Goal: Information Seeking & Learning: Learn about a topic

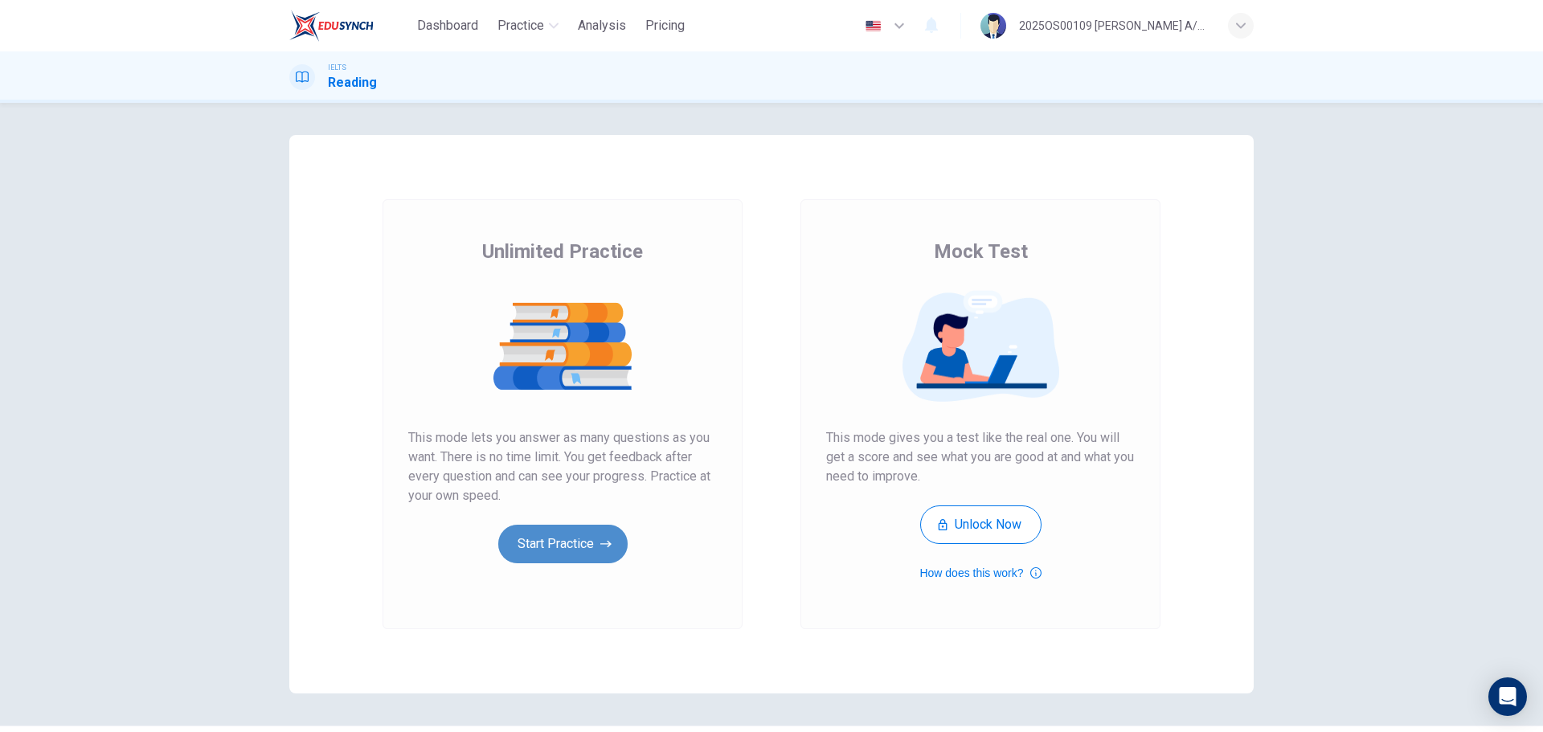
click at [586, 550] on button "Start Practice" at bounding box center [562, 544] width 129 height 39
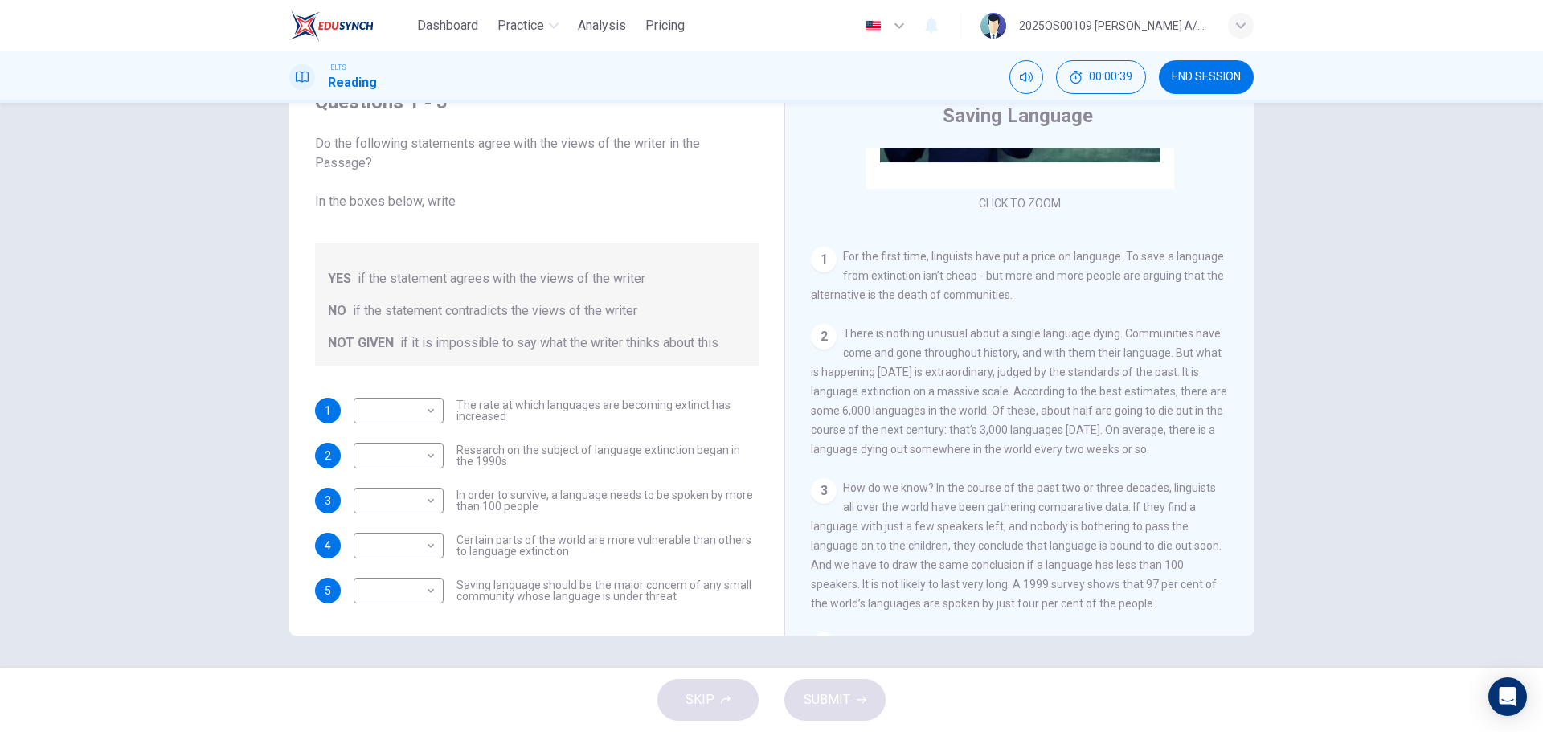
scroll to position [241, 0]
click at [420, 407] on body "Dashboard Practice Analysis Pricing English en ​ 2025OS00109 [PERSON_NAME] A/P …" at bounding box center [771, 366] width 1543 height 732
click at [393, 437] on li "YES" at bounding box center [394, 436] width 90 height 26
type input "YES"
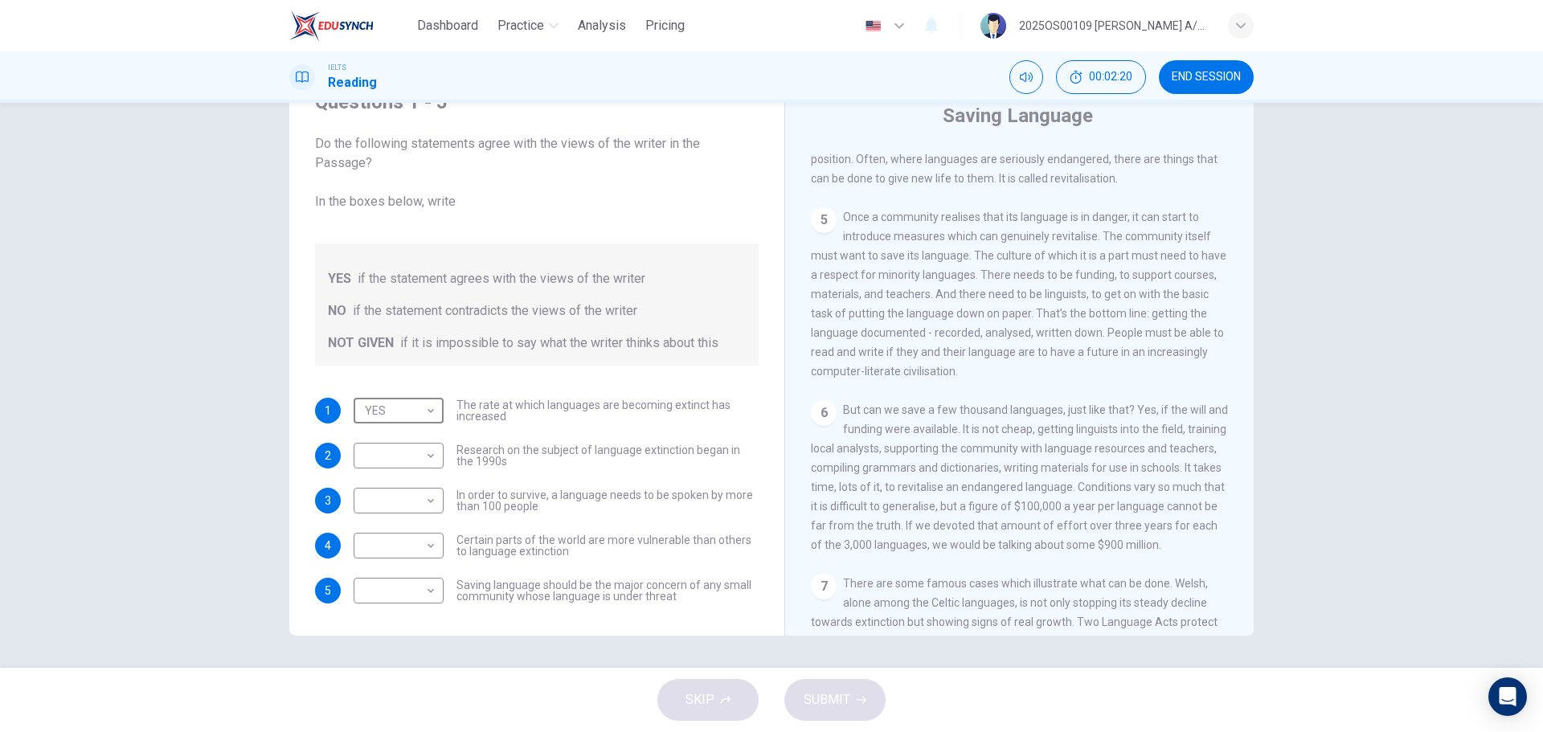
scroll to position [803, 0]
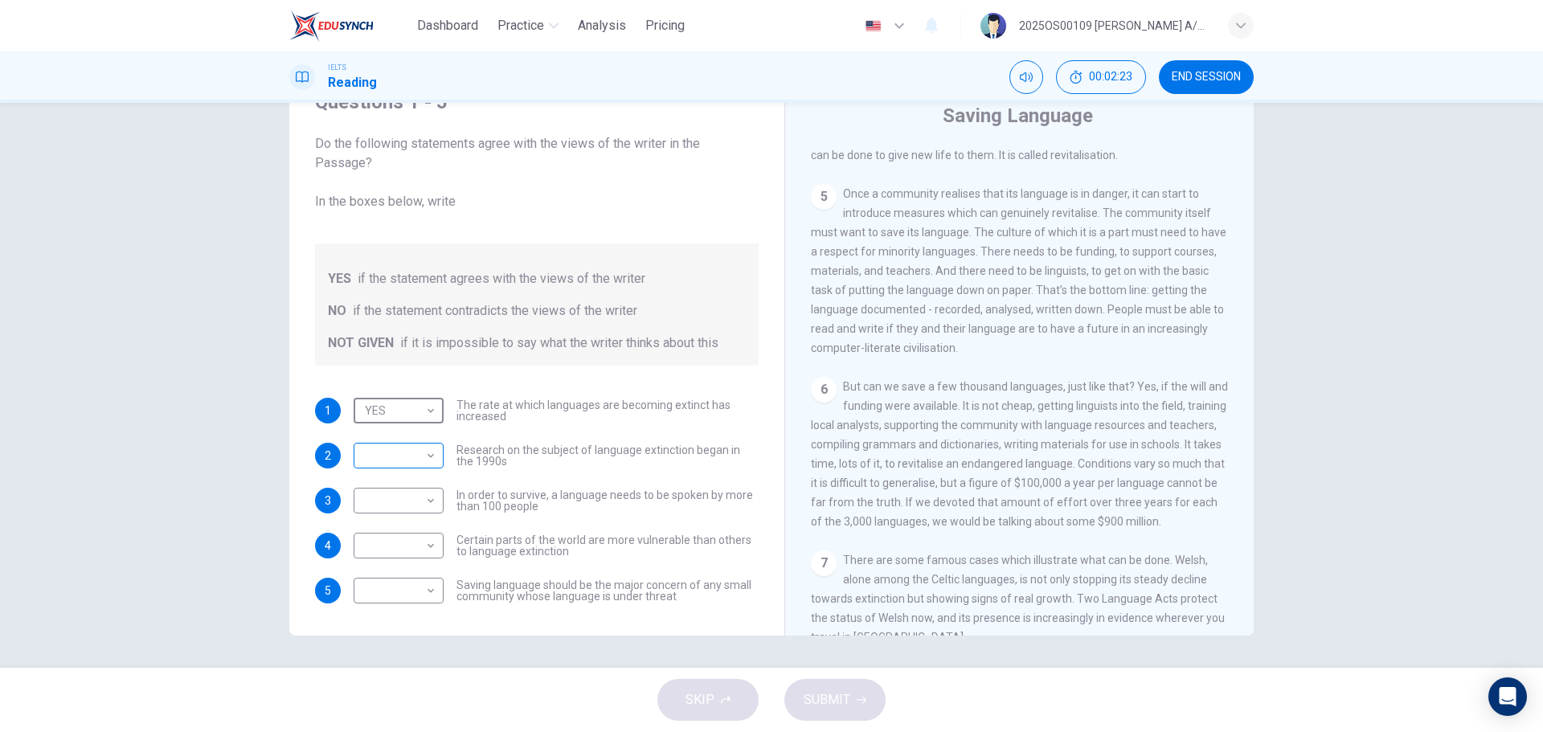
click at [407, 464] on body "Dashboard Practice Analysis Pricing English en ​ 2025OS00109 [PERSON_NAME] A/P …" at bounding box center [771, 366] width 1543 height 732
click at [403, 484] on li "YES" at bounding box center [394, 481] width 90 height 26
type input "YES"
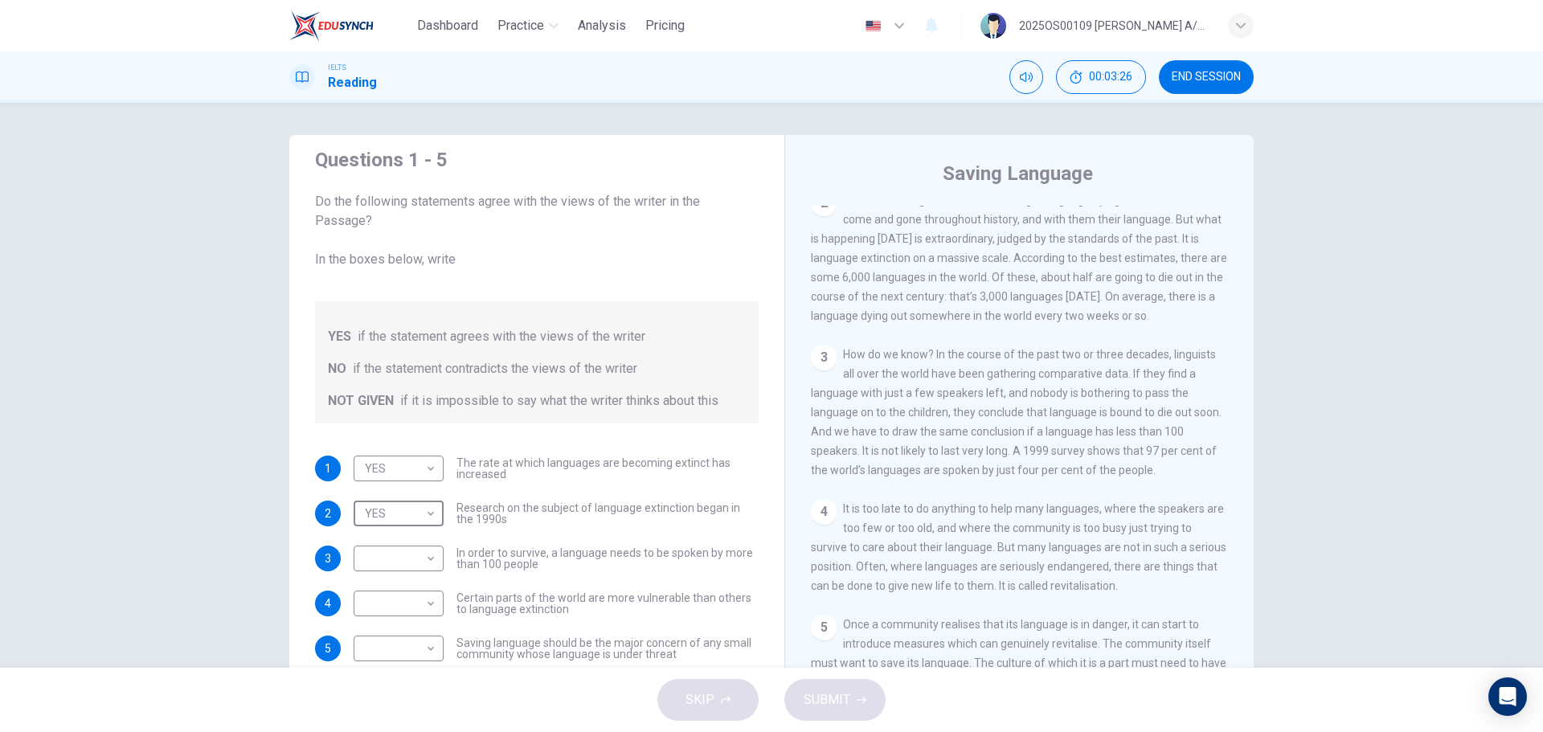
scroll to position [402, 0]
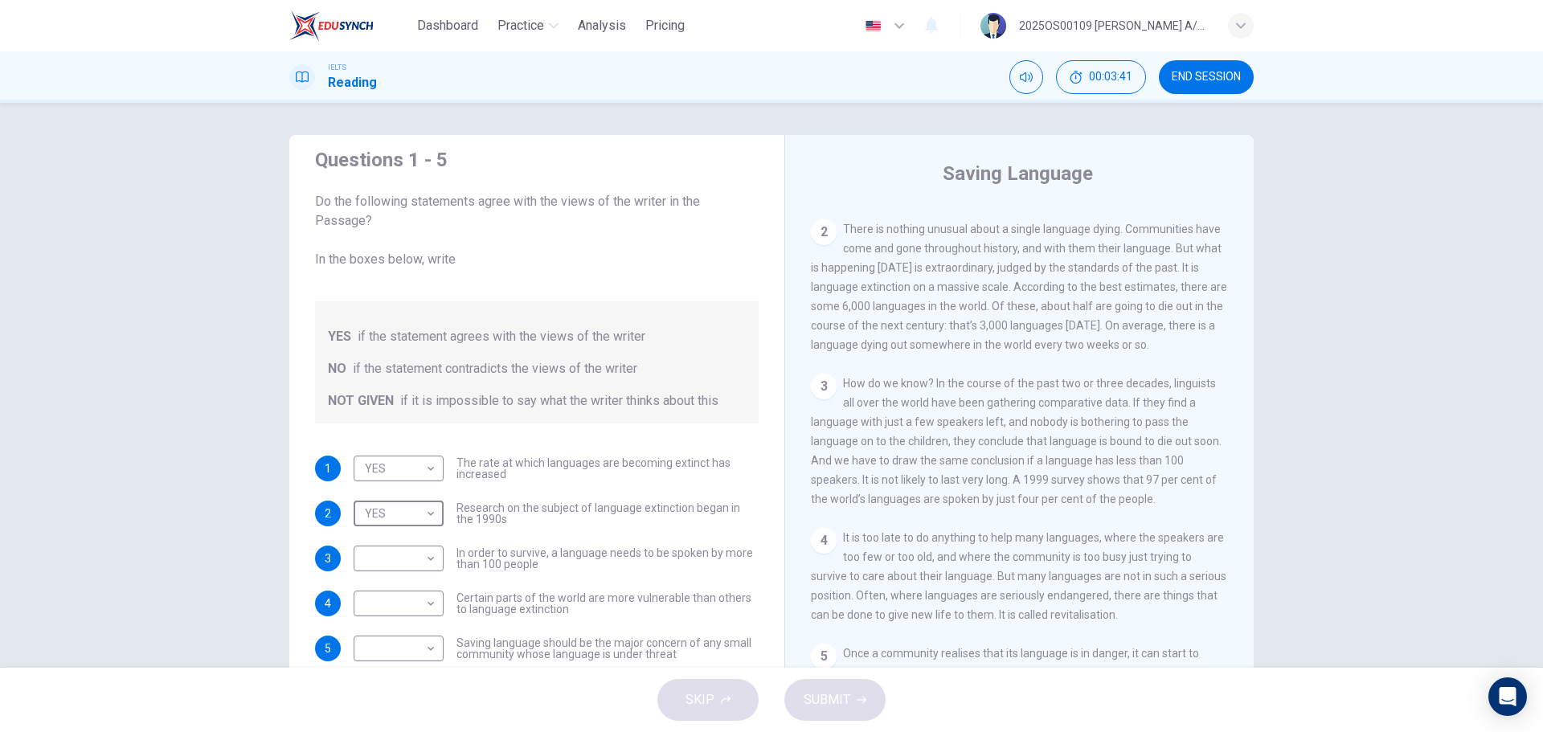
click at [652, 597] on span "Certain parts of the world are more vulnerable than others to language extincti…" at bounding box center [607, 603] width 302 height 22
click at [1064, 426] on span "How do we know? In the course of the past two or three decades, linguists all o…" at bounding box center [1016, 441] width 411 height 129
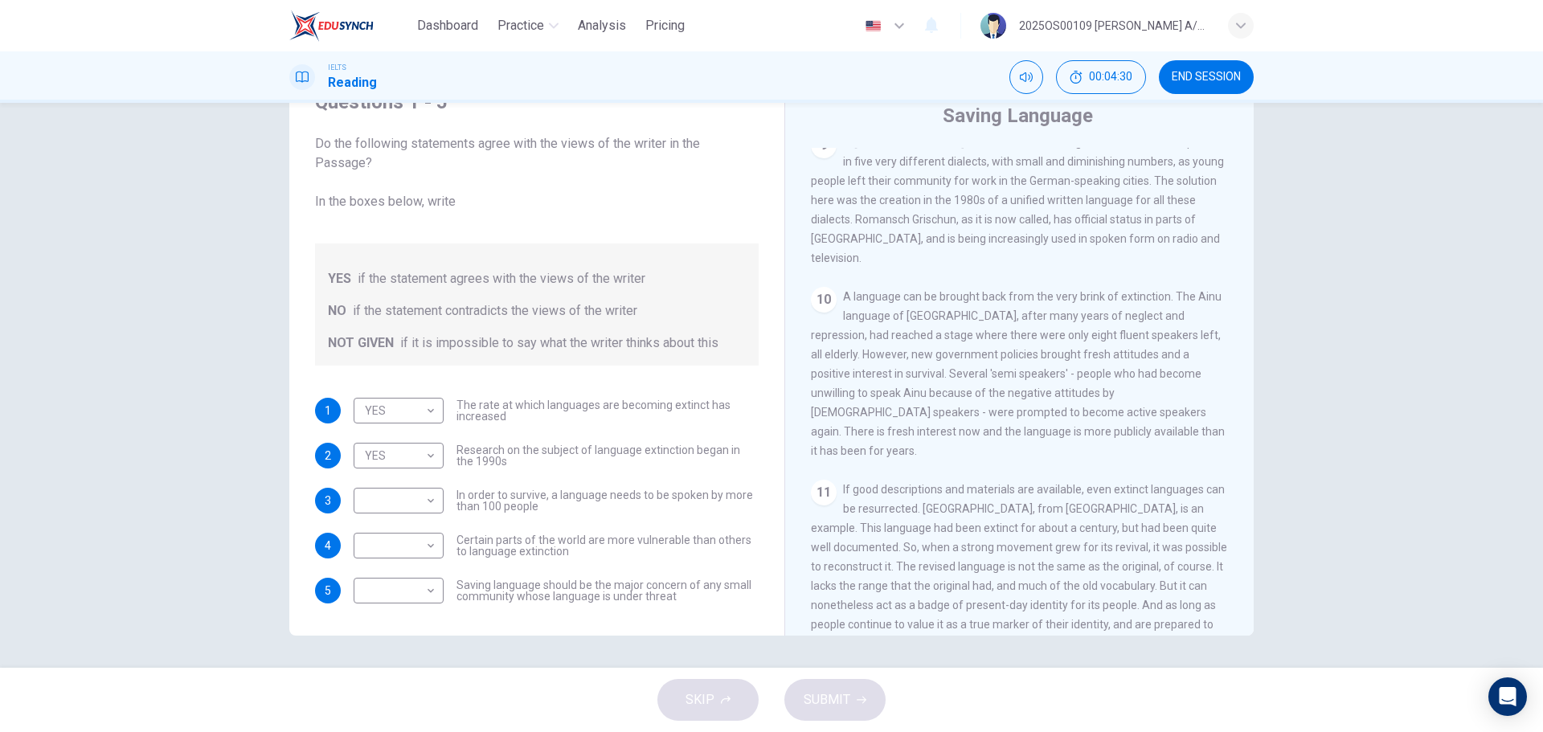
scroll to position [1607, 0]
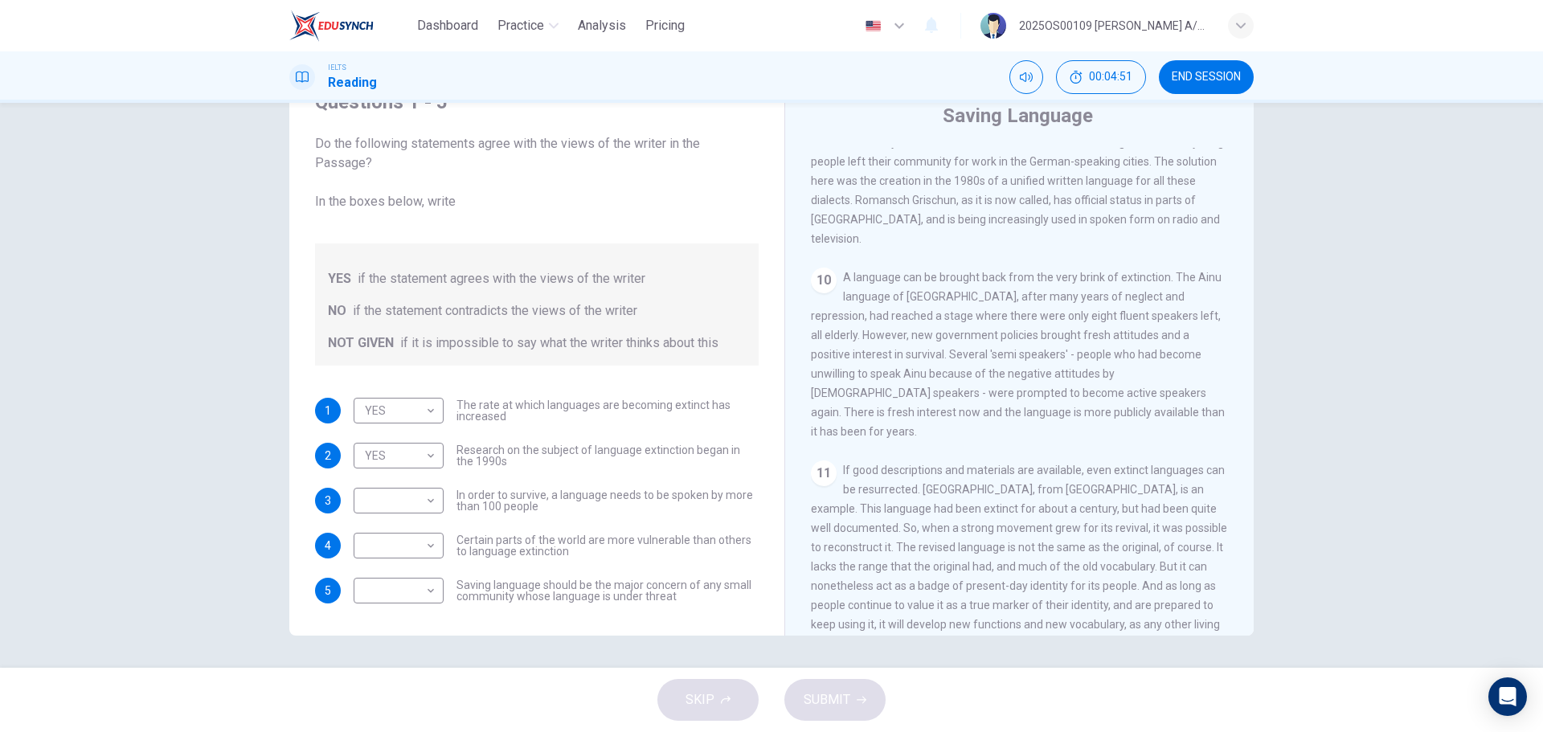
click at [896, 529] on span "If good descriptions and materials are available, even extinct languages can be…" at bounding box center [1019, 557] width 416 height 186
click at [564, 538] on span "Certain parts of the world are more vulnerable than others to language extincti…" at bounding box center [607, 545] width 302 height 22
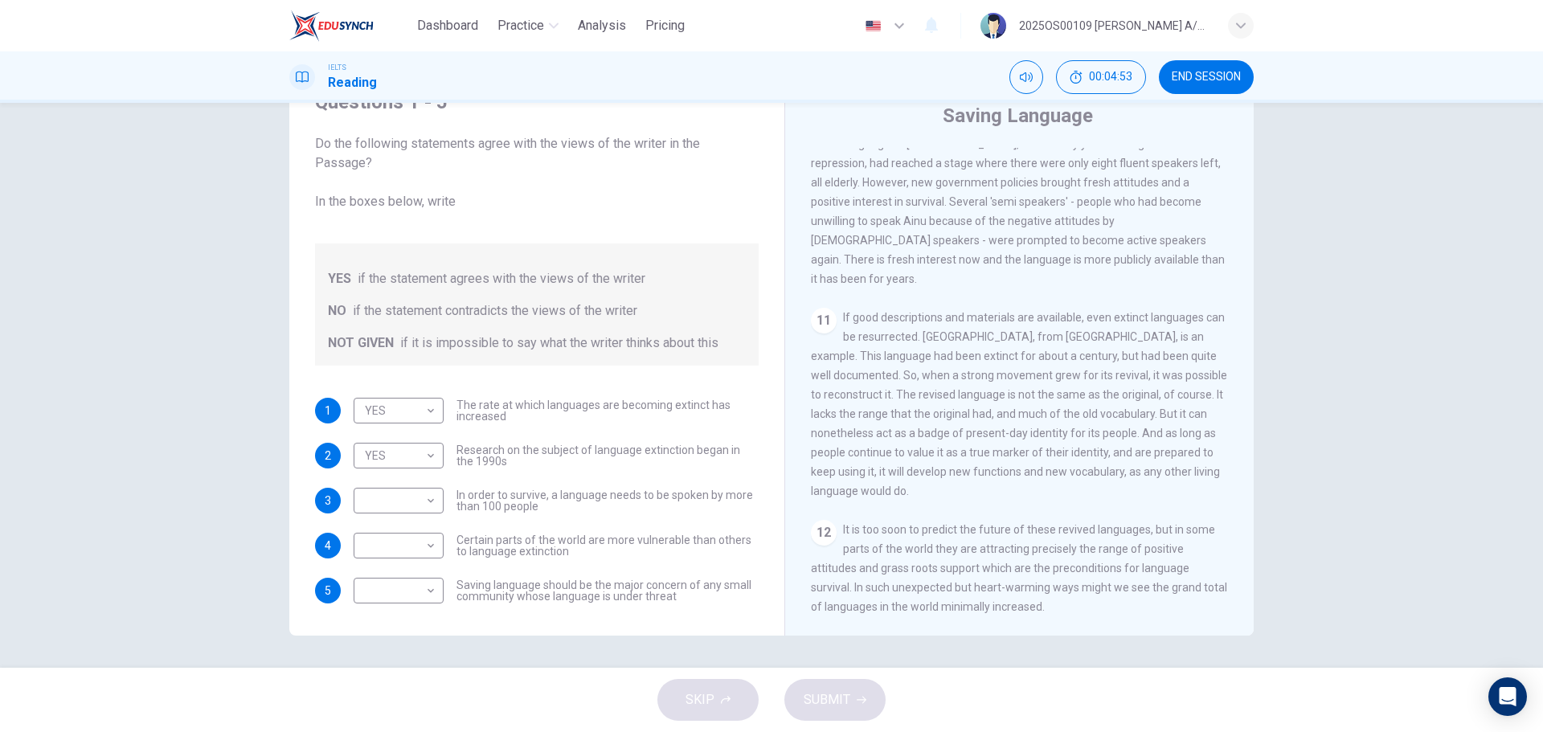
scroll to position [1789, 0]
click at [431, 554] on body "Dashboard Practice Analysis Pricing English en ​ 2025OS00109 [PERSON_NAME] A/P …" at bounding box center [771, 366] width 1543 height 732
click at [595, 563] on div at bounding box center [771, 366] width 1543 height 732
click at [362, 548] on body "Dashboard Practice Analysis Pricing English en ​ 2025OS00109 [PERSON_NAME] A/P …" at bounding box center [771, 366] width 1543 height 732
click at [574, 516] on div at bounding box center [771, 366] width 1543 height 732
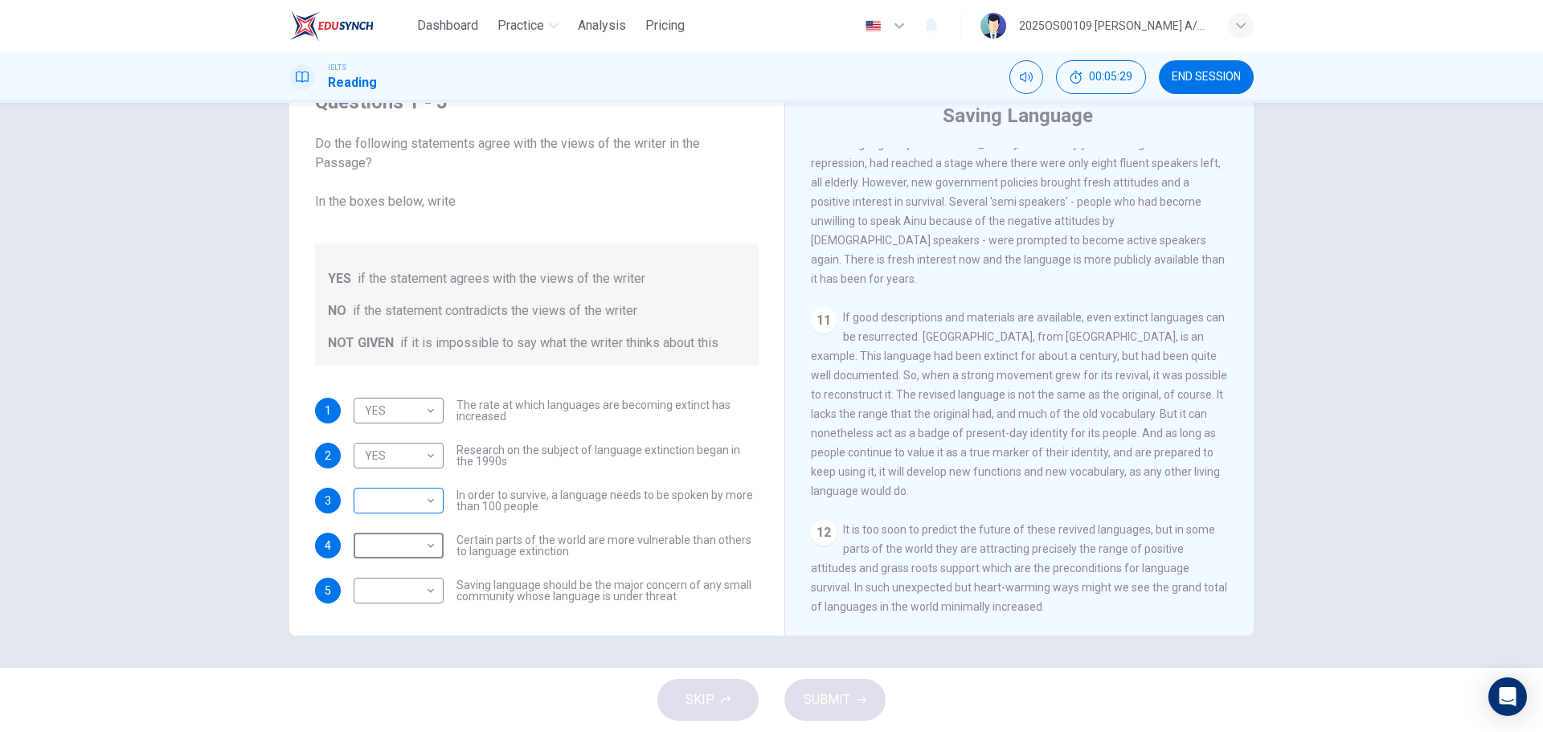
click at [362, 500] on body "Dashboard Practice Analysis Pricing English en ​ 2025OS00109 [PERSON_NAME] A/P …" at bounding box center [771, 366] width 1543 height 732
click at [362, 545] on li "NO" at bounding box center [394, 552] width 90 height 26
type input "NO"
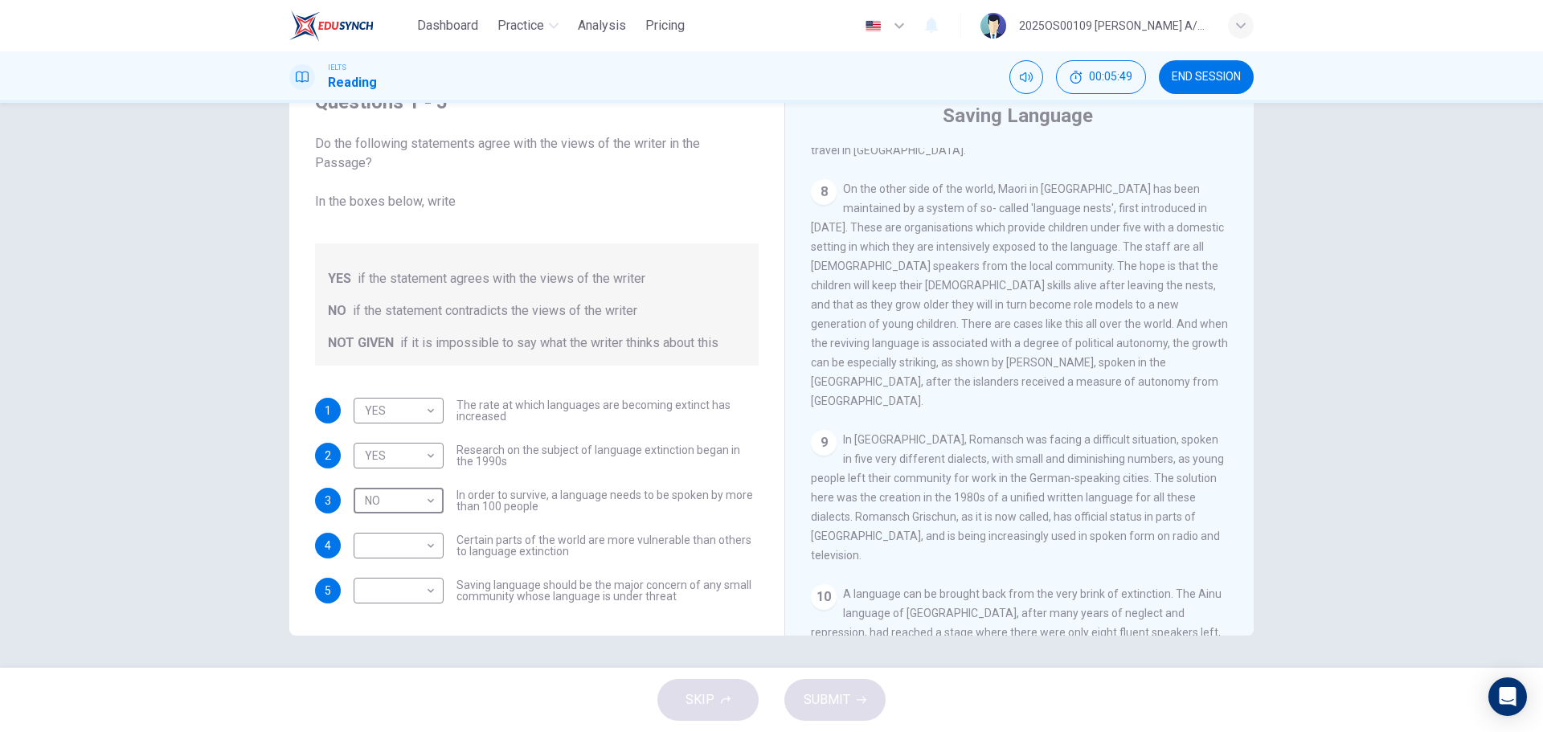
scroll to position [1227, 0]
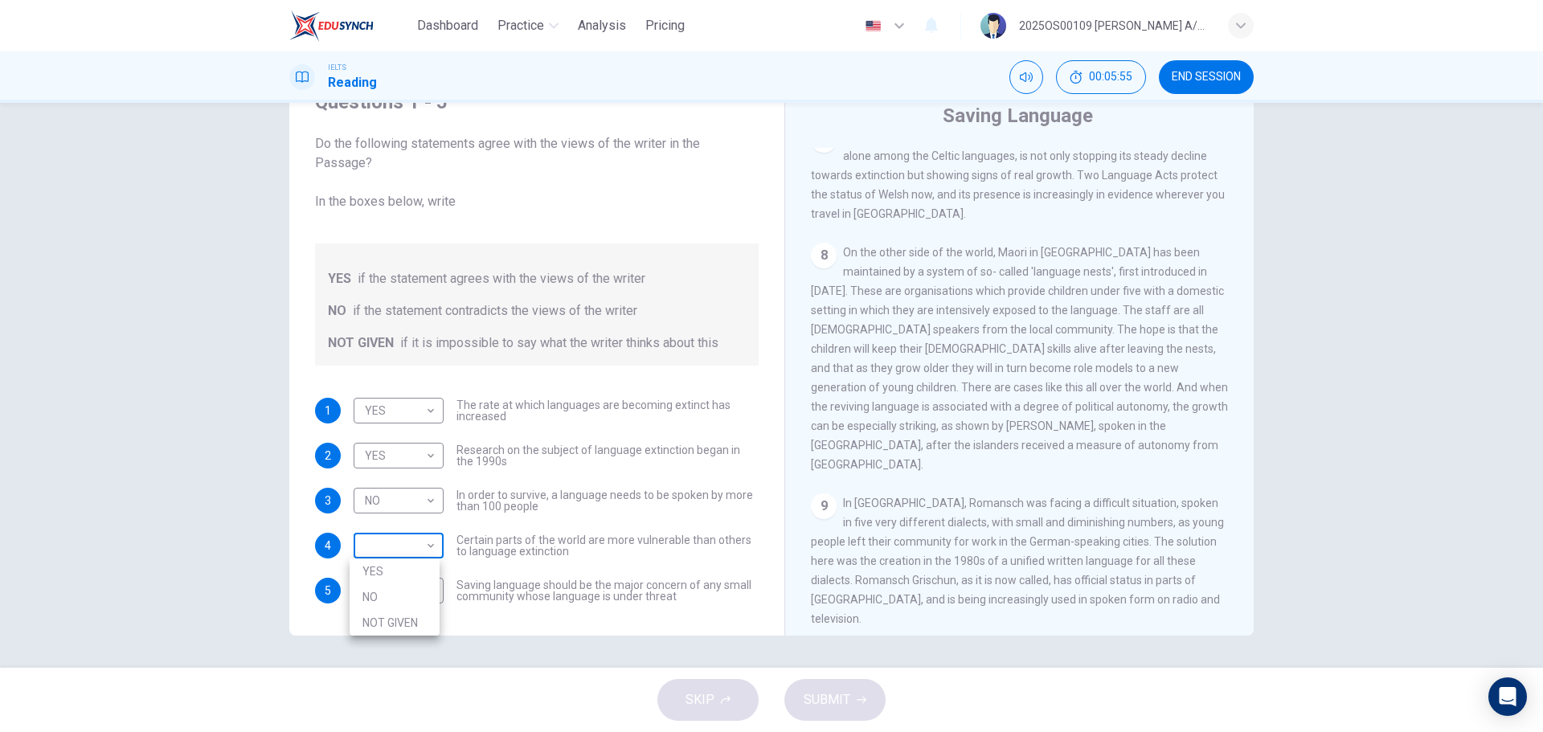
click at [390, 544] on body "Dashboard Practice Analysis Pricing English en ​ 2025OS00109 [PERSON_NAME] A/P …" at bounding box center [771, 366] width 1543 height 732
click at [390, 619] on li "NOT GIVEN" at bounding box center [394, 623] width 90 height 26
type input "NOT GIVEN"
click at [404, 593] on body "Dashboard Practice Analysis Pricing English en ​ 2025OS00109 [PERSON_NAME] A/P …" at bounding box center [771, 366] width 1543 height 732
click at [386, 624] on li "YES" at bounding box center [394, 616] width 90 height 26
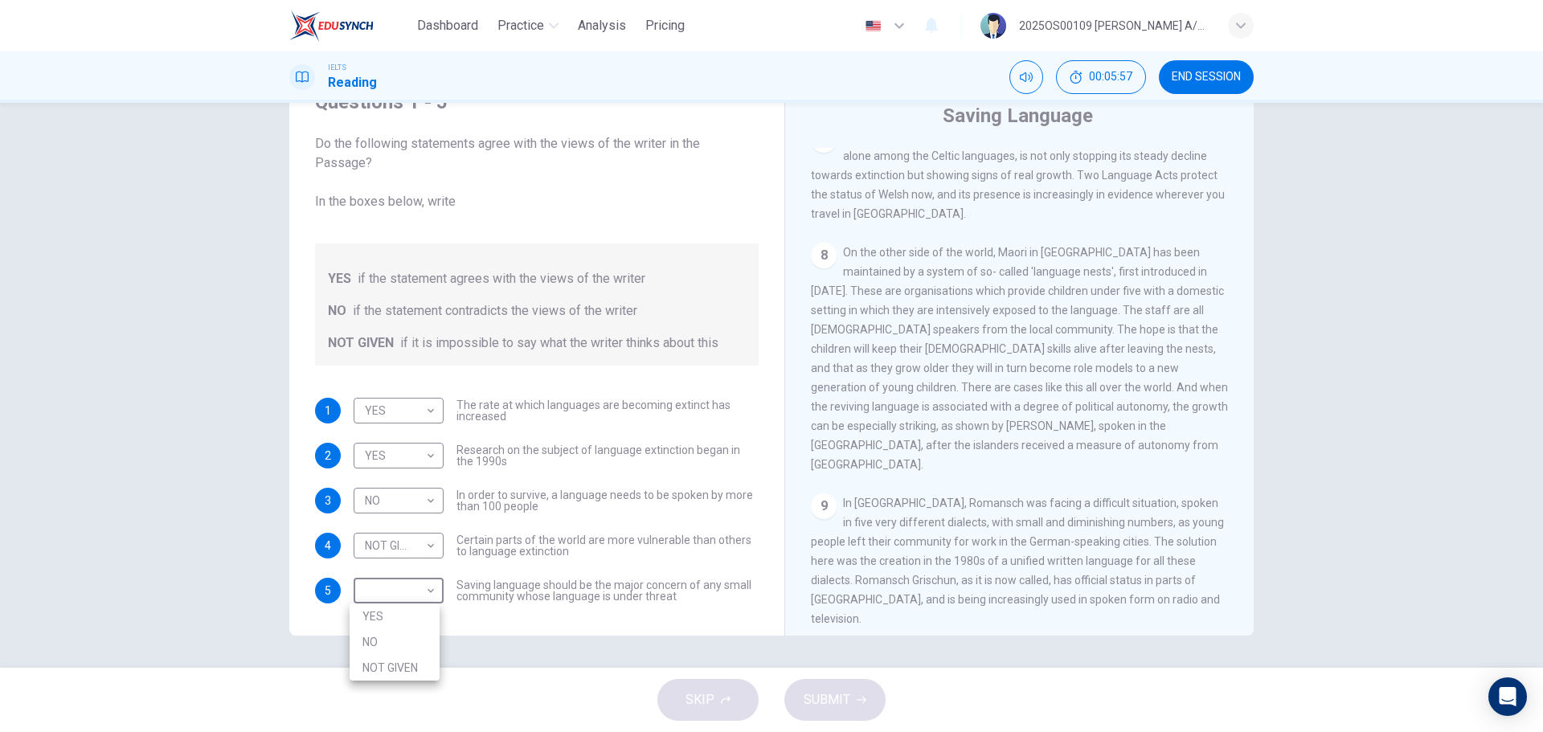
type input "YES"
click at [382, 593] on body "Dashboard Practice Analysis Pricing English en ​ 2025OS00109 [PERSON_NAME] A/P …" at bounding box center [771, 366] width 1543 height 732
click at [552, 622] on div at bounding box center [771, 366] width 1543 height 732
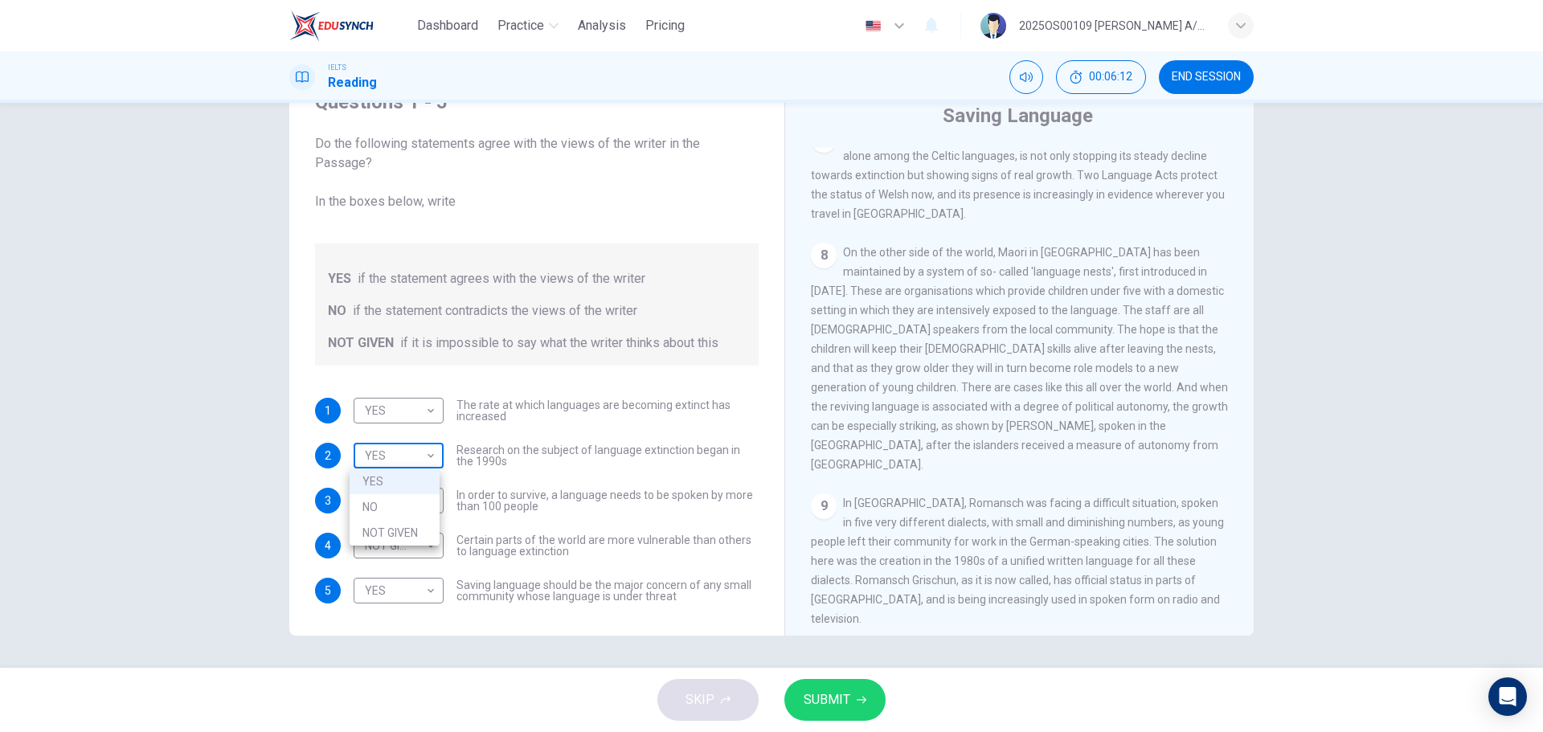
click at [408, 463] on body "Dashboard Practice Analysis Pricing English en ​ 2025OS00109 [PERSON_NAME] A/P …" at bounding box center [771, 366] width 1543 height 732
click at [394, 509] on li "NO" at bounding box center [394, 507] width 90 height 26
type input "NO"
click at [852, 706] on button "SUBMIT" at bounding box center [834, 700] width 101 height 42
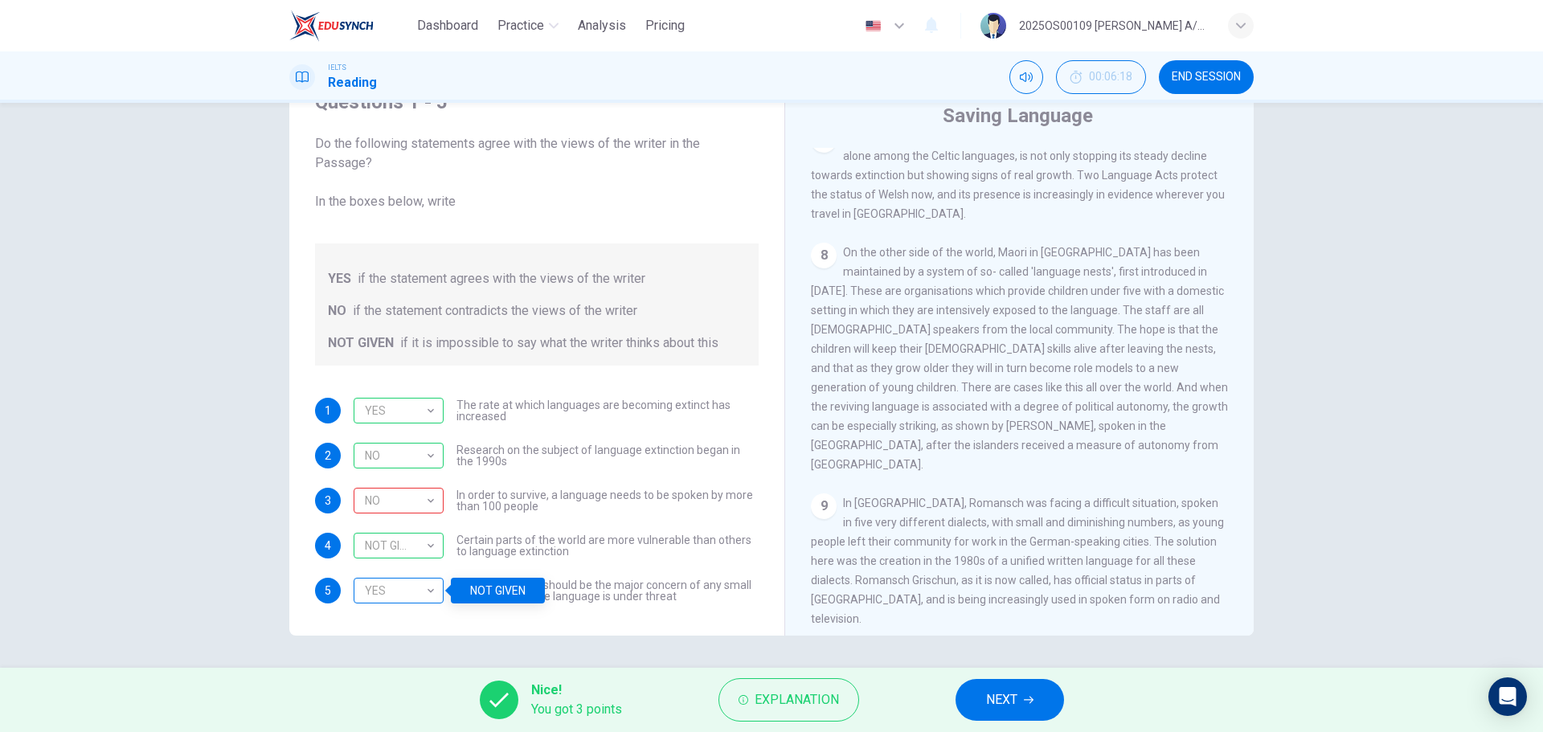
click at [403, 583] on div "YES" at bounding box center [396, 591] width 84 height 46
click at [1016, 691] on span "NEXT" at bounding box center [1001, 700] width 31 height 22
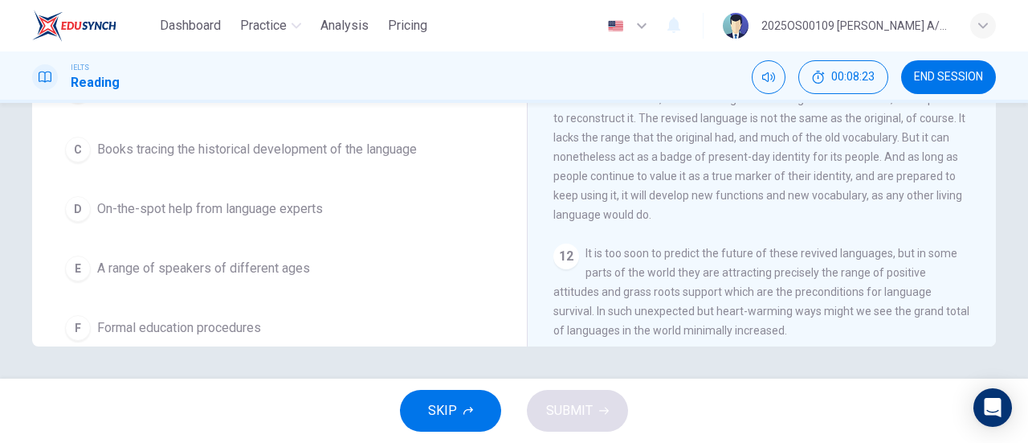
scroll to position [0, 0]
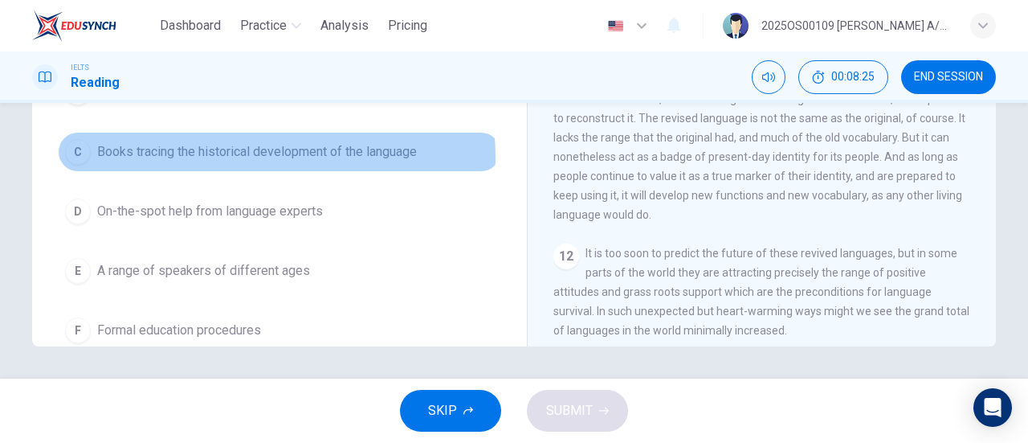
click at [235, 155] on span "Books tracing the historical development of the language" at bounding box center [257, 151] width 320 height 19
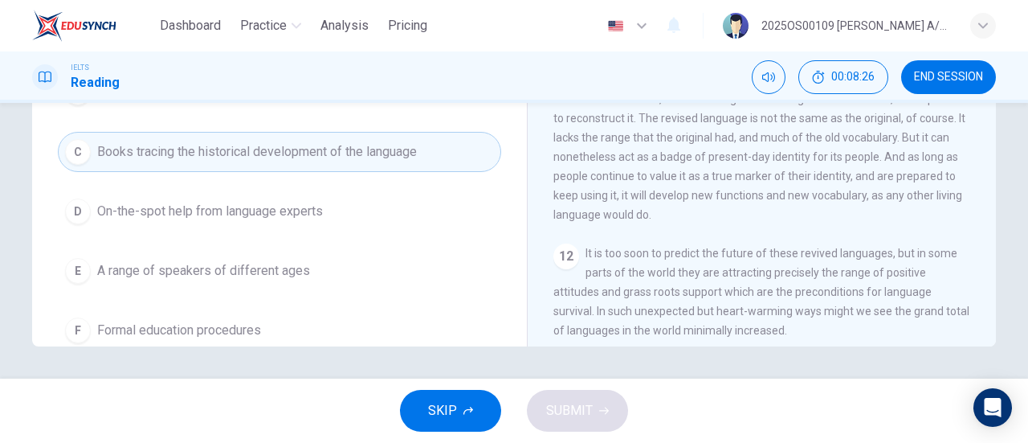
scroll to position [186, 0]
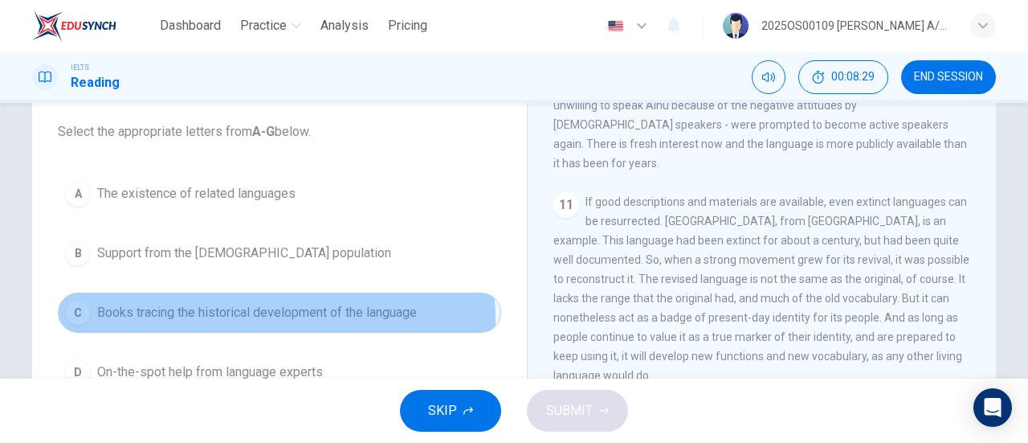
click at [257, 318] on span "Books tracing the historical development of the language" at bounding box center [257, 312] width 320 height 19
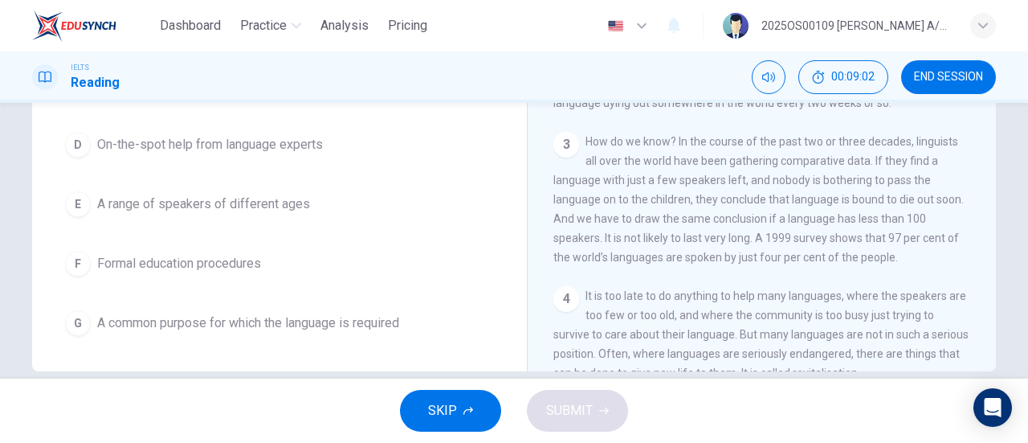
scroll to position [347, 0]
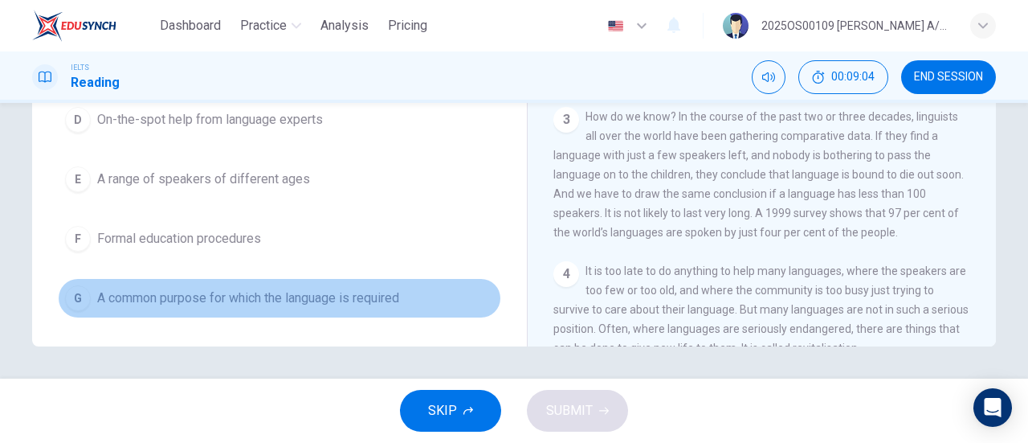
click at [328, 289] on span "A common purpose for which the language is required" at bounding box center [248, 297] width 302 height 19
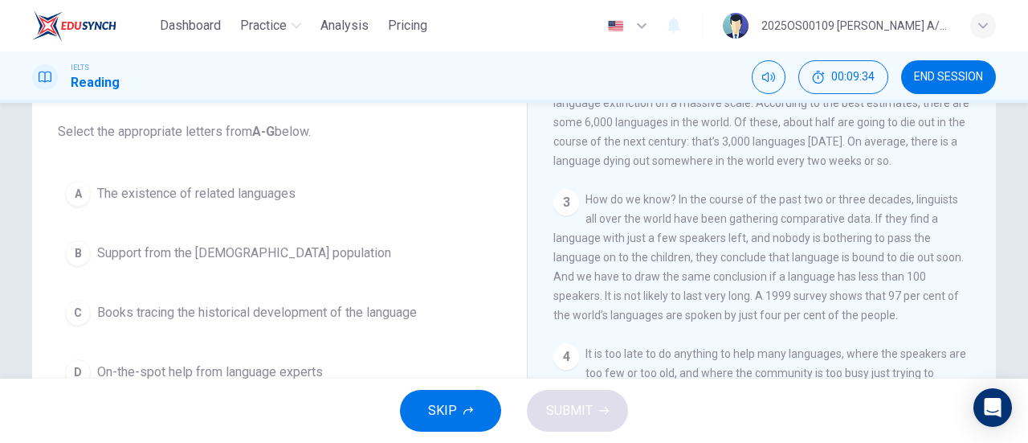
scroll to position [482, 0]
click at [168, 250] on span "Support from the [DEMOGRAPHIC_DATA] population" at bounding box center [244, 252] width 294 height 19
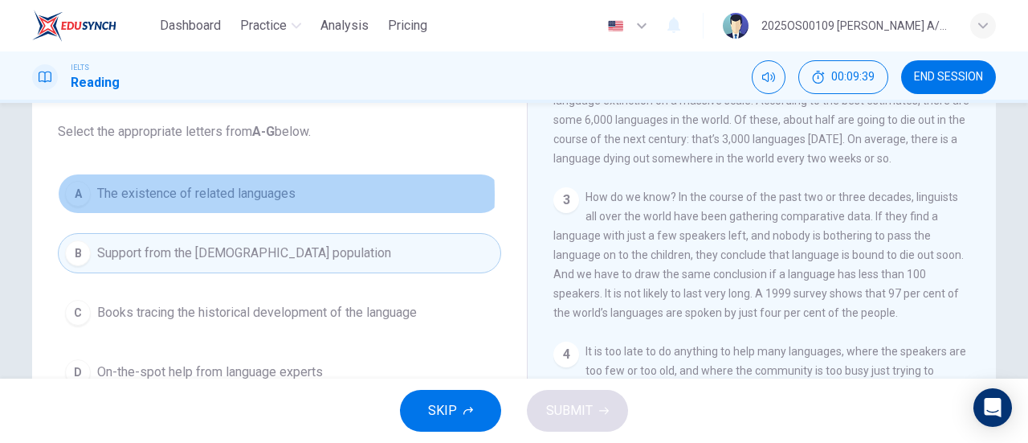
click at [190, 194] on span "The existence of related languages" at bounding box center [196, 193] width 198 height 19
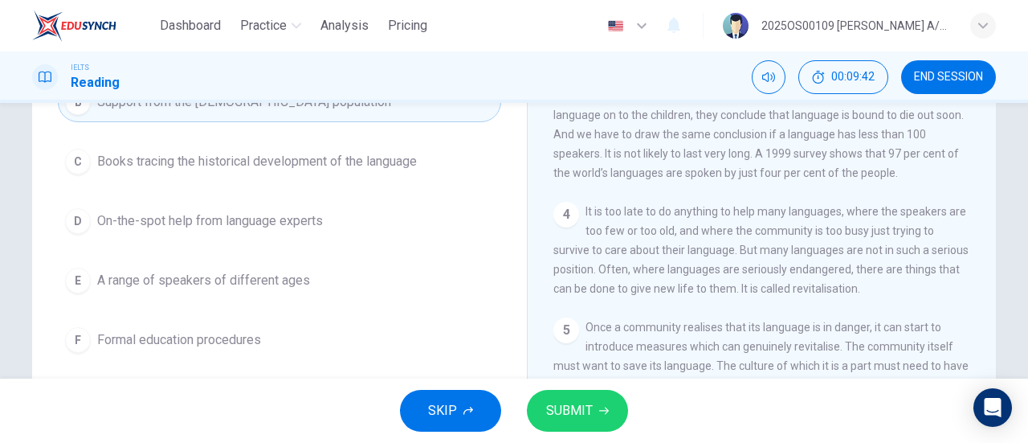
scroll to position [267, 0]
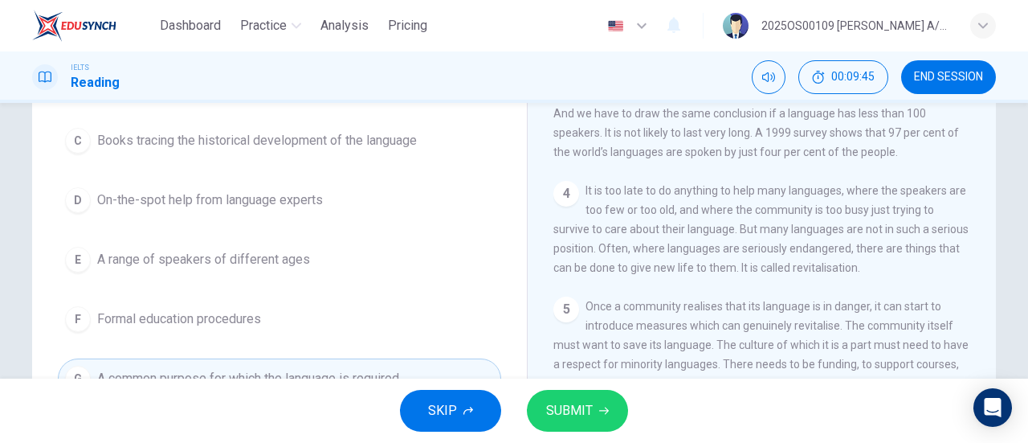
click at [590, 415] on span "SUBMIT" at bounding box center [569, 410] width 47 height 22
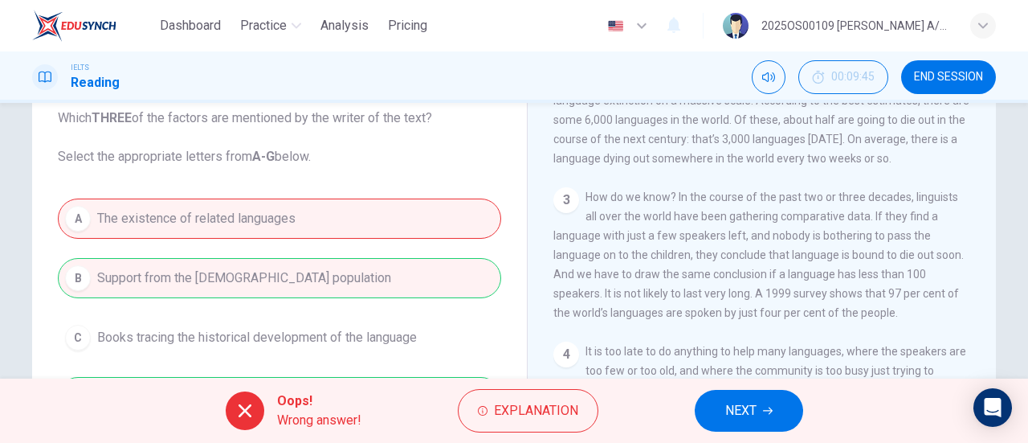
scroll to position [80, 0]
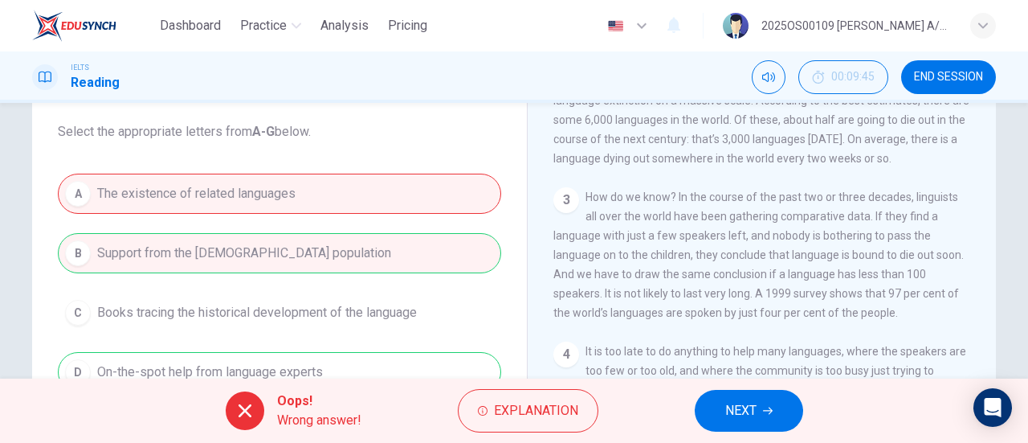
click at [329, 267] on div "A The existence of related languages B Support from the indigenous population C…" at bounding box center [279, 372] width 443 height 397
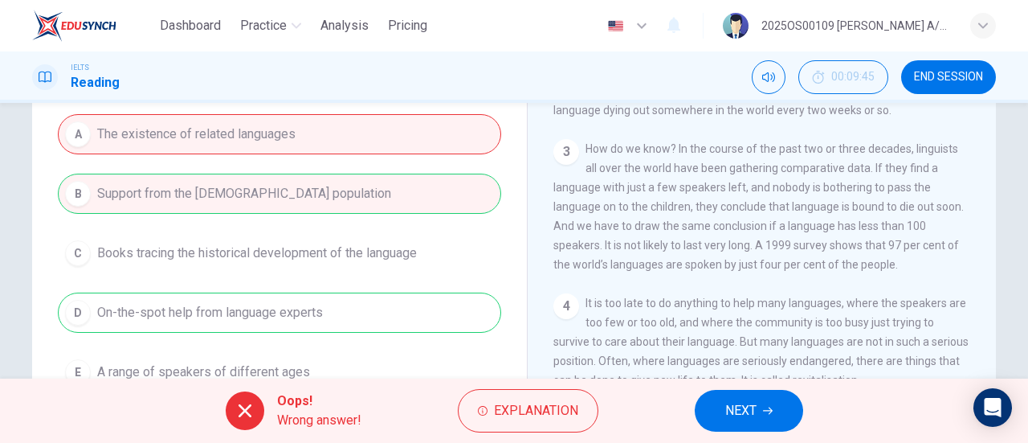
scroll to position [267, 0]
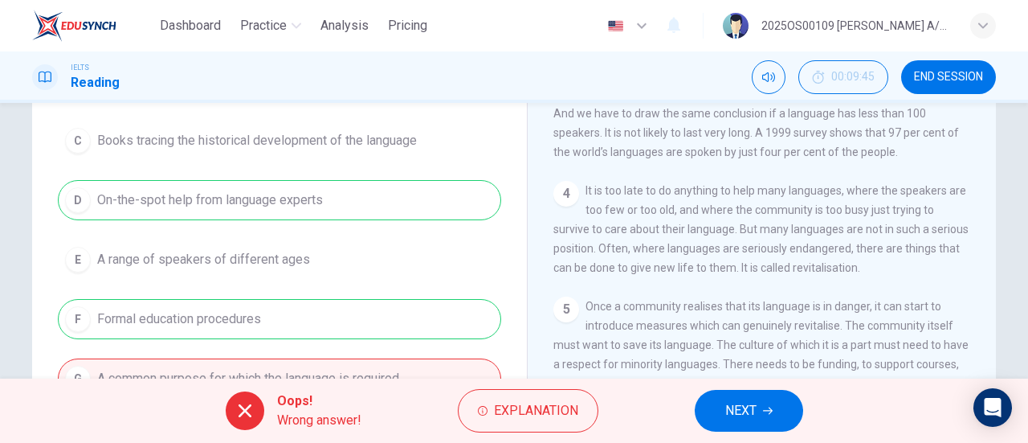
click at [278, 198] on div "A The existence of related languages B Support from the indigenous population C…" at bounding box center [279, 200] width 443 height 397
click at [533, 415] on span "Explanation" at bounding box center [536, 410] width 84 height 22
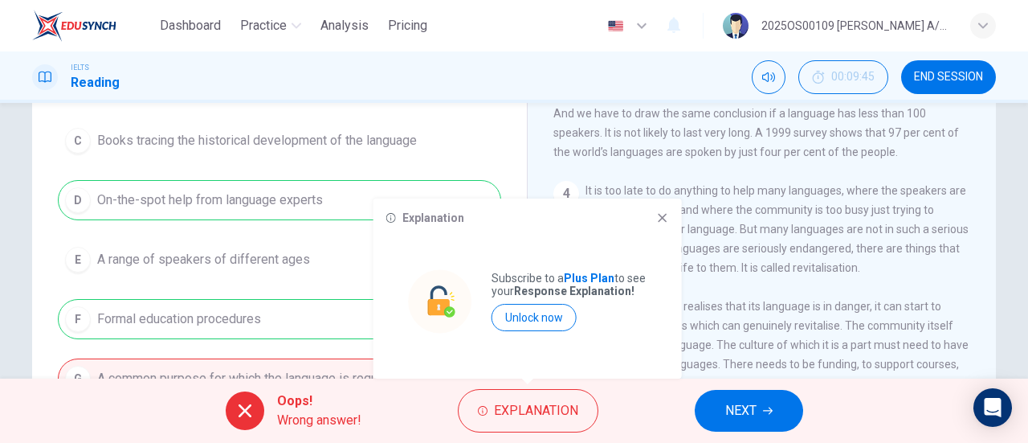
click at [657, 217] on icon at bounding box center [662, 217] width 13 height 13
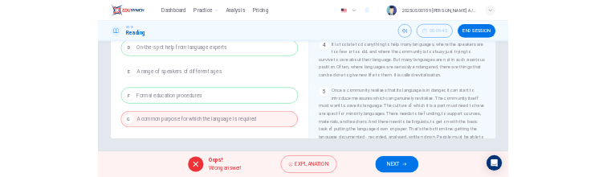
scroll to position [11, 0]
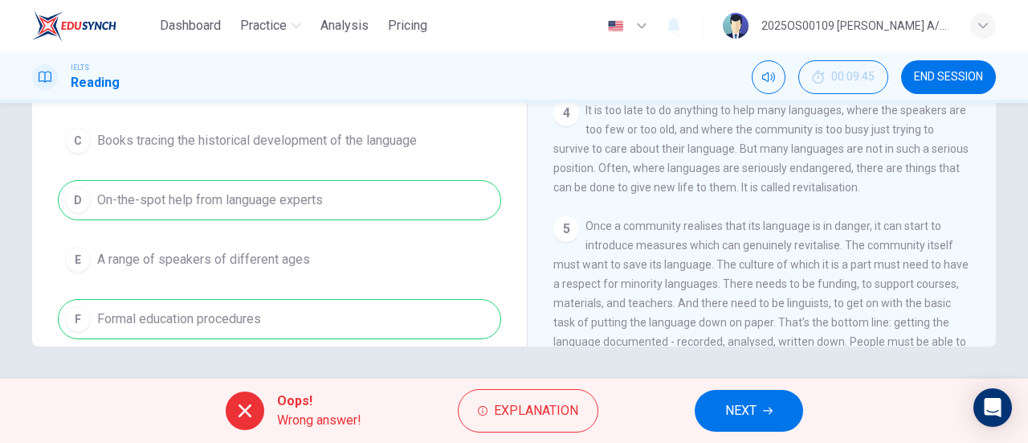
click at [765, 424] on button "NEXT" at bounding box center [749, 411] width 108 height 42
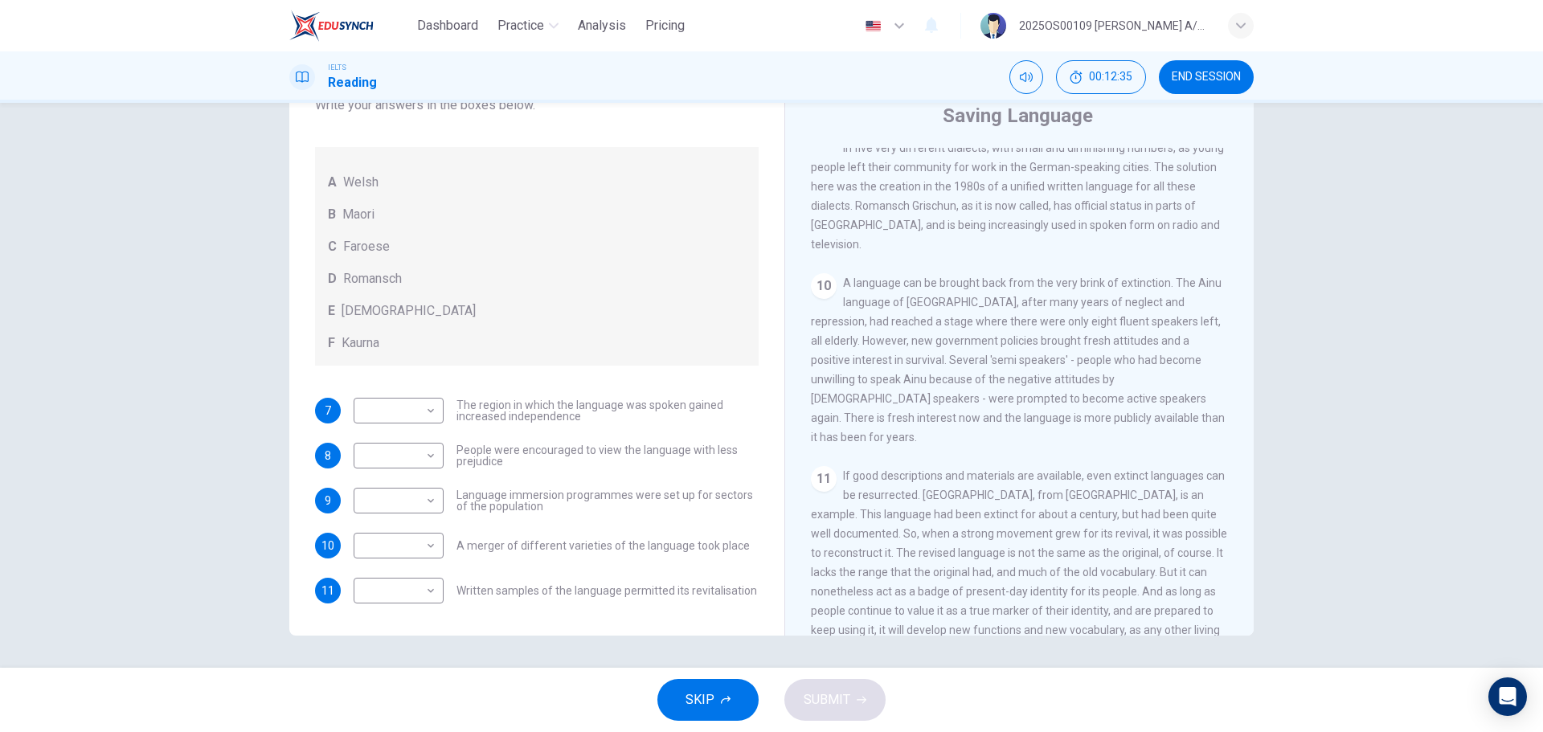
scroll to position [1607, 0]
click at [365, 448] on body "Dashboard Practice Analysis Pricing English en ​ 2025OS00109 [PERSON_NAME] A/P …" at bounding box center [771, 366] width 1543 height 732
click at [382, 589] on li "E" at bounding box center [394, 584] width 90 height 26
type input "E"
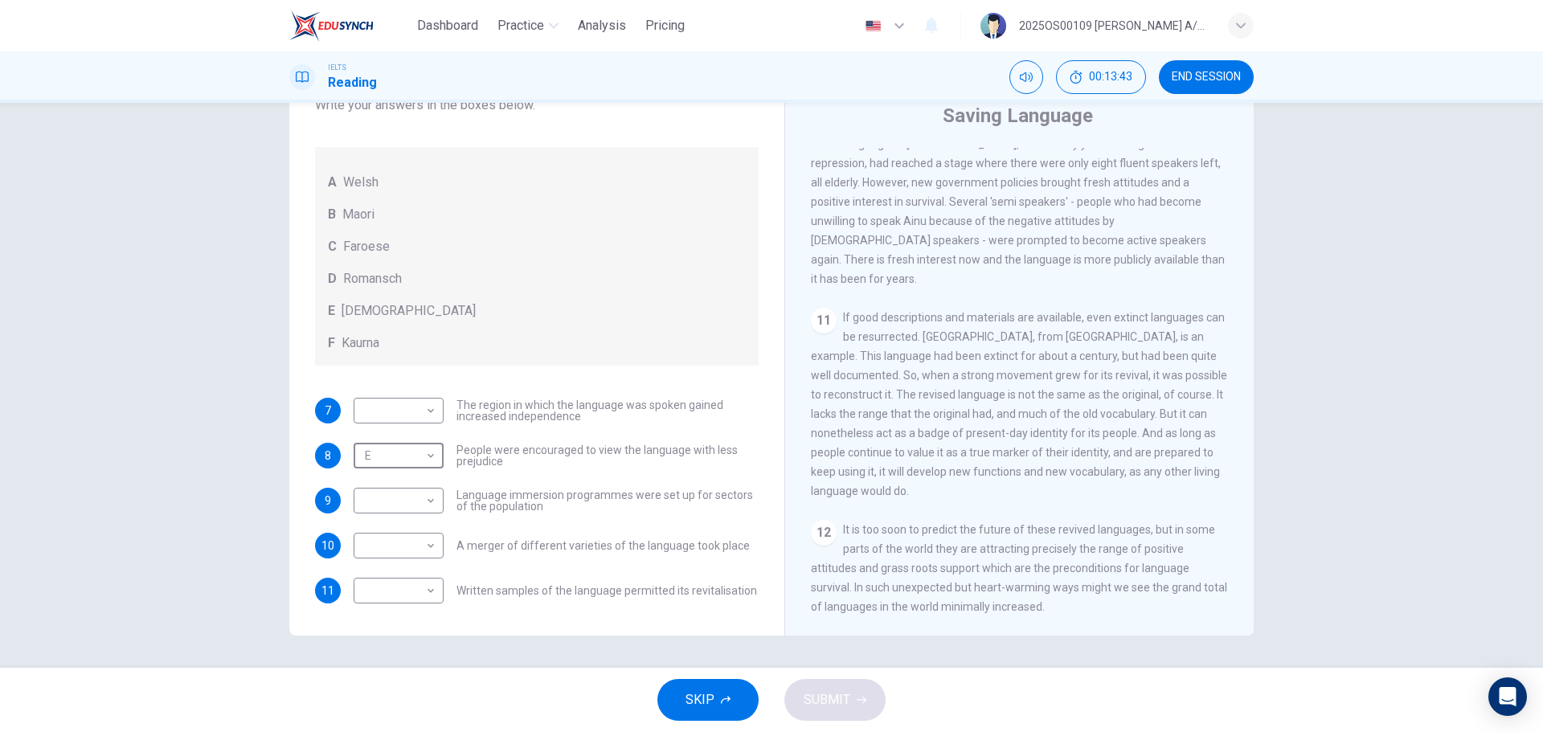
scroll to position [1789, 0]
click at [400, 591] on body "Dashboard Practice Analysis Pricing English en ​ 2025OS00109 [DATE] A/P SWATHES…" at bounding box center [771, 366] width 1543 height 732
click at [382, 701] on li "F" at bounding box center [394, 706] width 90 height 26
type input "F"
click at [374, 281] on span "Romansch" at bounding box center [372, 278] width 59 height 19
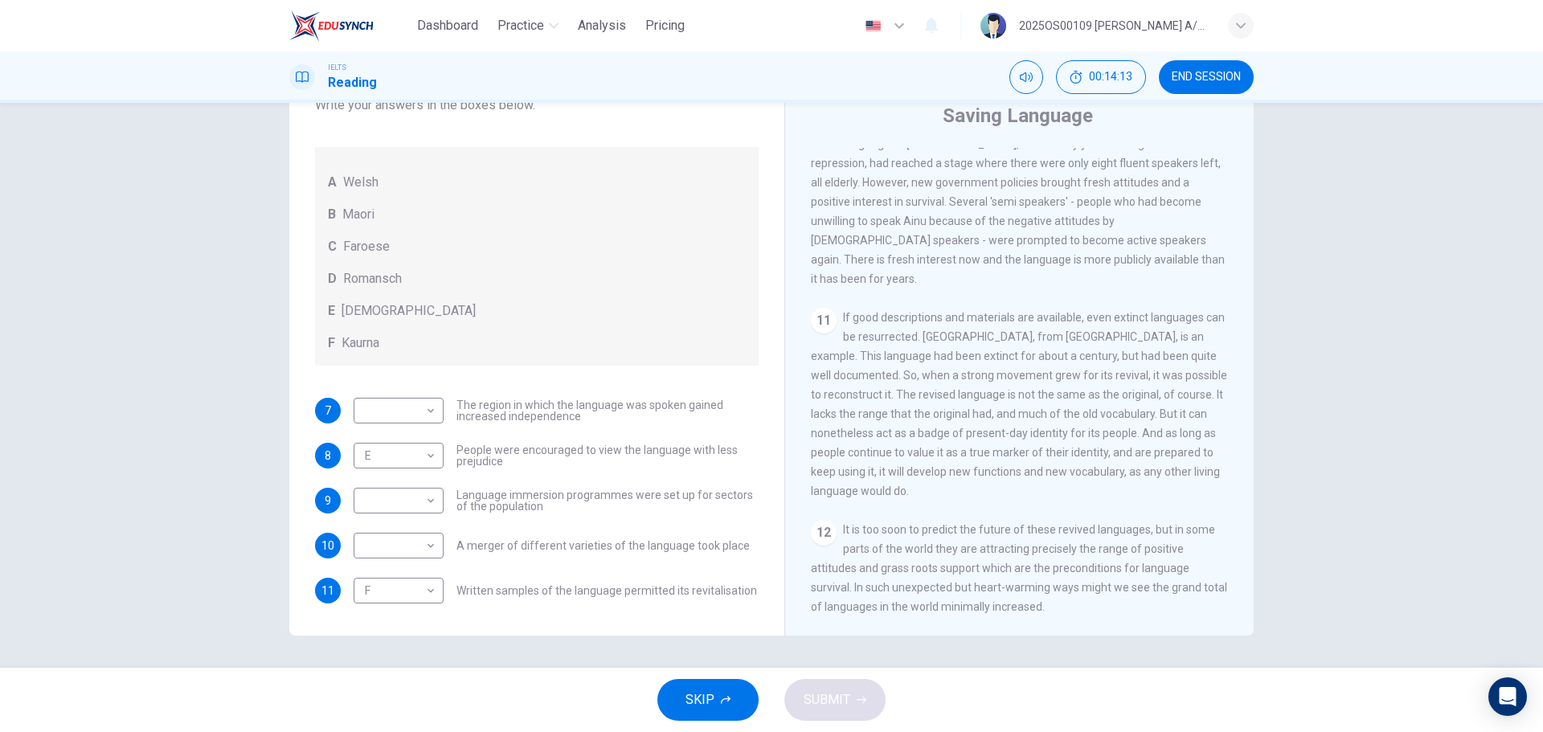
click at [374, 281] on span "Romansch" at bounding box center [372, 278] width 59 height 19
click at [361, 275] on span "Romansch" at bounding box center [372, 278] width 59 height 19
click at [1035, 301] on div "CLICK TO ZOOM Click to Zoom 1 For the first time, linguists have put a price on…" at bounding box center [1030, 392] width 439 height 488
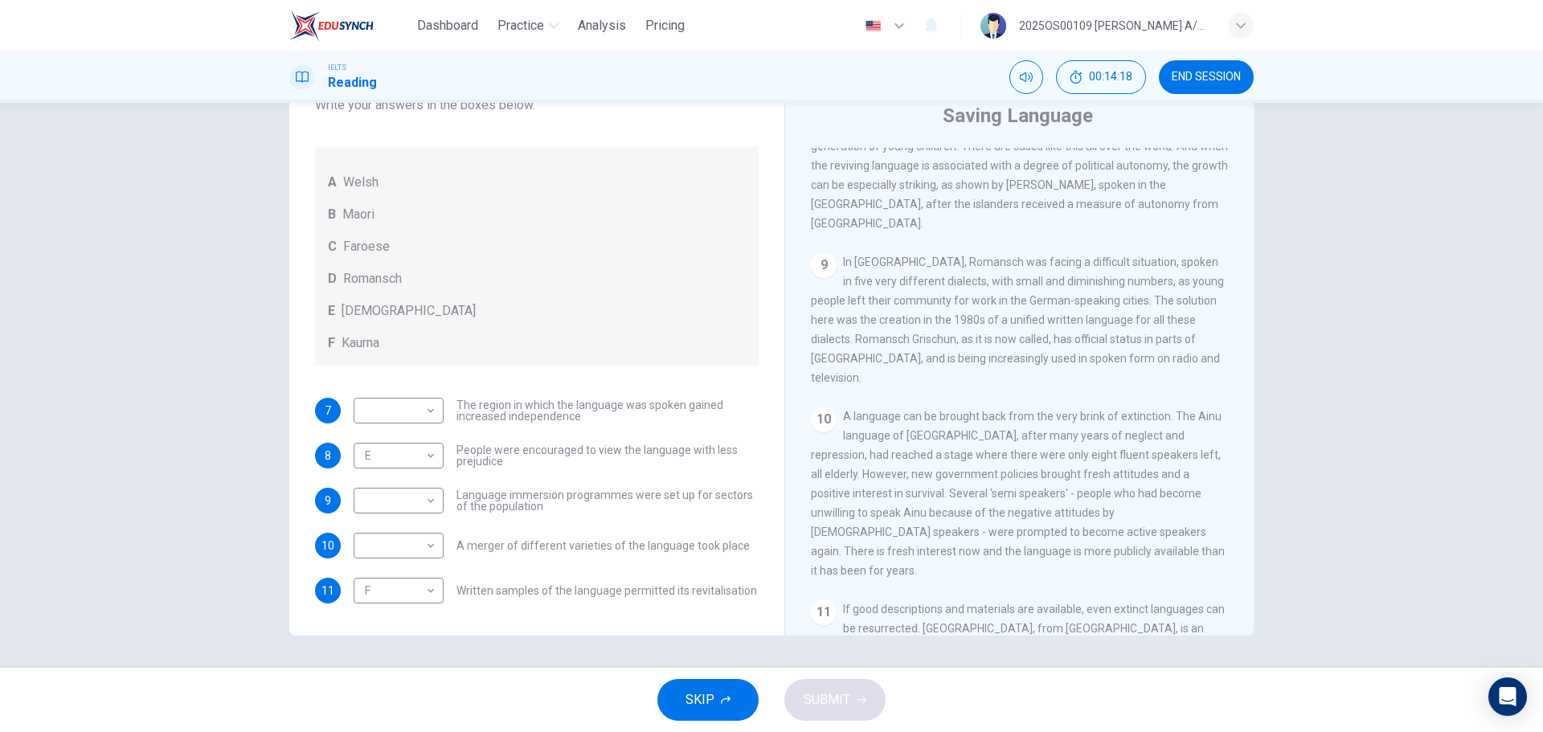
scroll to position [1146, 0]
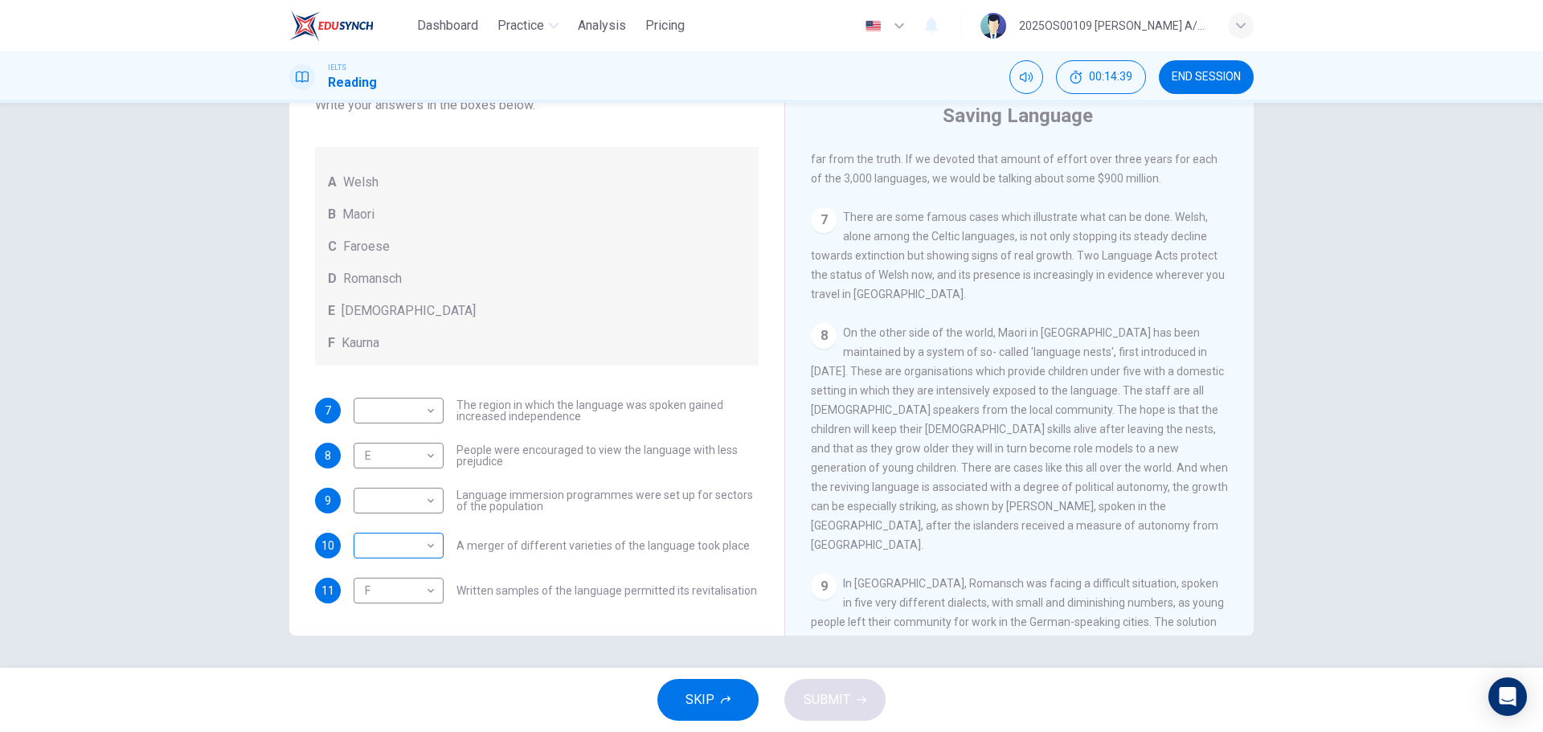
click at [423, 548] on body "Dashboard Practice Analysis Pricing English en ​ 2025OS00109 [PERSON_NAME] A/P …" at bounding box center [771, 366] width 1543 height 732
click at [413, 569] on li "A" at bounding box center [394, 571] width 90 height 26
click at [907, 265] on div "CLICK TO ZOOM Click to Zoom 1 For the first time, linguists have put a price on…" at bounding box center [1030, 392] width 439 height 488
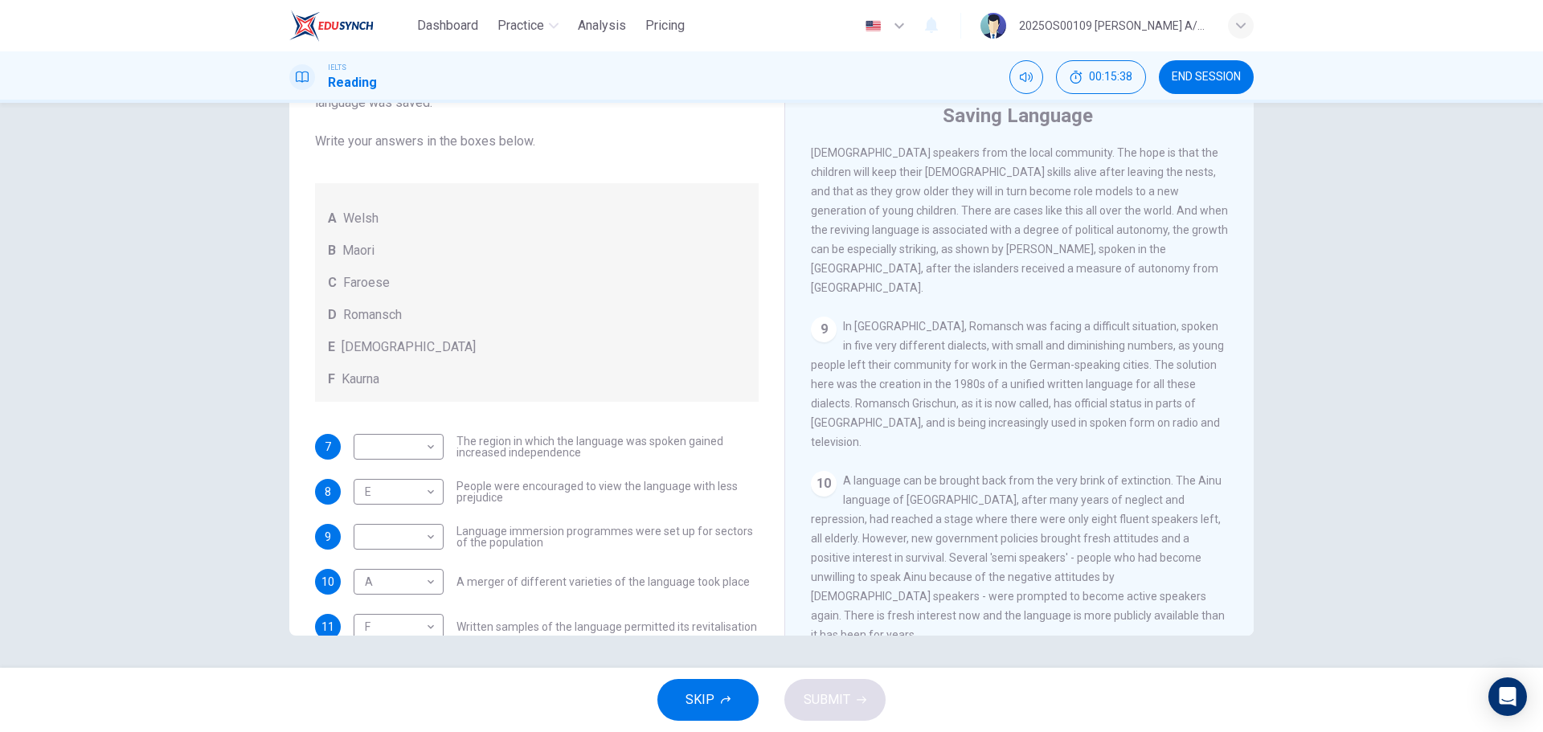
scroll to position [116, 0]
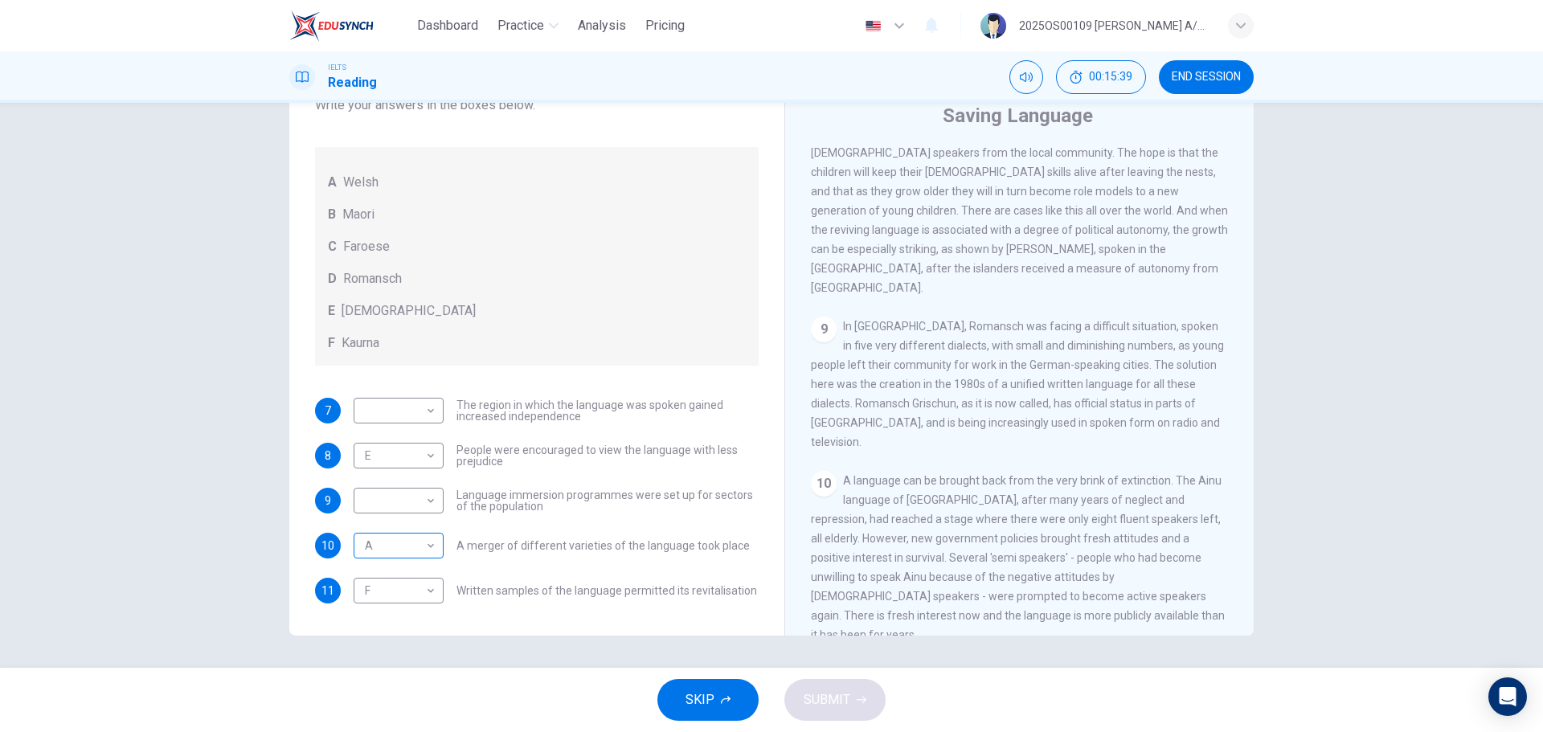
click at [395, 540] on body "Dashboard Practice Analysis Pricing English en ​ 2025OS00109 [PERSON_NAME] A/P …" at bounding box center [771, 366] width 1543 height 732
click at [386, 646] on li "D" at bounding box center [394, 649] width 90 height 26
type input "D"
click at [1020, 294] on span "On the other side of the world, Maori in [GEOGRAPHIC_DATA] has been maintained …" at bounding box center [1019, 181] width 417 height 225
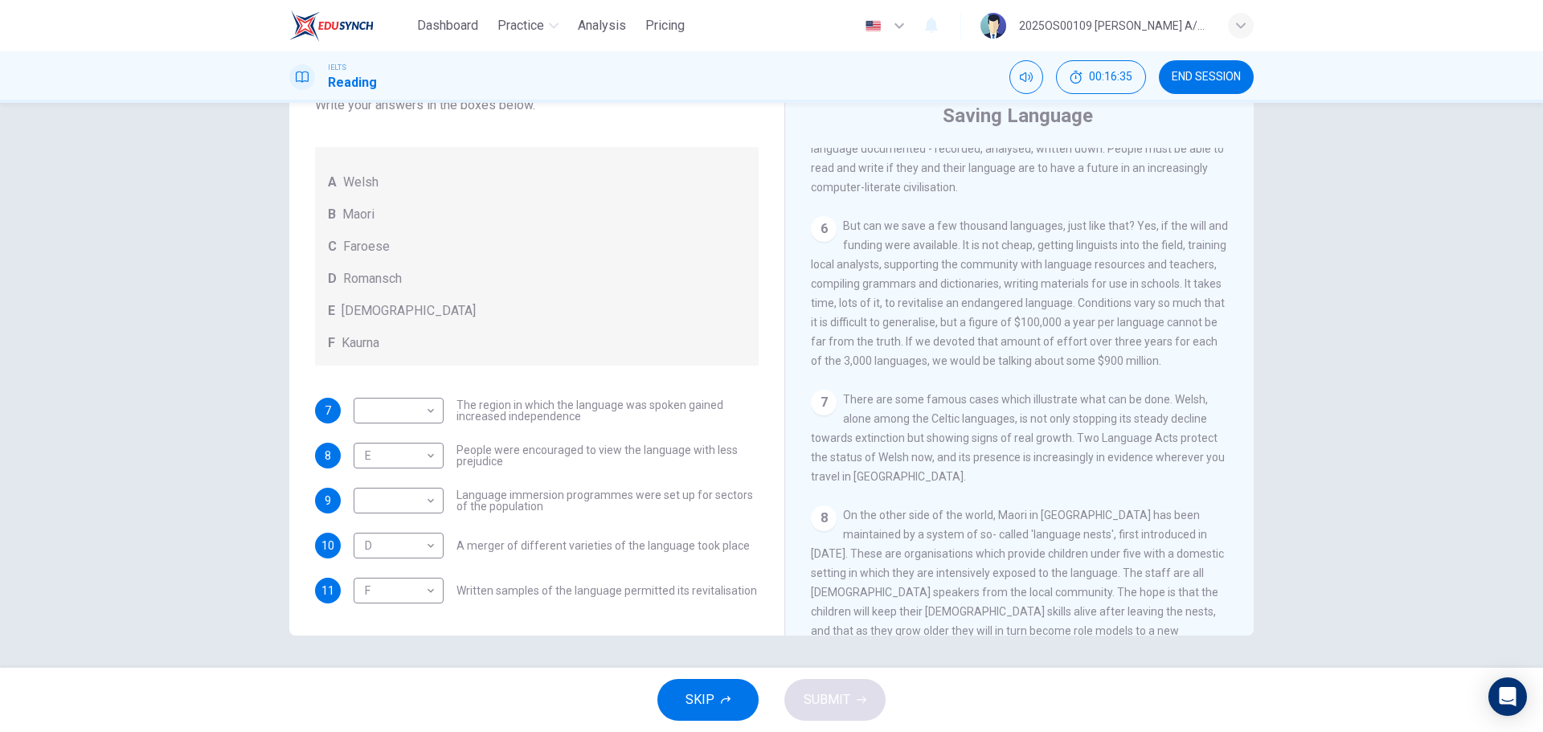
scroll to position [1344, 0]
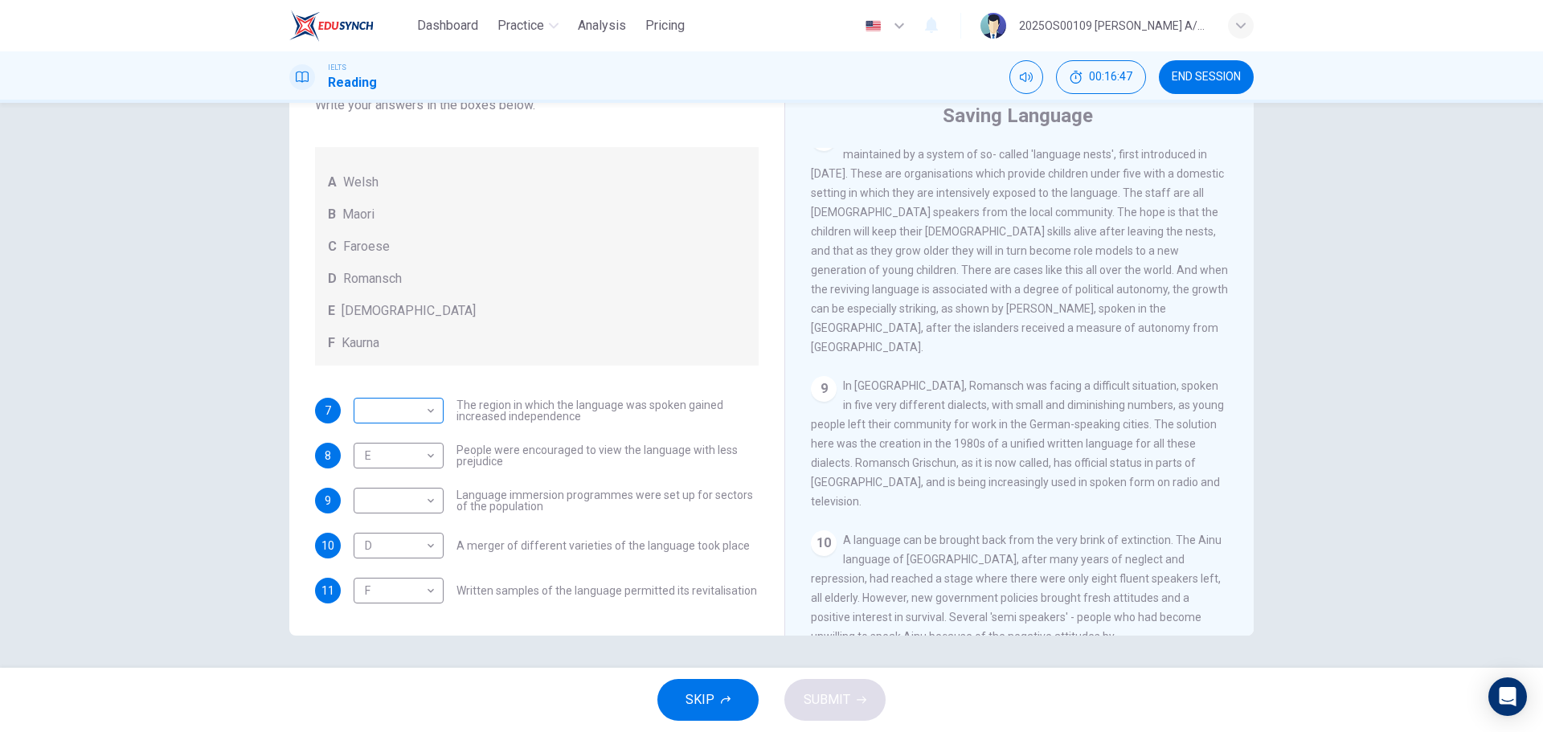
click at [416, 416] on body "Dashboard Practice Analysis Pricing English en ​ 2025OS00109 [DATE] A/P SWATHES…" at bounding box center [771, 366] width 1543 height 732
click at [390, 492] on li "C" at bounding box center [394, 488] width 90 height 26
type input "C"
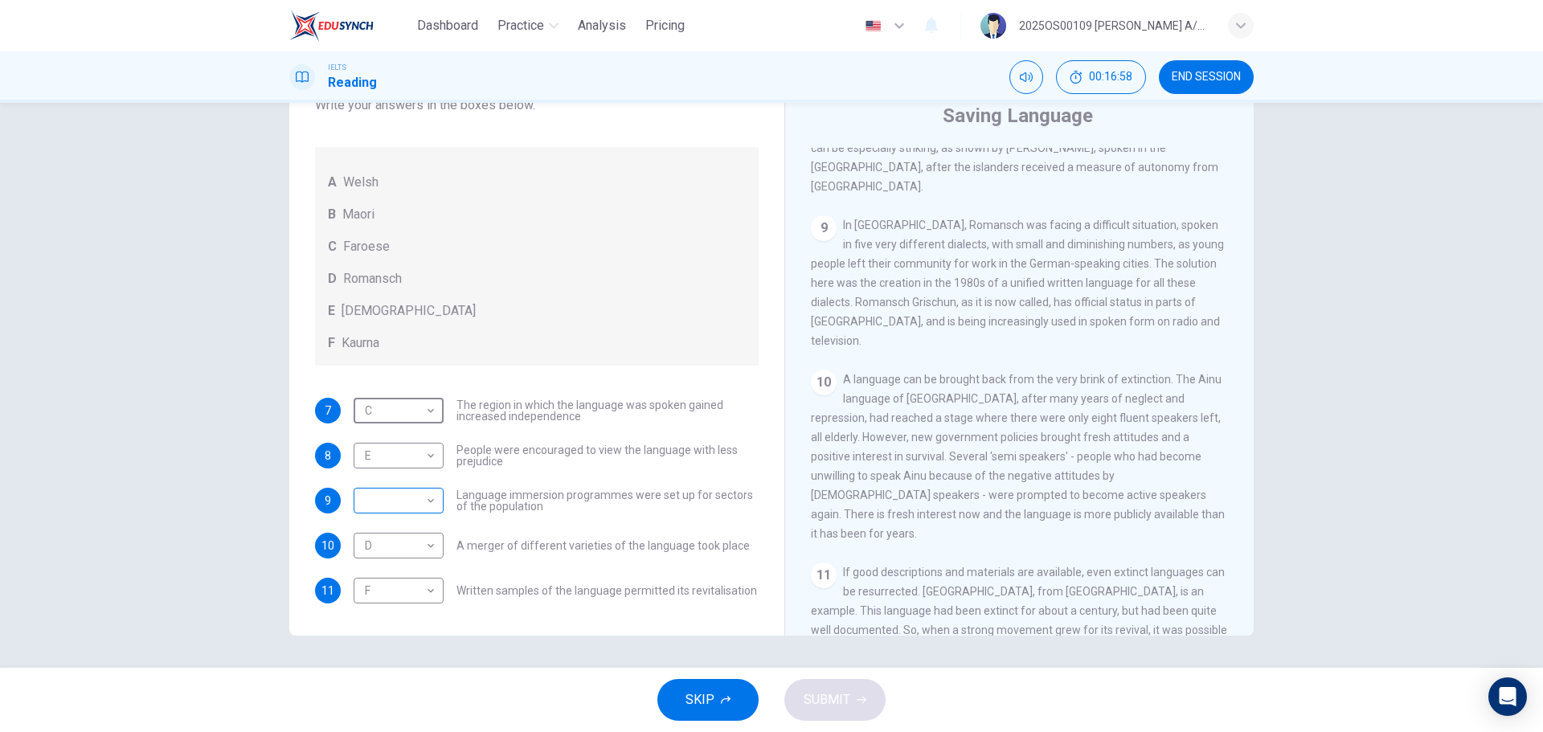
click at [404, 513] on body "Dashboard Practice Analysis Pricing English en ​ 2025OS00109 [DATE] A/P SWATHES…" at bounding box center [771, 366] width 1543 height 732
click at [386, 554] on li "B" at bounding box center [394, 552] width 90 height 26
type input "B"
click at [854, 693] on button "SUBMIT" at bounding box center [834, 700] width 101 height 42
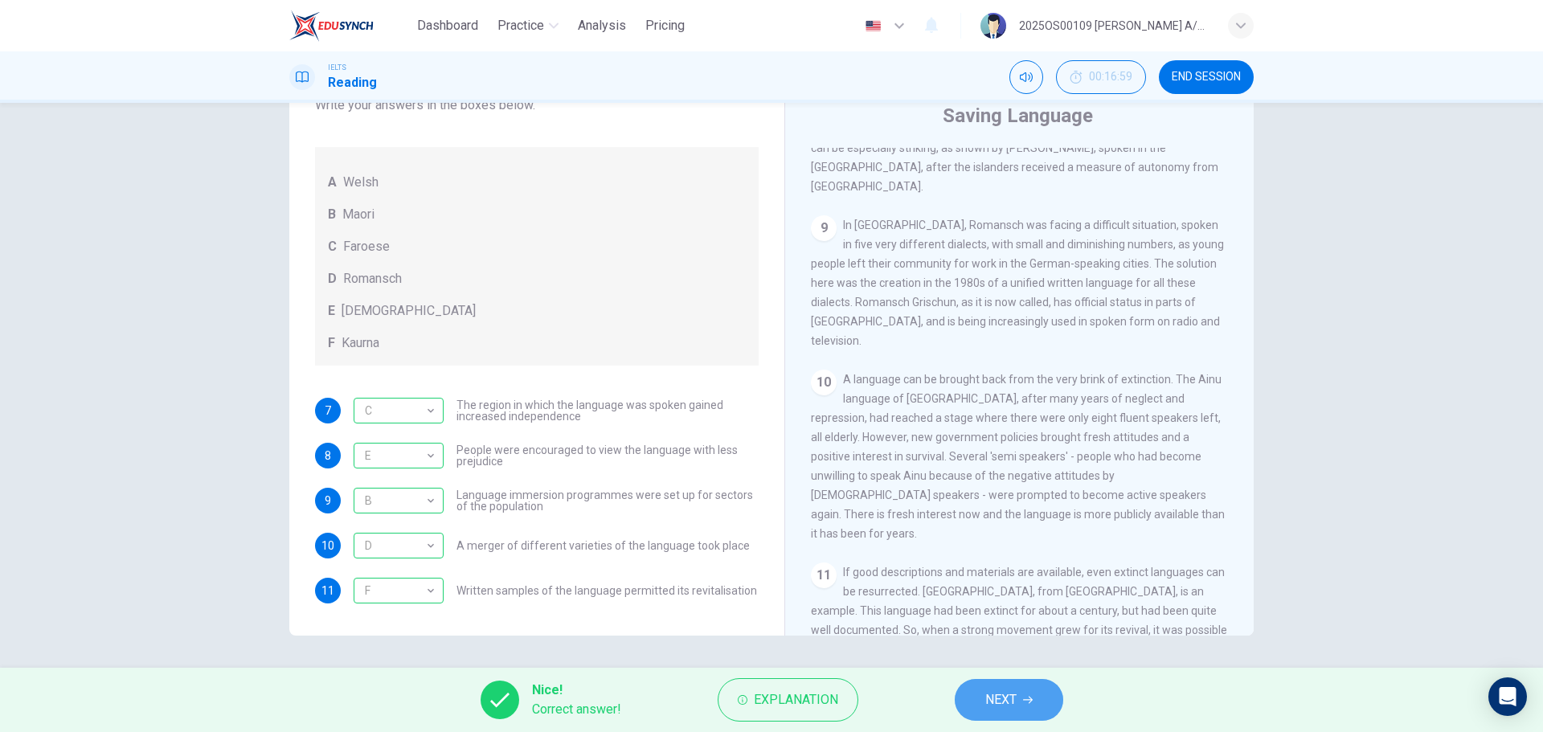
click at [1032, 709] on button "NEXT" at bounding box center [1008, 700] width 108 height 42
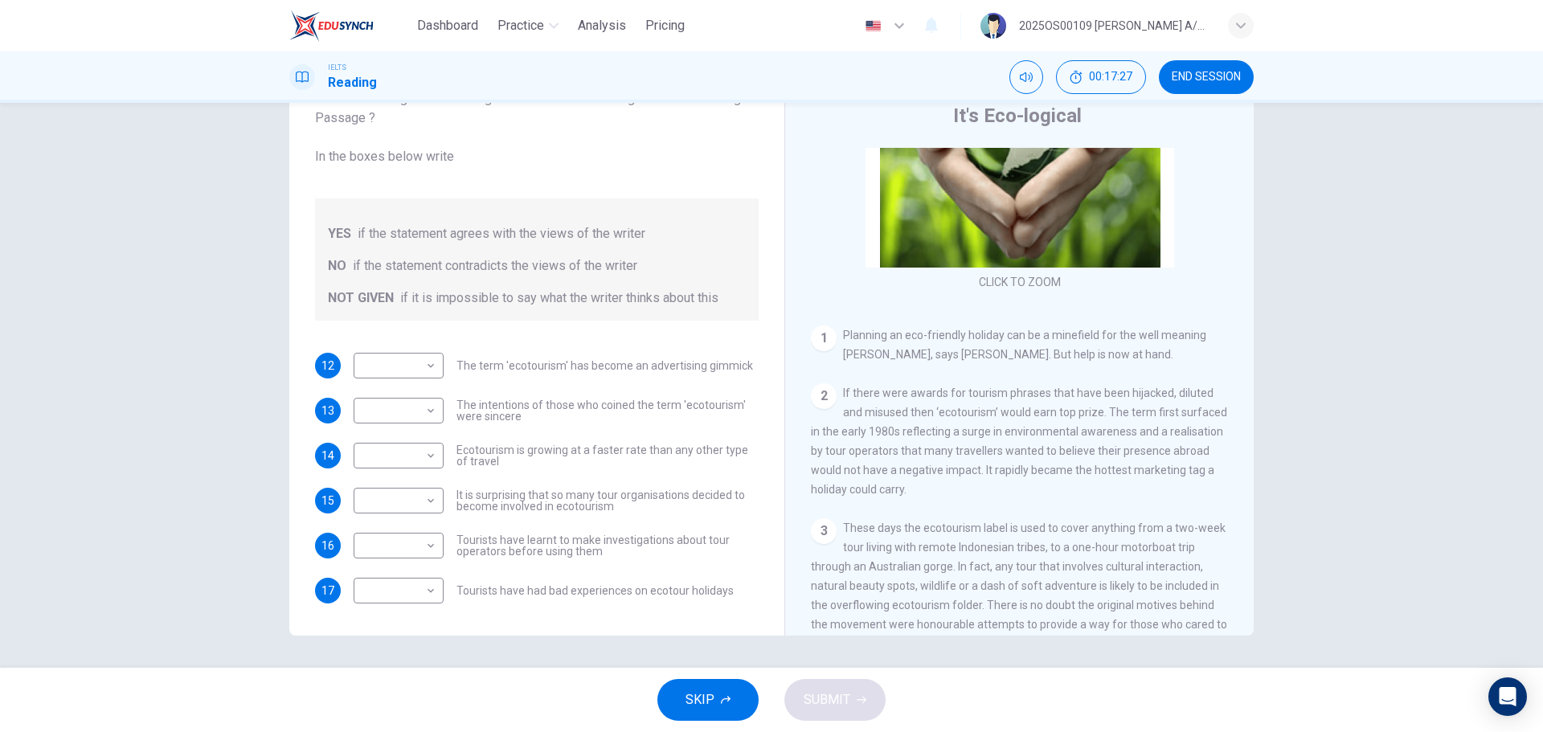
scroll to position [241, 0]
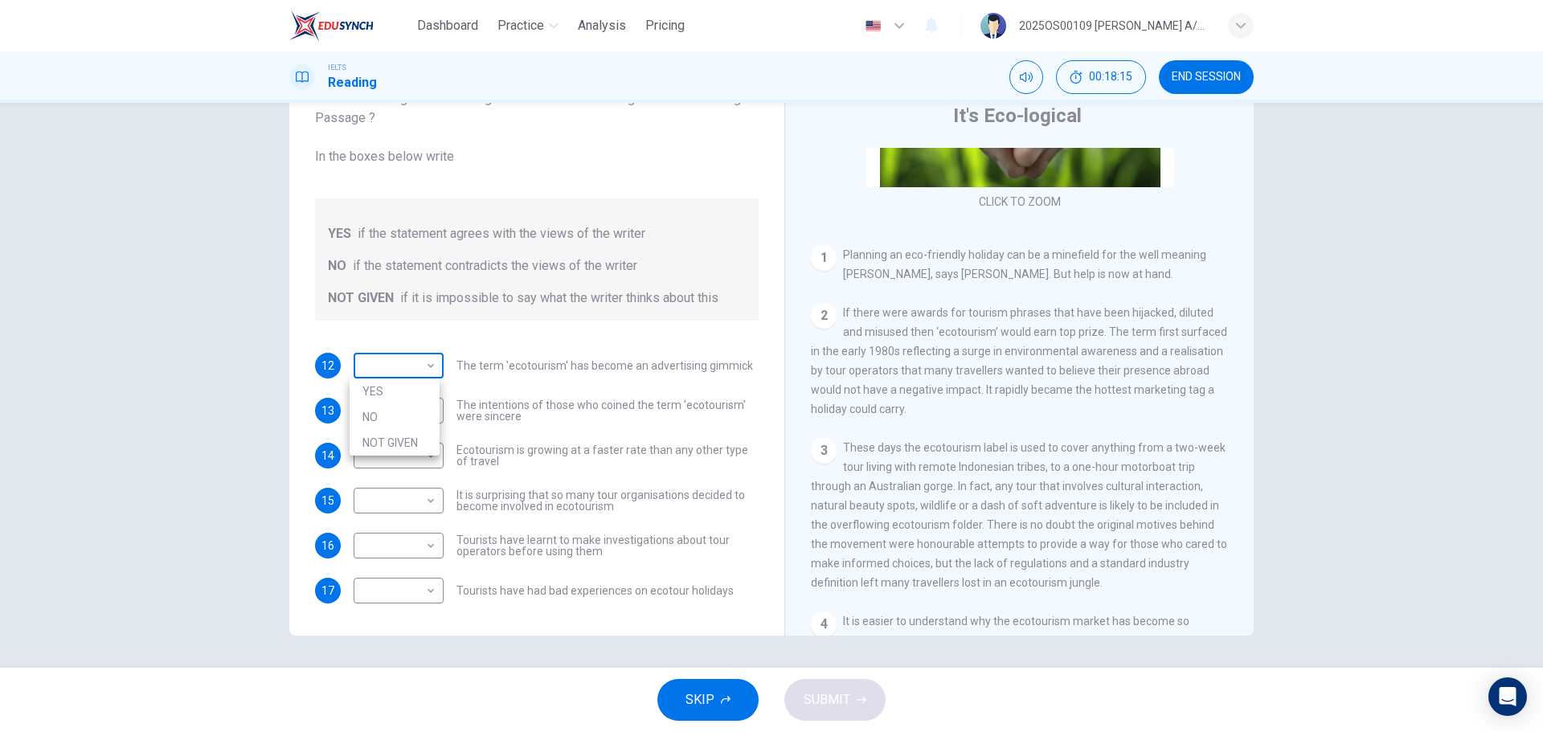
click at [431, 370] on body "Dashboard Practice Analysis Pricing English en ​ 2025OS00109 [PERSON_NAME] A/P …" at bounding box center [771, 366] width 1543 height 732
click at [407, 386] on li "YES" at bounding box center [394, 391] width 90 height 26
type input "YES"
click at [418, 415] on body "Dashboard Practice Analysis Pricing English en ​ 2025OS00109 [PERSON_NAME] A/P …" at bounding box center [771, 366] width 1543 height 732
click at [413, 428] on li "YES" at bounding box center [394, 436] width 90 height 26
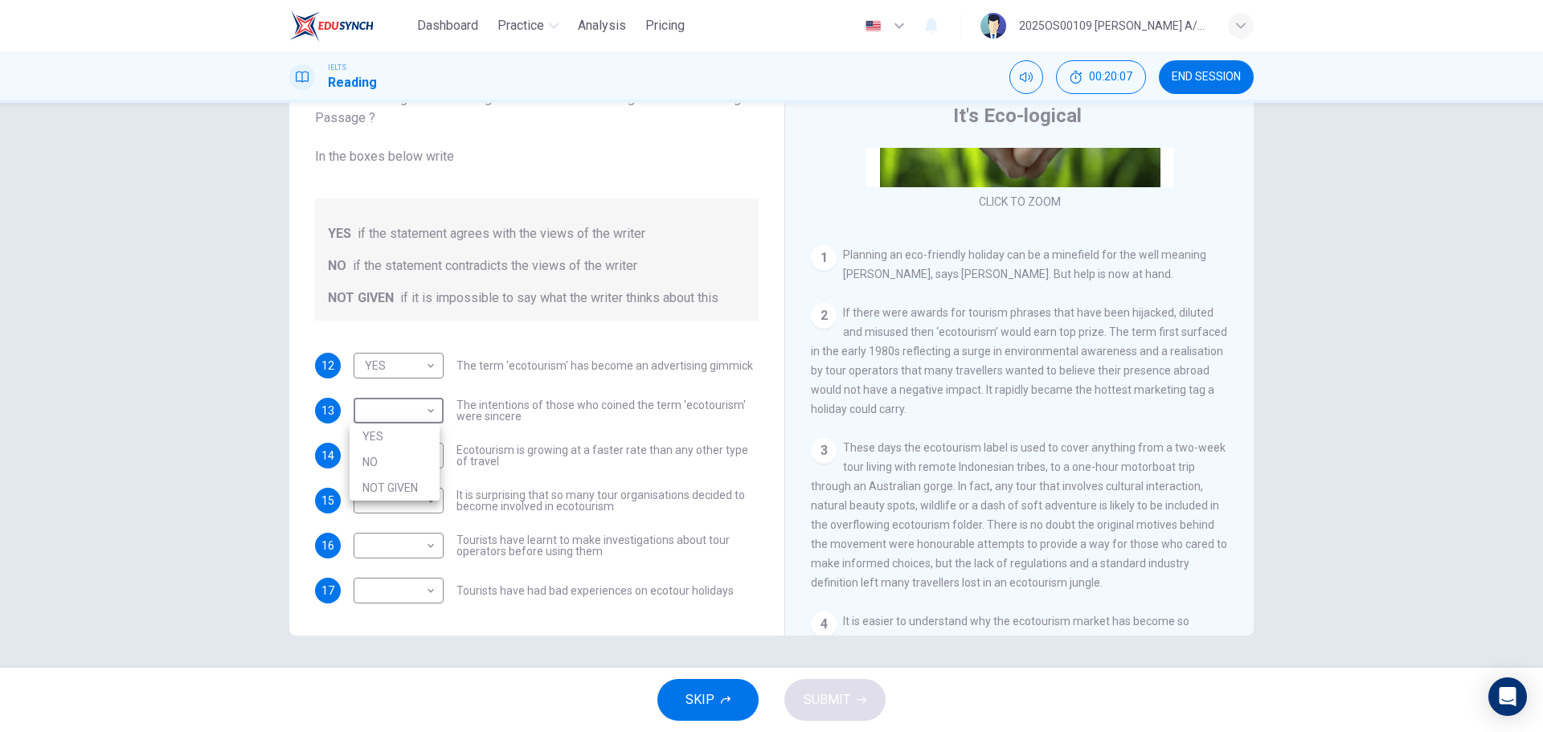
type input "YES"
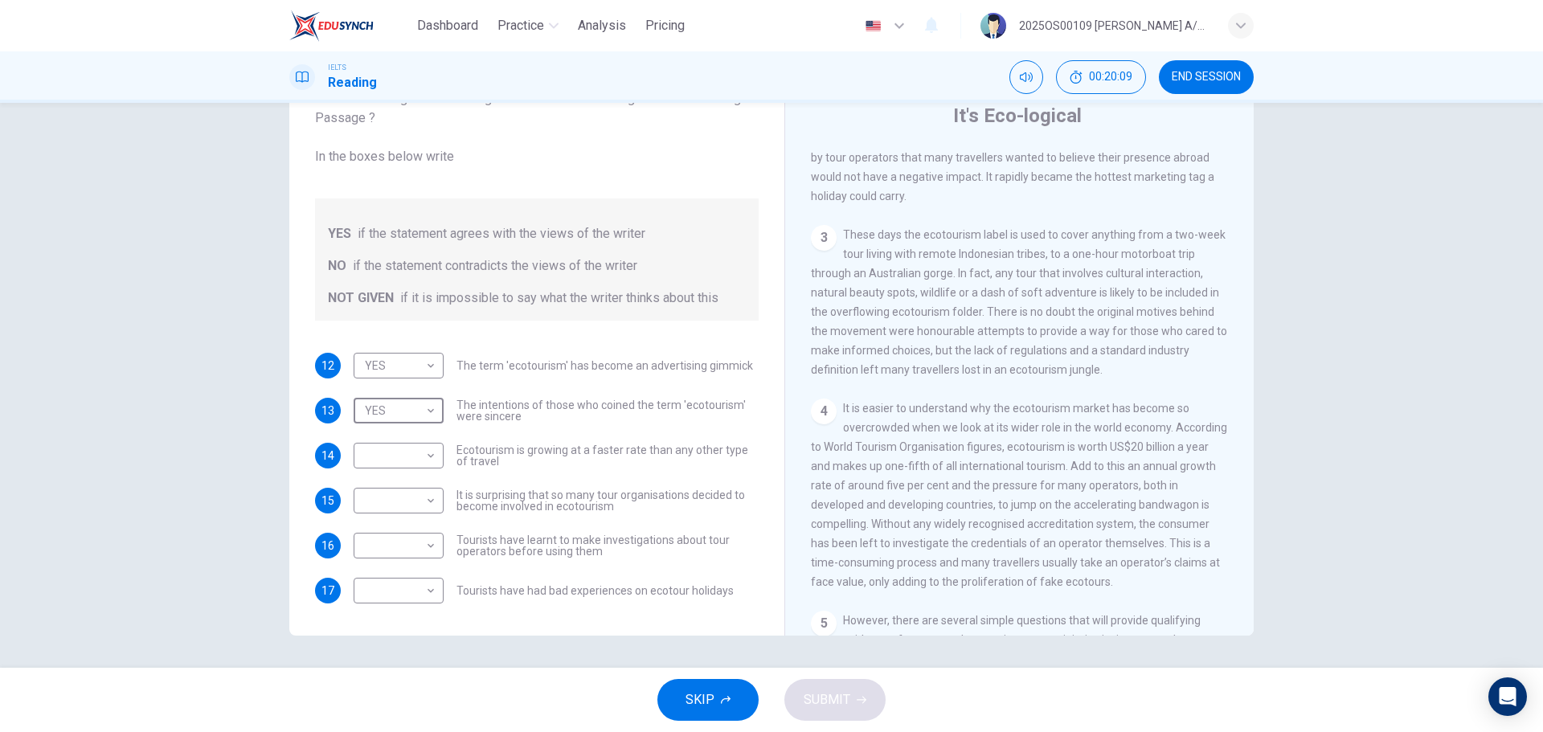
scroll to position [482, 0]
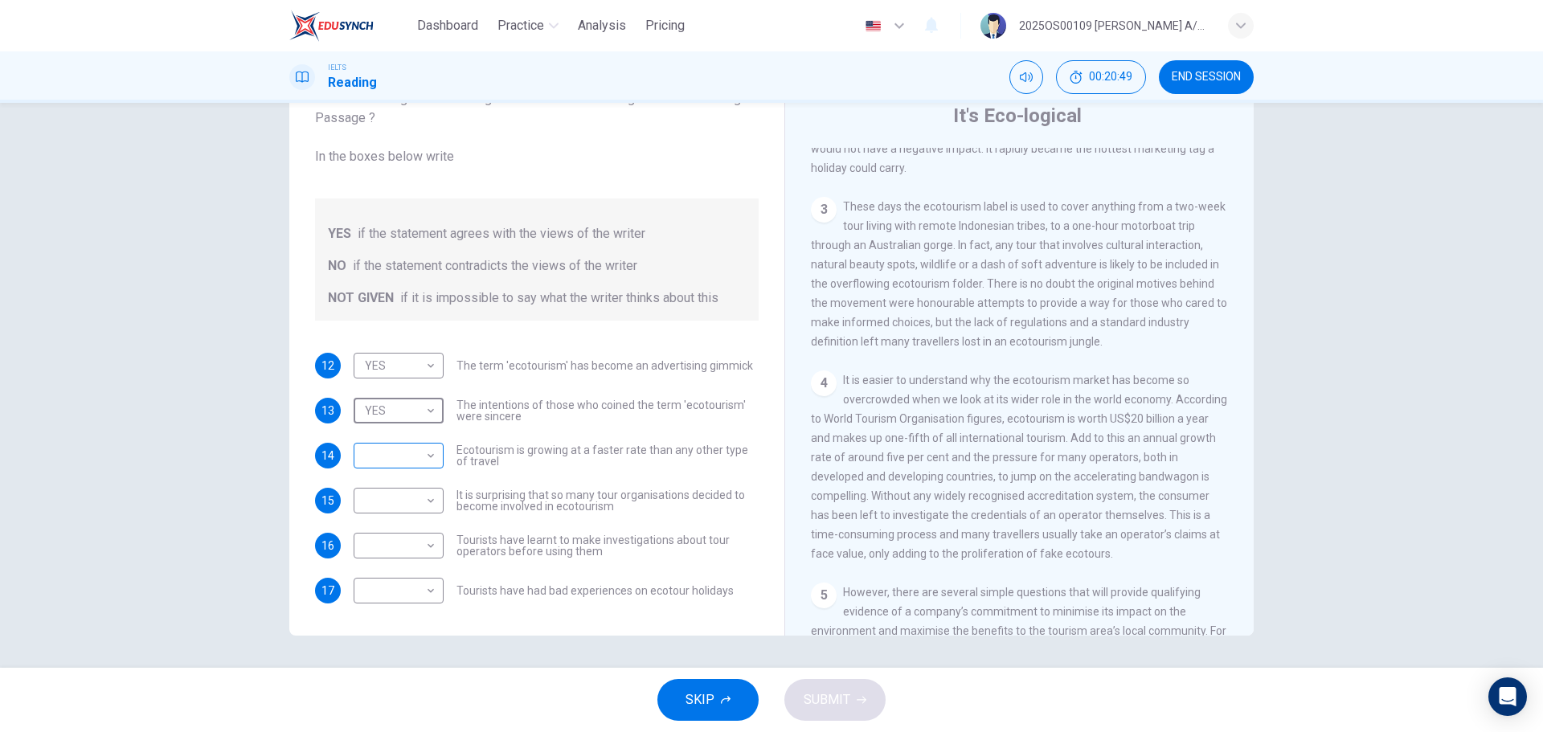
click at [393, 457] on body "Dashboard Practice Analysis Pricing English en ​ 2025OS00109 [PERSON_NAME] A/P …" at bounding box center [771, 366] width 1543 height 732
click at [391, 542] on li "NOT GIVEN" at bounding box center [394, 533] width 90 height 26
type input "NOT GIVEN"
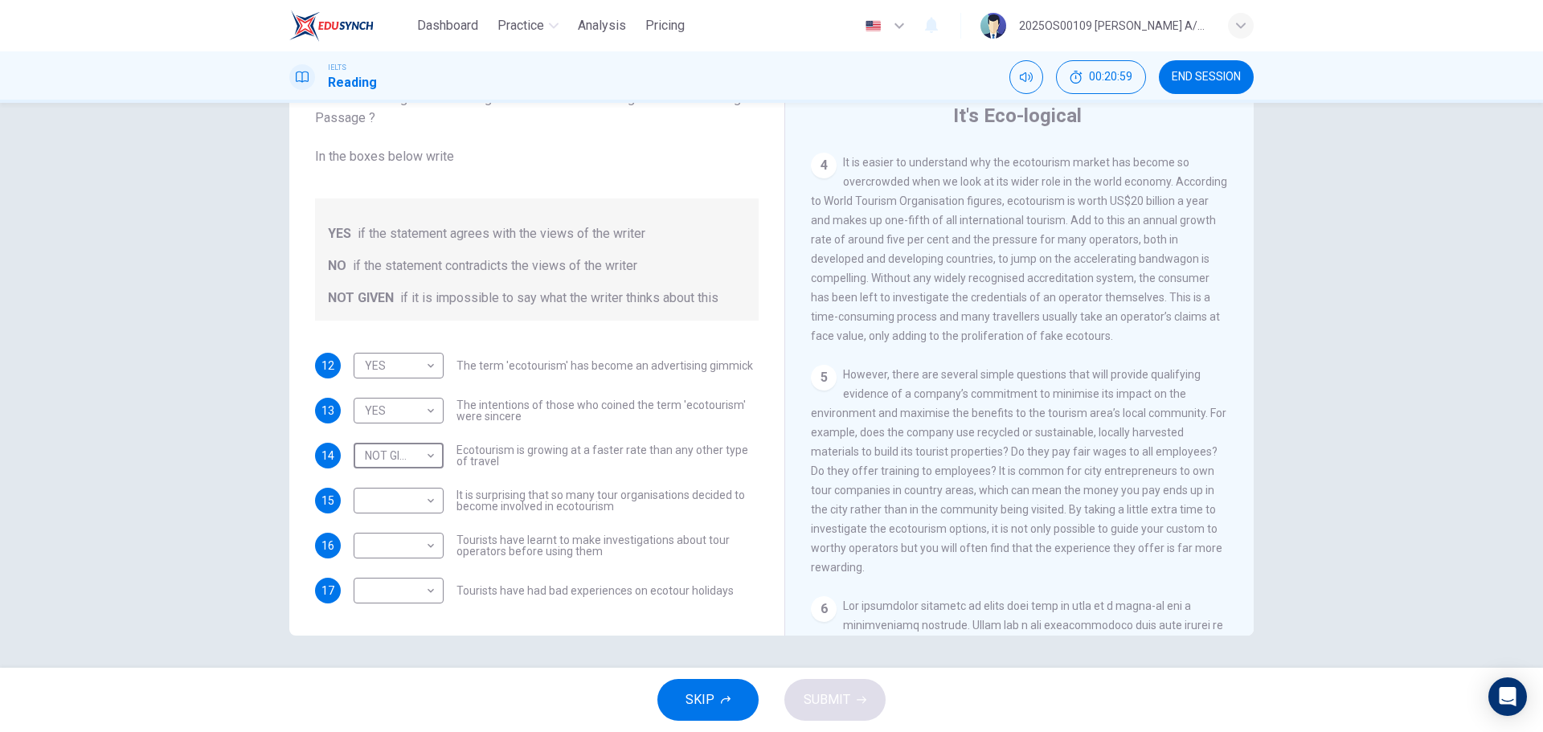
scroll to position [723, 0]
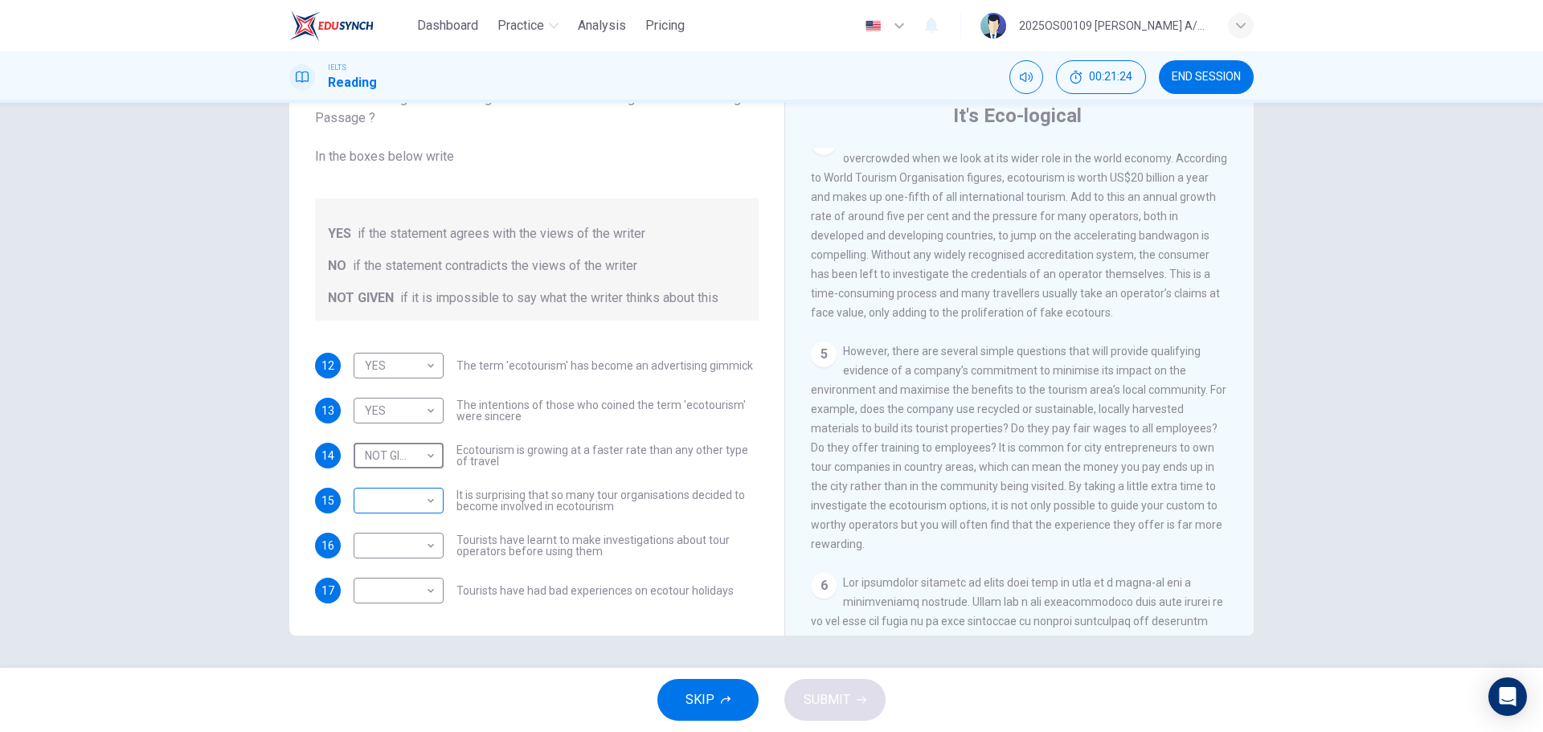
click at [375, 496] on body "Dashboard Practice Analysis Pricing English en ​ 2025OS00109 [PERSON_NAME] A/P …" at bounding box center [771, 366] width 1543 height 732
click at [378, 555] on li "NO" at bounding box center [394, 552] width 90 height 26
type input "NO"
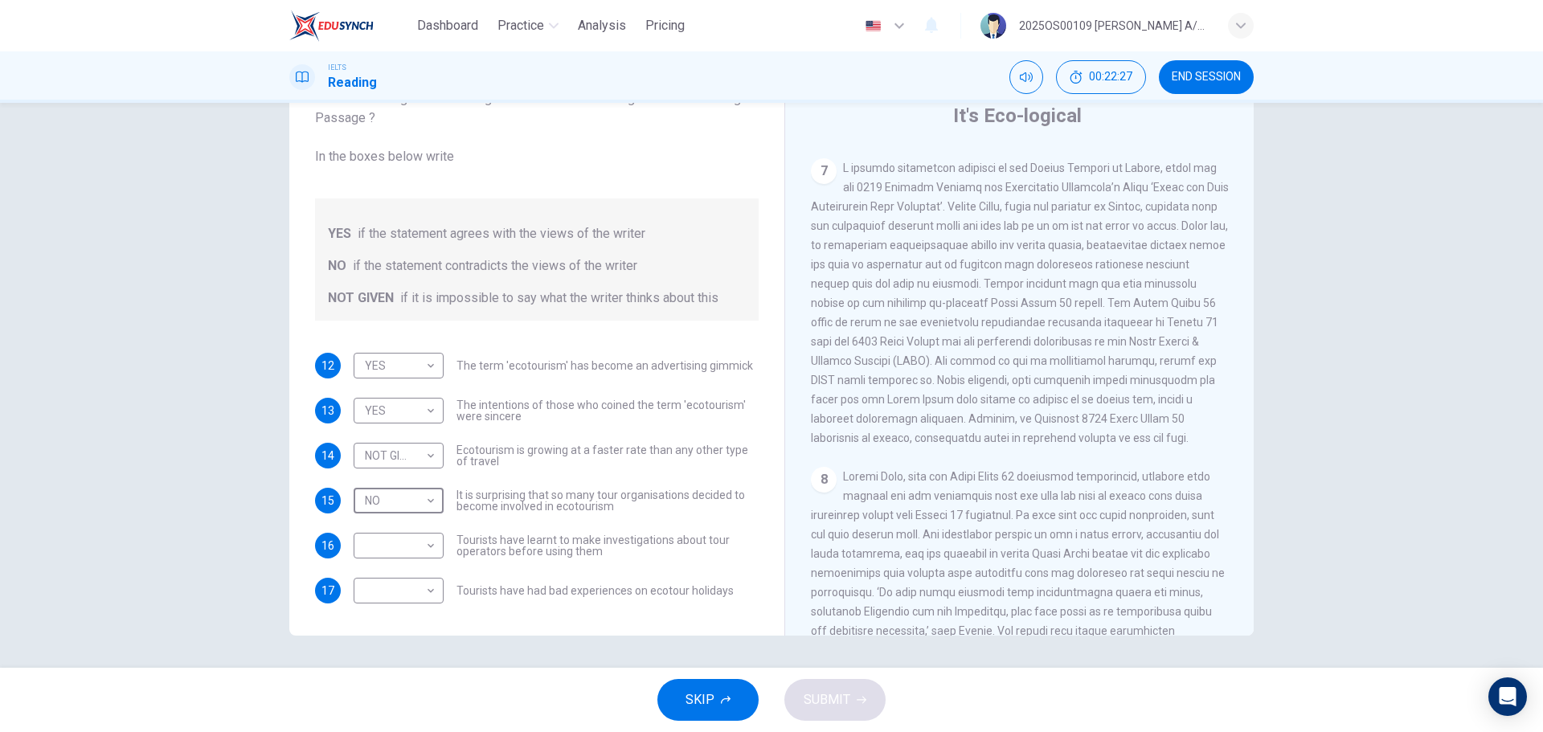
scroll to position [1652, 0]
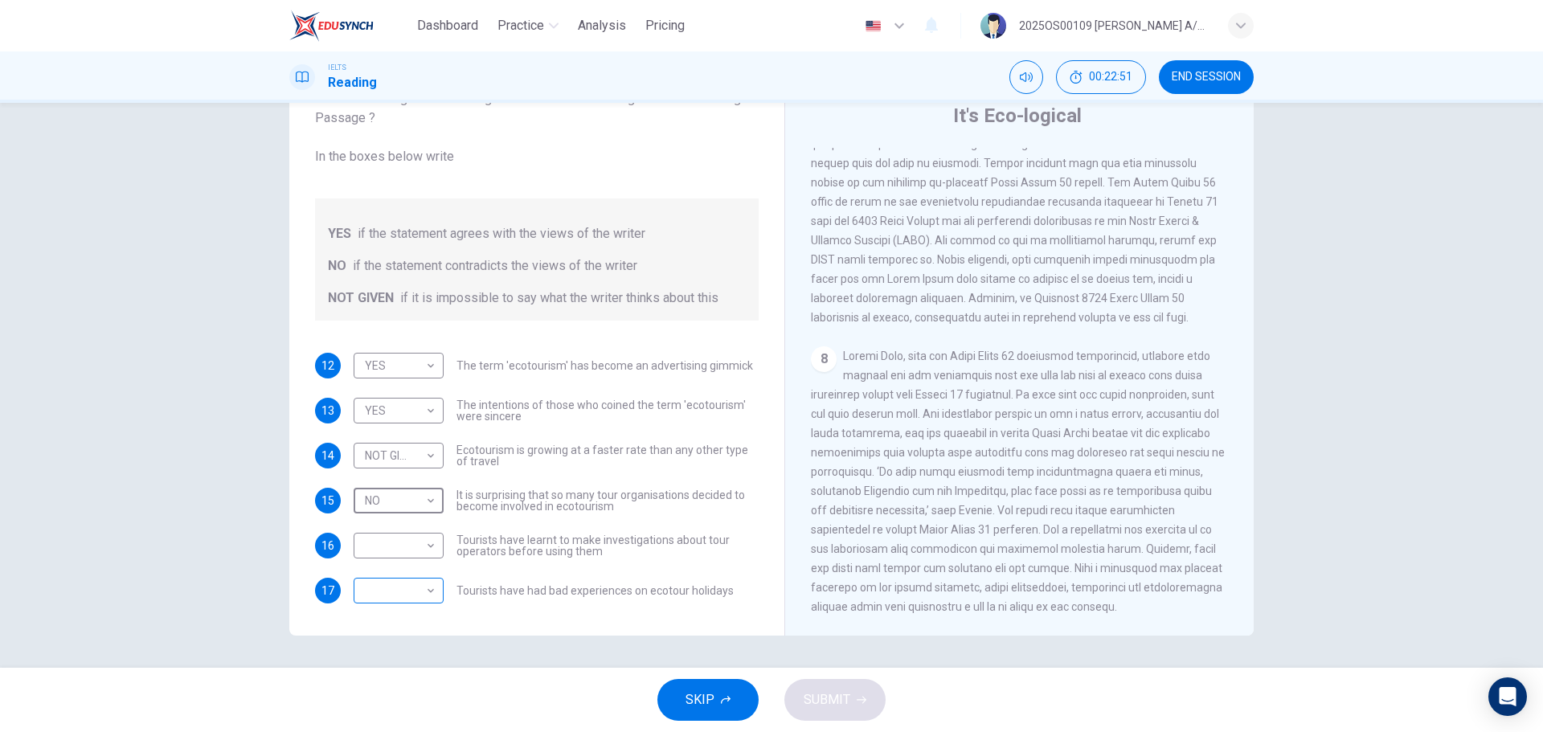
click at [413, 598] on body "Dashboard Practice Analysis Pricing English en ​ 2025OS00109 [PERSON_NAME] A/P …" at bounding box center [771, 366] width 1543 height 732
click at [392, 619] on li "YES" at bounding box center [394, 616] width 90 height 26
type input "YES"
click at [399, 547] on body "Dashboard Practice Analysis Pricing English en ​ 2025OS00109 [PERSON_NAME] A/P …" at bounding box center [771, 366] width 1543 height 732
click at [390, 595] on li "NO" at bounding box center [394, 597] width 90 height 26
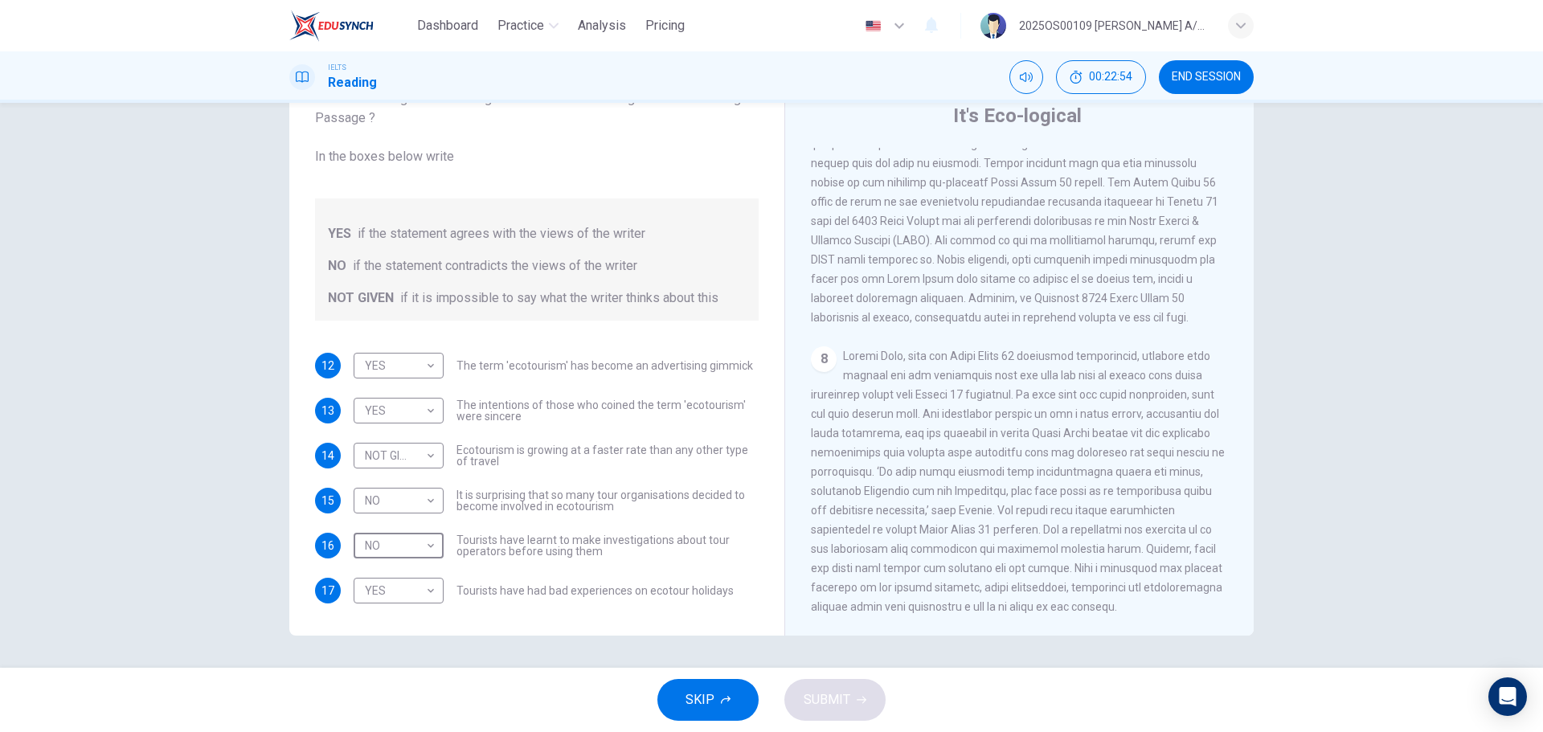
type input "NO"
click at [813, 702] on span "SUBMIT" at bounding box center [826, 700] width 47 height 22
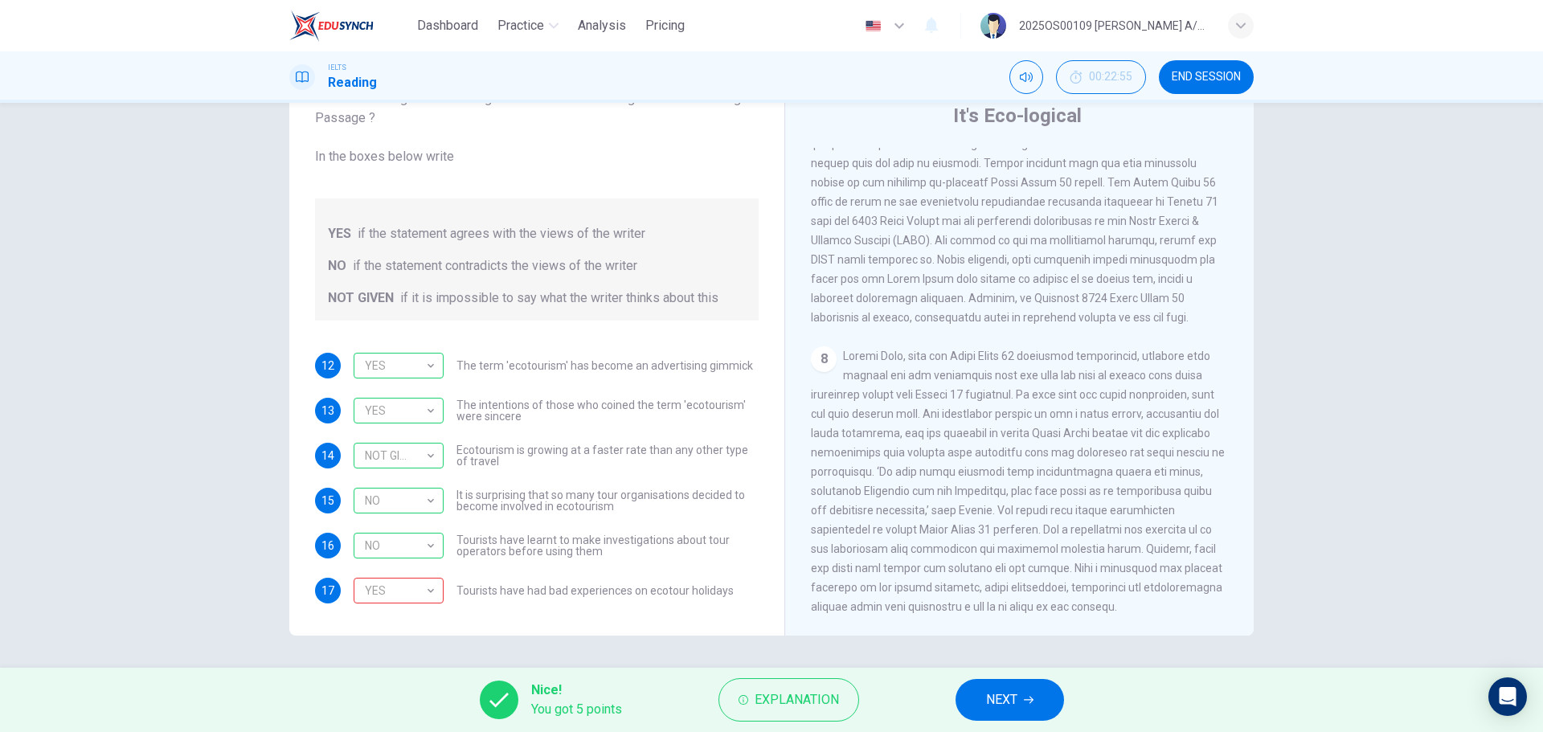
click at [1017, 704] on span "NEXT" at bounding box center [1001, 700] width 31 height 22
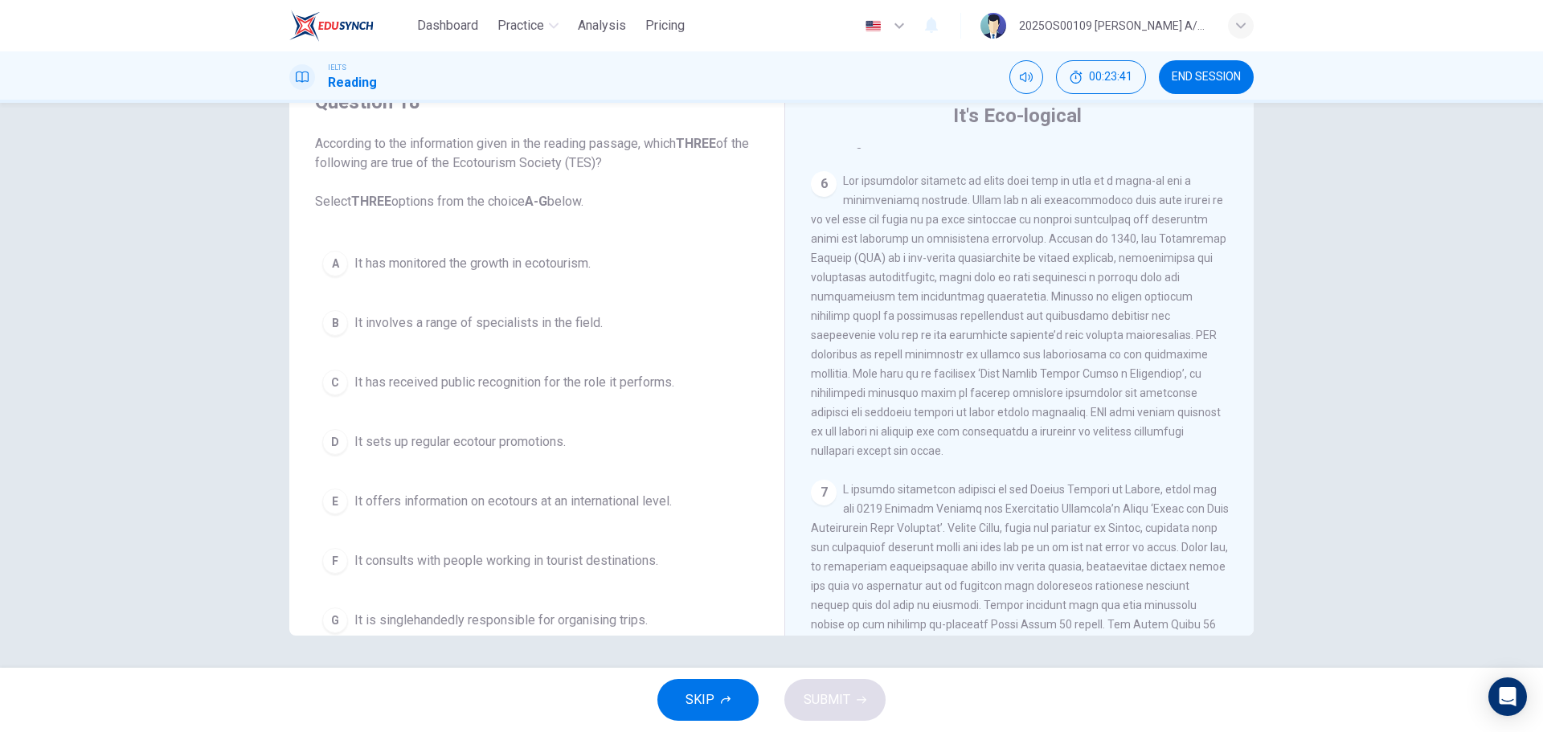
scroll to position [0, 0]
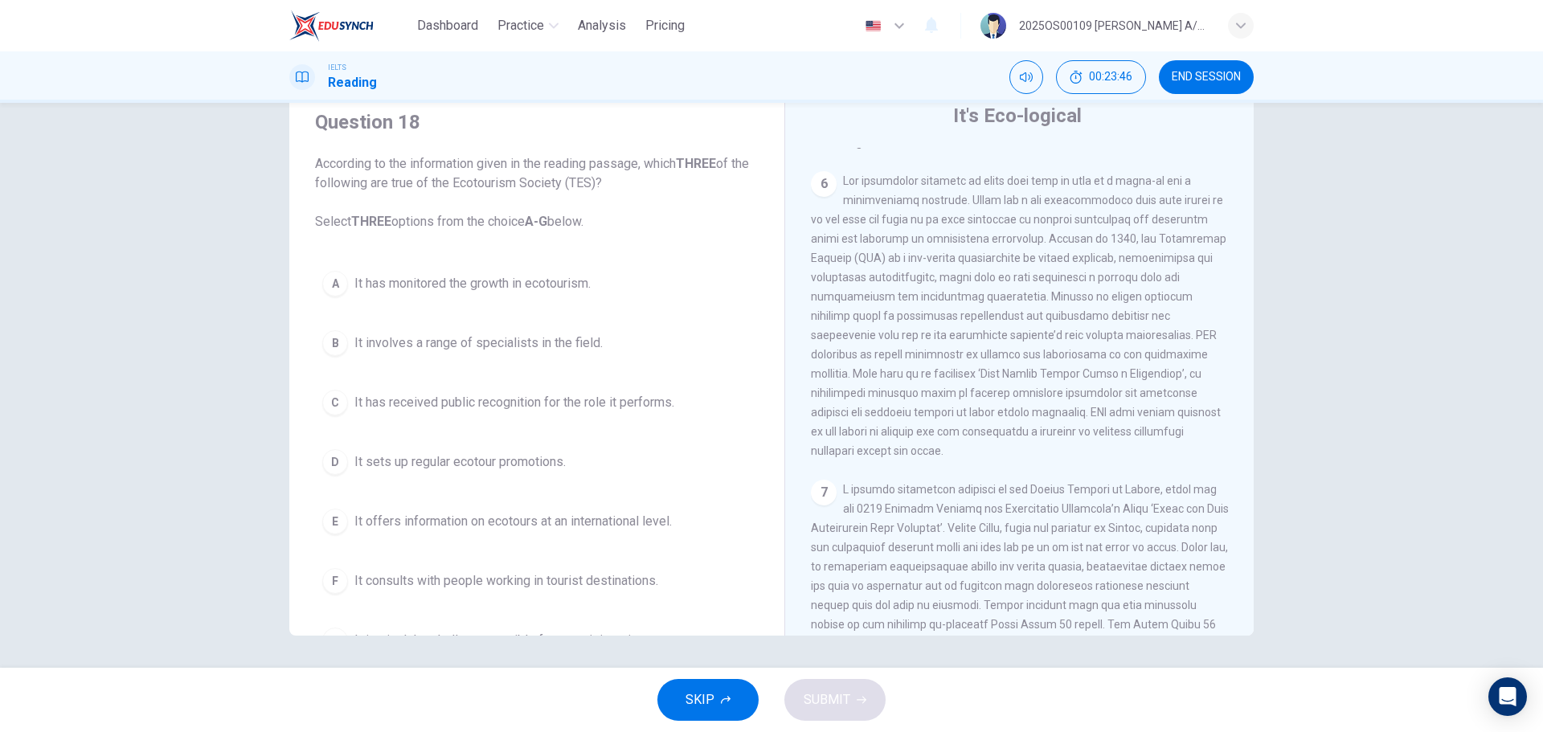
drag, startPoint x: 1114, startPoint y: 292, endPoint x: 1181, endPoint y: 292, distance: 66.7
click at [1181, 292] on span at bounding box center [1018, 315] width 415 height 283
click at [1114, 298] on div "6" at bounding box center [1020, 315] width 418 height 289
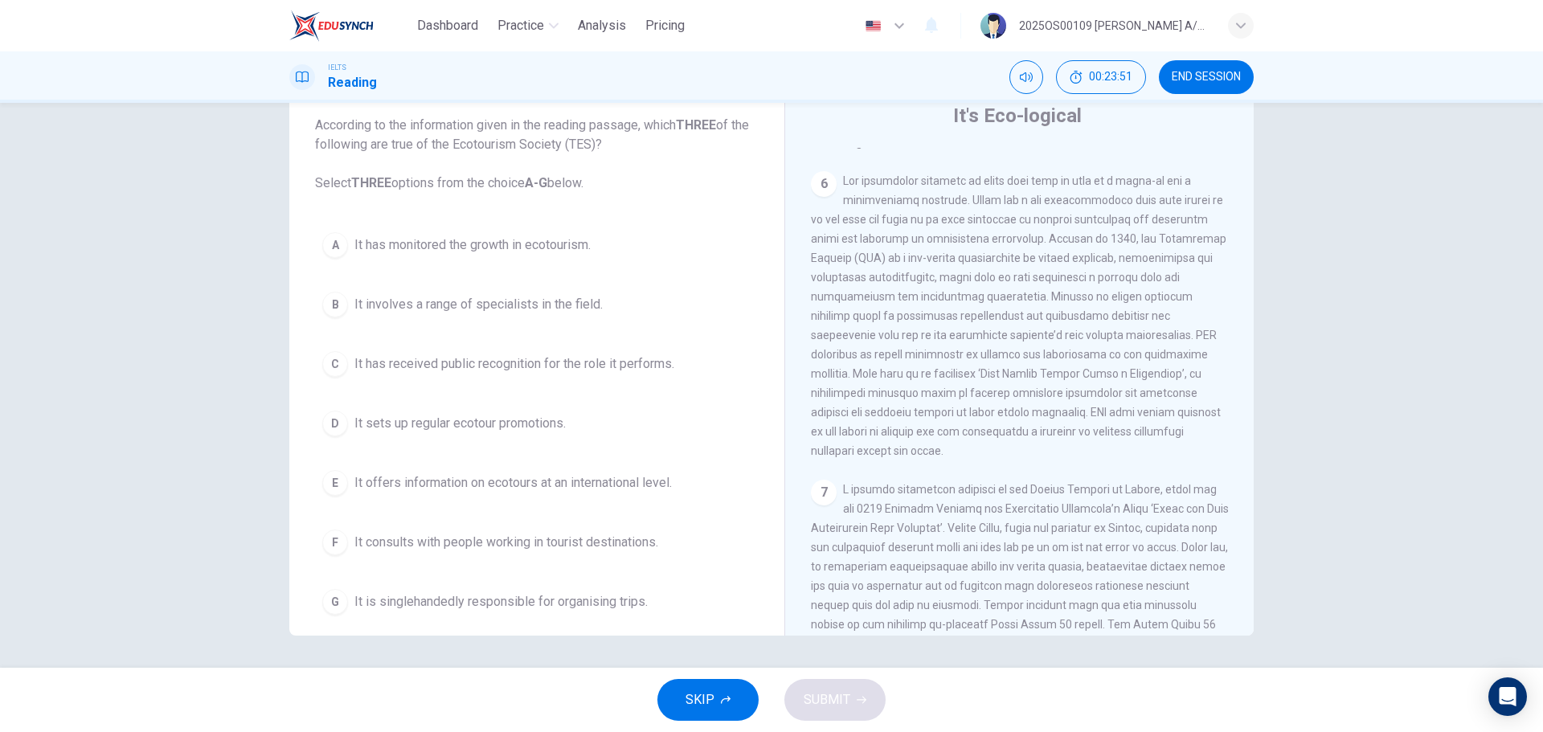
scroll to position [57, 0]
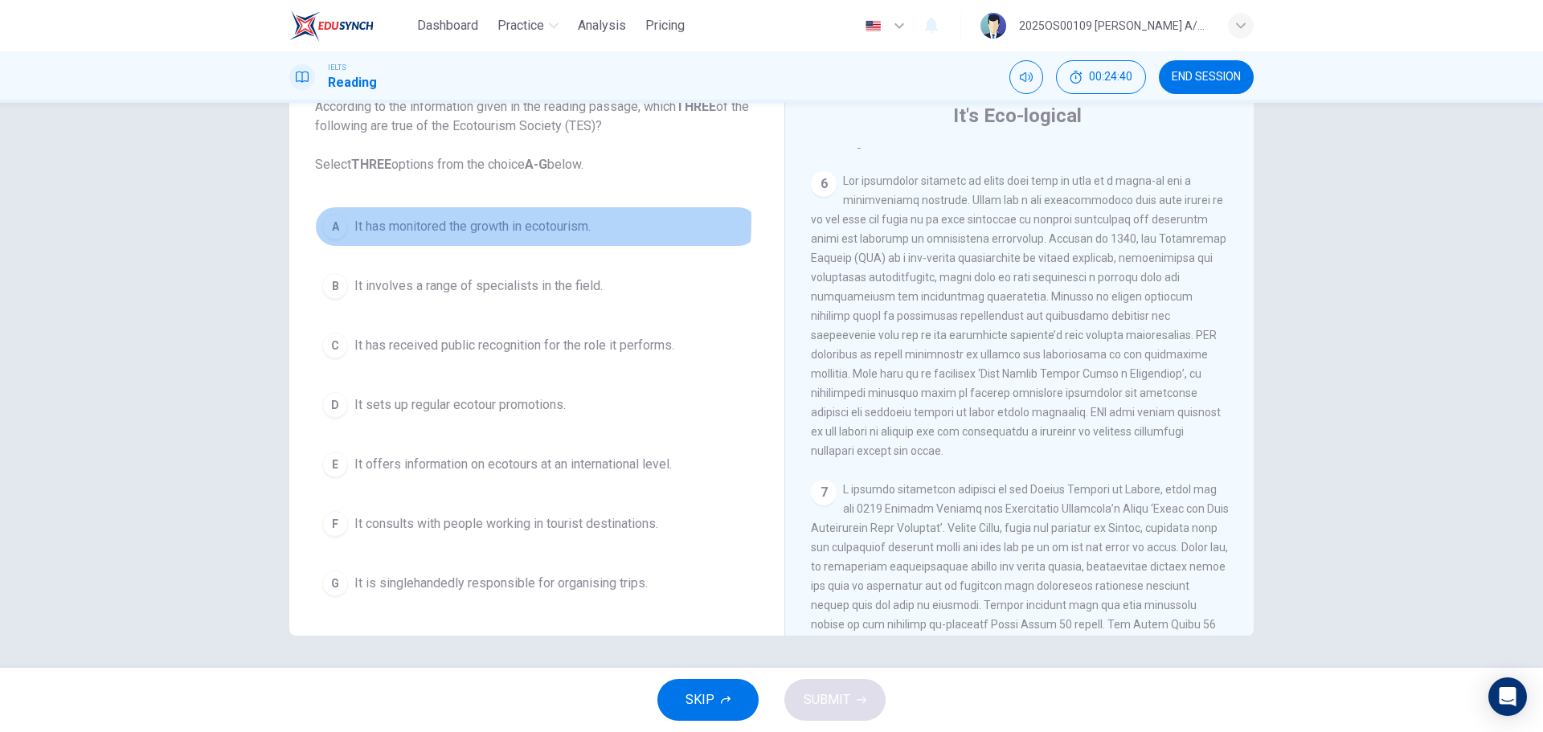
click at [470, 222] on span "It has monitored the growth in ecotourism." at bounding box center [472, 226] width 236 height 19
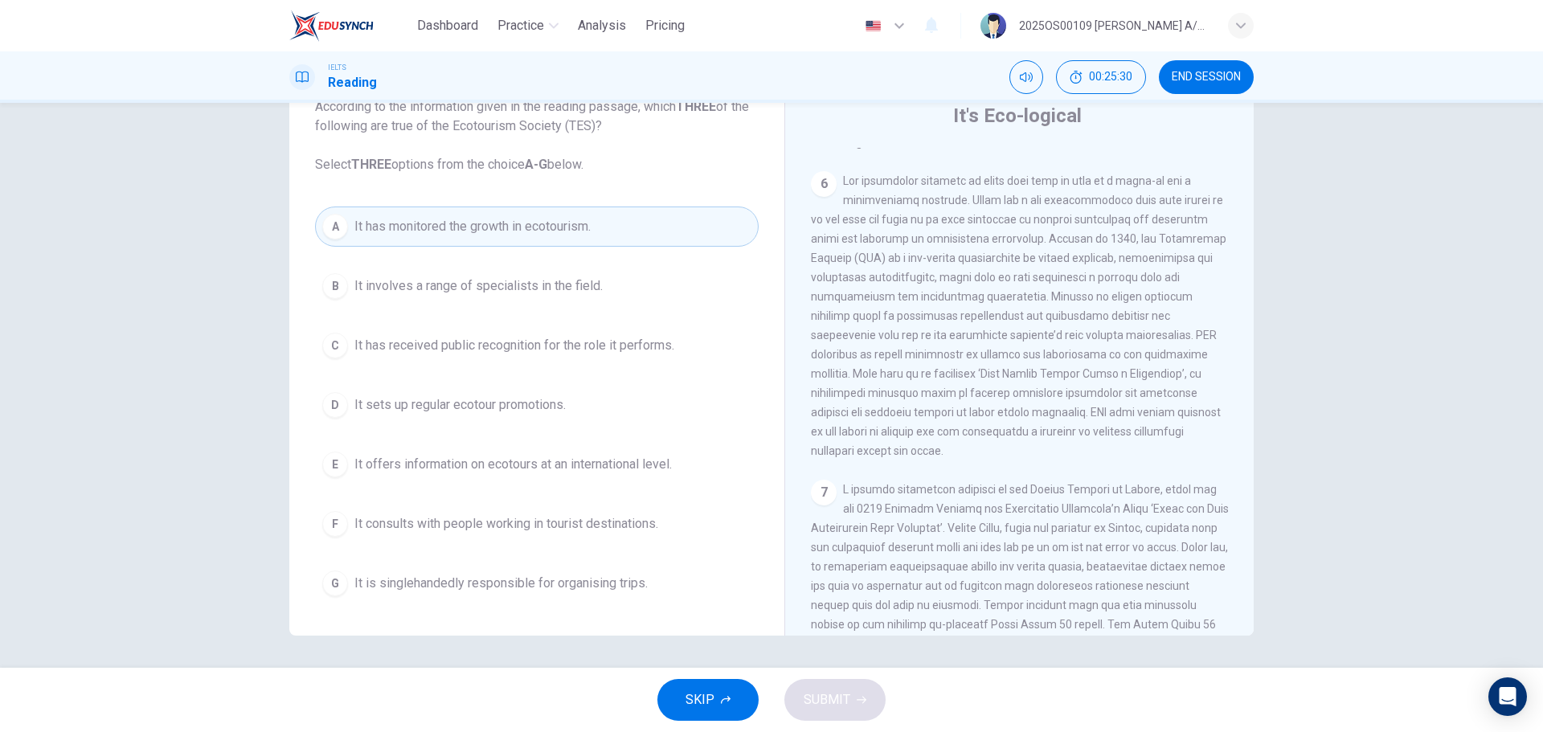
click at [470, 465] on span "It offers information on ecotours at an international level." at bounding box center [512, 464] width 317 height 19
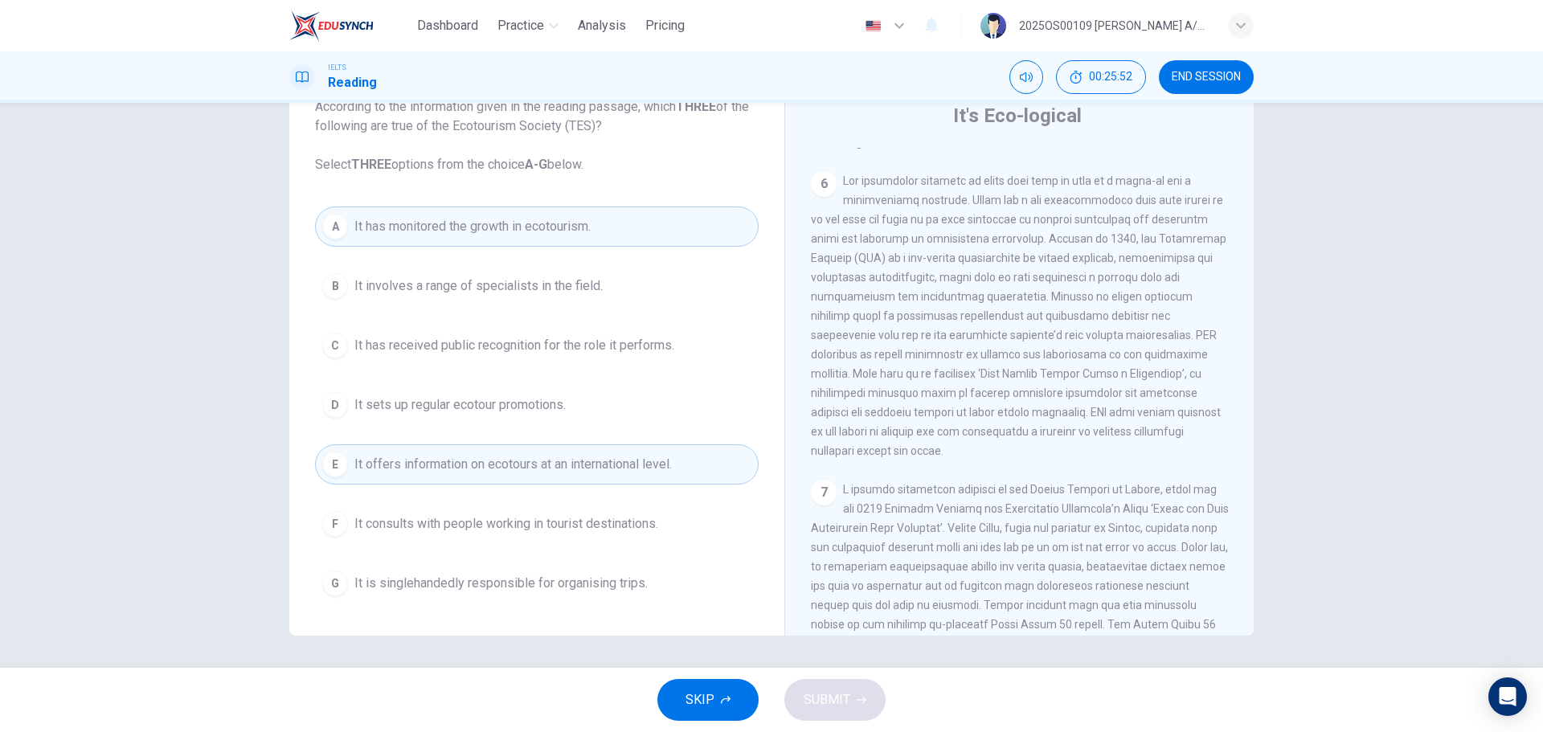
click at [508, 530] on span "It consults with people working in tourist destinations." at bounding box center [506, 523] width 304 height 19
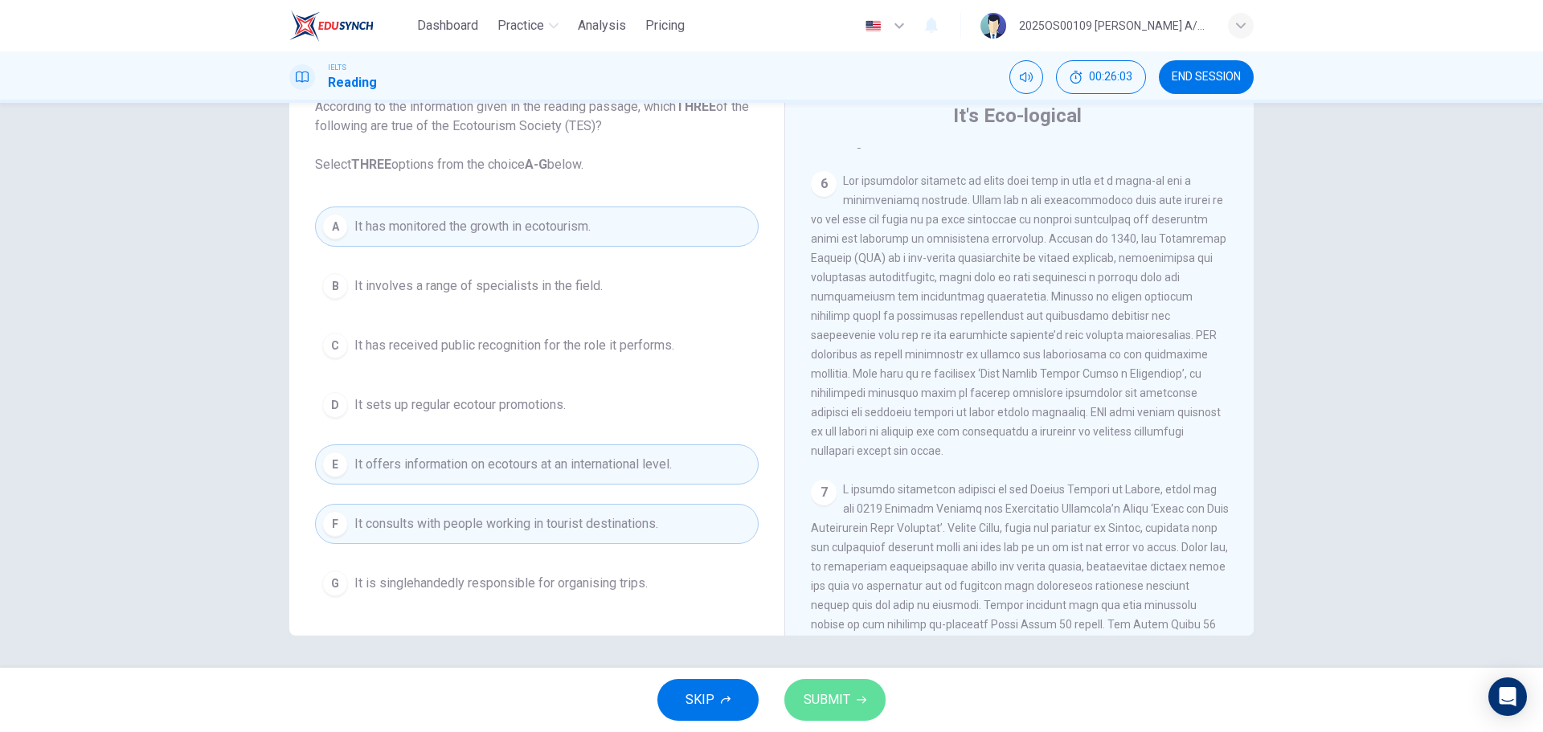
click at [830, 720] on button "SUBMIT" at bounding box center [834, 700] width 101 height 42
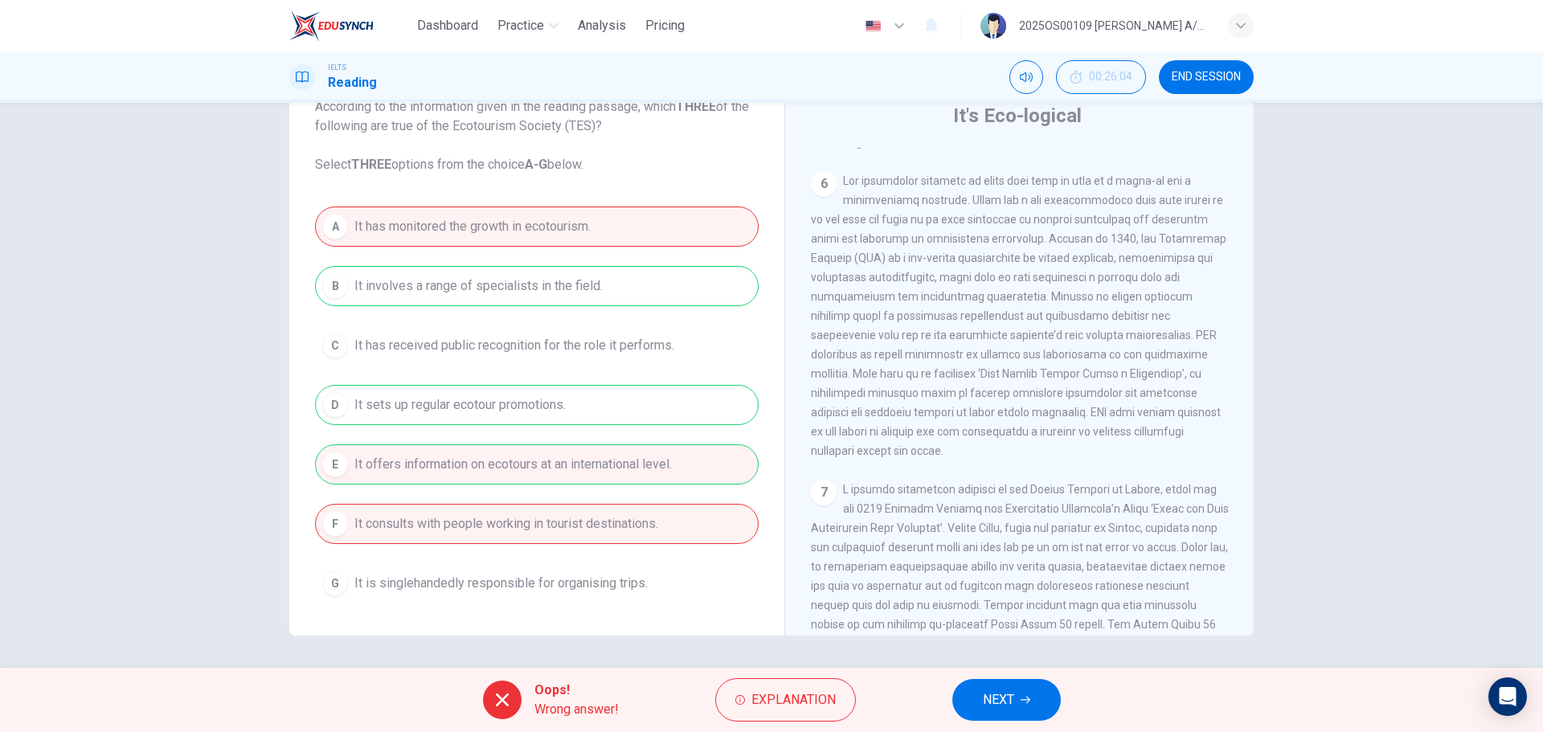
click at [1031, 694] on button "NEXT" at bounding box center [1006, 700] width 108 height 42
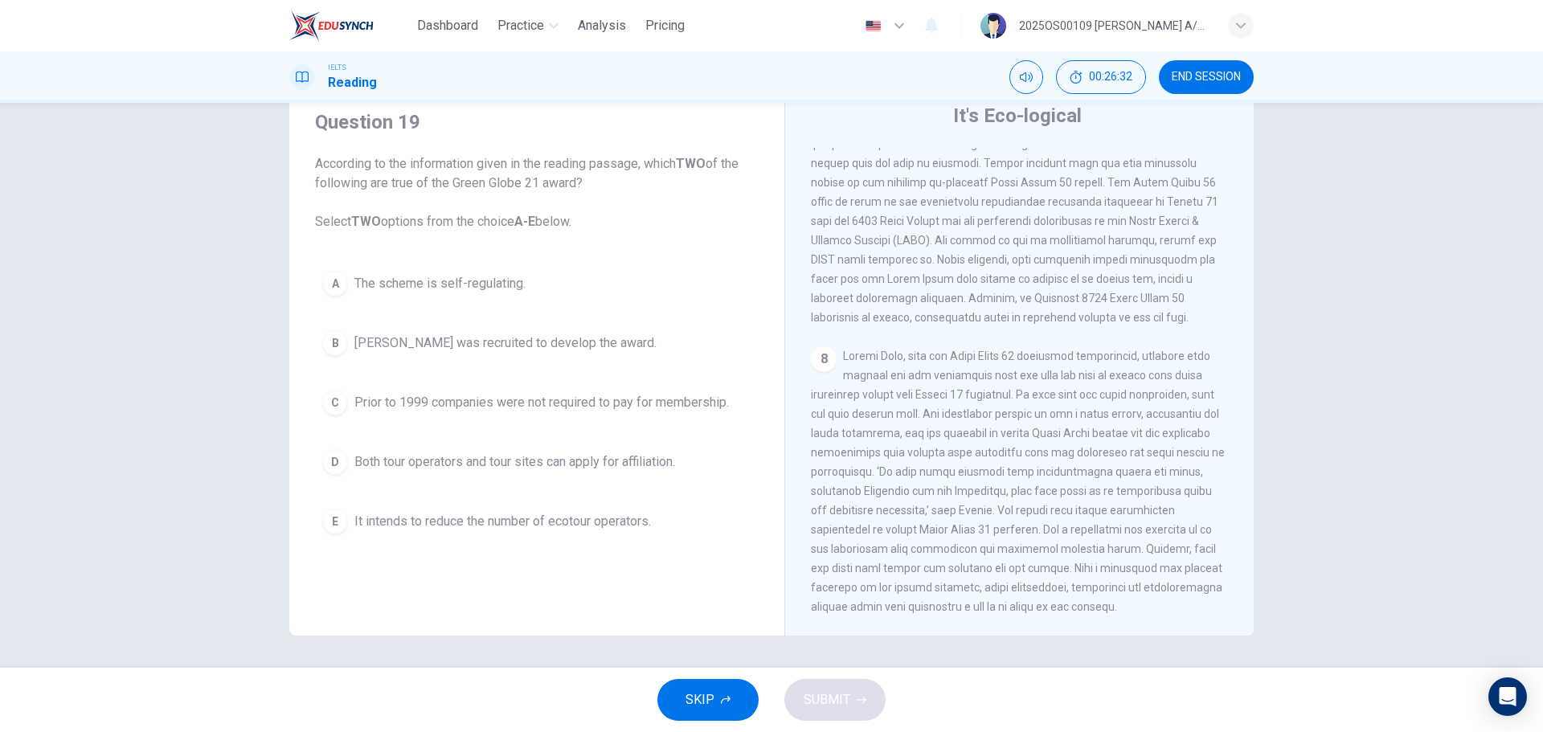
scroll to position [1652, 0]
click at [397, 471] on span "Both tour operators and tour sites can apply for affiliation." at bounding box center [514, 461] width 321 height 19
click at [466, 280] on span "The scheme is self-regulating." at bounding box center [439, 283] width 171 height 19
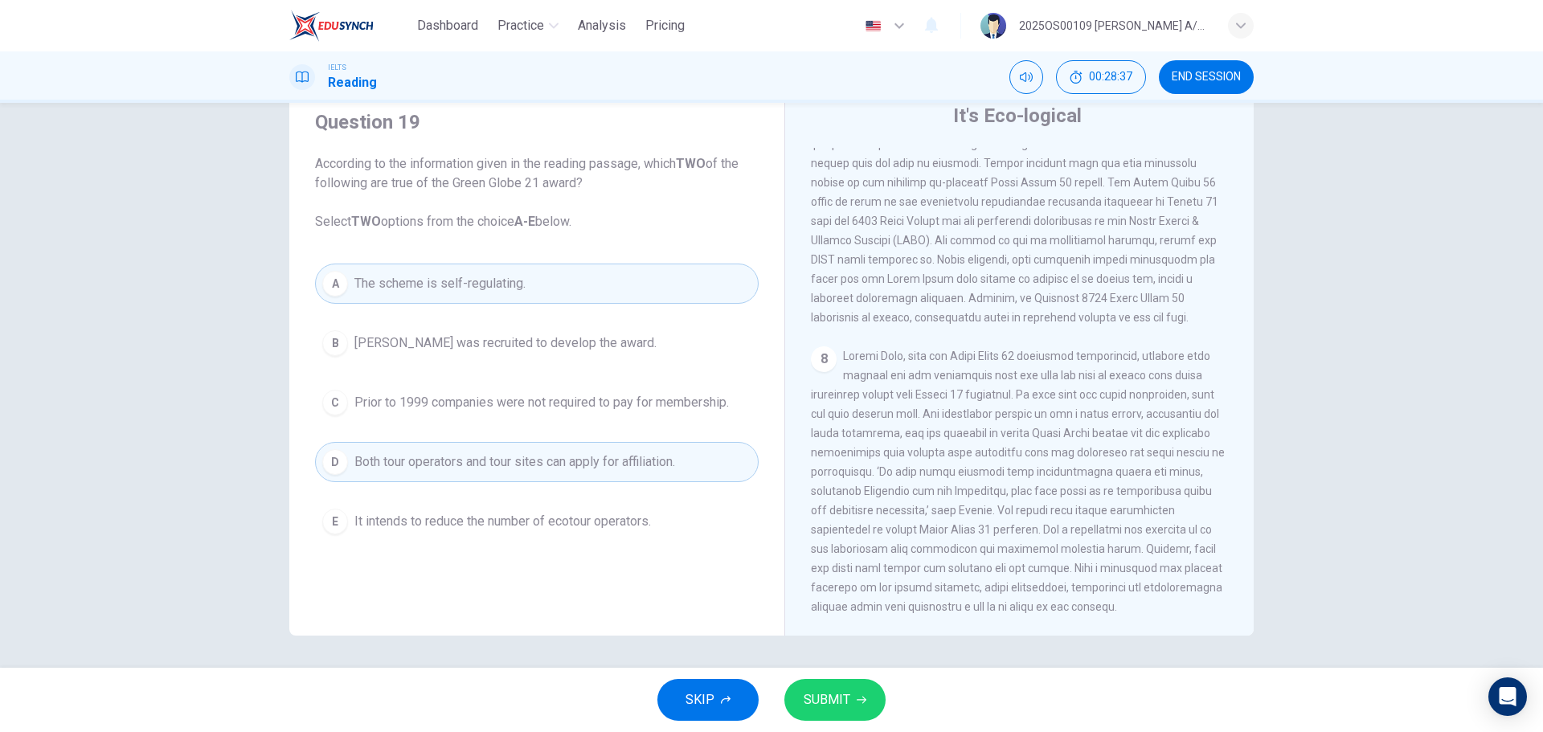
click at [508, 532] on button "E It intends to reduce the number of ecotour operators." at bounding box center [536, 521] width 443 height 40
click at [828, 691] on span "SUBMIT" at bounding box center [826, 700] width 47 height 22
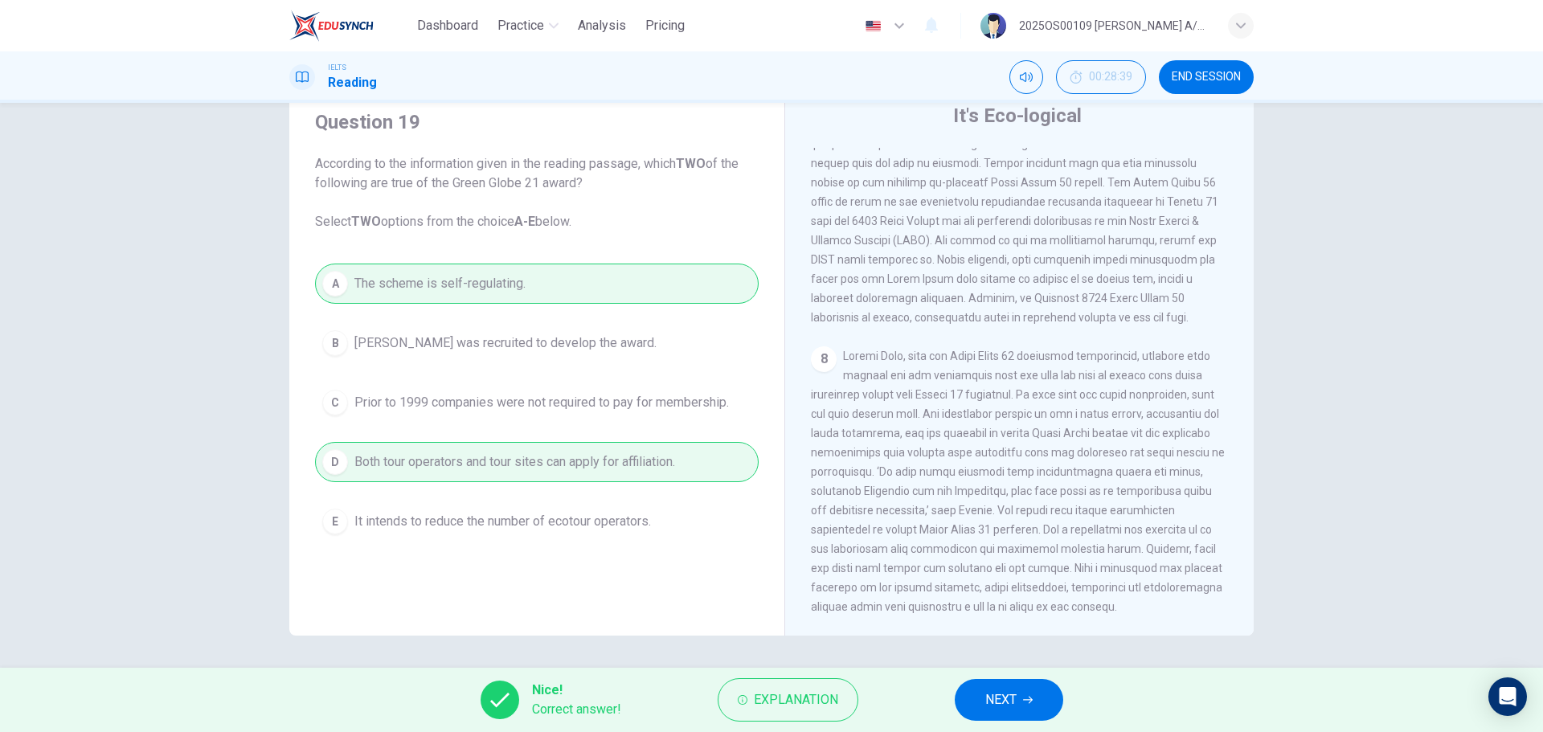
click at [1029, 705] on button "NEXT" at bounding box center [1008, 700] width 108 height 42
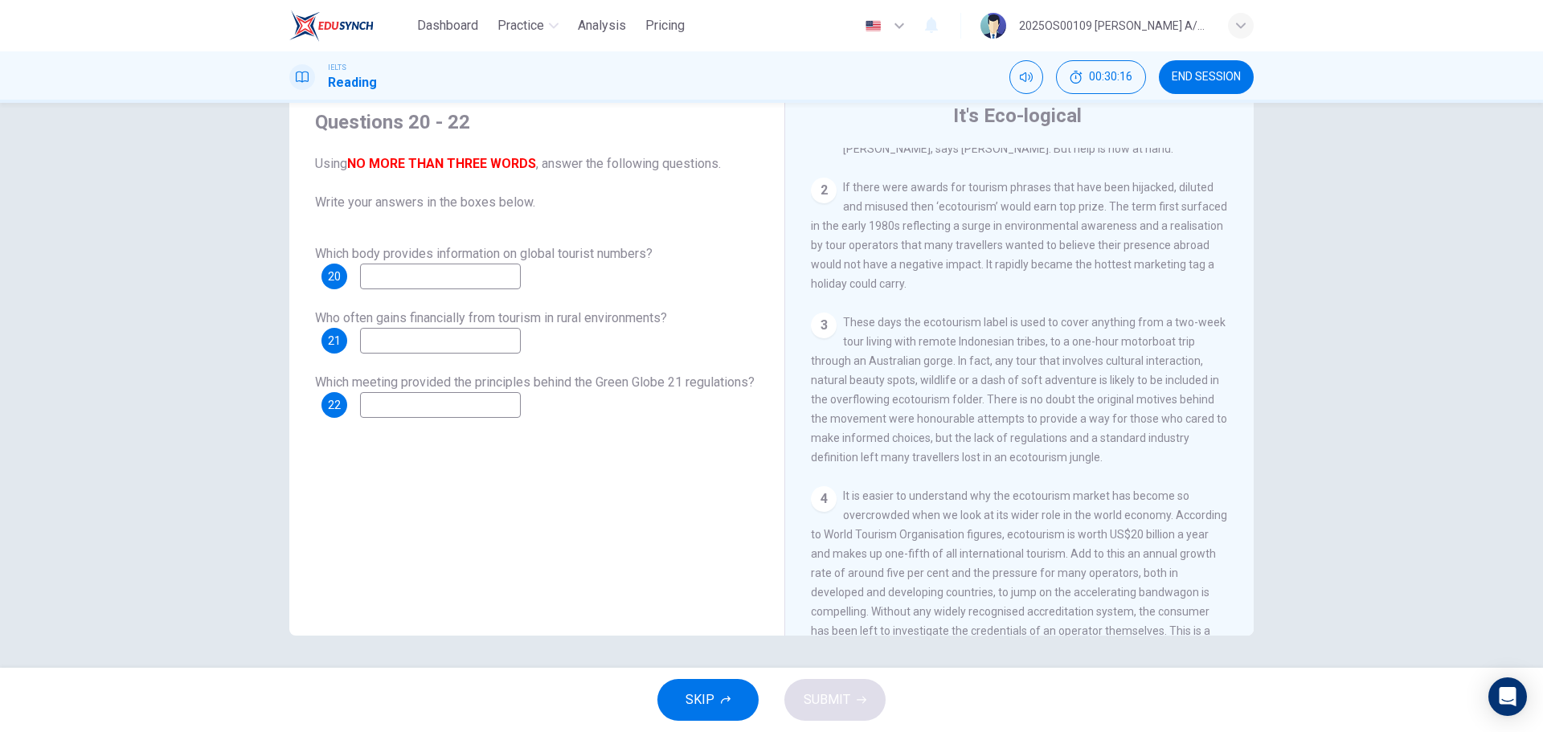
scroll to position [527, 0]
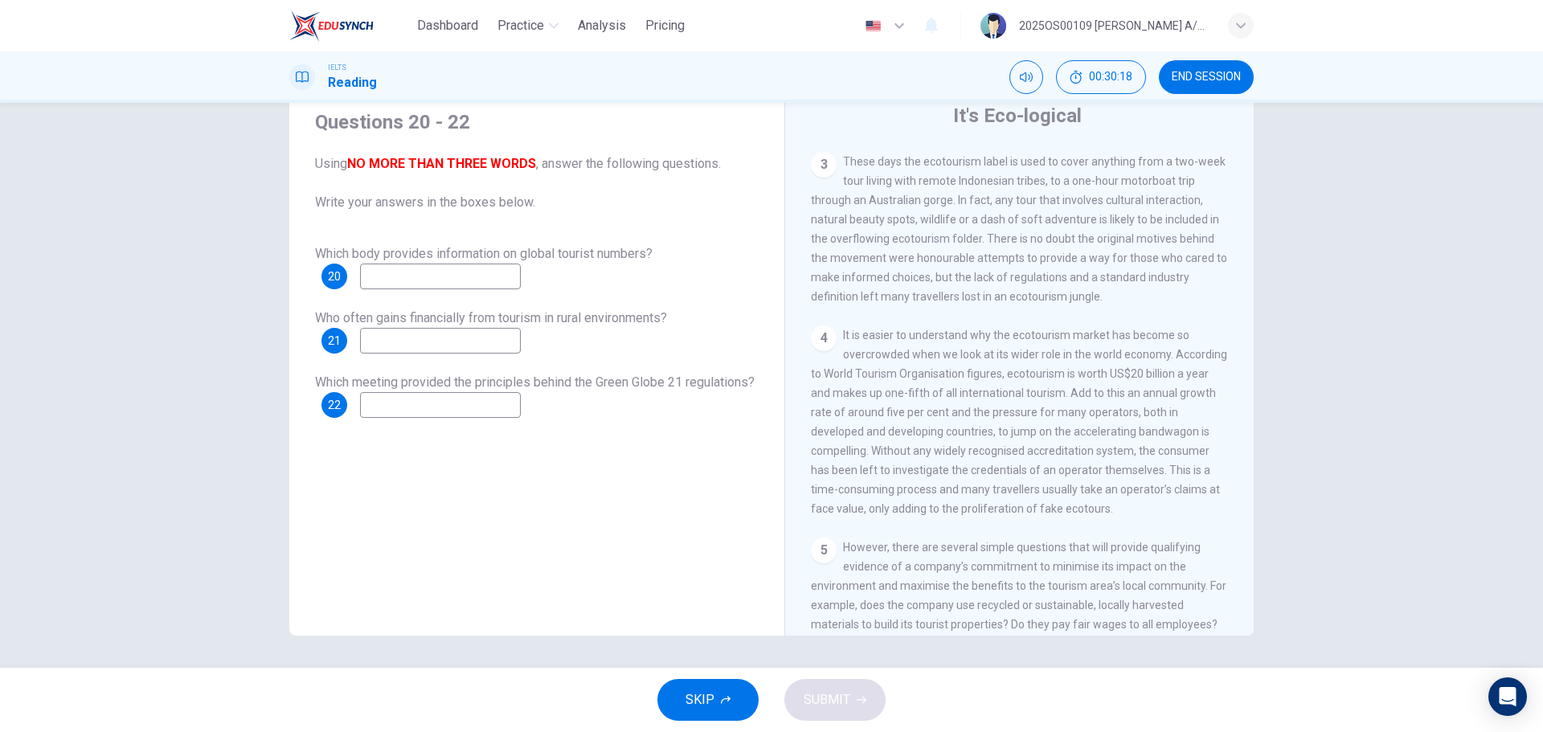
click at [431, 270] on input at bounding box center [440, 277] width 161 height 26
type input "w"
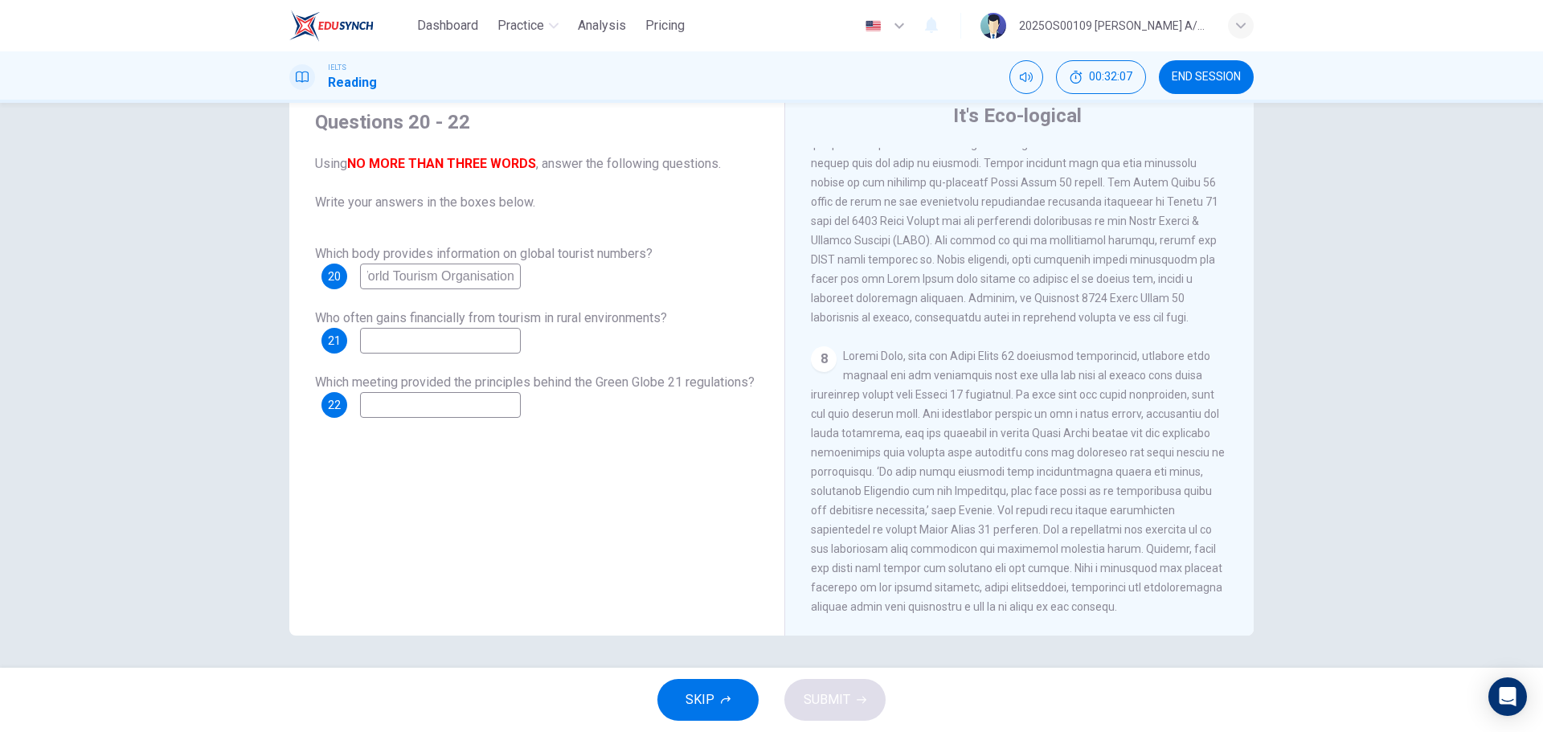
scroll to position [1491, 0]
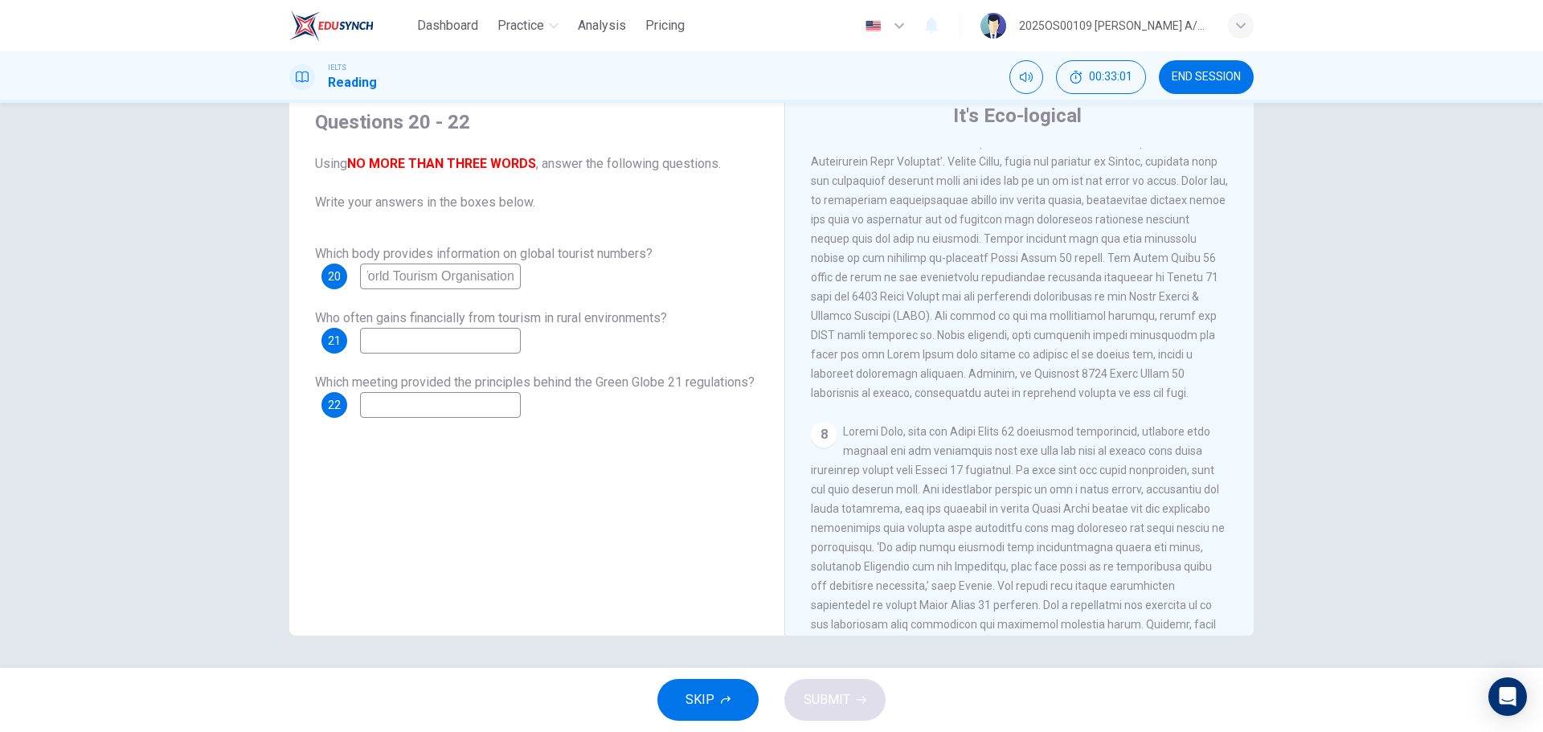
type input "World Tourism Organisation"
click at [479, 407] on input at bounding box center [440, 405] width 161 height 26
drag, startPoint x: 513, startPoint y: 403, endPoint x: 391, endPoint y: 399, distance: 121.4
click at [391, 399] on div "22 Agenda 21" at bounding box center [420, 405] width 199 height 26
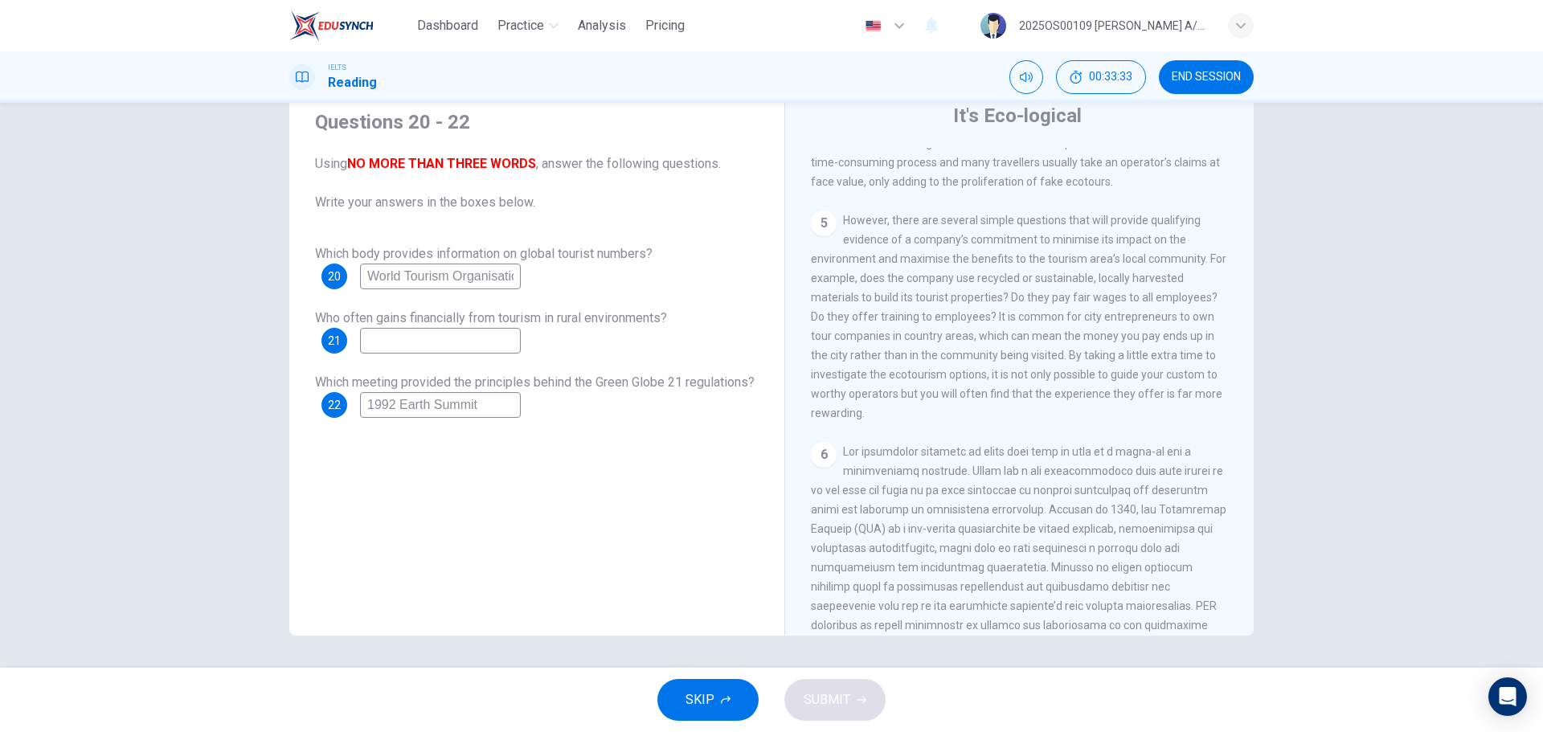
scroll to position [848, 0]
type input "1992 Earth Summit"
click at [486, 345] on input at bounding box center [440, 341] width 161 height 26
type input "city entrepreneurs"
click at [864, 696] on icon "button" at bounding box center [861, 700] width 10 height 10
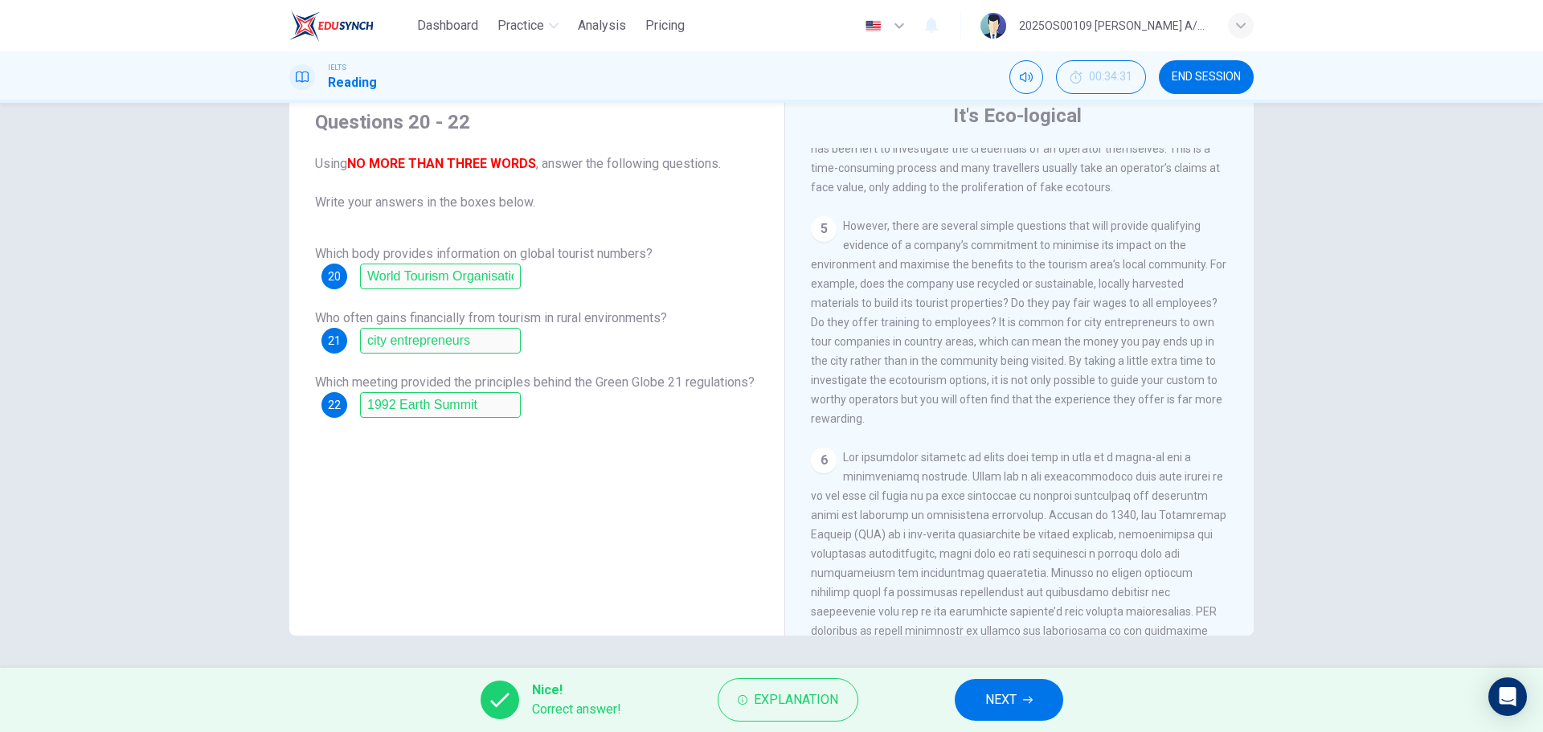
click at [1054, 695] on button "NEXT" at bounding box center [1008, 700] width 108 height 42
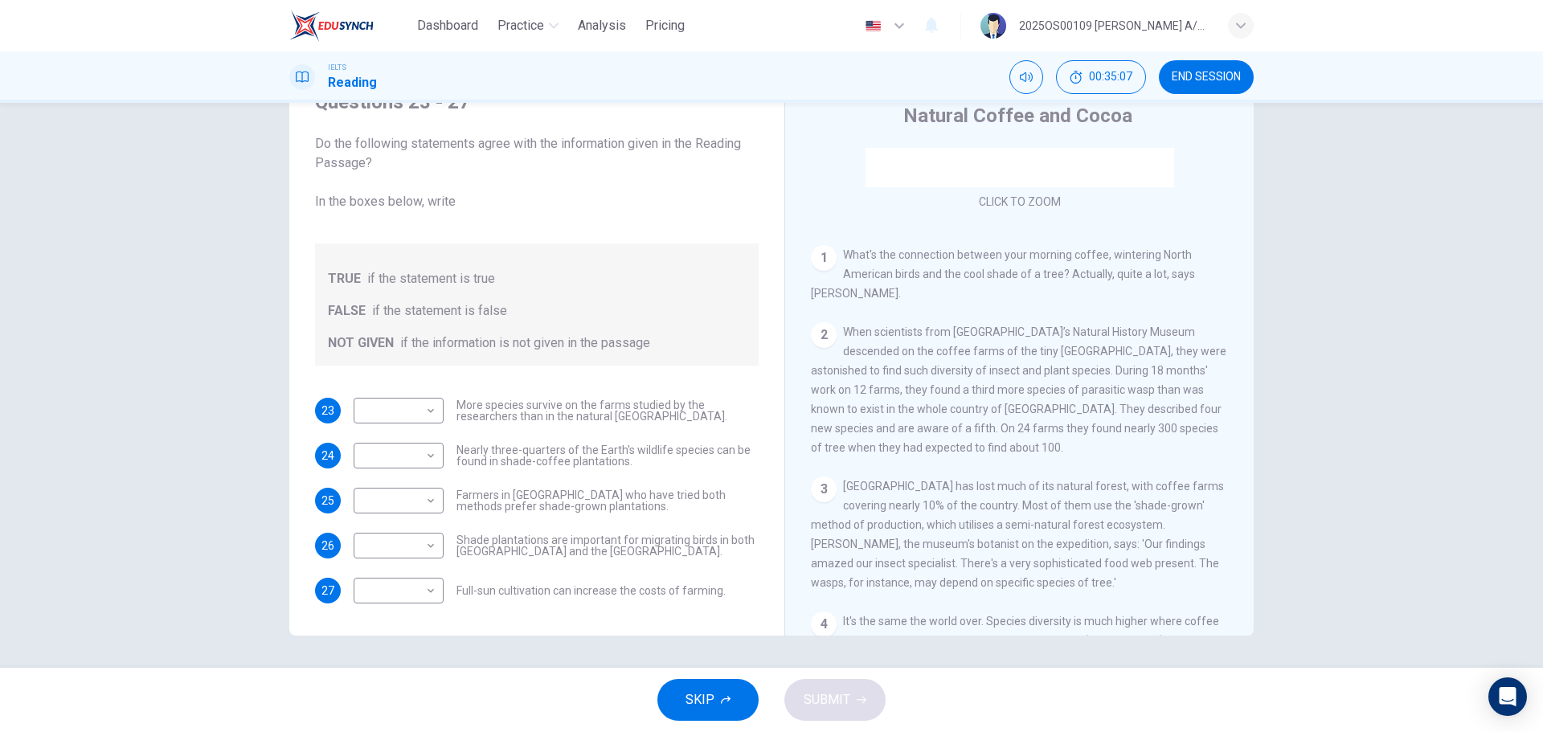
scroll to position [321, 0]
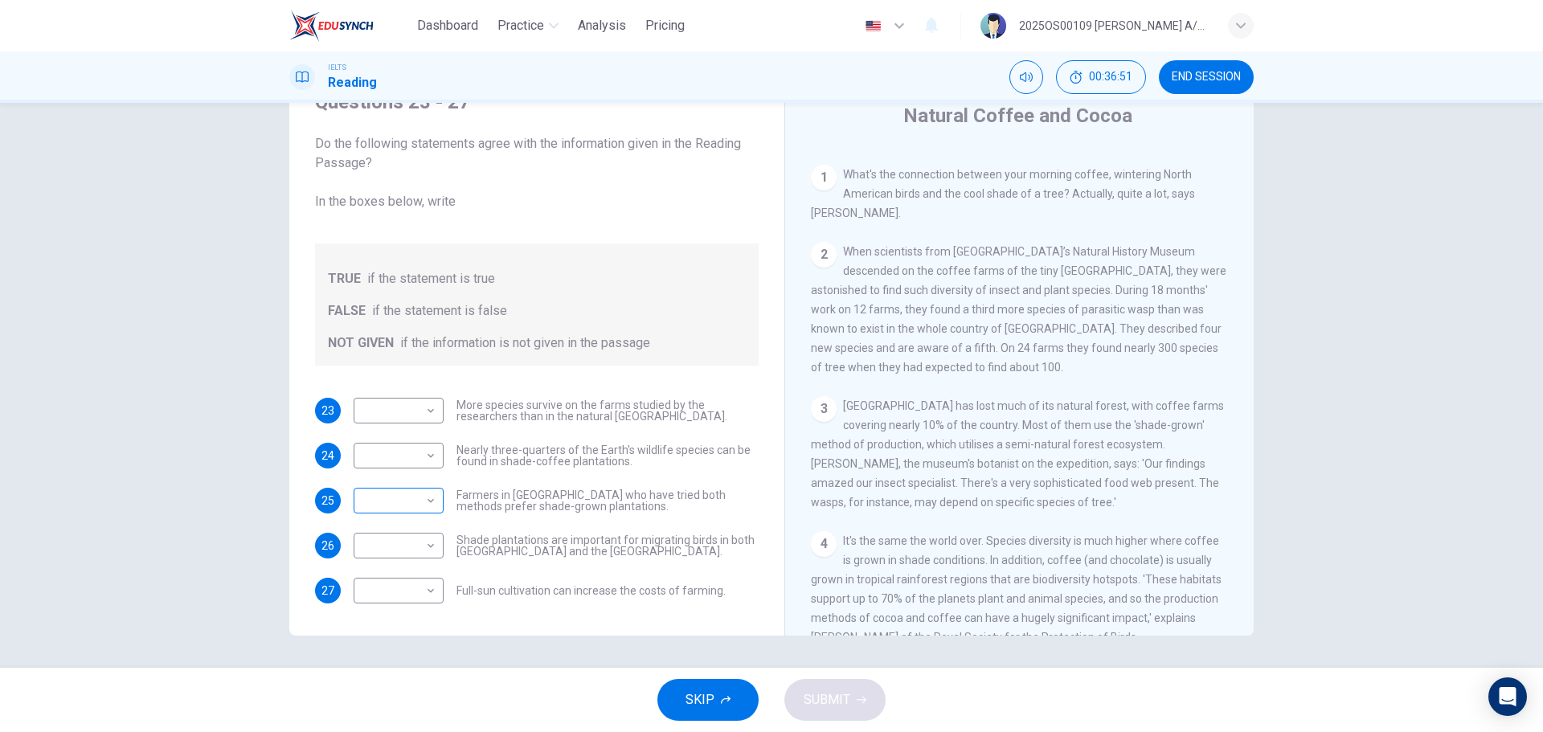
click at [396, 498] on body "Dashboard Practice Analysis Pricing English en ​ 2025OS00109 [PERSON_NAME] A/P …" at bounding box center [771, 366] width 1543 height 732
click at [387, 524] on li "TRUE" at bounding box center [394, 526] width 90 height 26
type input "TRUE"
click at [419, 550] on body "Dashboard Practice Analysis Pricing English en ​ 2025OS00109 [PERSON_NAME] A/P …" at bounding box center [771, 366] width 1543 height 732
click at [402, 599] on li "FALSE" at bounding box center [394, 597] width 90 height 26
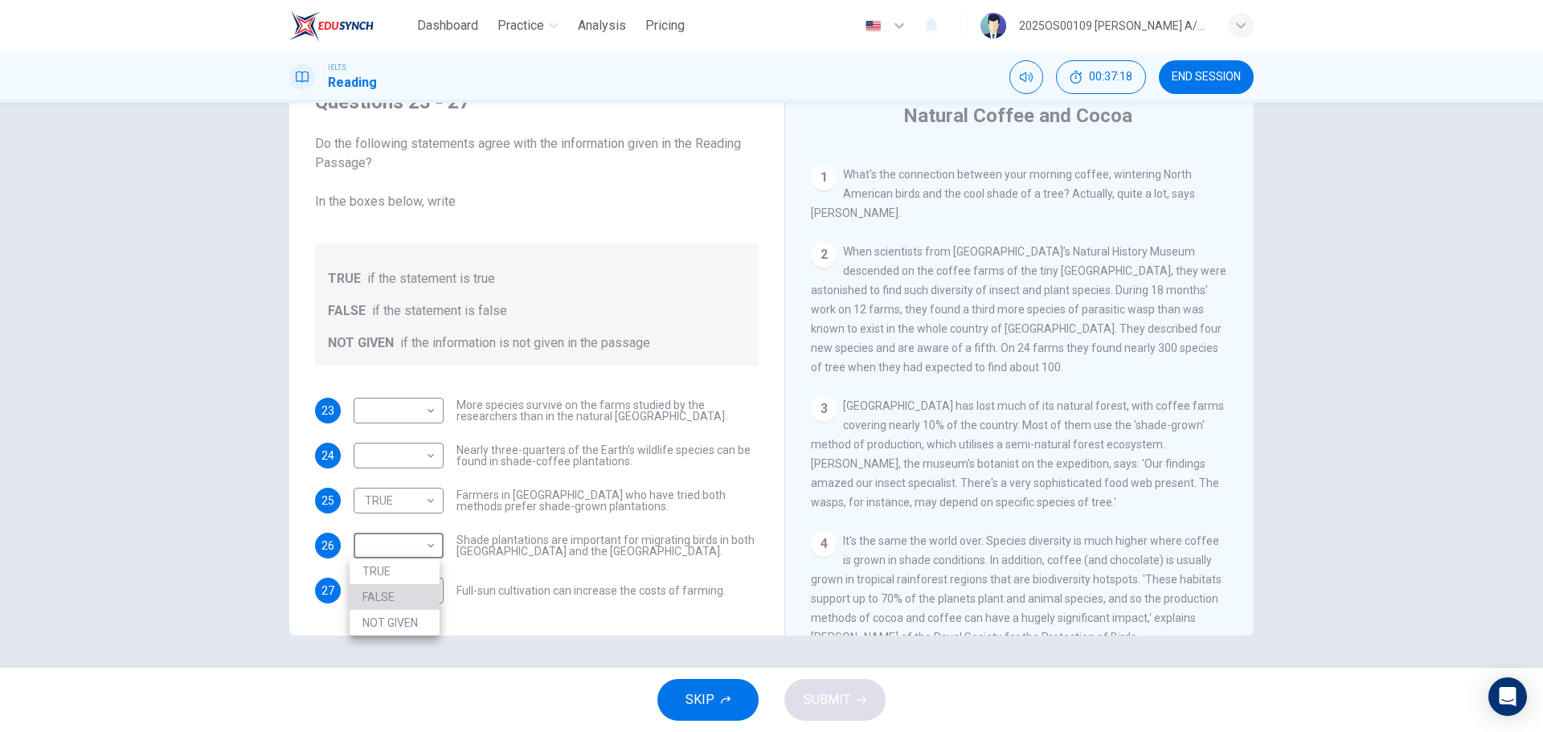
type input "FALSE"
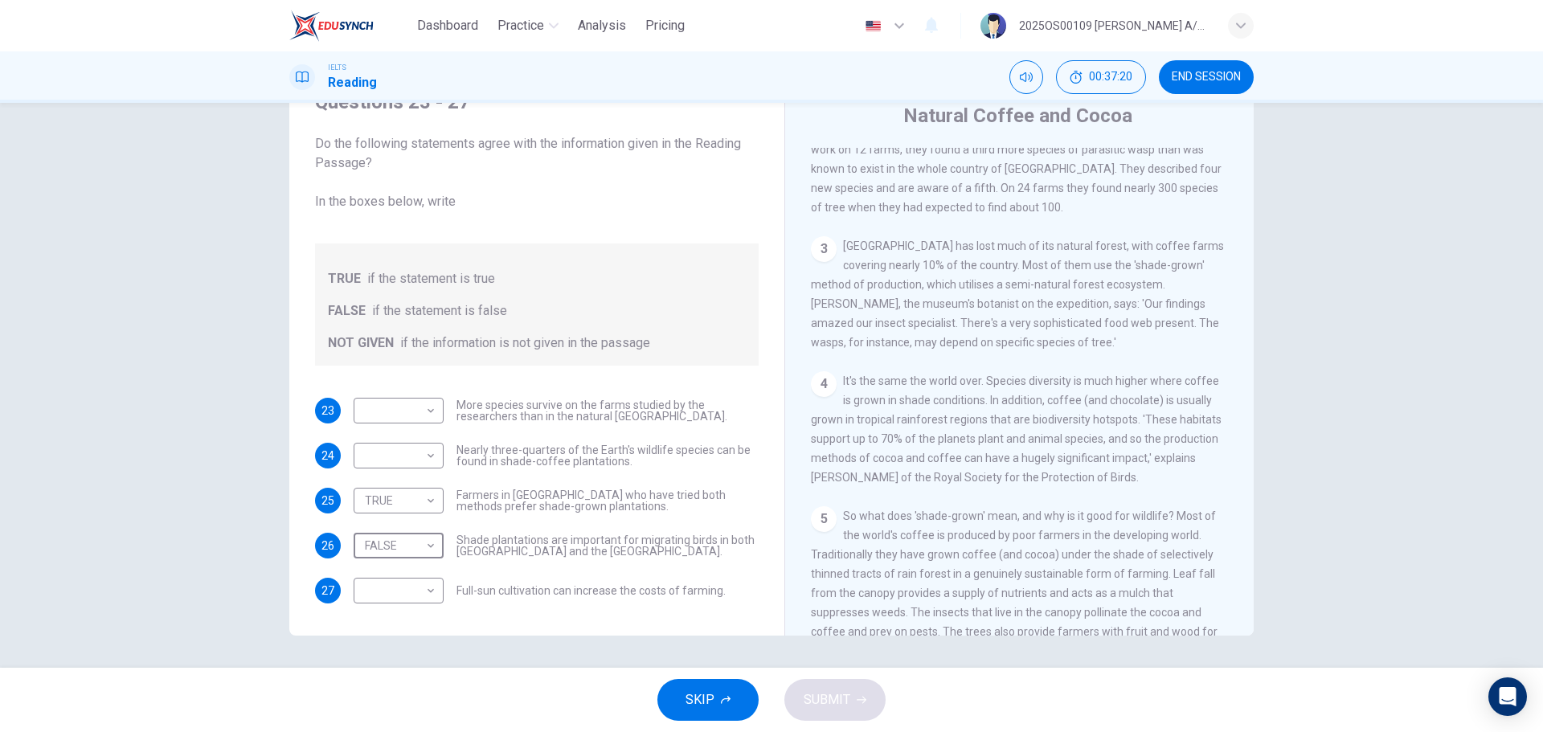
scroll to position [482, 0]
click at [424, 459] on body "Dashboard Practice Analysis Pricing English en ​ 2025OS00109 [PERSON_NAME] A/P …" at bounding box center [771, 366] width 1543 height 732
click at [386, 528] on li "NOT GIVEN" at bounding box center [394, 533] width 90 height 26
type input "NOT GIVEN"
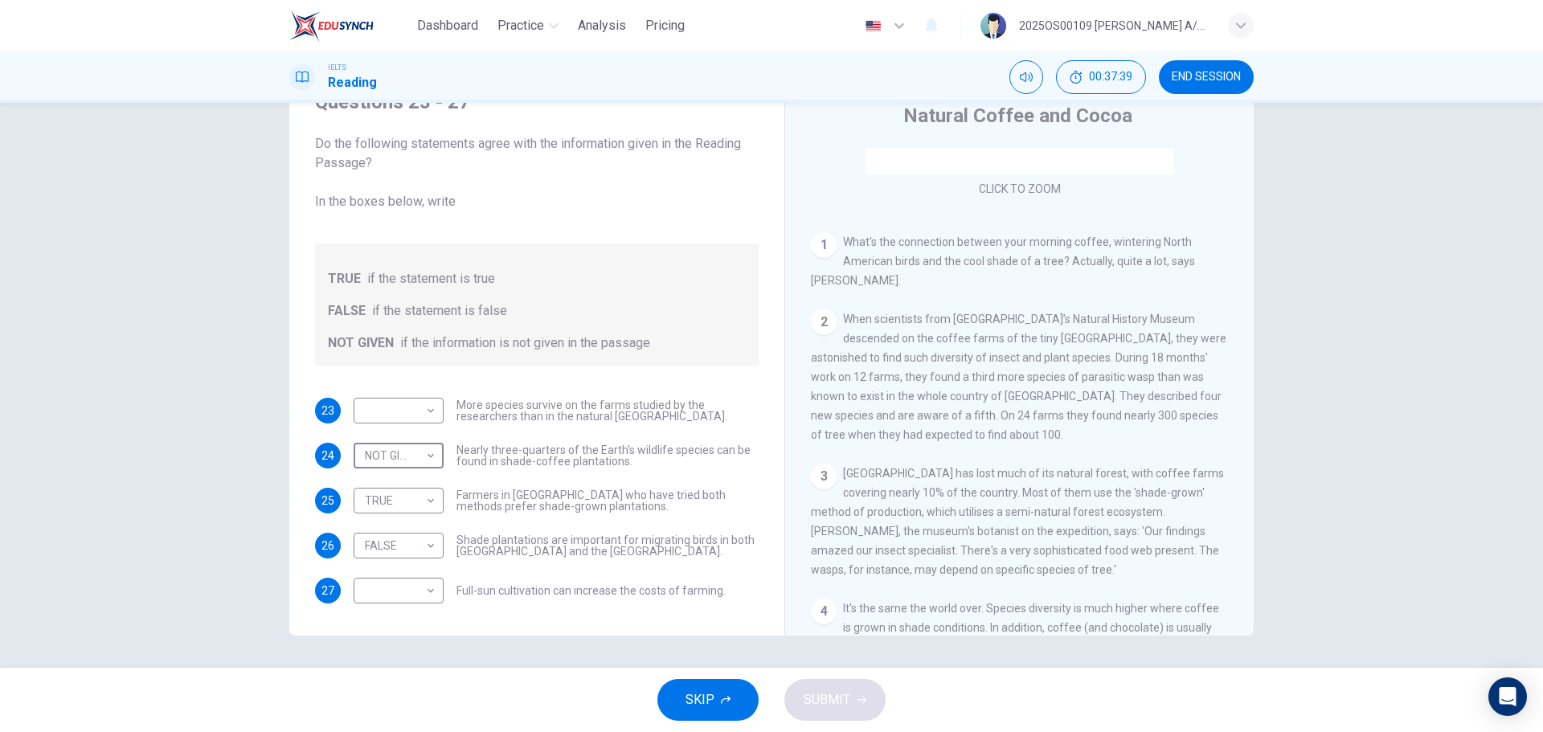
scroll to position [241, 0]
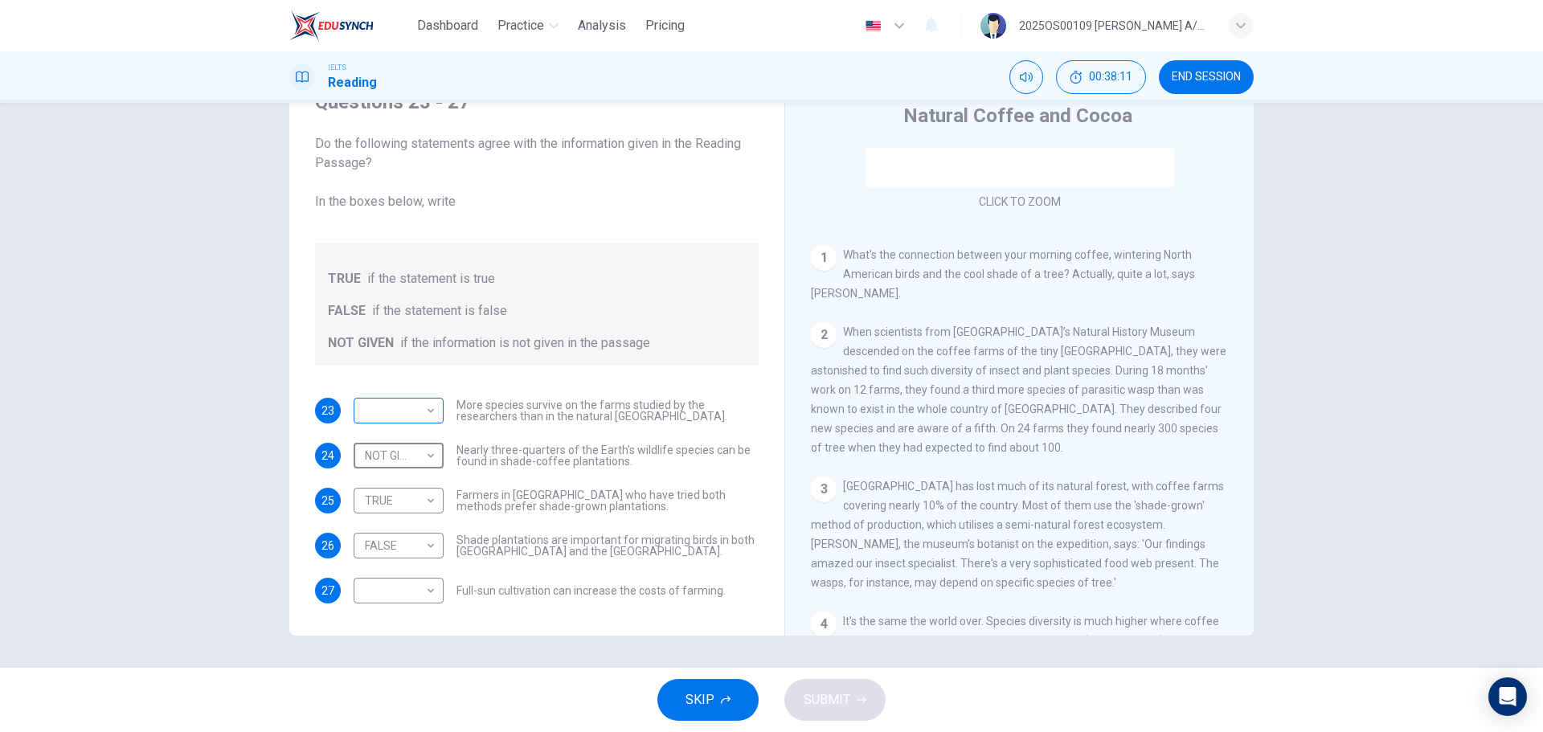
click at [420, 413] on body "Dashboard Practice Analysis Pricing English en ​ 2025OS00109 [PERSON_NAME] A/P …" at bounding box center [771, 366] width 1543 height 732
click at [403, 453] on li "FALSE" at bounding box center [394, 462] width 90 height 26
type input "FALSE"
click at [419, 599] on body "Dashboard Practice Analysis Pricing English en ​ 2025OS00109 [PERSON_NAME] A/P …" at bounding box center [771, 366] width 1543 height 732
click at [407, 617] on li "TRUE" at bounding box center [394, 616] width 90 height 26
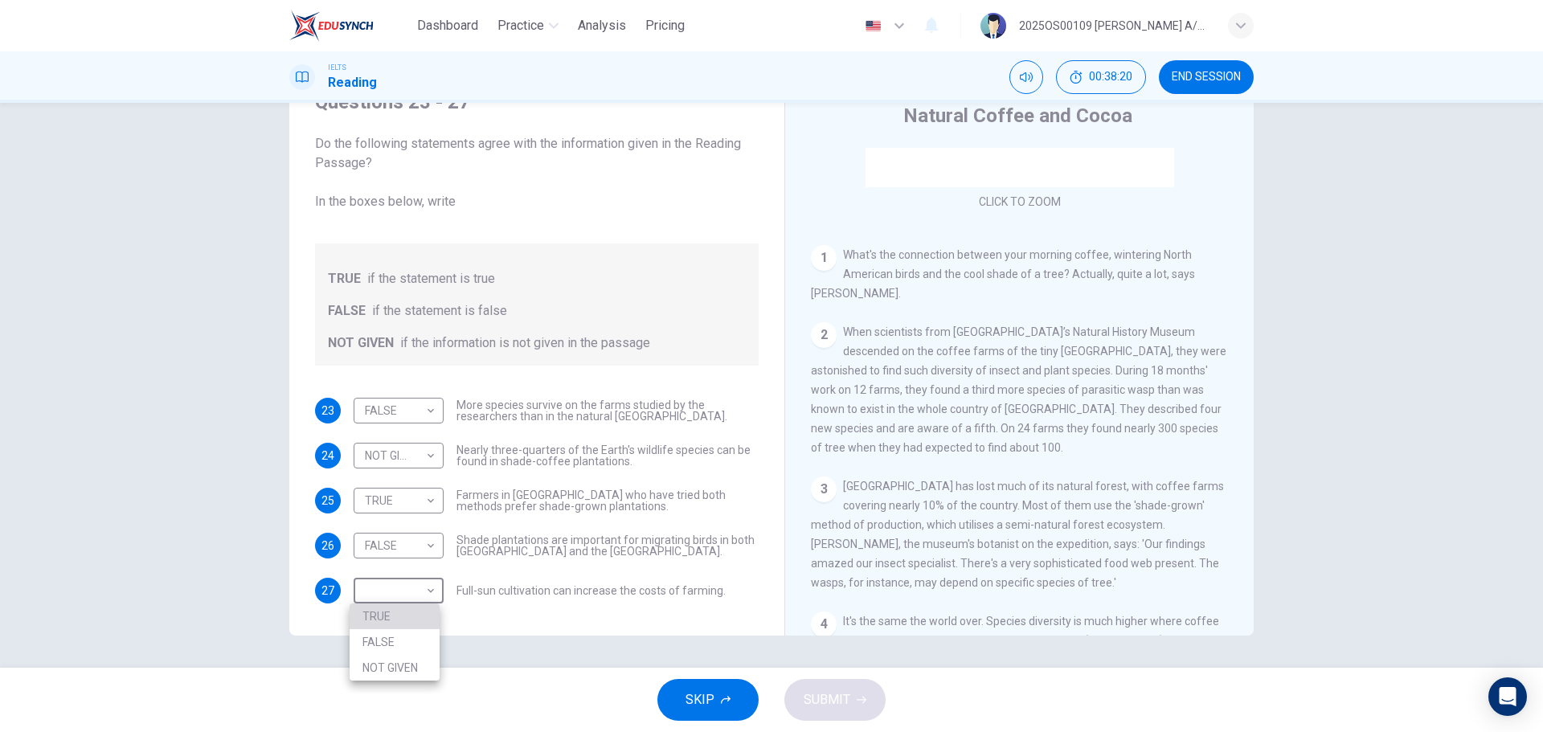
type input "TRUE"
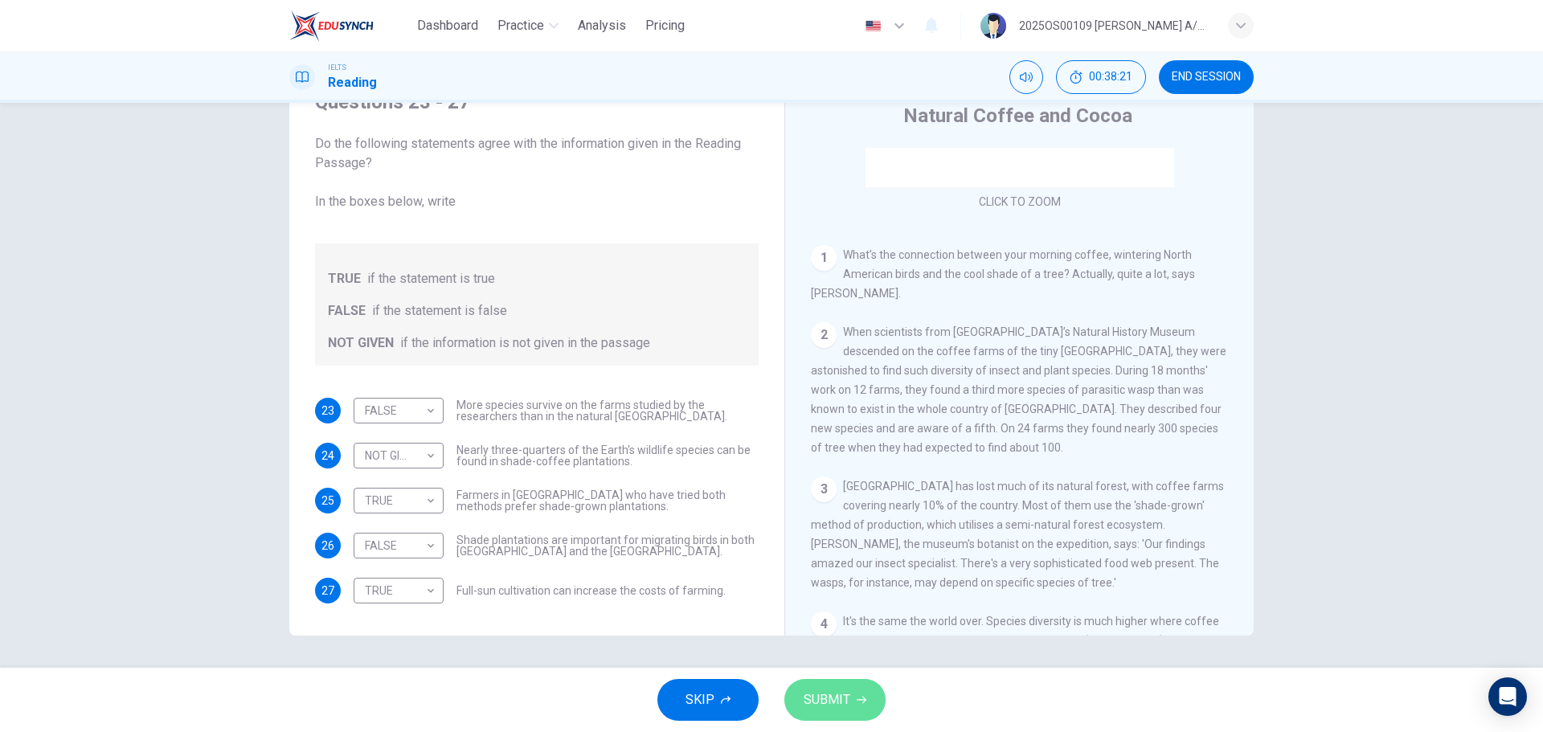
click at [839, 701] on span "SUBMIT" at bounding box center [826, 700] width 47 height 22
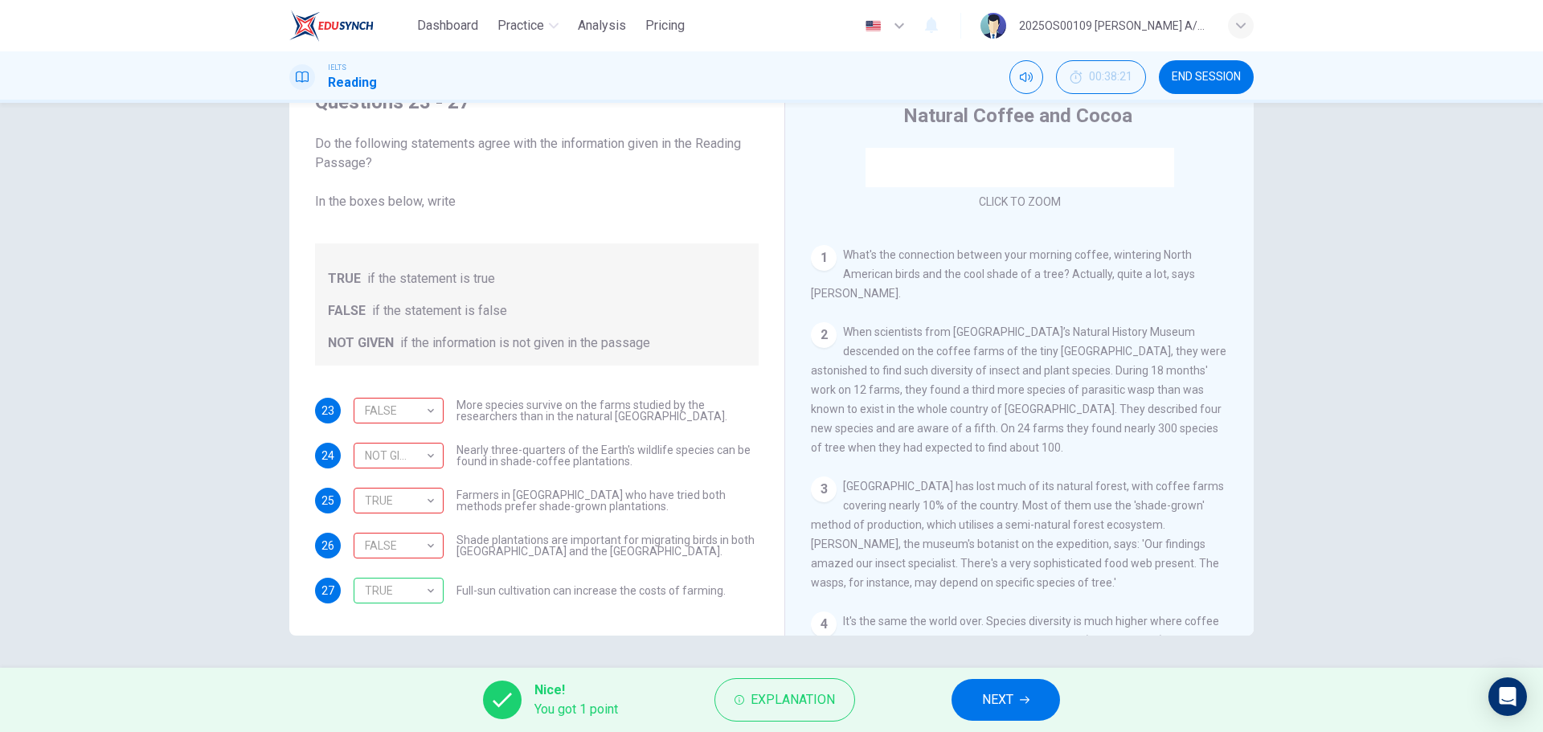
click at [1034, 703] on button "NEXT" at bounding box center [1005, 700] width 108 height 42
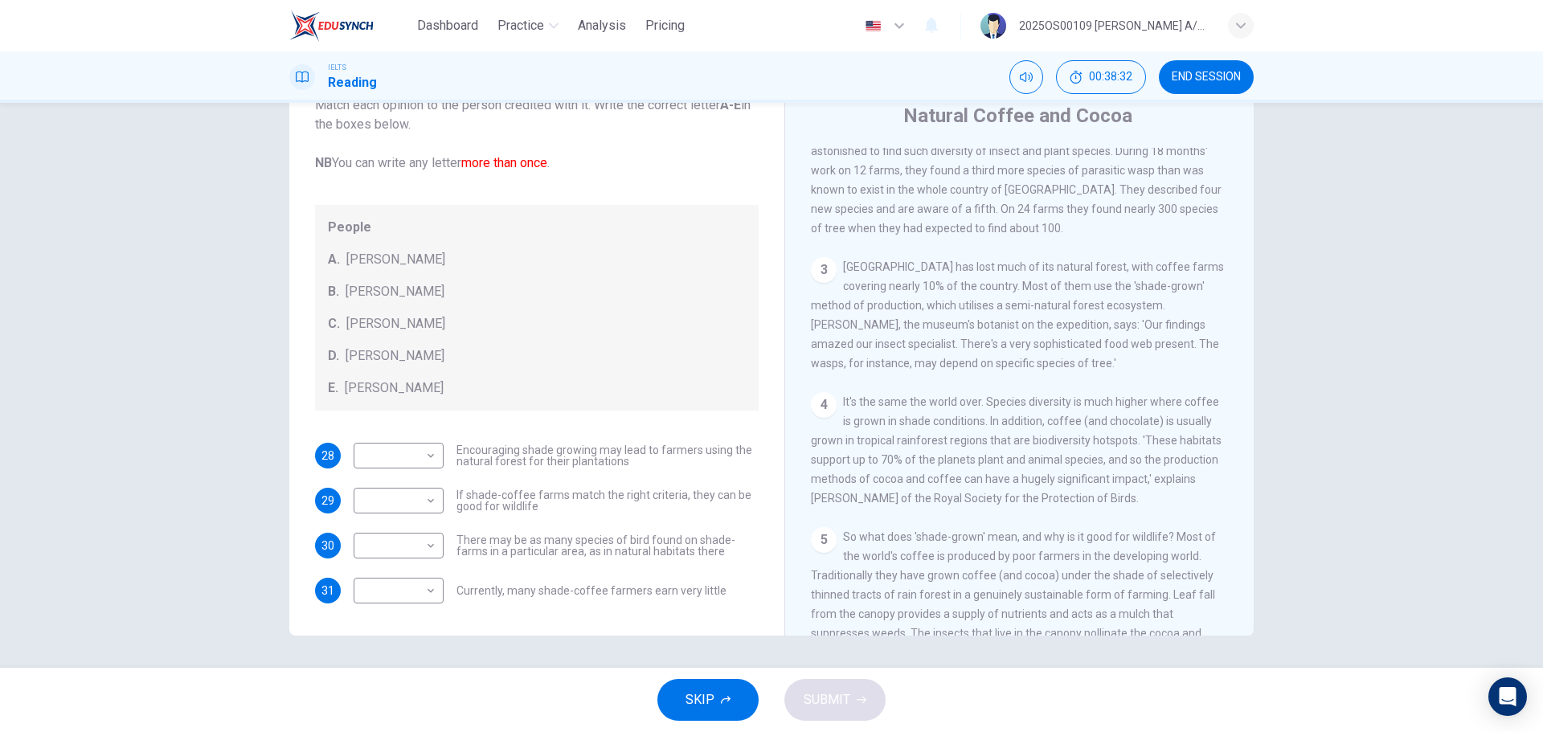
scroll to position [482, 0]
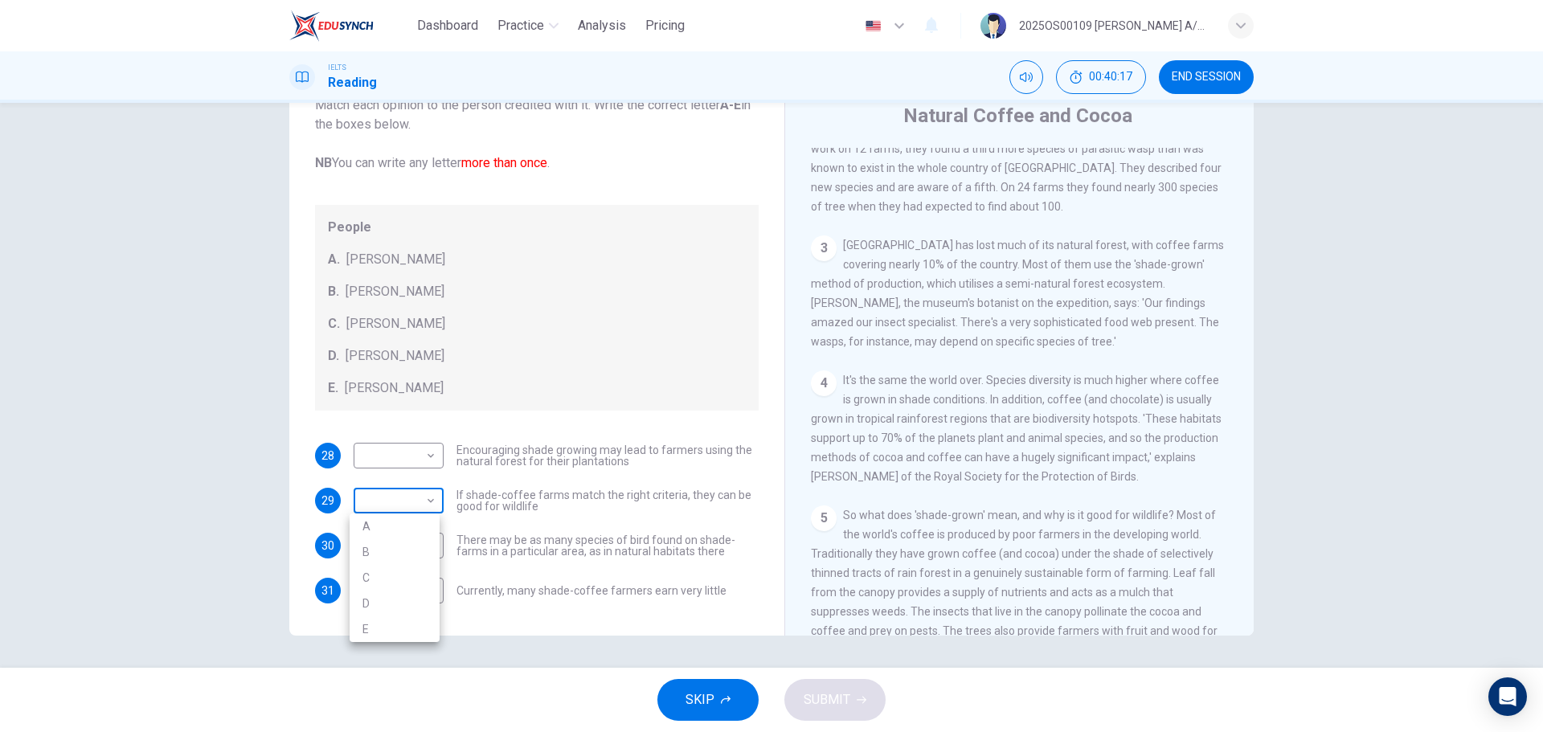
click at [415, 505] on body "Dashboard Practice Analysis Pricing English en ​ 2025OS00109 [PERSON_NAME] A/P …" at bounding box center [771, 366] width 1543 height 732
click at [411, 556] on li "B" at bounding box center [394, 552] width 90 height 26
type input "B"
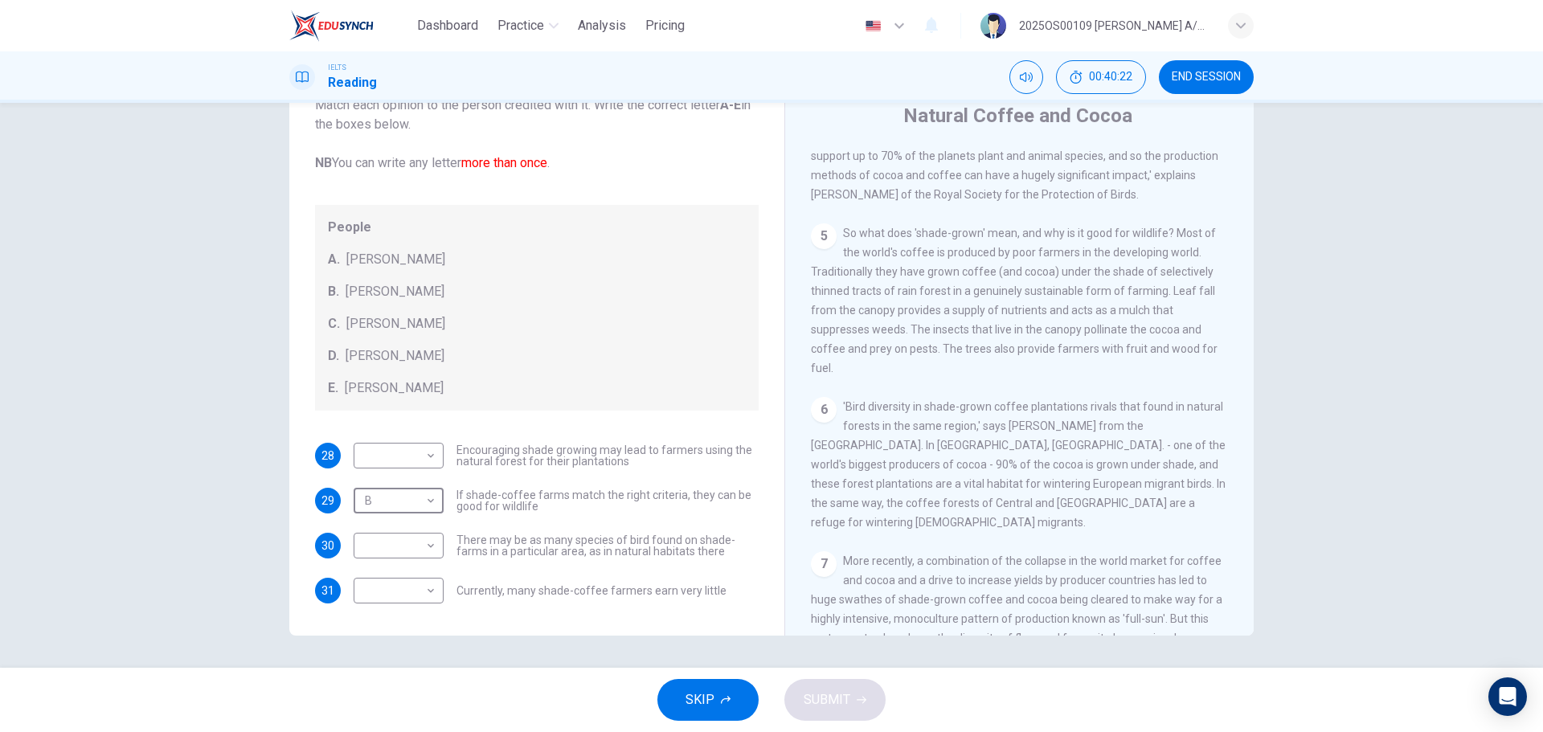
scroll to position [803, 0]
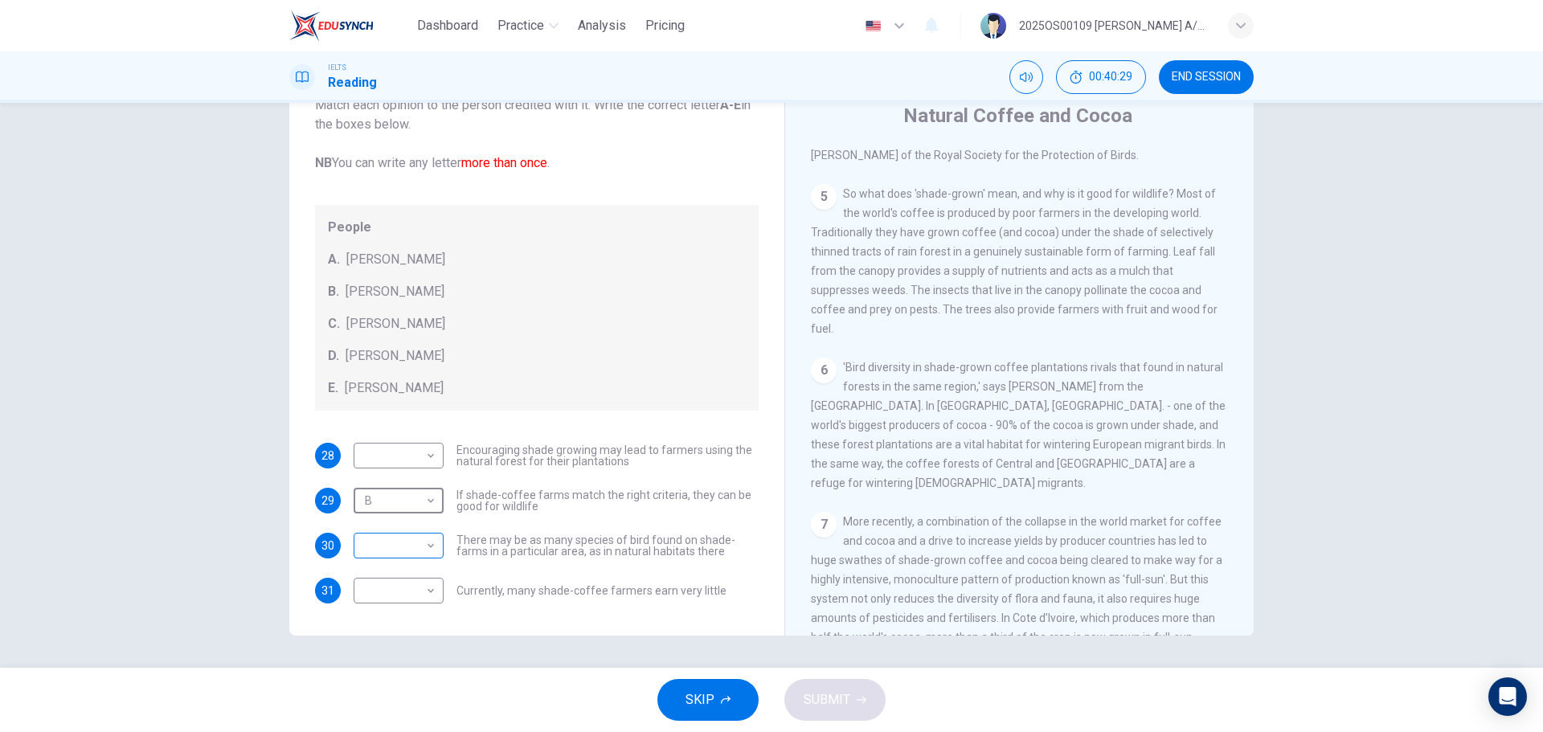
click at [419, 555] on body "Dashboard Practice Analysis Pricing English en ​ 2025OS00109 [PERSON_NAME] A/P …" at bounding box center [771, 366] width 1543 height 732
click at [389, 632] on li "C" at bounding box center [394, 623] width 90 height 26
type input "C"
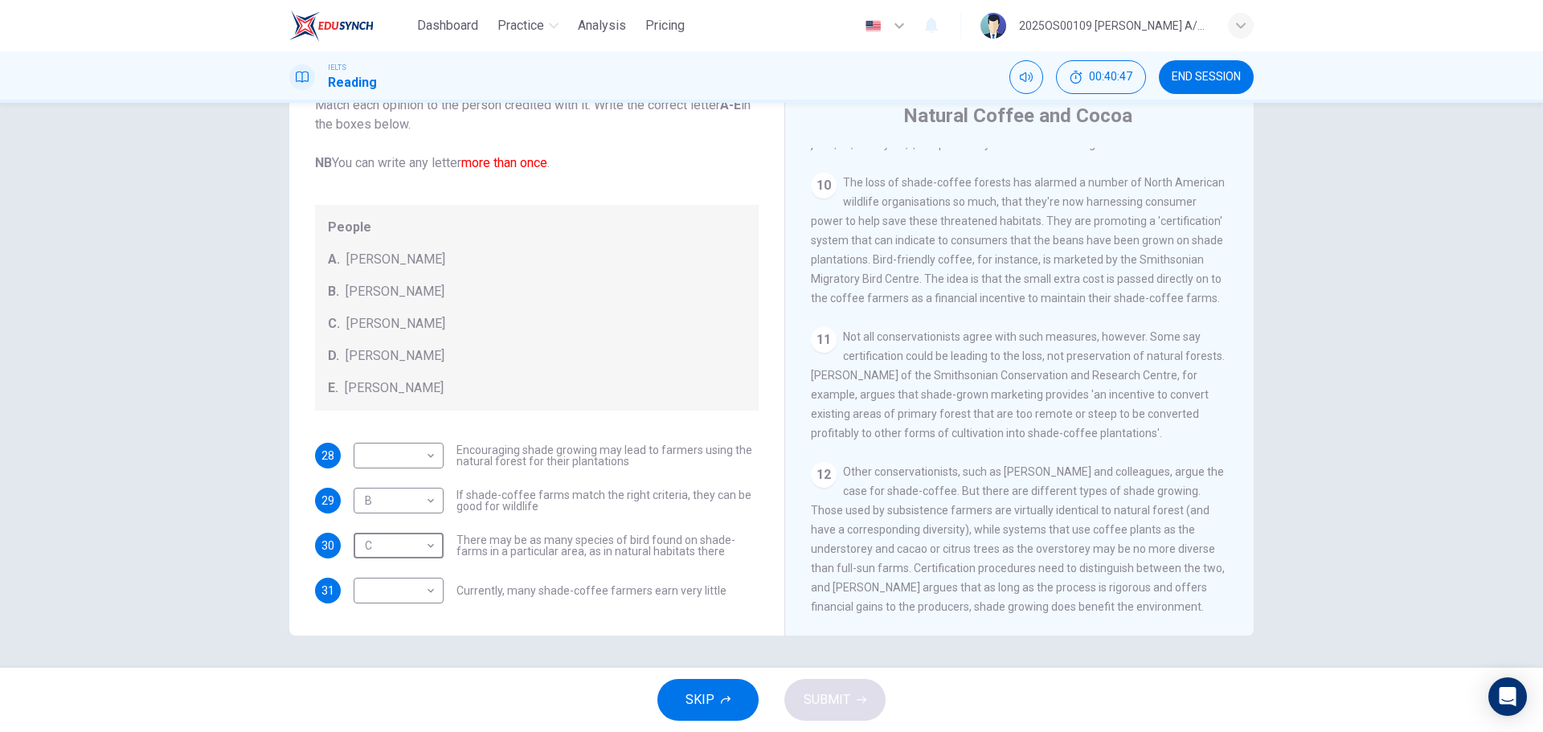
scroll to position [1588, 0]
click at [390, 581] on body "Dashboard Practice Analysis Pricing English en ​ 2025OS00109 [PERSON_NAME] A/P …" at bounding box center [771, 366] width 1543 height 732
click at [384, 700] on li "E" at bounding box center [394, 706] width 90 height 26
type input "E"
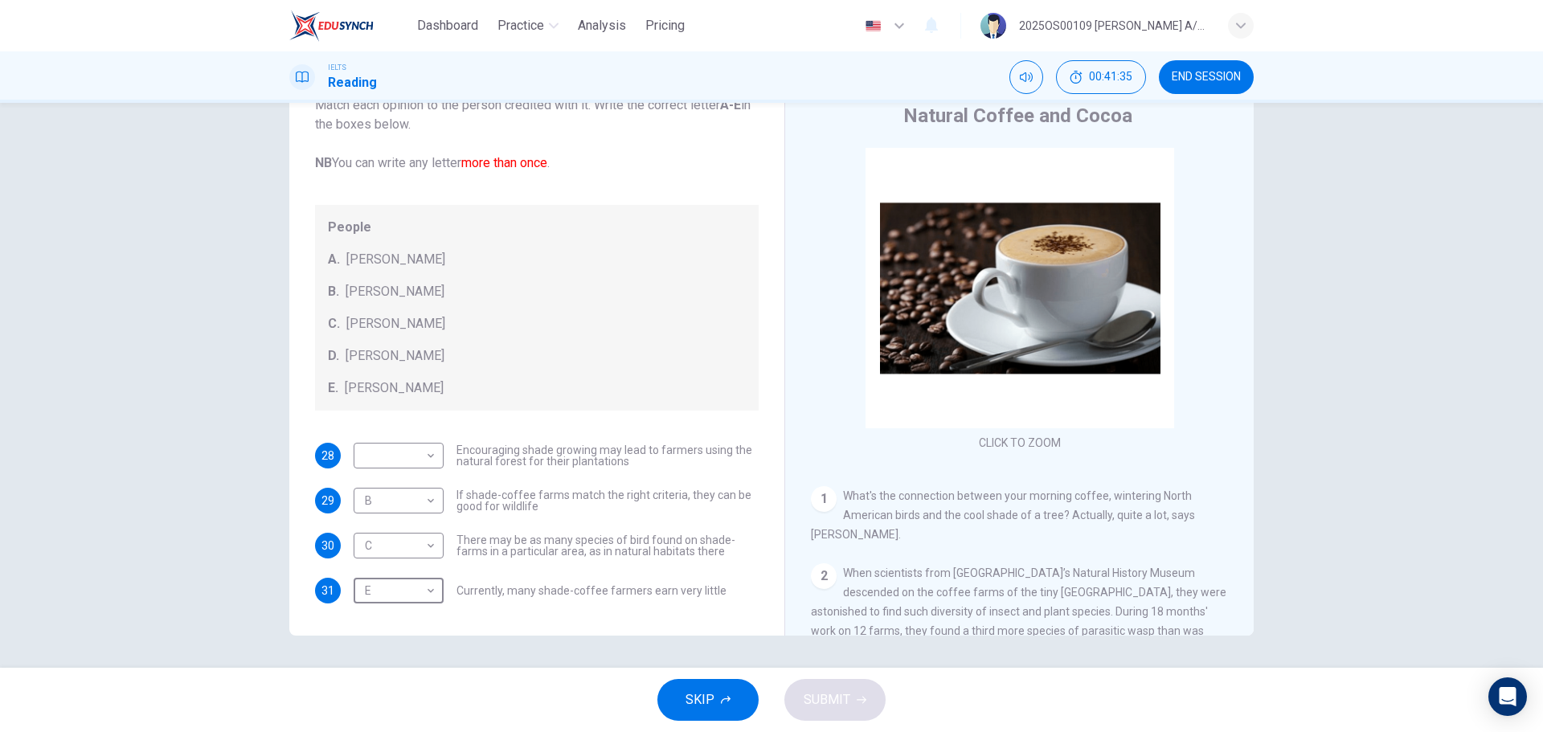
scroll to position [402, 0]
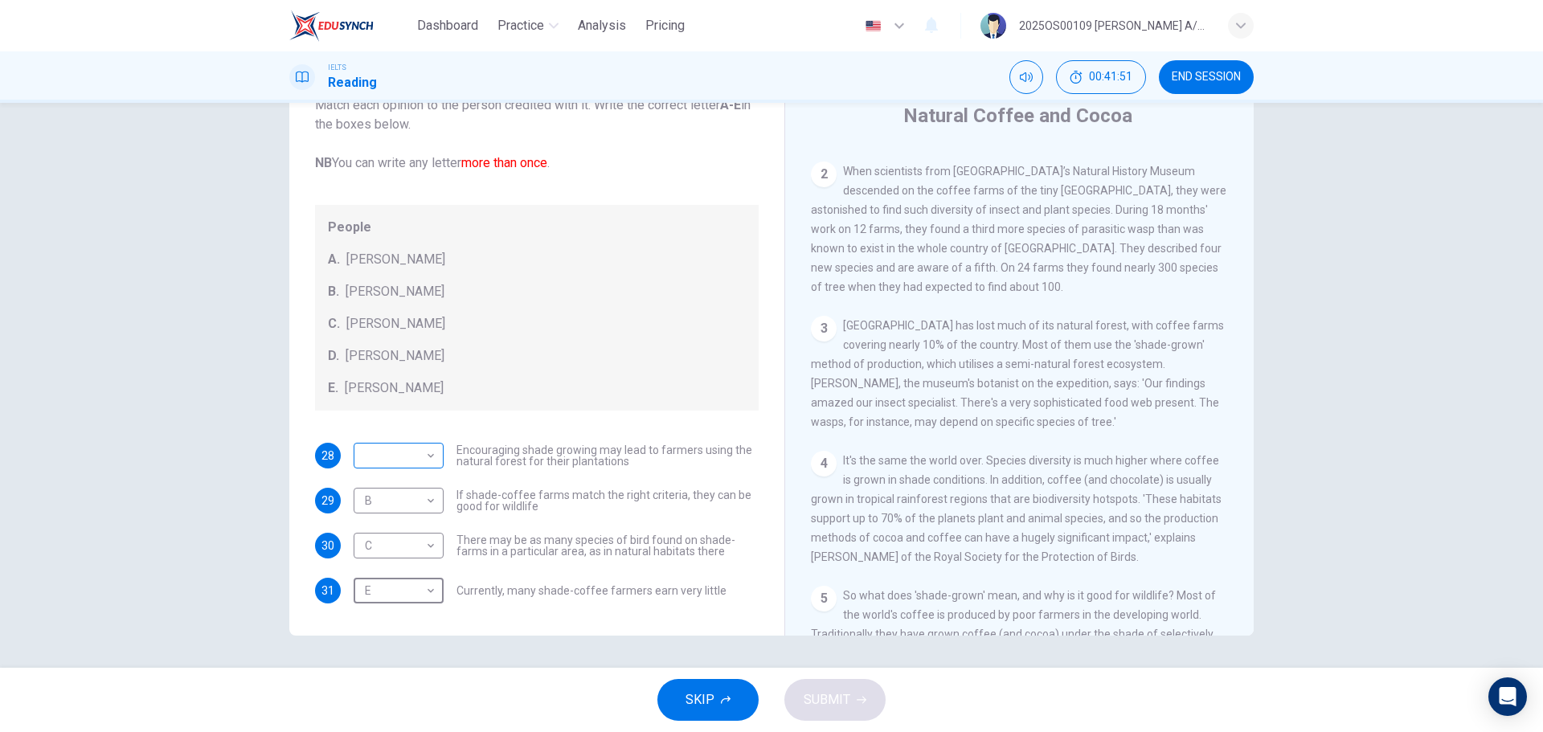
click at [403, 454] on body "Dashboard Practice Analysis Pricing English en ​ 2025OS00109 [PERSON_NAME] A/P …" at bounding box center [771, 366] width 1543 height 732
click at [407, 478] on li "A" at bounding box center [394, 481] width 90 height 26
type input "A"
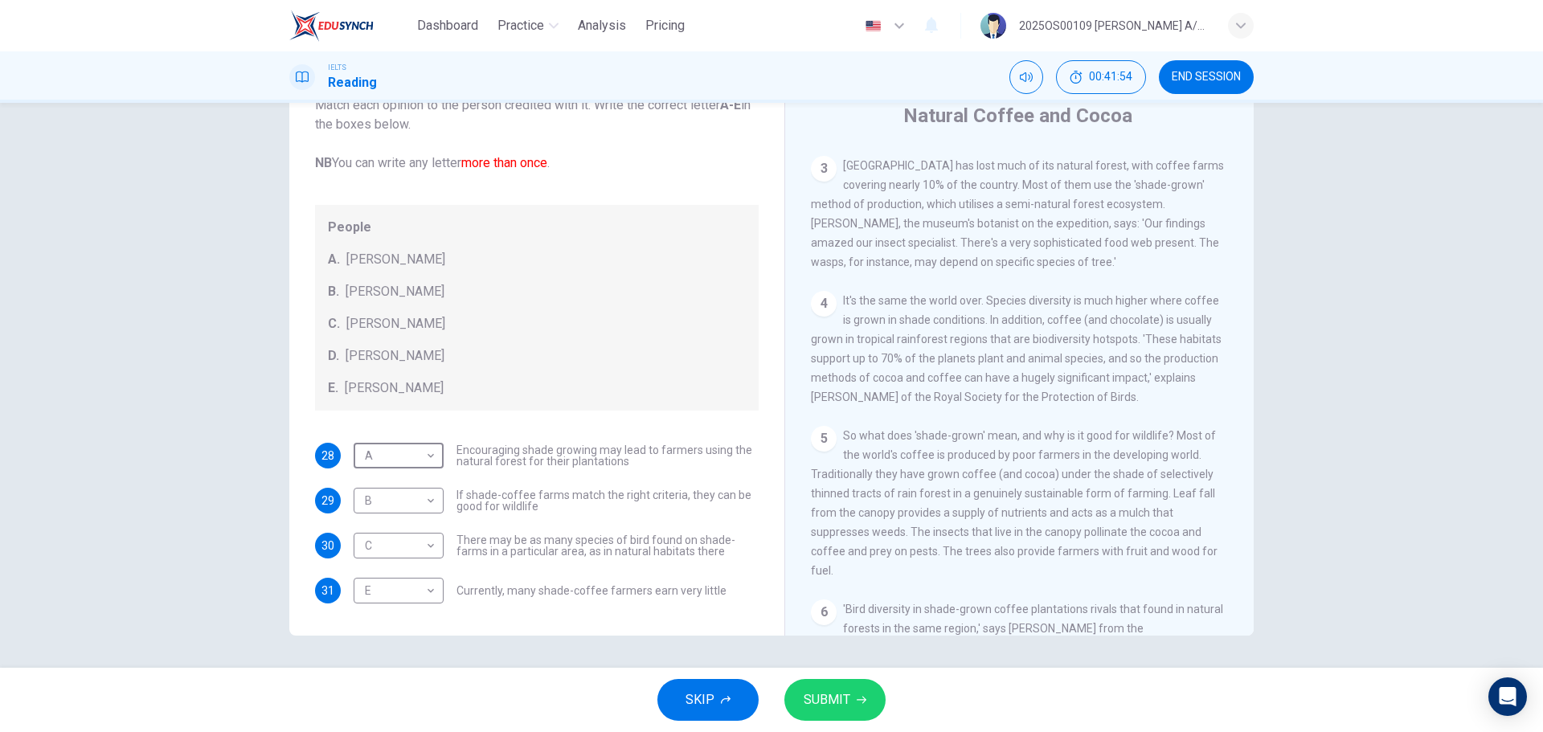
scroll to position [562, 0]
click at [816, 691] on span "SUBMIT" at bounding box center [826, 700] width 47 height 22
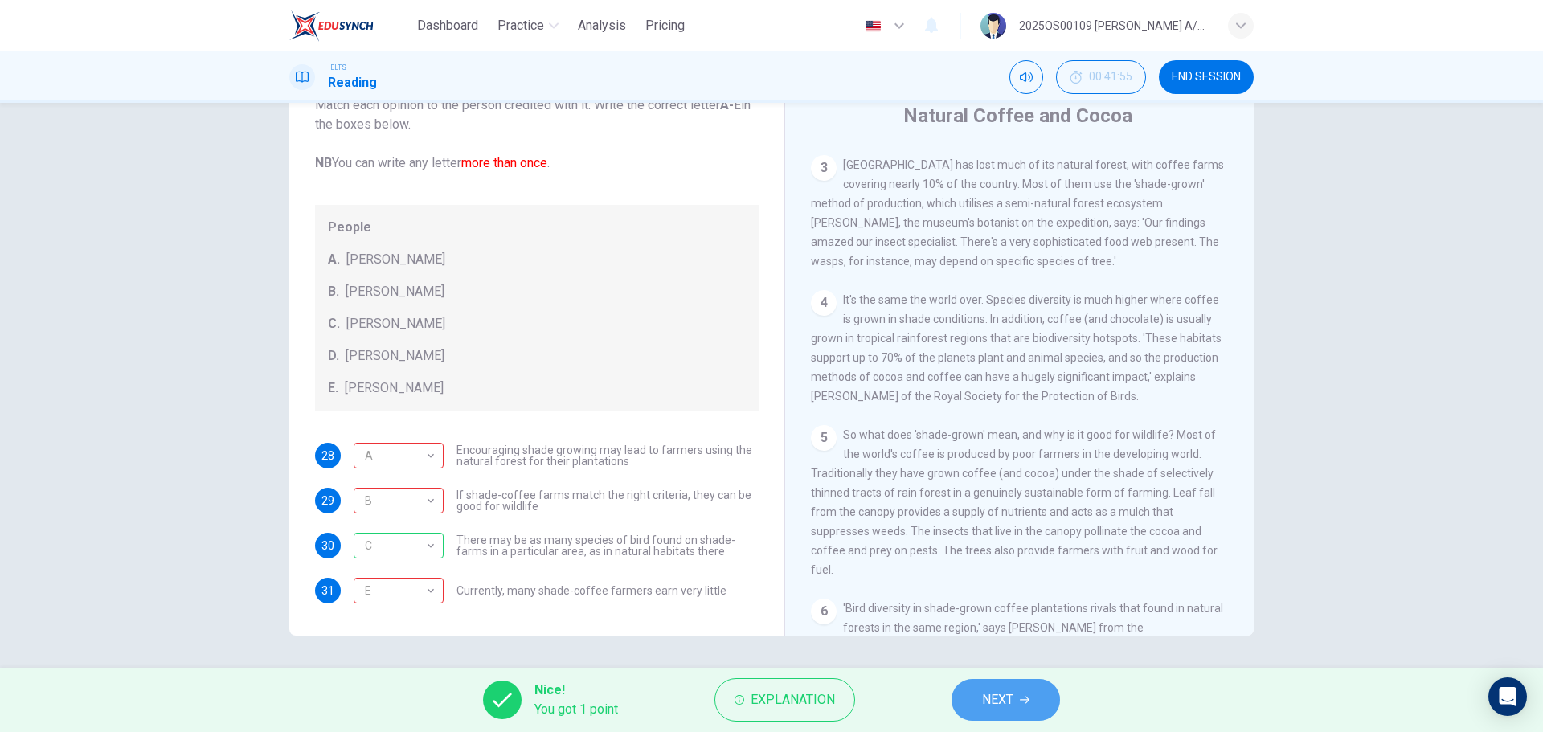
click at [1032, 697] on button "NEXT" at bounding box center [1005, 700] width 108 height 42
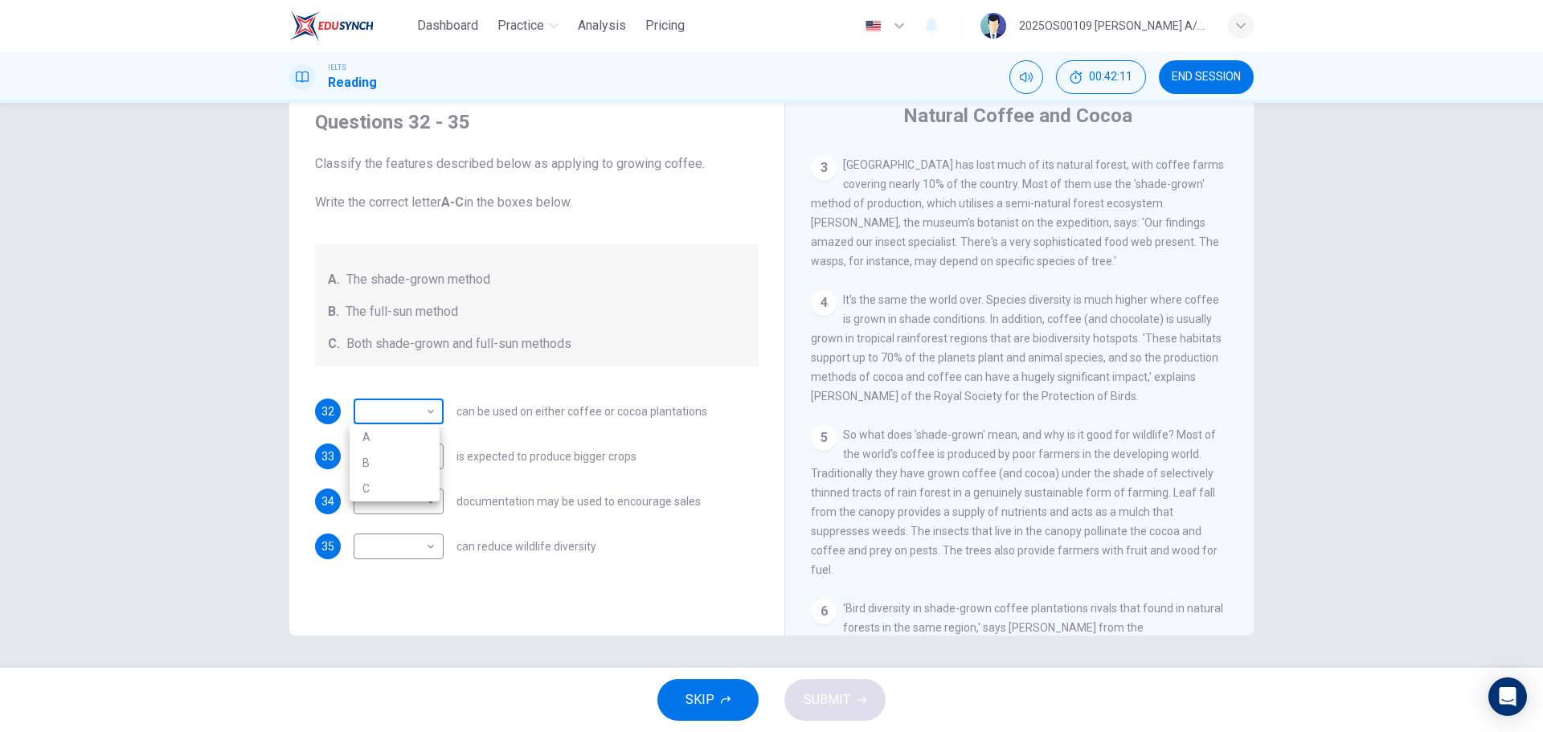
click at [374, 411] on body "Dashboard Practice Analysis Pricing English en ​ 2025OS00109 [DATE] A/P SWATHES…" at bounding box center [771, 366] width 1543 height 732
click at [643, 359] on div at bounding box center [771, 366] width 1543 height 732
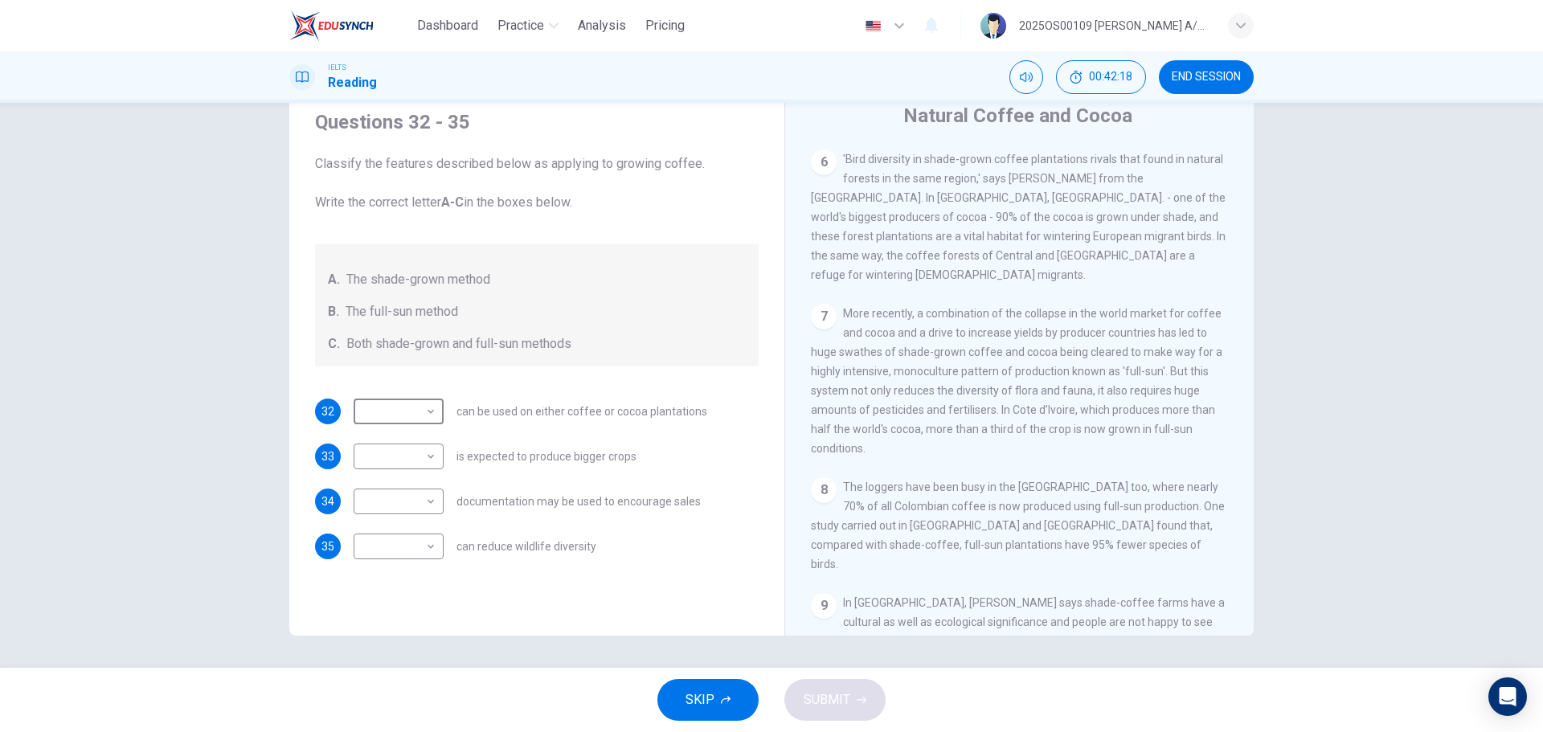
scroll to position [964, 0]
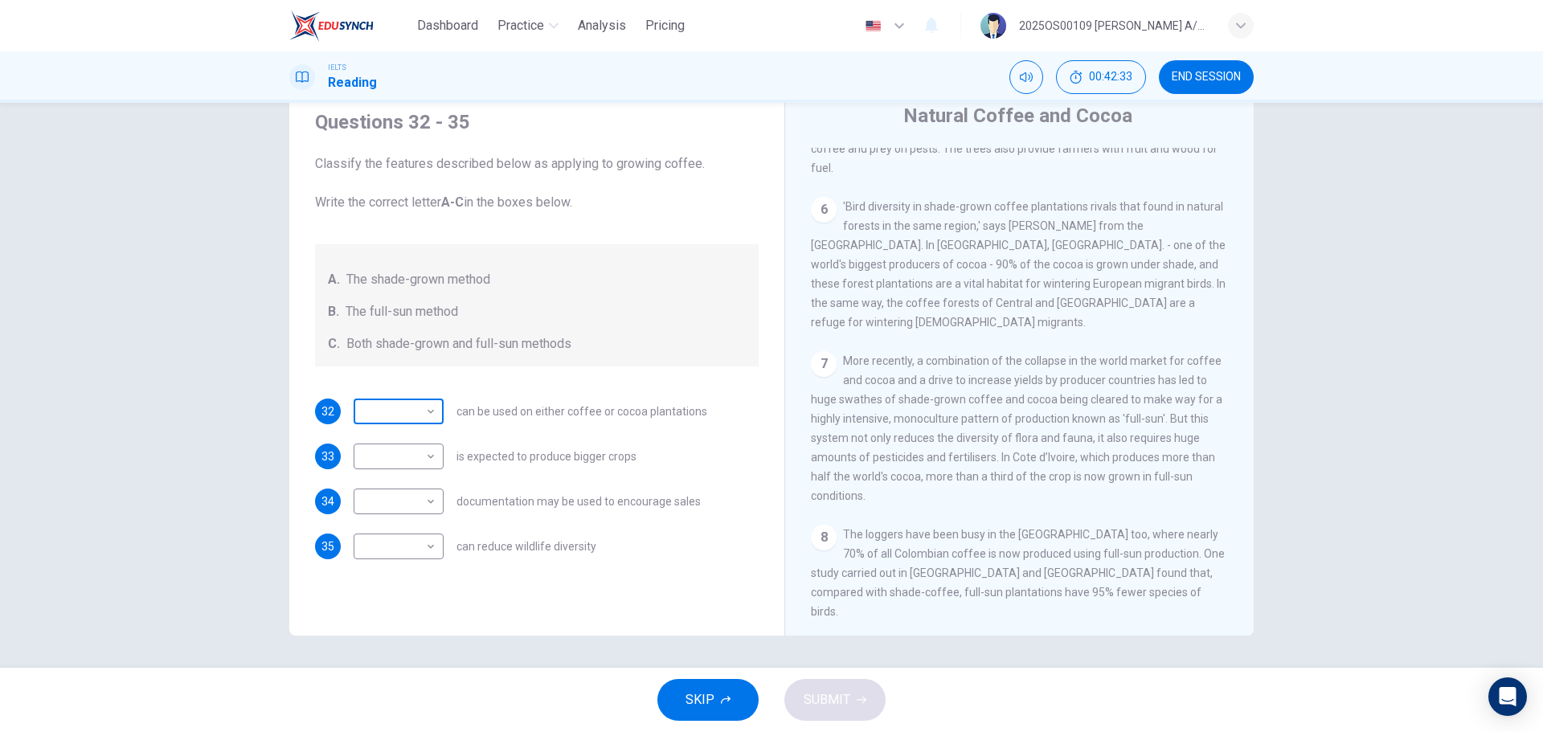
click at [385, 411] on body "Dashboard Practice Analysis Pricing English en ​ 2025OS00109 [DATE] A/P SWATHES…" at bounding box center [771, 366] width 1543 height 732
click at [381, 459] on li "B" at bounding box center [394, 463] width 90 height 26
type input "B"
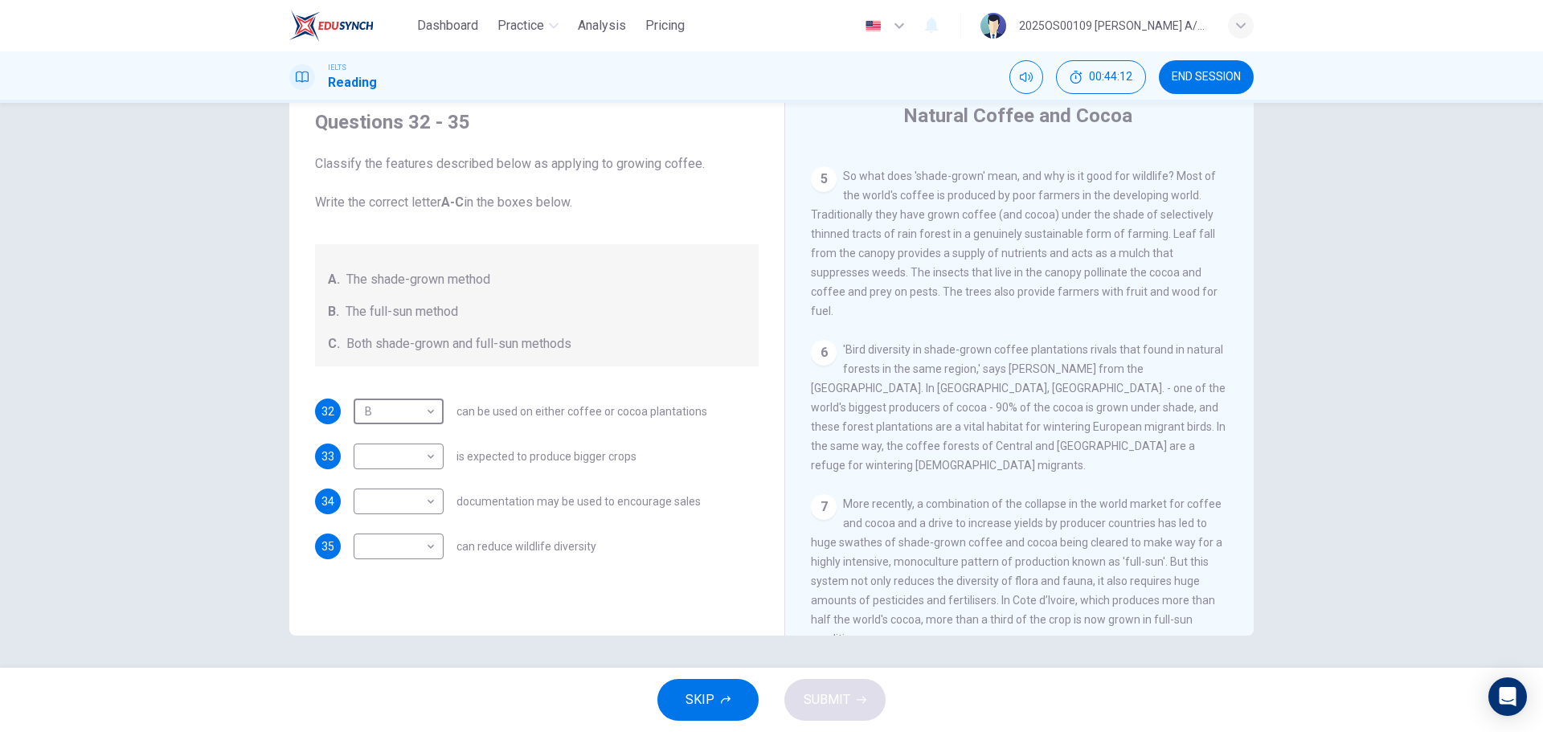
scroll to position [803, 0]
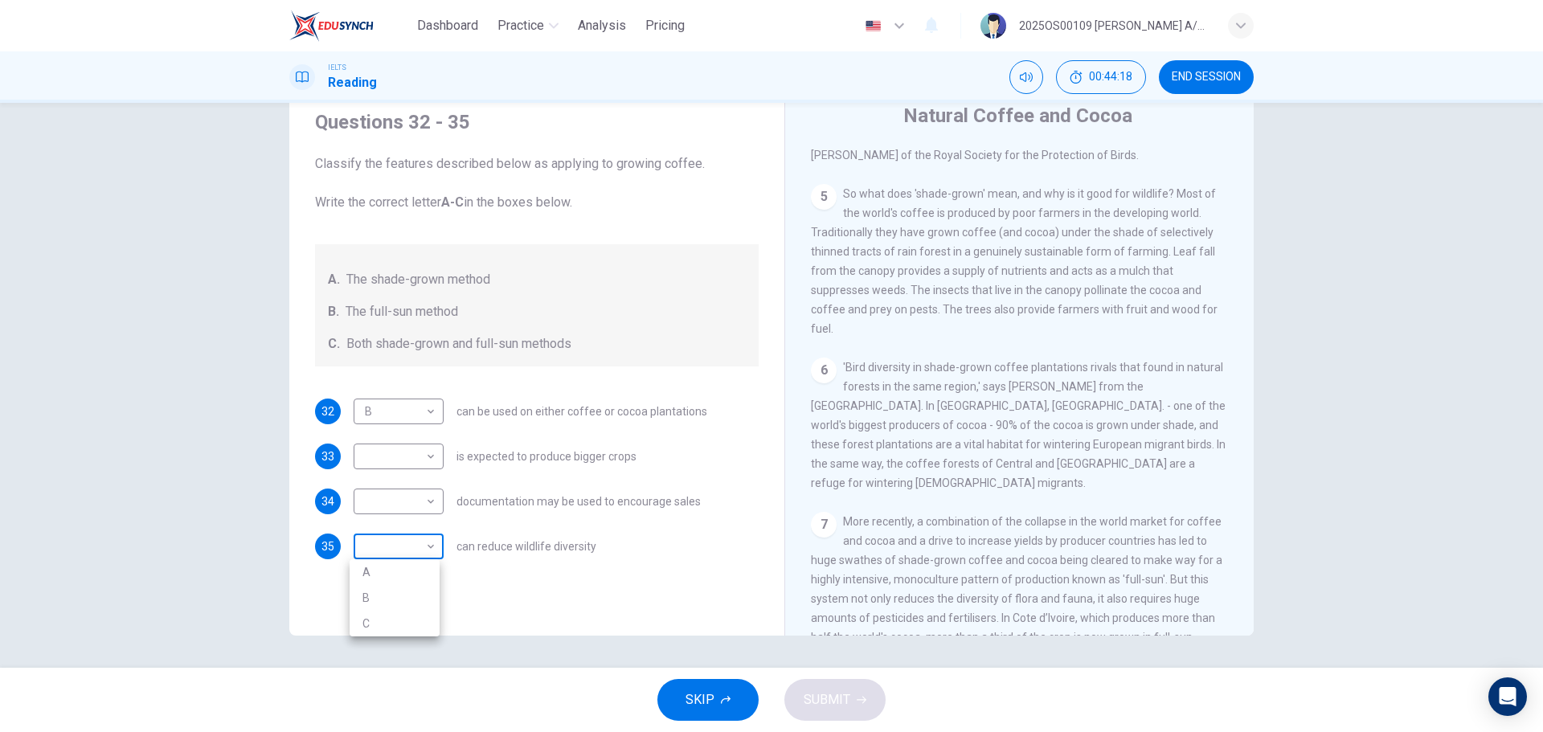
click at [384, 547] on body "Dashboard Practice Analysis Pricing English en ​ 2025OS00109 [PERSON_NAME] A/P …" at bounding box center [771, 366] width 1543 height 732
click at [378, 576] on li "A" at bounding box center [394, 572] width 90 height 26
type input "A"
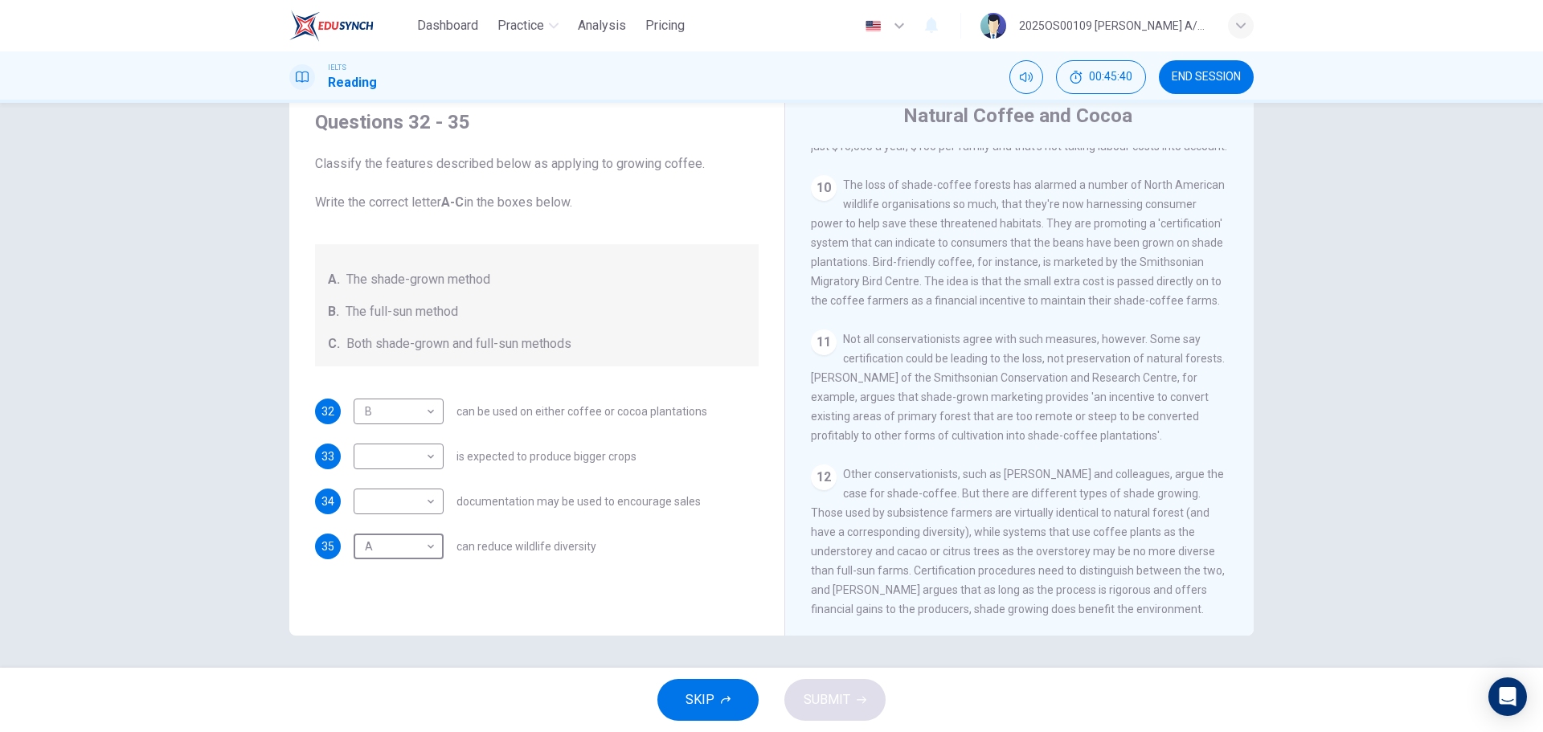
scroll to position [1588, 0]
click at [399, 505] on body "Dashboard Practice Analysis Pricing English en ​ 2025OS00109 [DATE] A/P SWATHES…" at bounding box center [771, 366] width 1543 height 732
click at [393, 533] on li "A" at bounding box center [394, 527] width 90 height 26
type input "A"
click at [392, 464] on body "Dashboard Practice Analysis Pricing English en ​ 2025OS00109 [DATE] A/P SWATHES…" at bounding box center [771, 366] width 1543 height 732
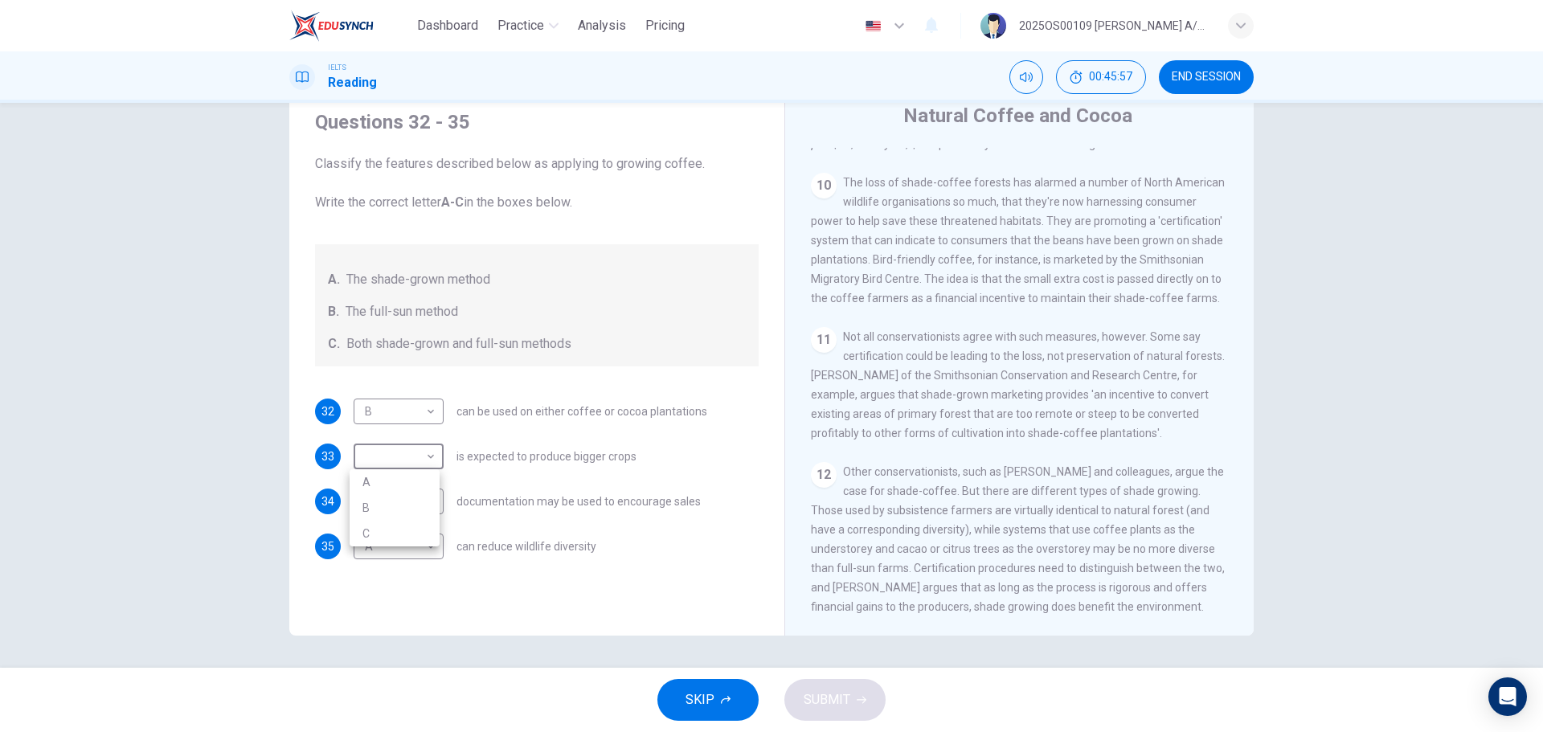
click at [386, 505] on li "B" at bounding box center [394, 508] width 90 height 26
click at [409, 448] on body "Dashboard Practice Analysis Pricing English en ​ 2025OS00109 [DATE] A/P SWATHES…" at bounding box center [771, 366] width 1543 height 732
click at [381, 523] on li "C" at bounding box center [394, 534] width 90 height 26
type input "C"
click at [821, 685] on button "SUBMIT" at bounding box center [834, 700] width 101 height 42
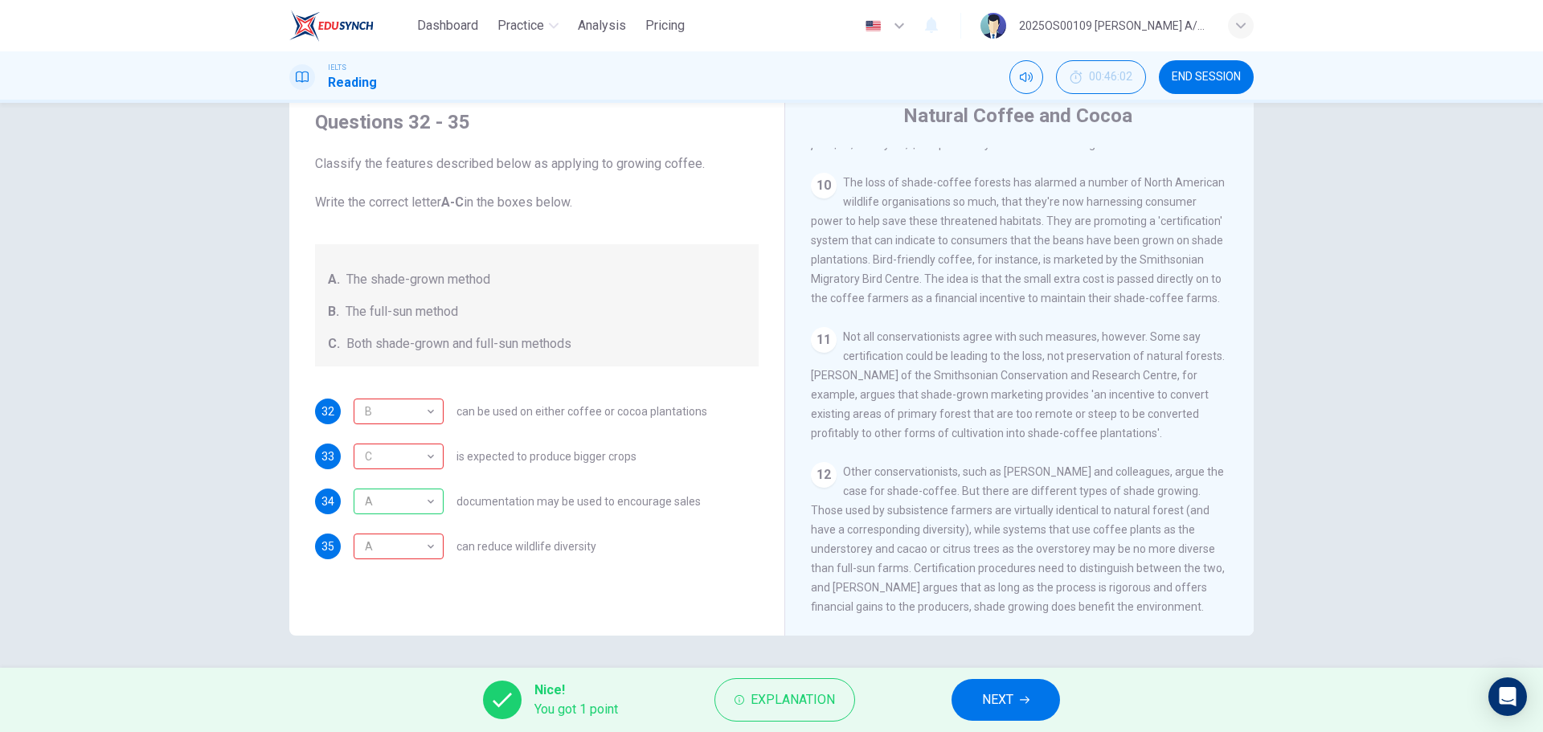
click at [1018, 700] on button "NEXT" at bounding box center [1005, 700] width 108 height 42
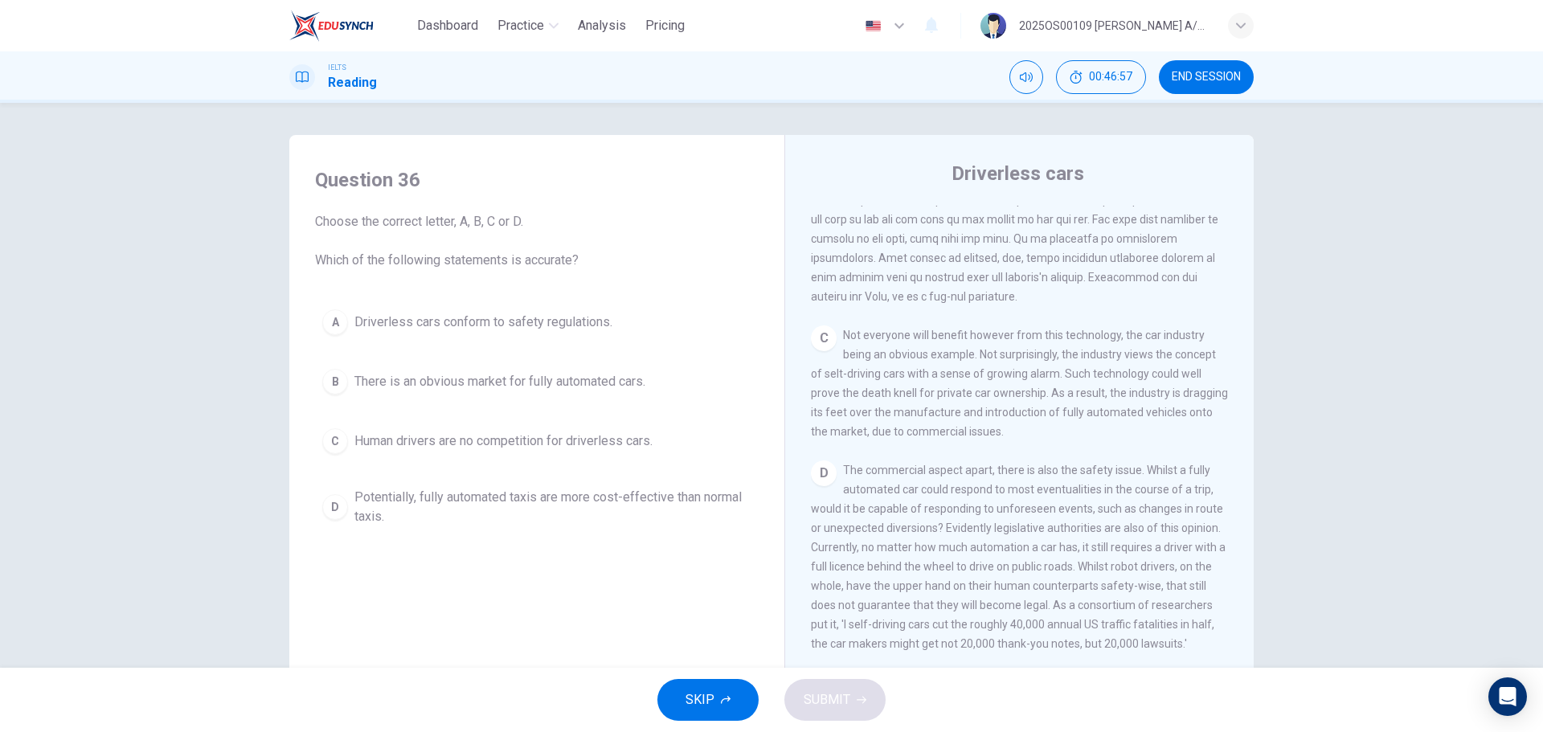
scroll to position [1190, 0]
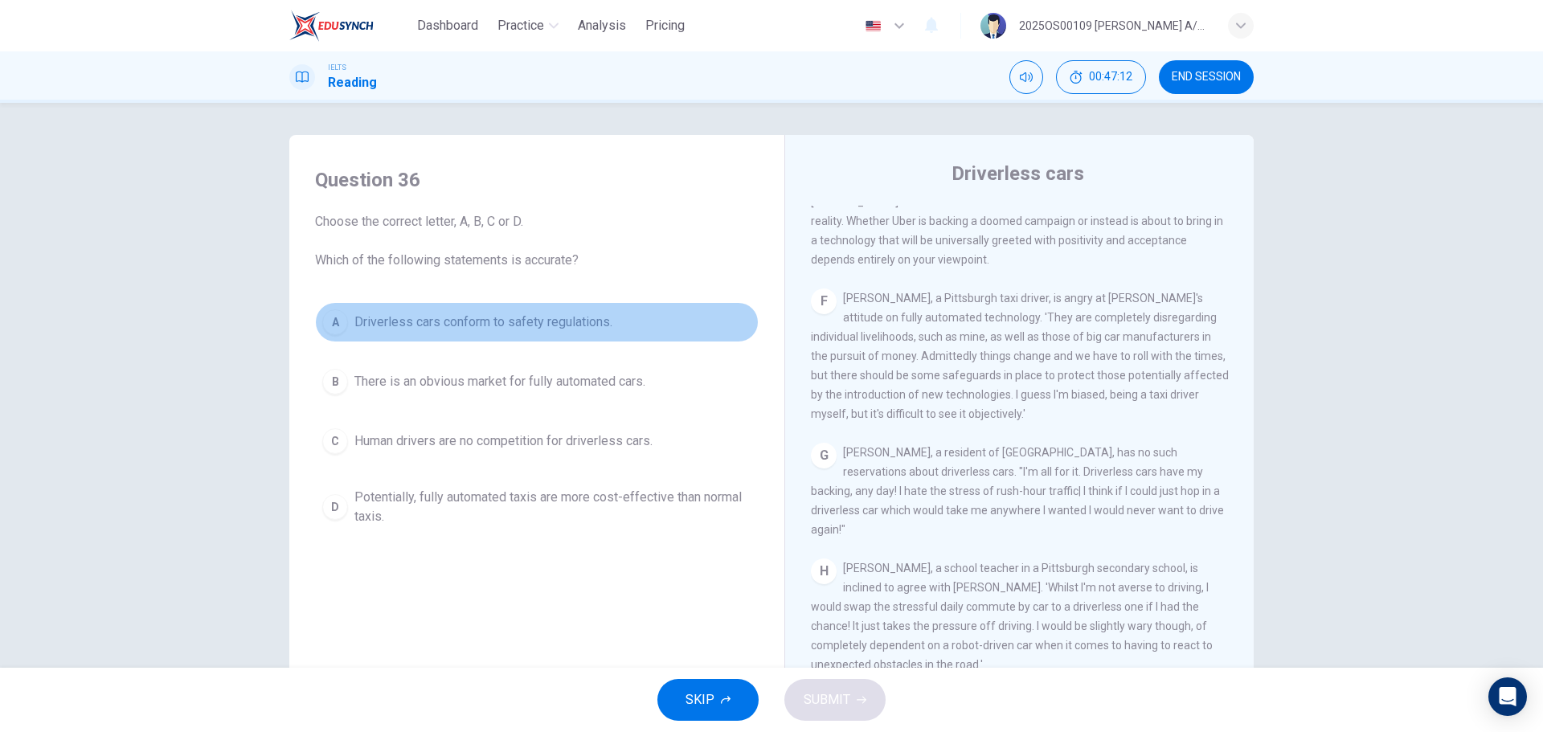
click at [518, 323] on span "Driverless cars conform to safety regulations." at bounding box center [483, 322] width 258 height 19
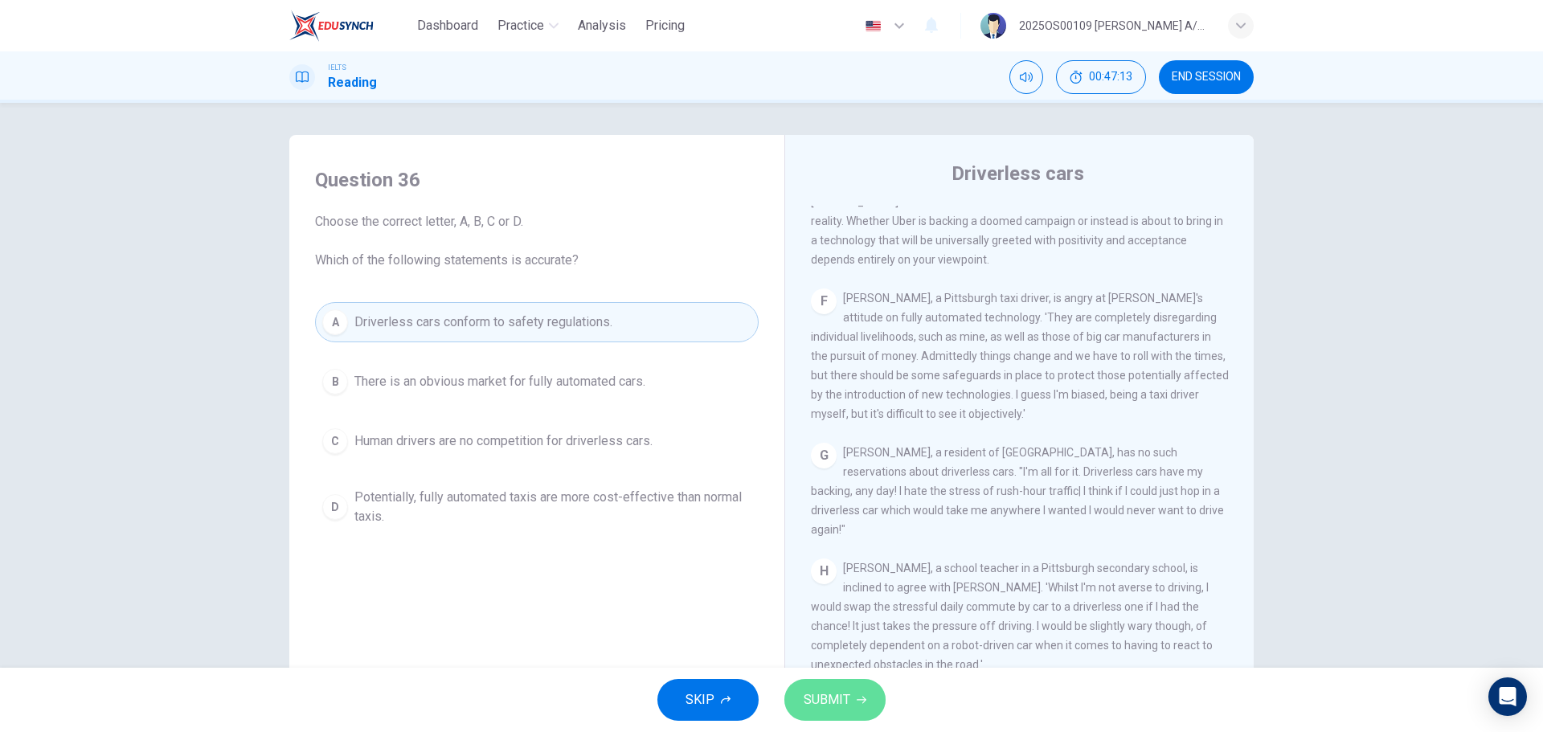
click at [834, 697] on span "SUBMIT" at bounding box center [826, 700] width 47 height 22
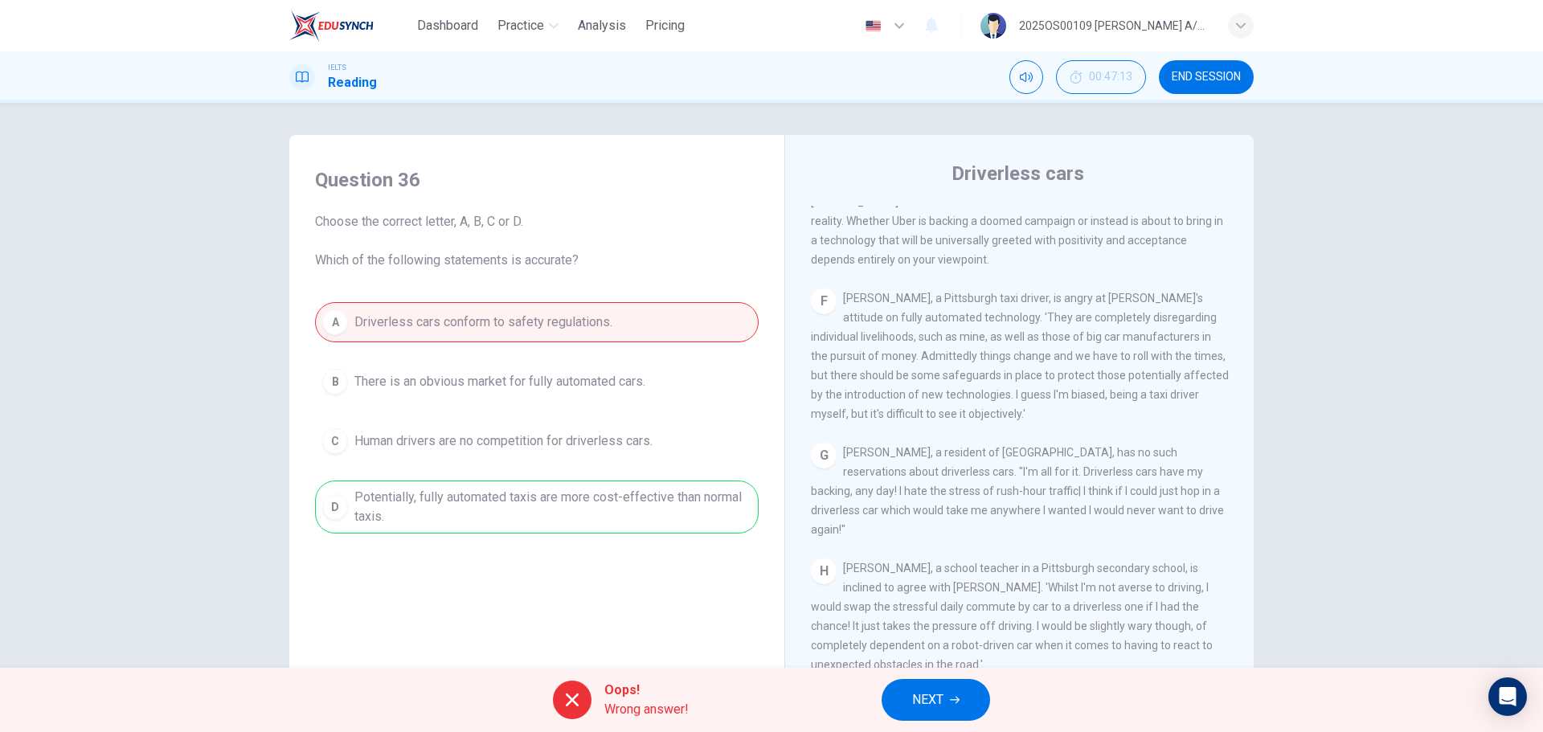
click at [950, 705] on button "NEXT" at bounding box center [935, 700] width 108 height 42
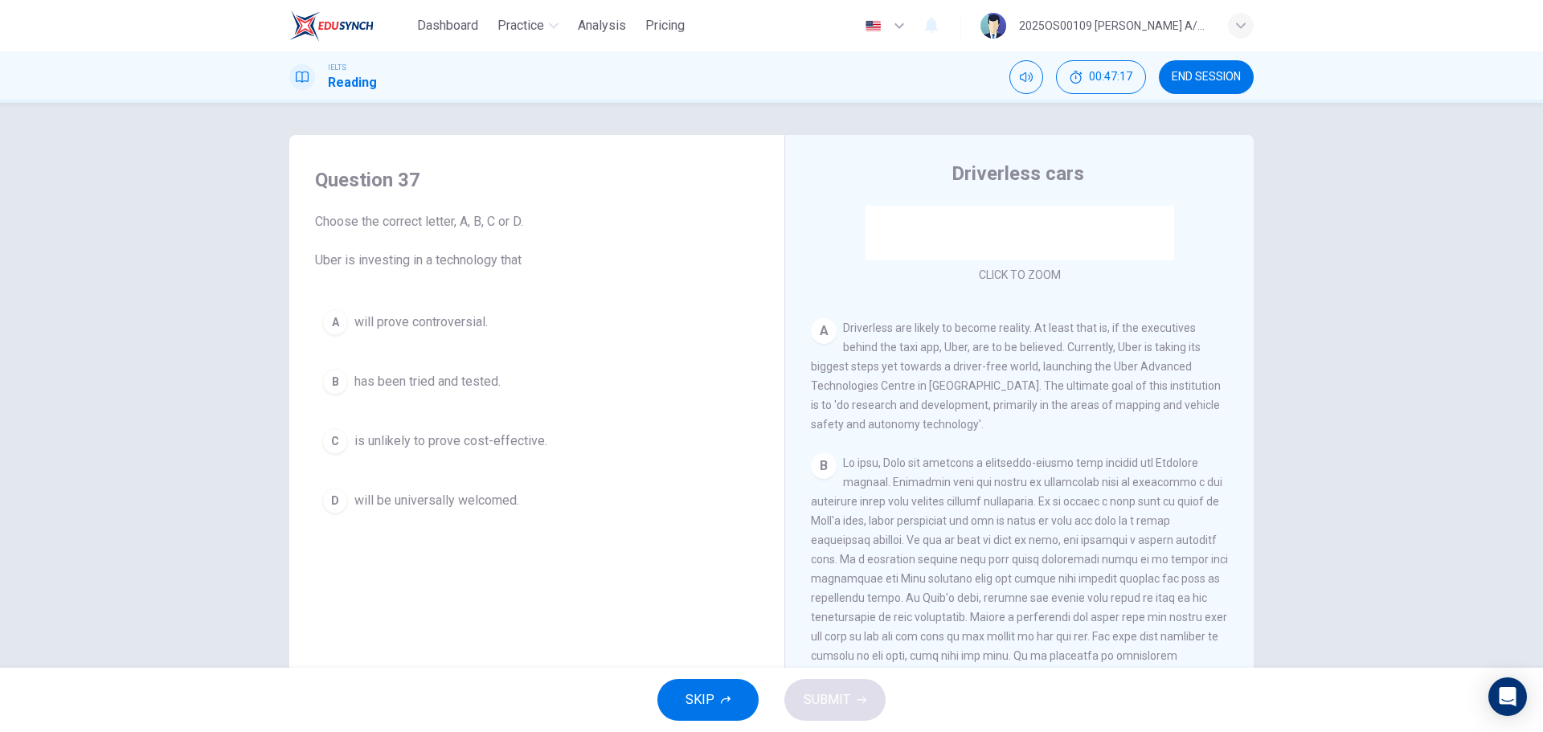
scroll to position [306, 0]
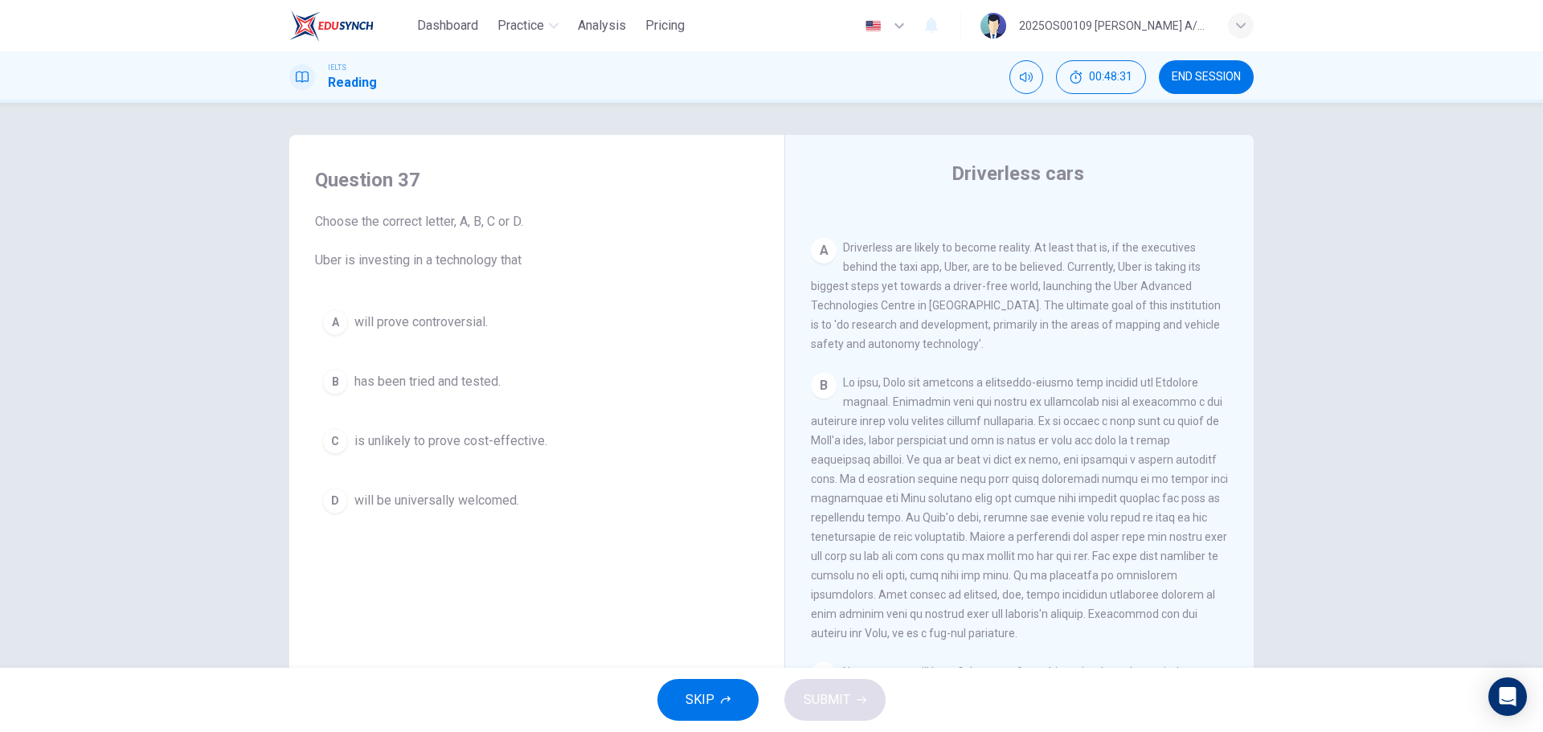
click at [490, 439] on span "is unlikely to prove cost-effective." at bounding box center [450, 440] width 193 height 19
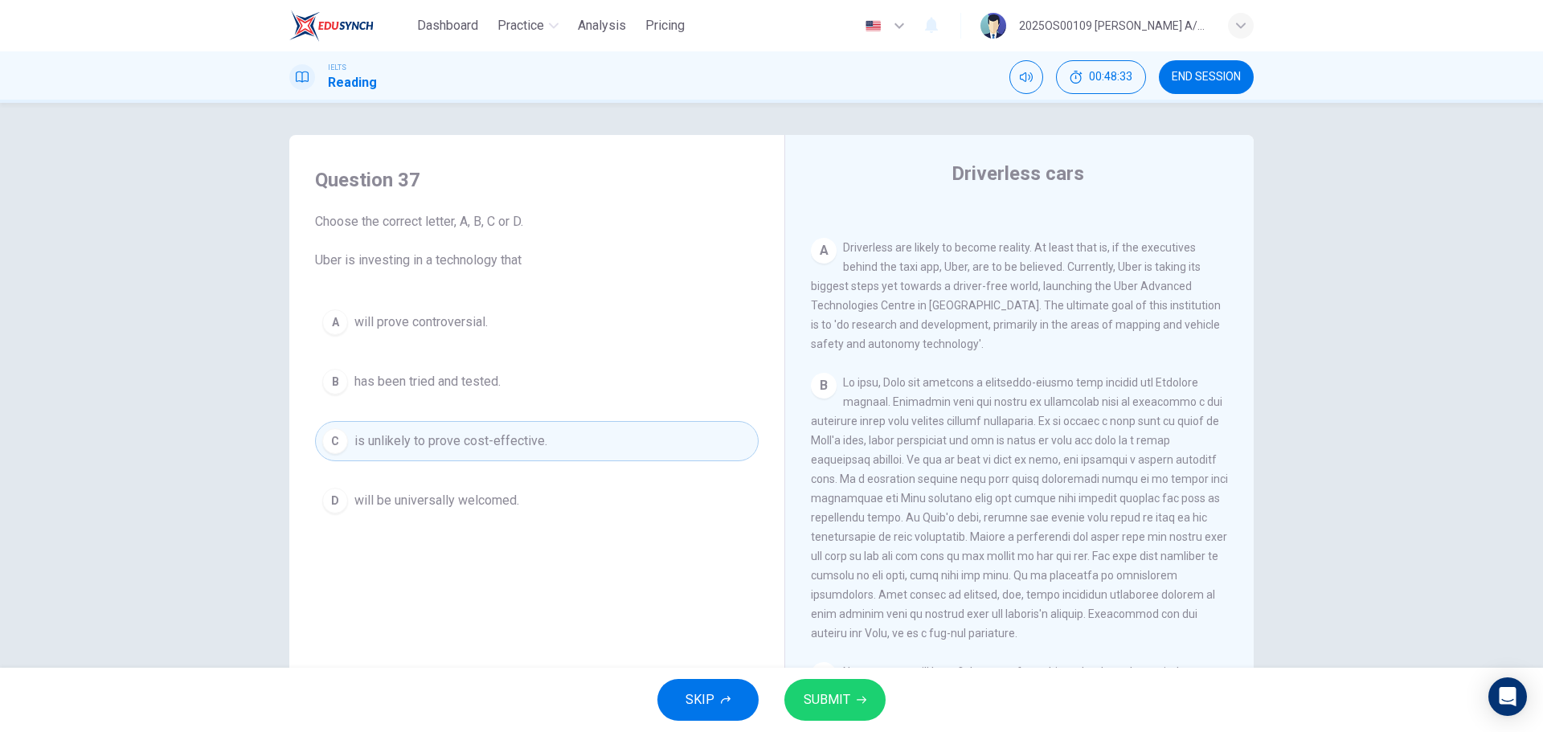
click at [867, 708] on button "SUBMIT" at bounding box center [834, 700] width 101 height 42
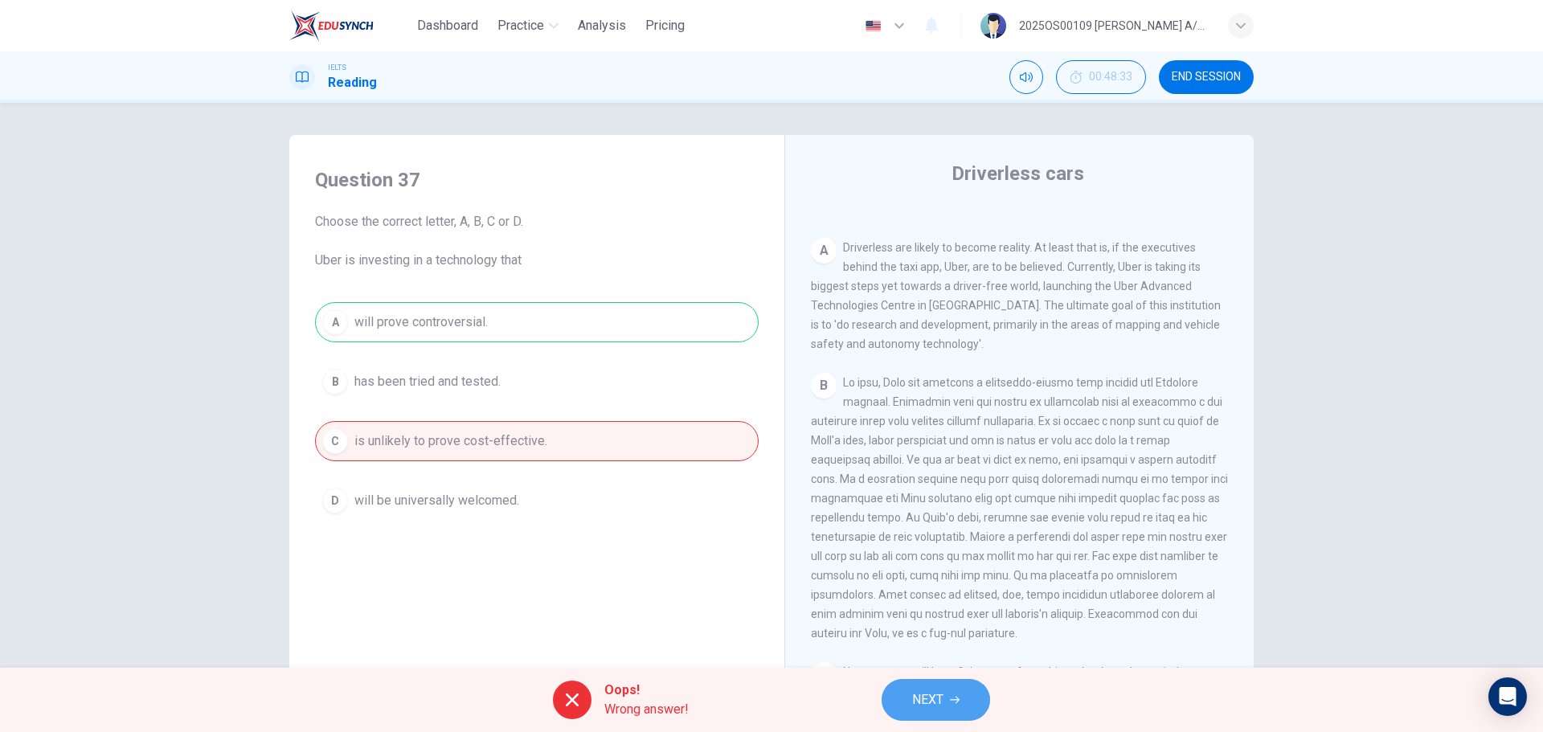
click at [933, 700] on span "NEXT" at bounding box center [927, 700] width 31 height 22
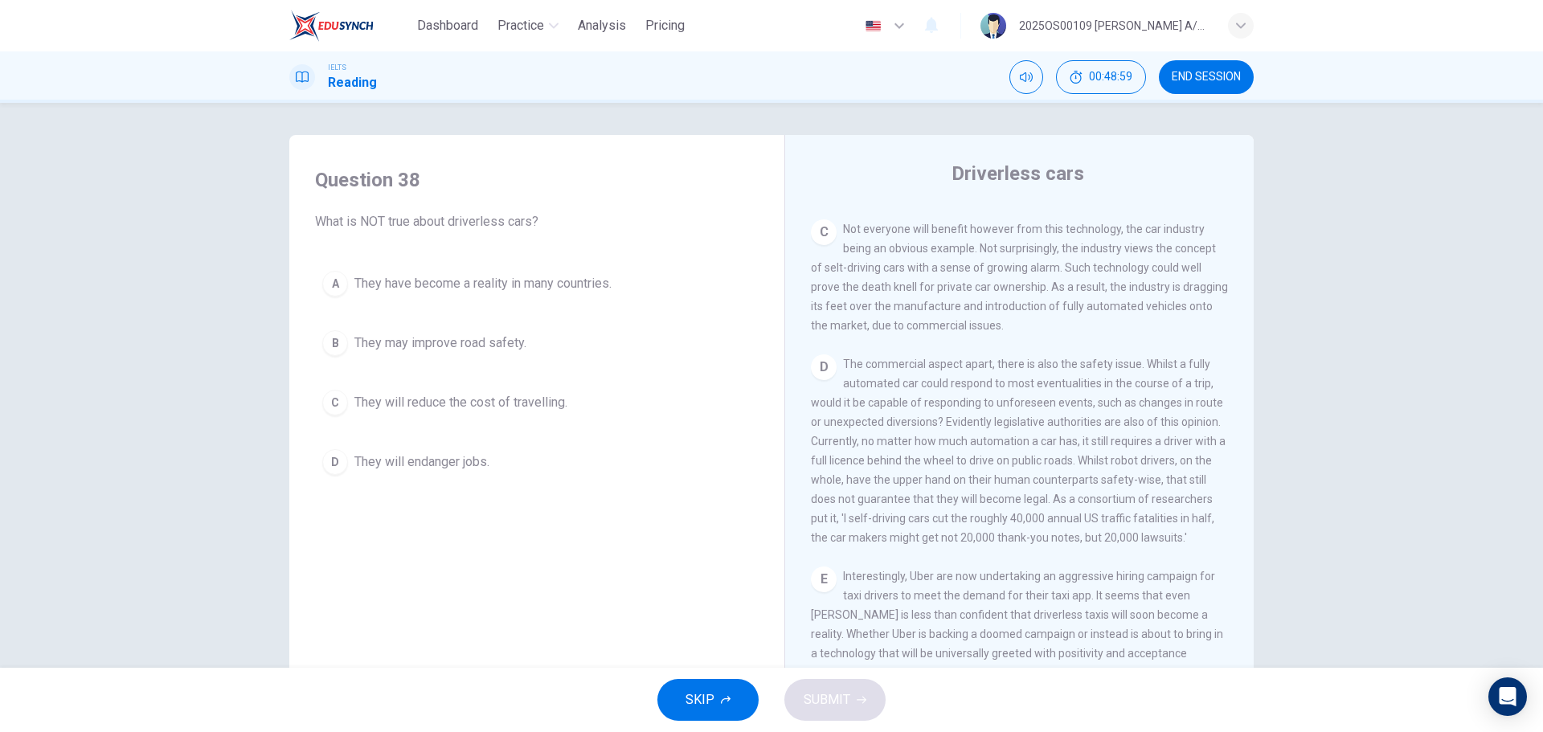
scroll to position [788, 0]
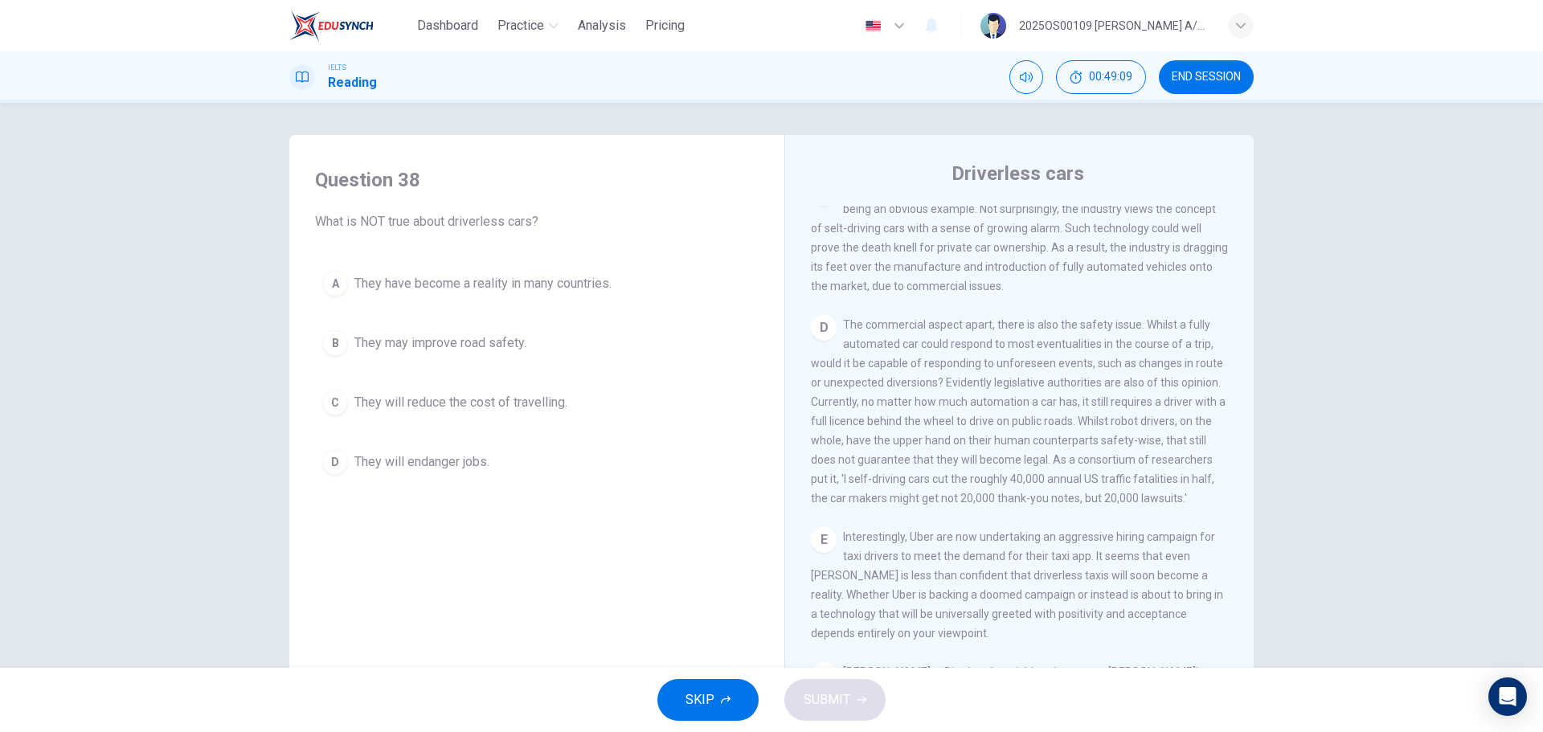
click at [458, 341] on span "They may improve road safety." at bounding box center [440, 342] width 172 height 19
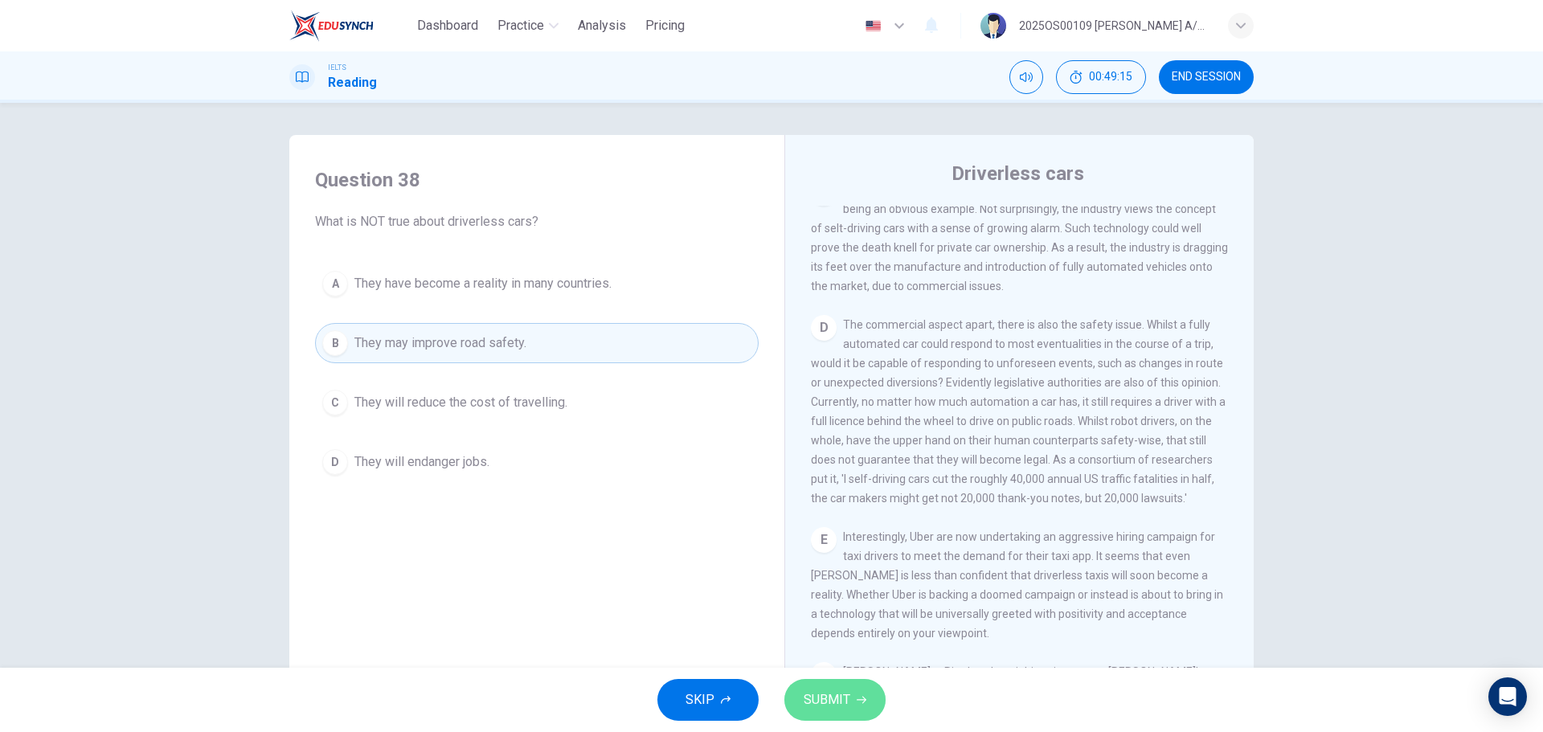
click at [795, 700] on button "SUBMIT" at bounding box center [834, 700] width 101 height 42
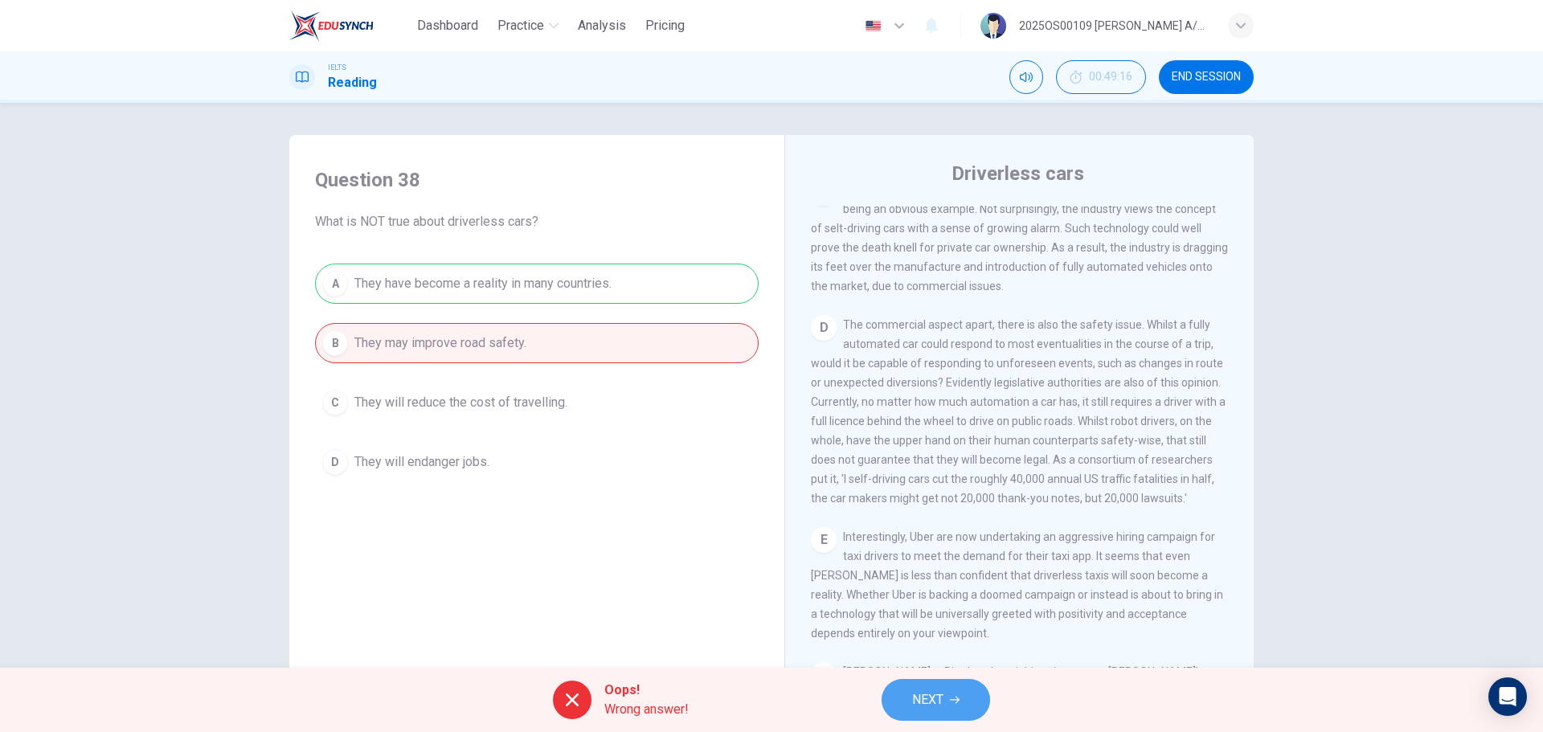
click at [969, 704] on button "NEXT" at bounding box center [935, 700] width 108 height 42
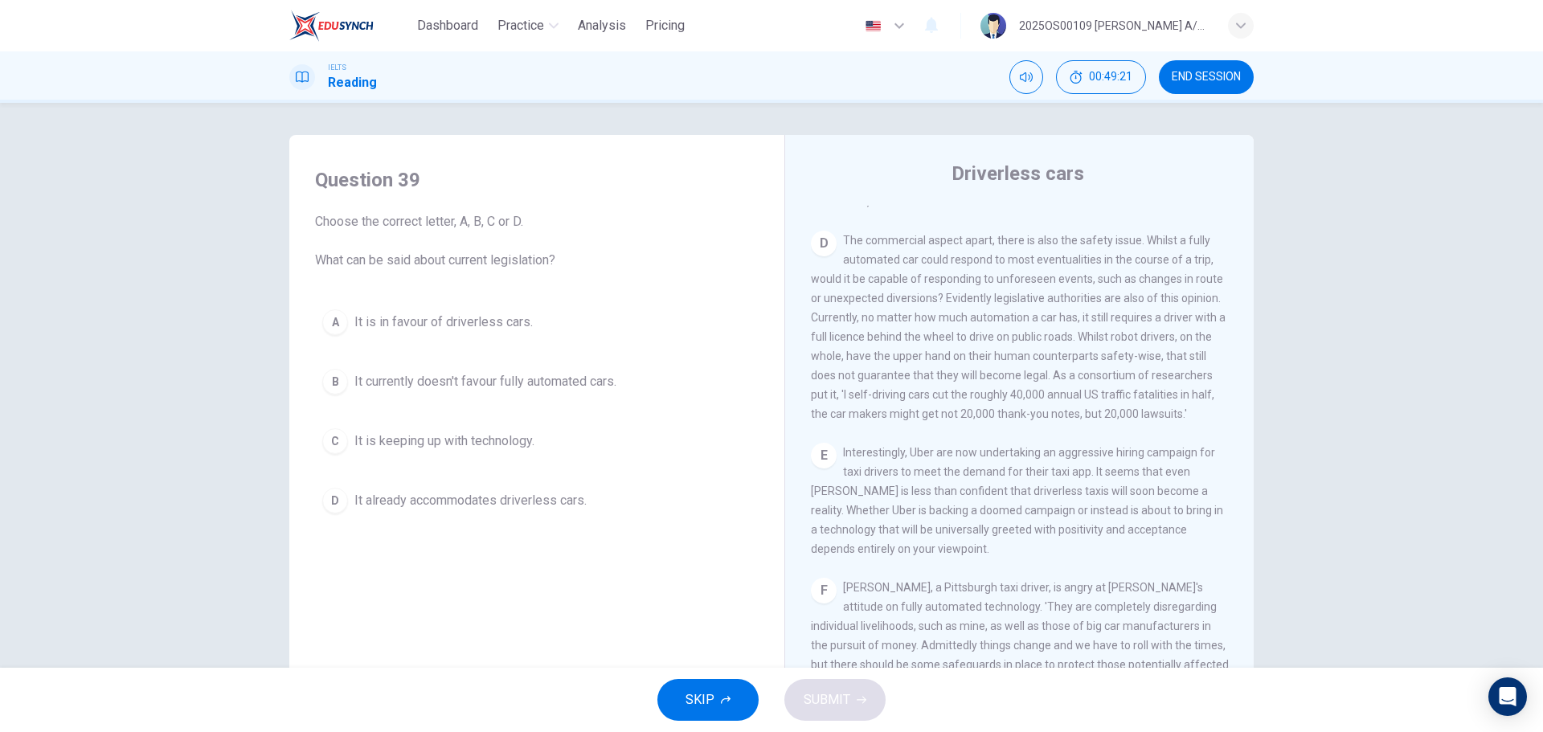
scroll to position [869, 0]
click at [542, 382] on span "It currently doesn't favour fully automated cars." at bounding box center [485, 381] width 262 height 19
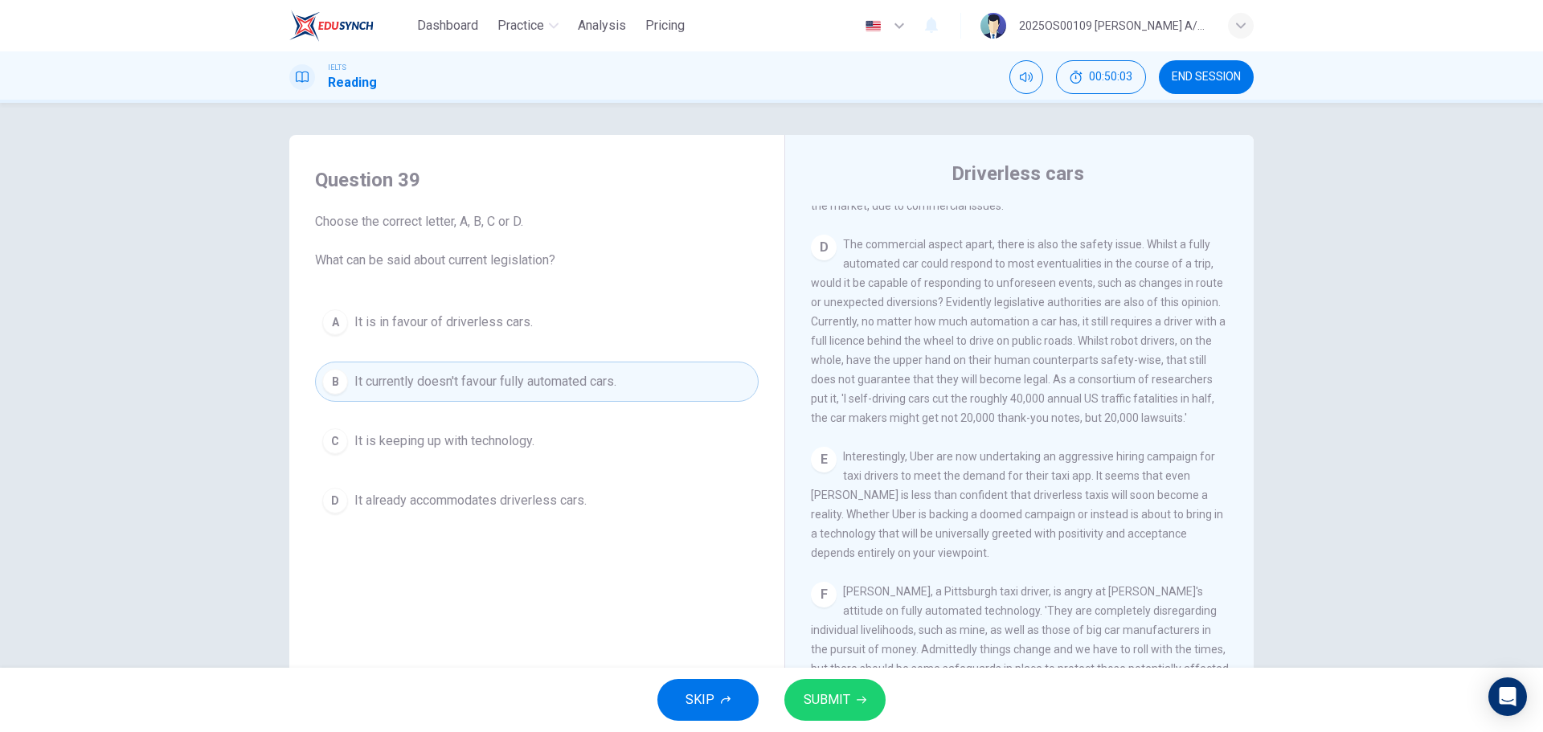
click at [858, 695] on icon "button" at bounding box center [861, 700] width 10 height 10
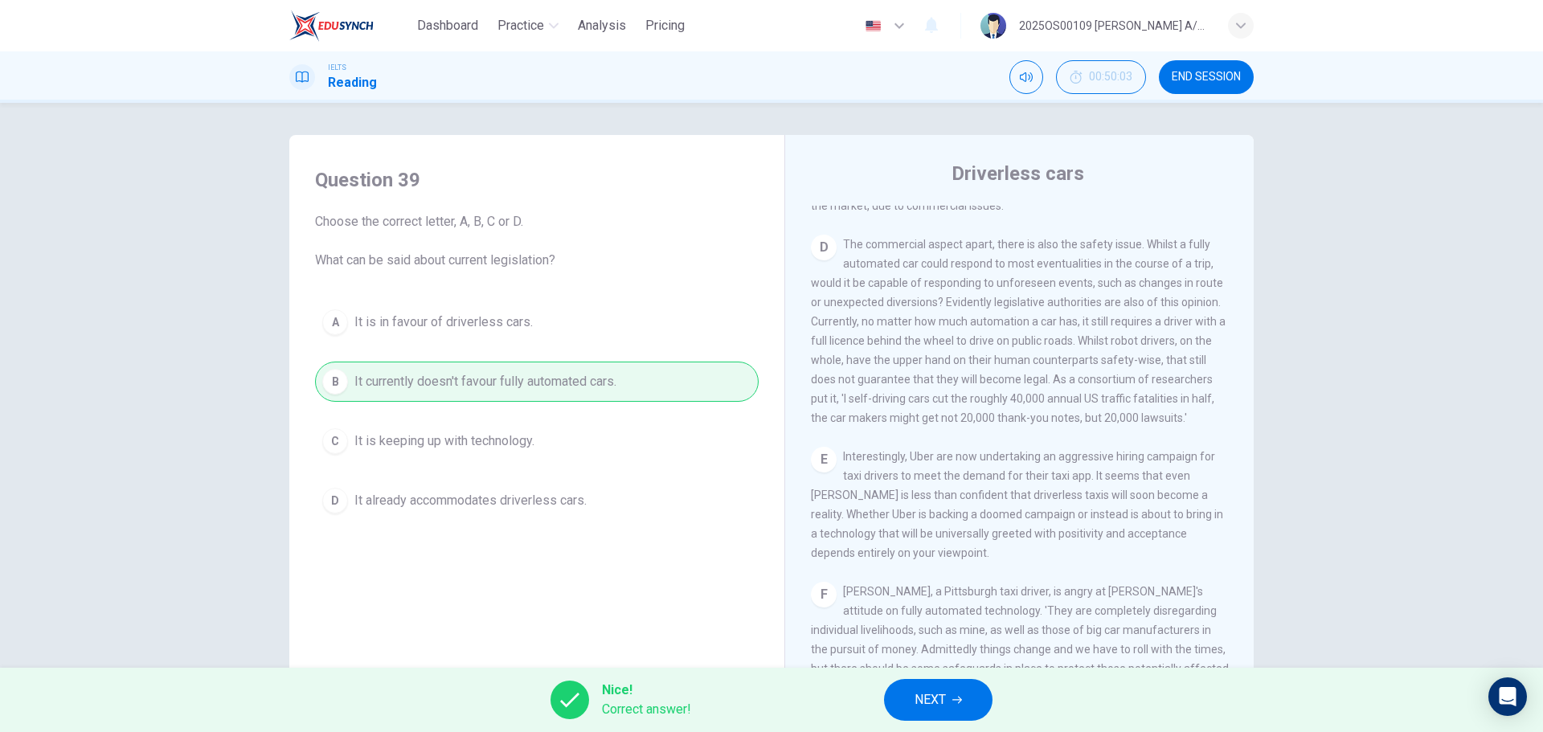
click at [935, 689] on span "NEXT" at bounding box center [929, 700] width 31 height 22
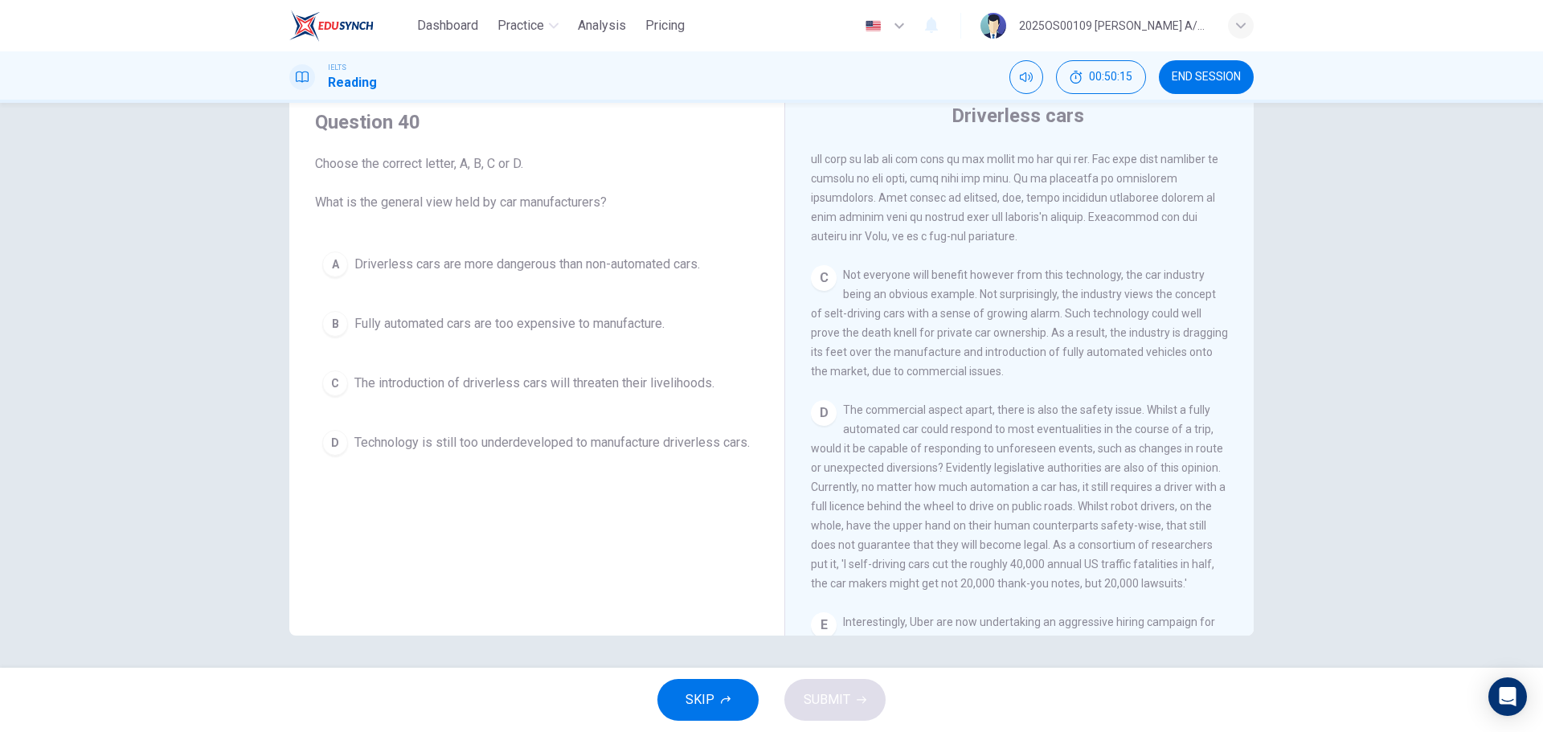
scroll to position [627, 0]
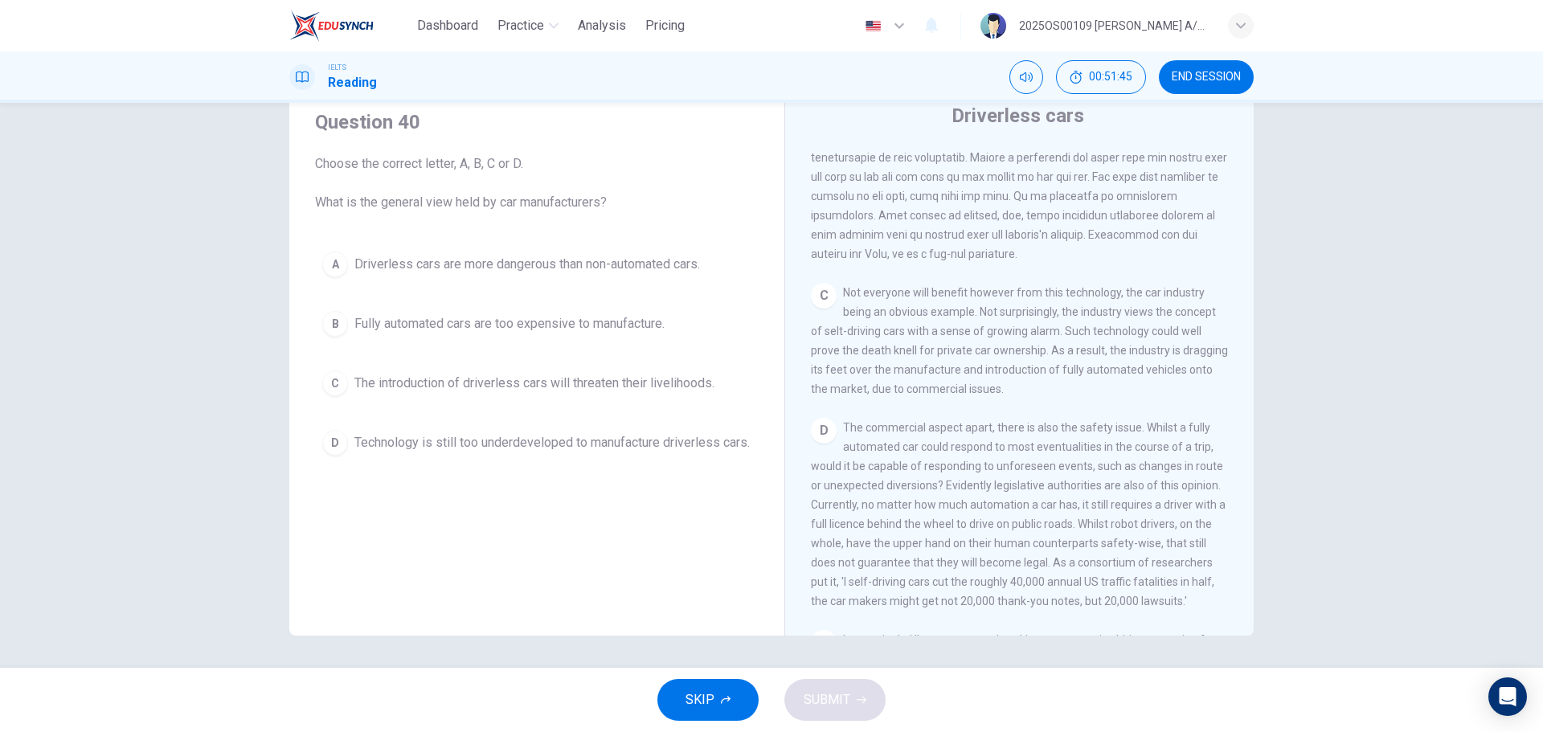
click at [459, 329] on span "Fully automated cars are too expensive to manufacture." at bounding box center [509, 323] width 310 height 19
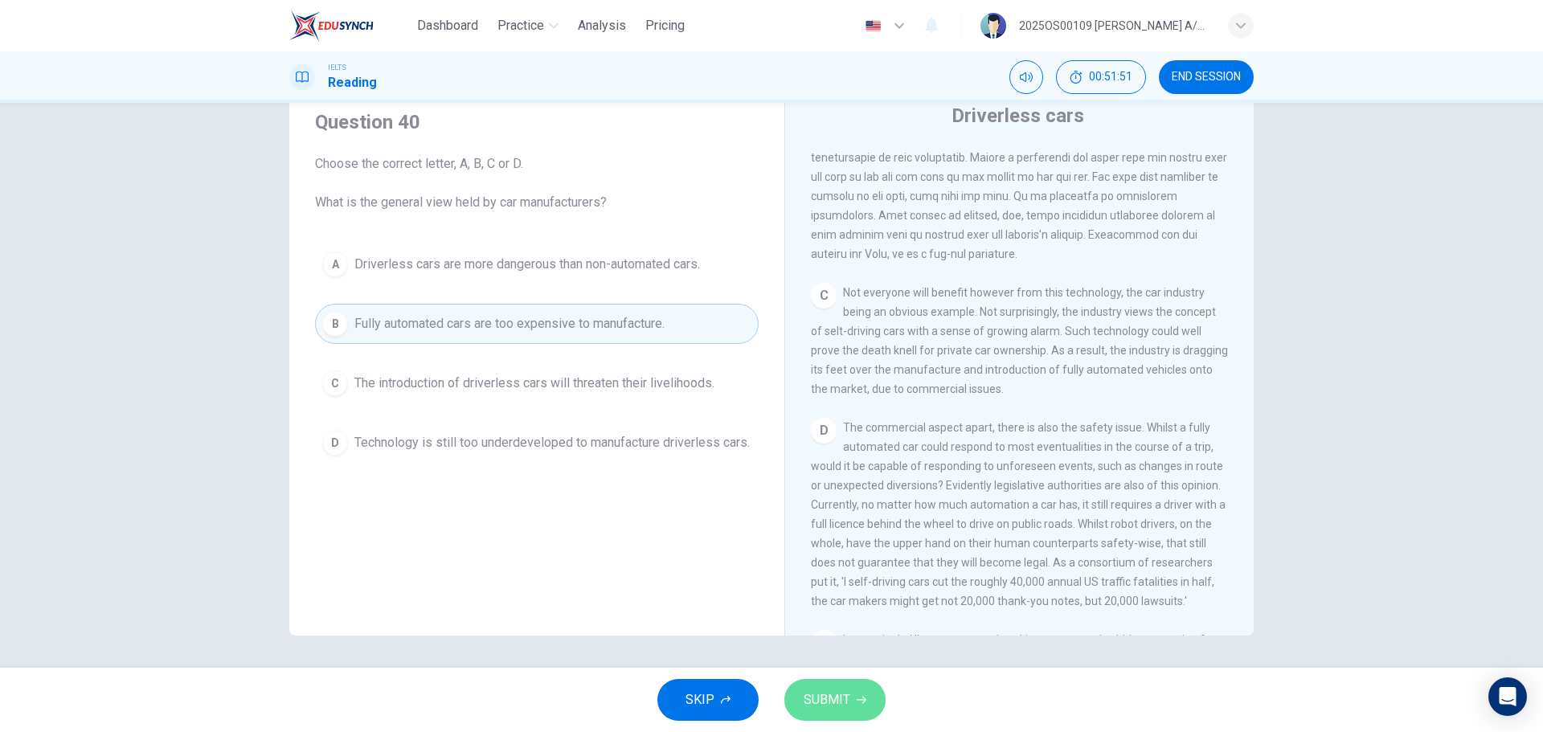
click at [832, 691] on span "SUBMIT" at bounding box center [826, 700] width 47 height 22
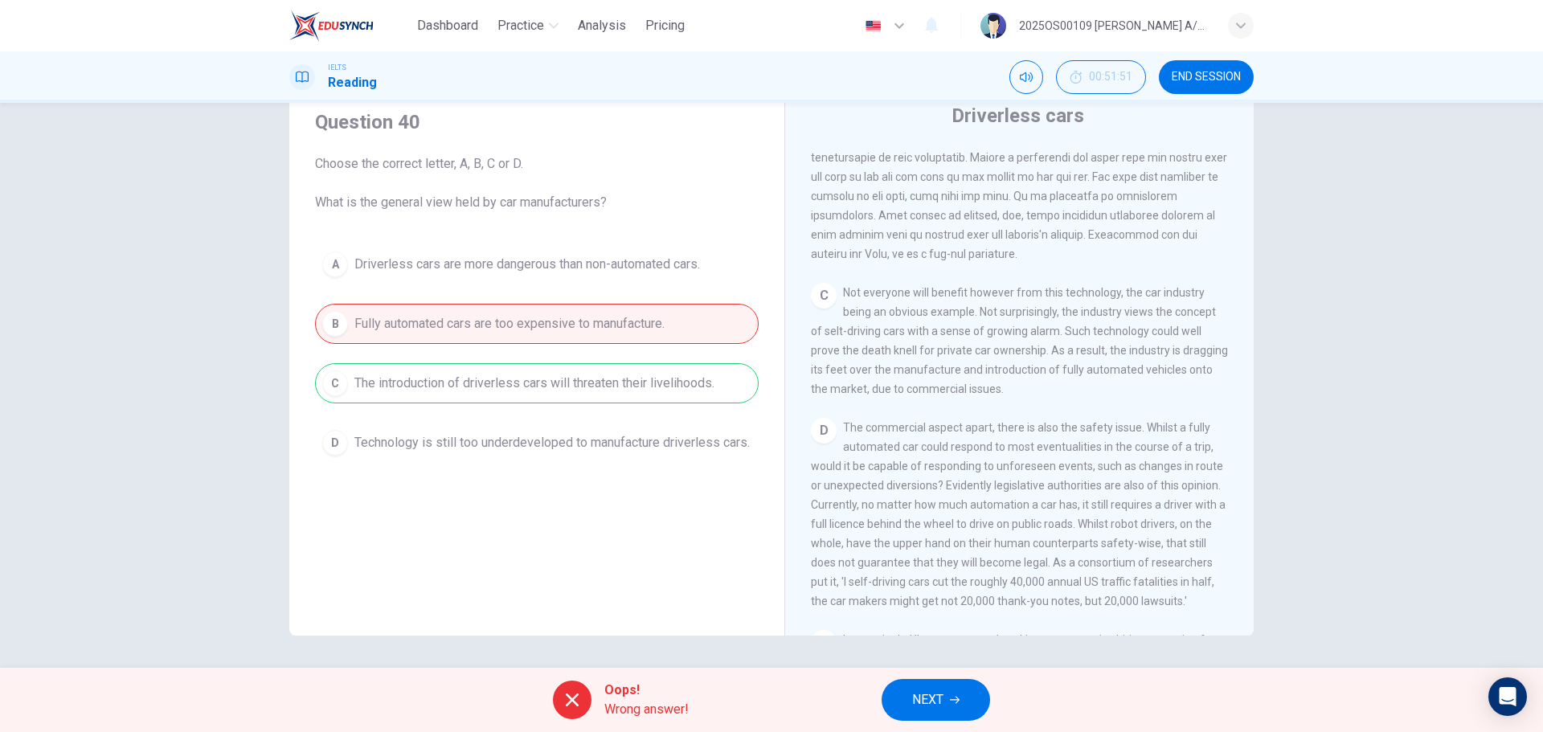
click at [968, 693] on button "NEXT" at bounding box center [935, 700] width 108 height 42
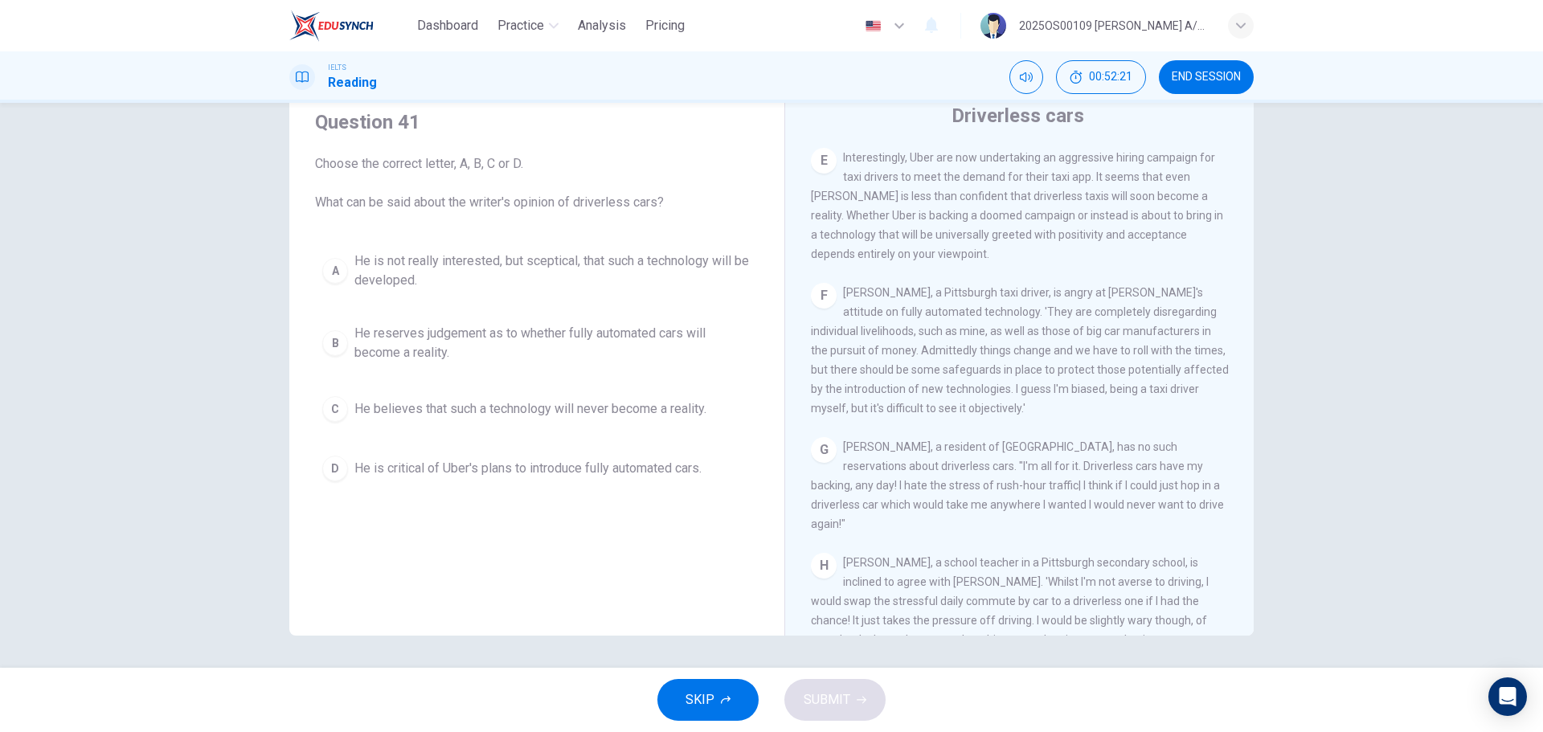
scroll to position [1190, 0]
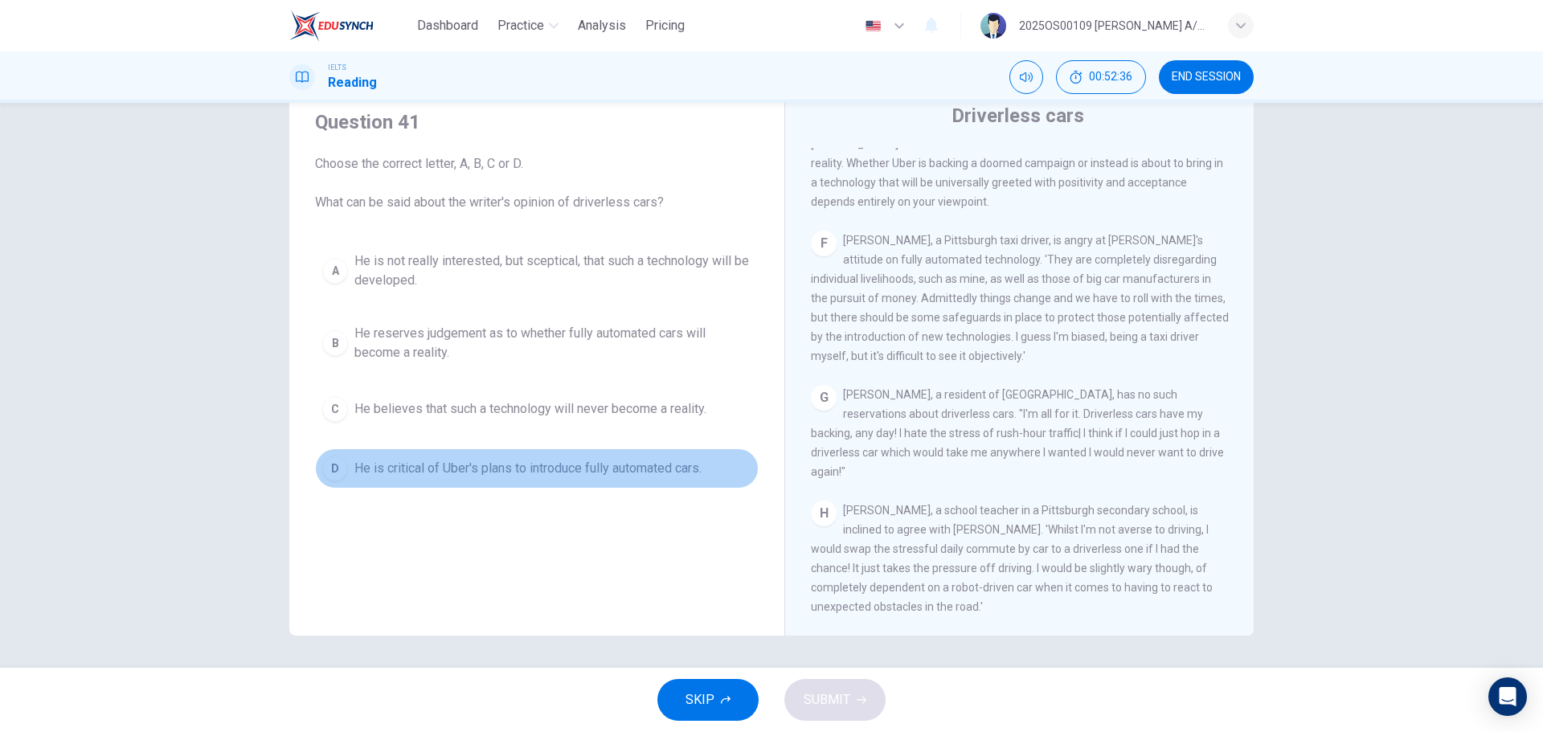
click at [410, 469] on span "He is critical of Uber's plans to introduce fully automated cars." at bounding box center [527, 468] width 347 height 19
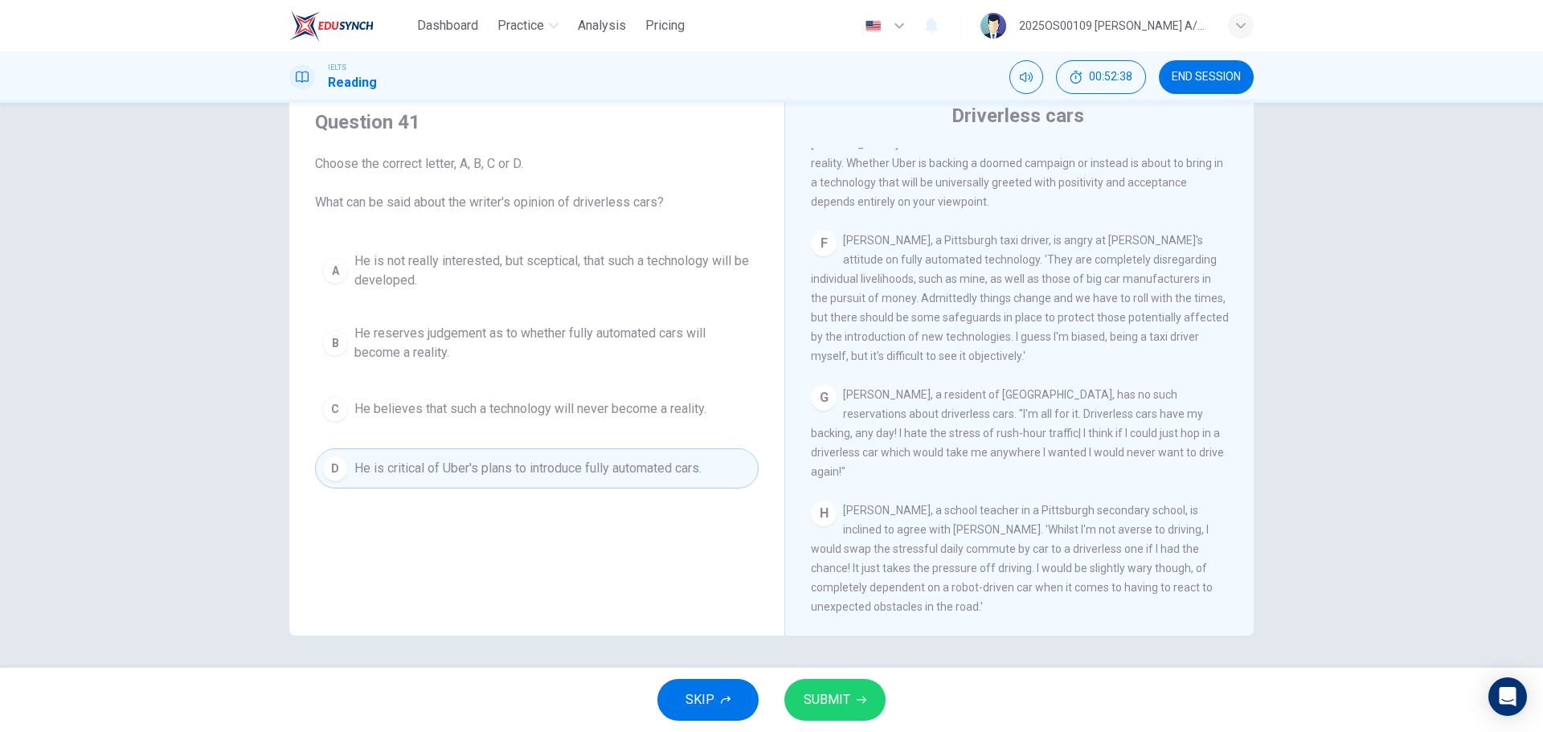
click at [433, 332] on span "He reserves judgement as to whether fully automated cars will become a reality." at bounding box center [552, 343] width 397 height 39
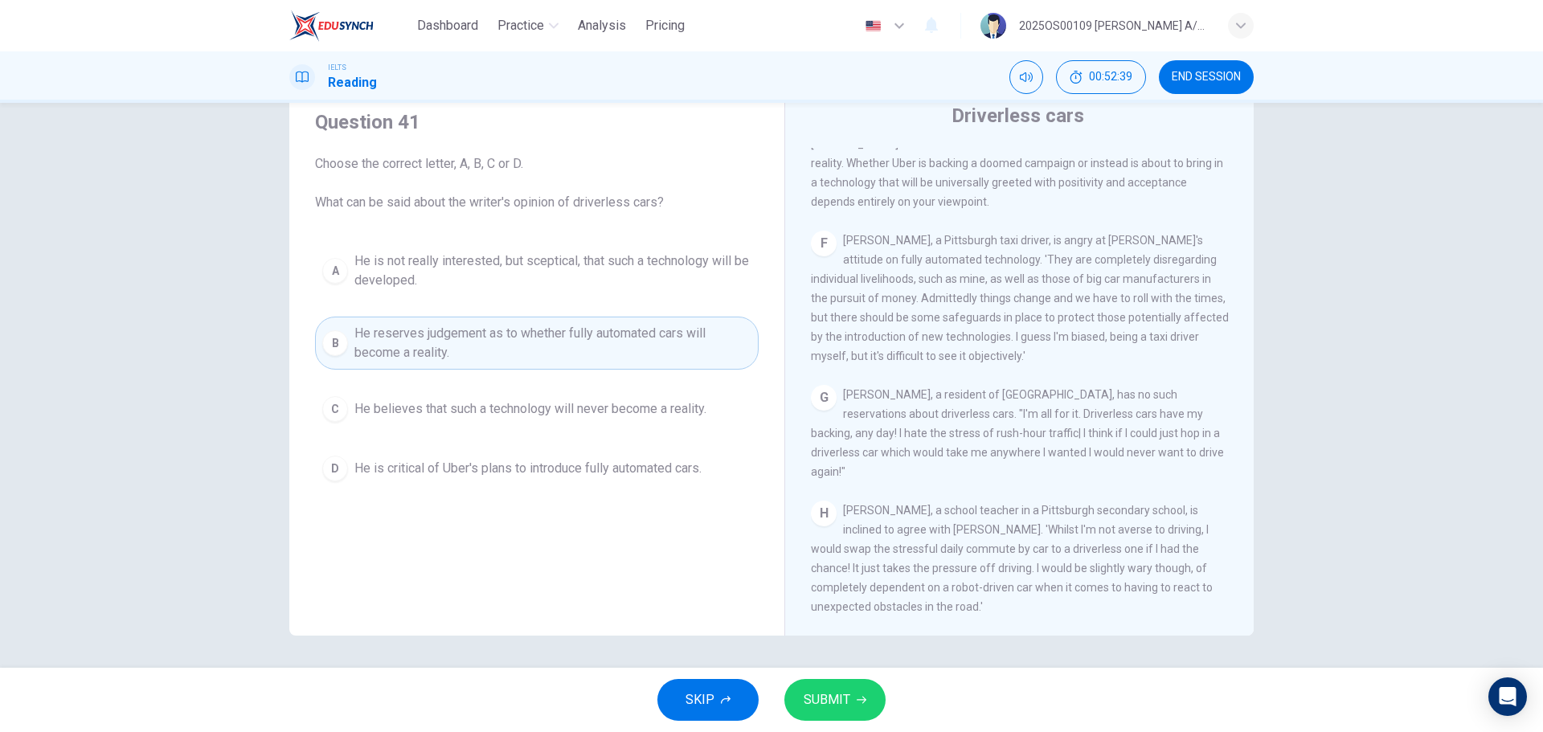
click at [839, 697] on span "SUBMIT" at bounding box center [826, 700] width 47 height 22
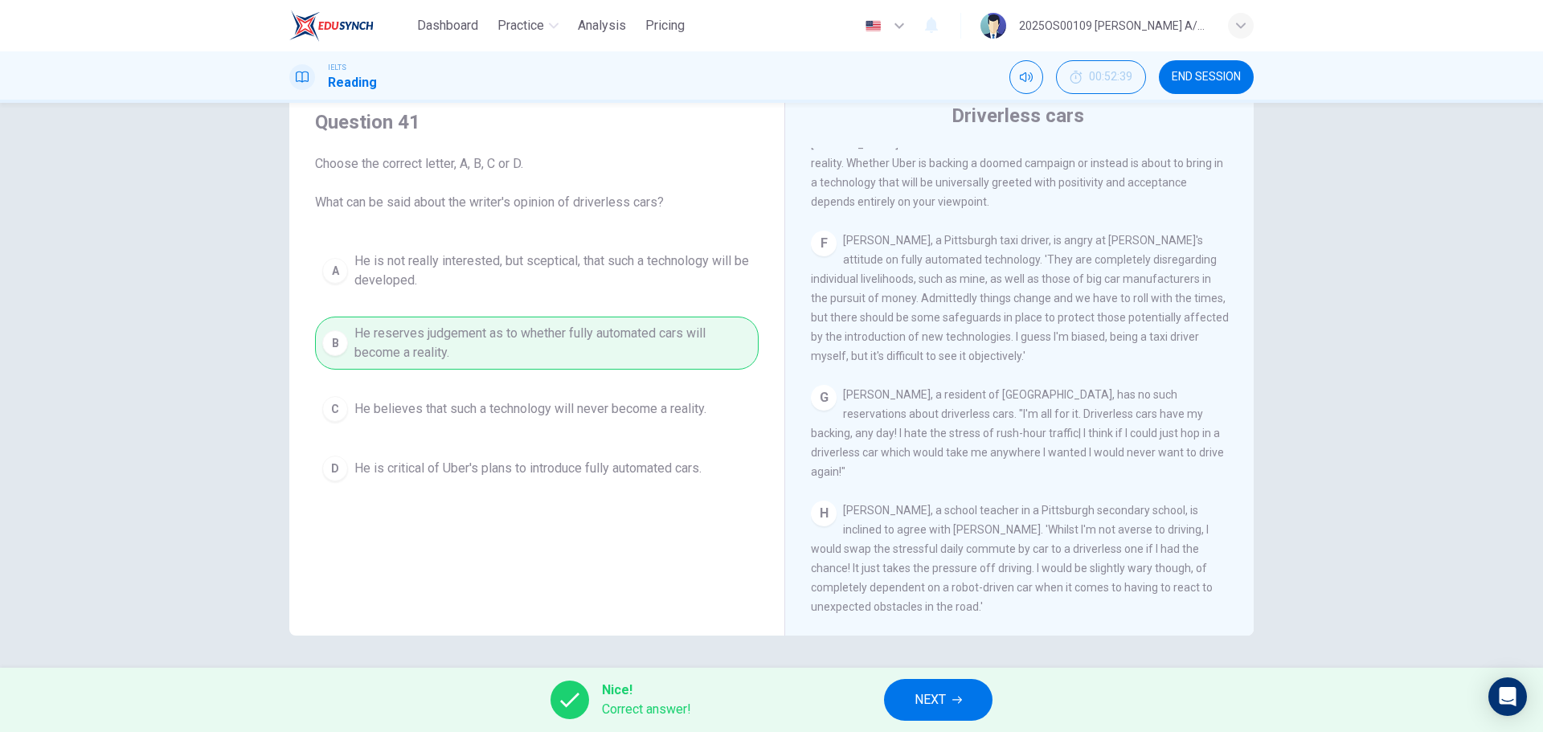
click at [953, 689] on button "NEXT" at bounding box center [938, 700] width 108 height 42
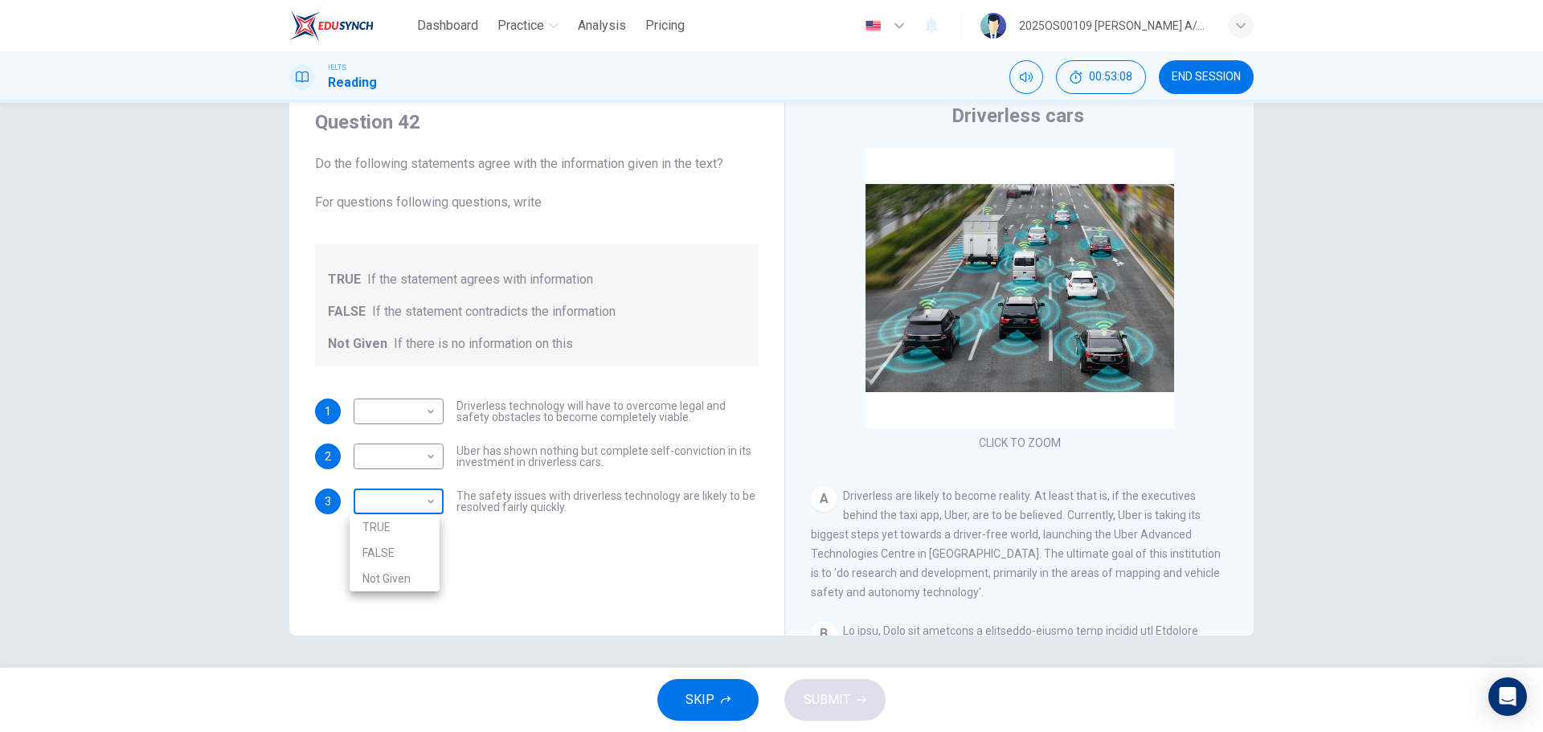
click at [396, 494] on body "Dashboard Practice Analysis Pricing English en ​ 2025OS00109 [PERSON_NAME] A/P …" at bounding box center [771, 366] width 1543 height 732
click at [390, 554] on li "FALSE" at bounding box center [394, 553] width 90 height 26
type input "FALSE"
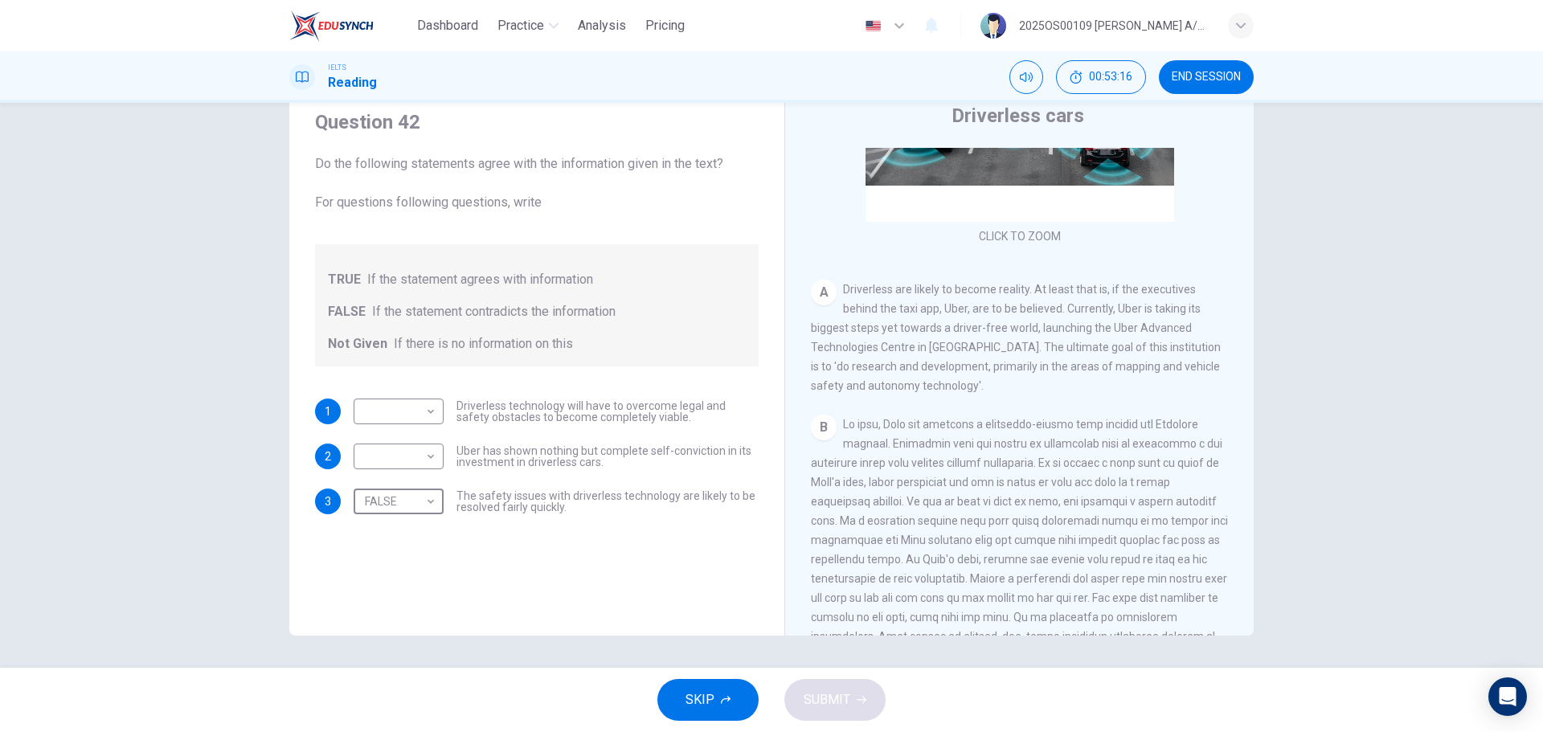
scroll to position [241, 0]
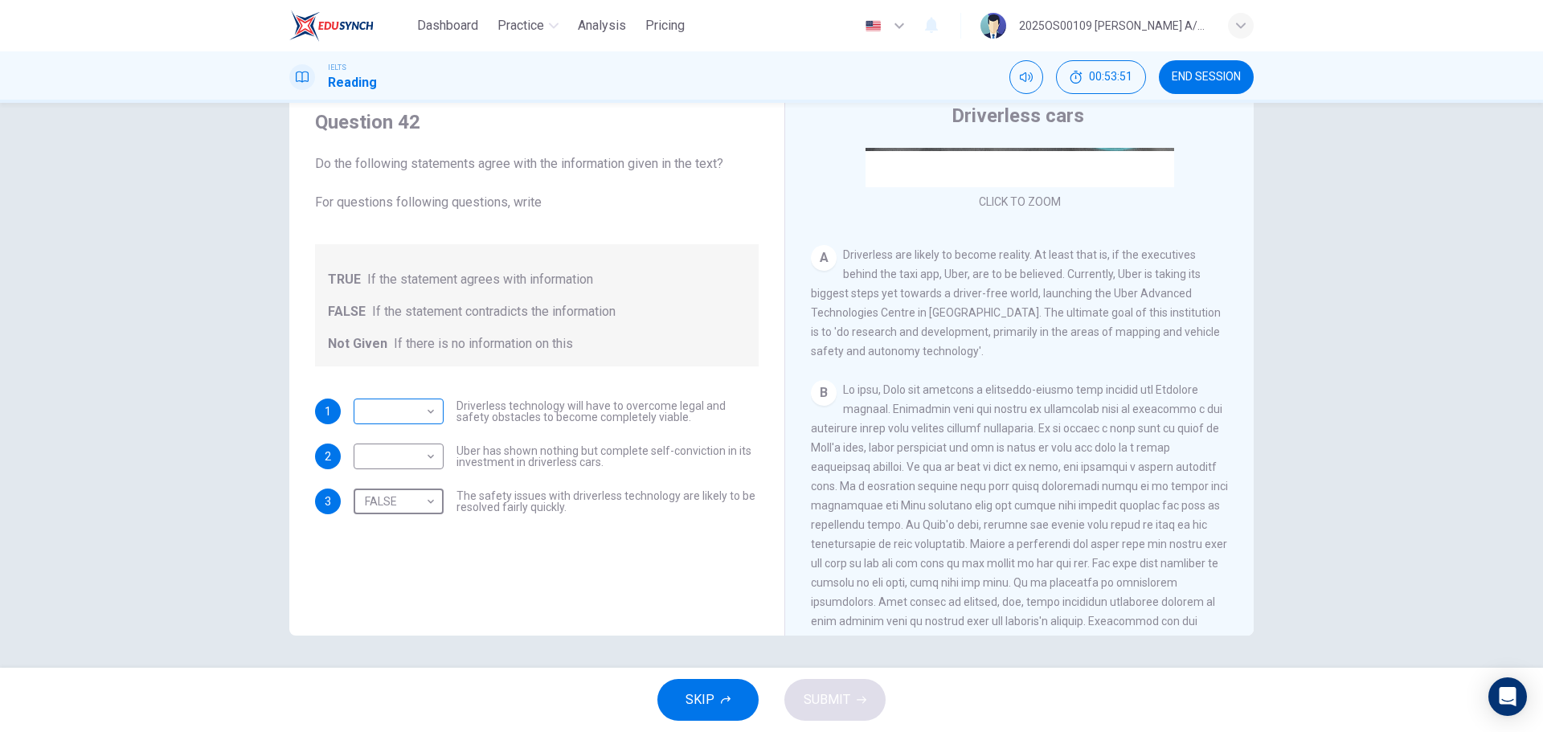
click at [417, 406] on body "Dashboard Practice Analysis Pricing English en ​ 2025OS00109 [PERSON_NAME] A/P …" at bounding box center [771, 366] width 1543 height 732
click at [389, 436] on li "TRUE" at bounding box center [394, 437] width 90 height 26
type input "TRUE"
click at [409, 466] on body "Dashboard Practice Analysis Pricing English en ​ 2025OS00109 [PERSON_NAME] A/P …" at bounding box center [771, 366] width 1543 height 732
click at [398, 531] on li "Not Given" at bounding box center [394, 534] width 90 height 26
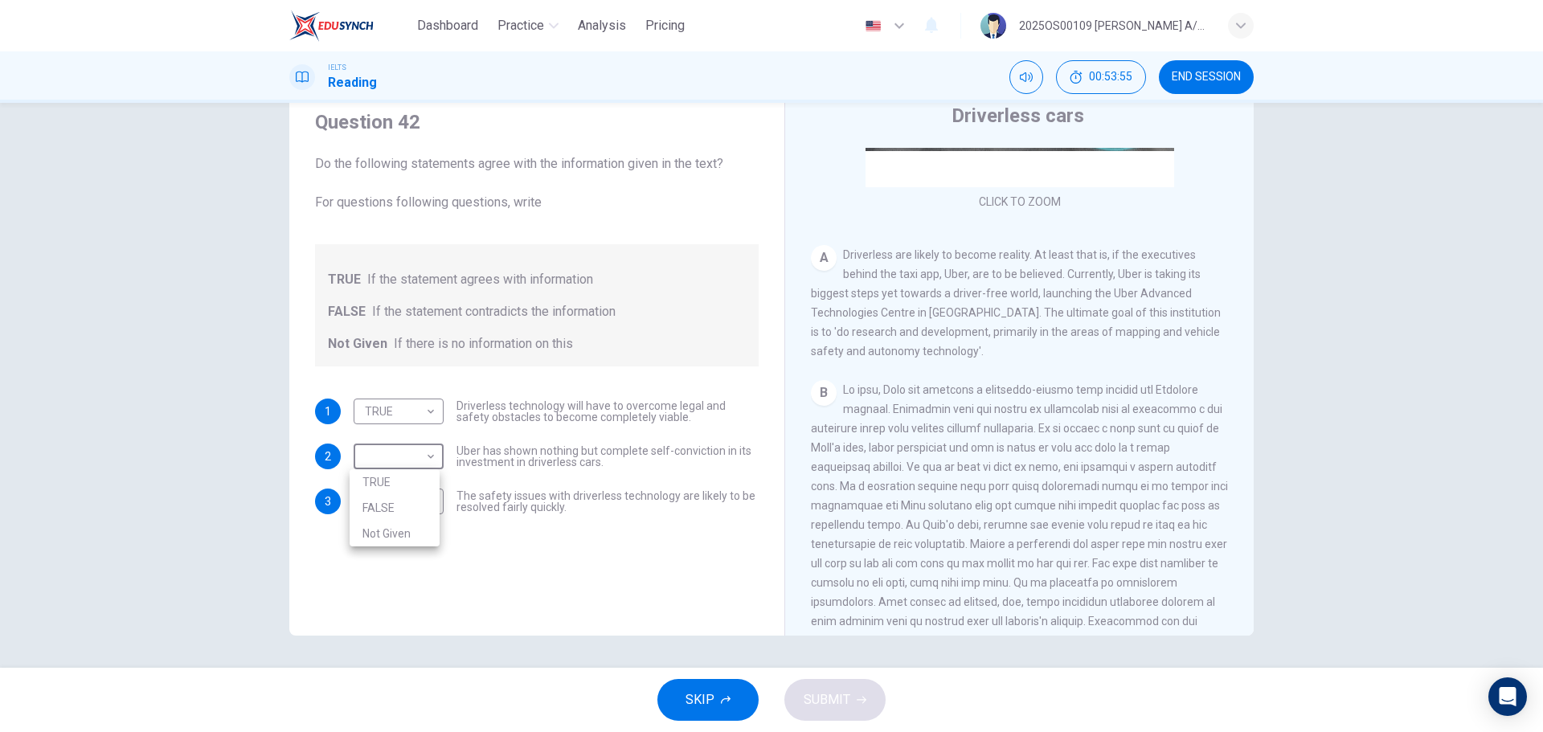
type input "Not Given"
click at [817, 701] on span "SUBMIT" at bounding box center [826, 700] width 47 height 22
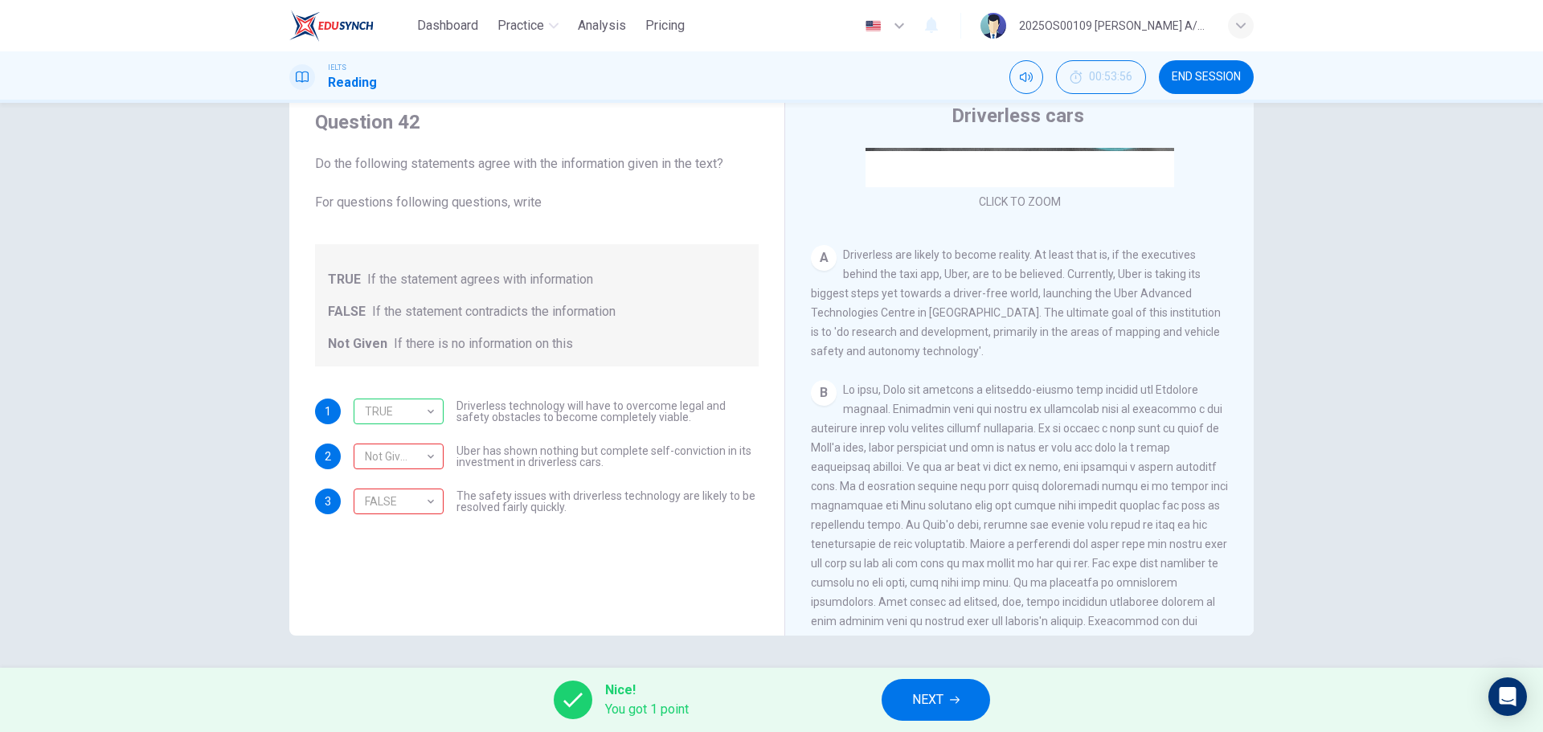
click at [980, 697] on button "NEXT" at bounding box center [935, 700] width 108 height 42
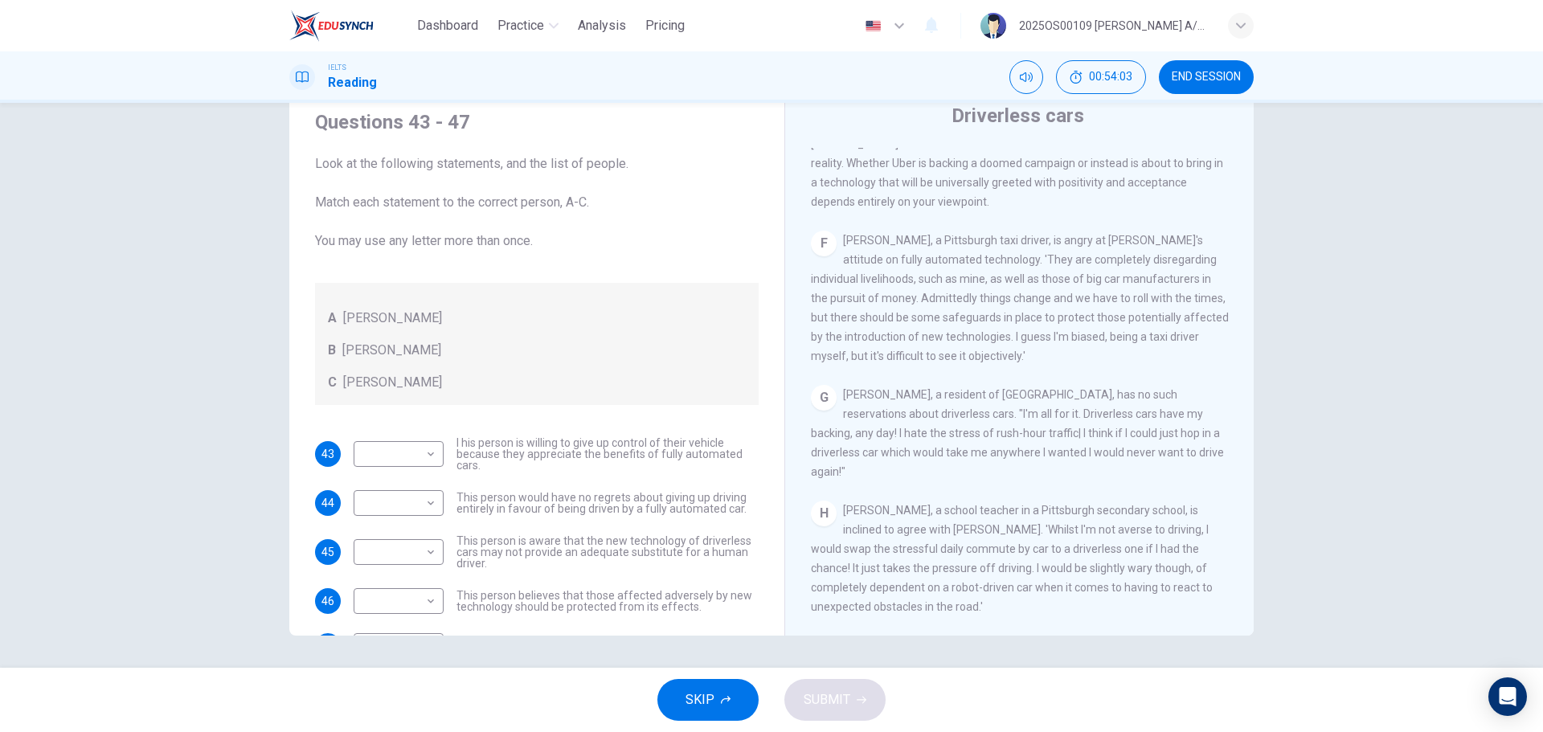
scroll to position [55, 0]
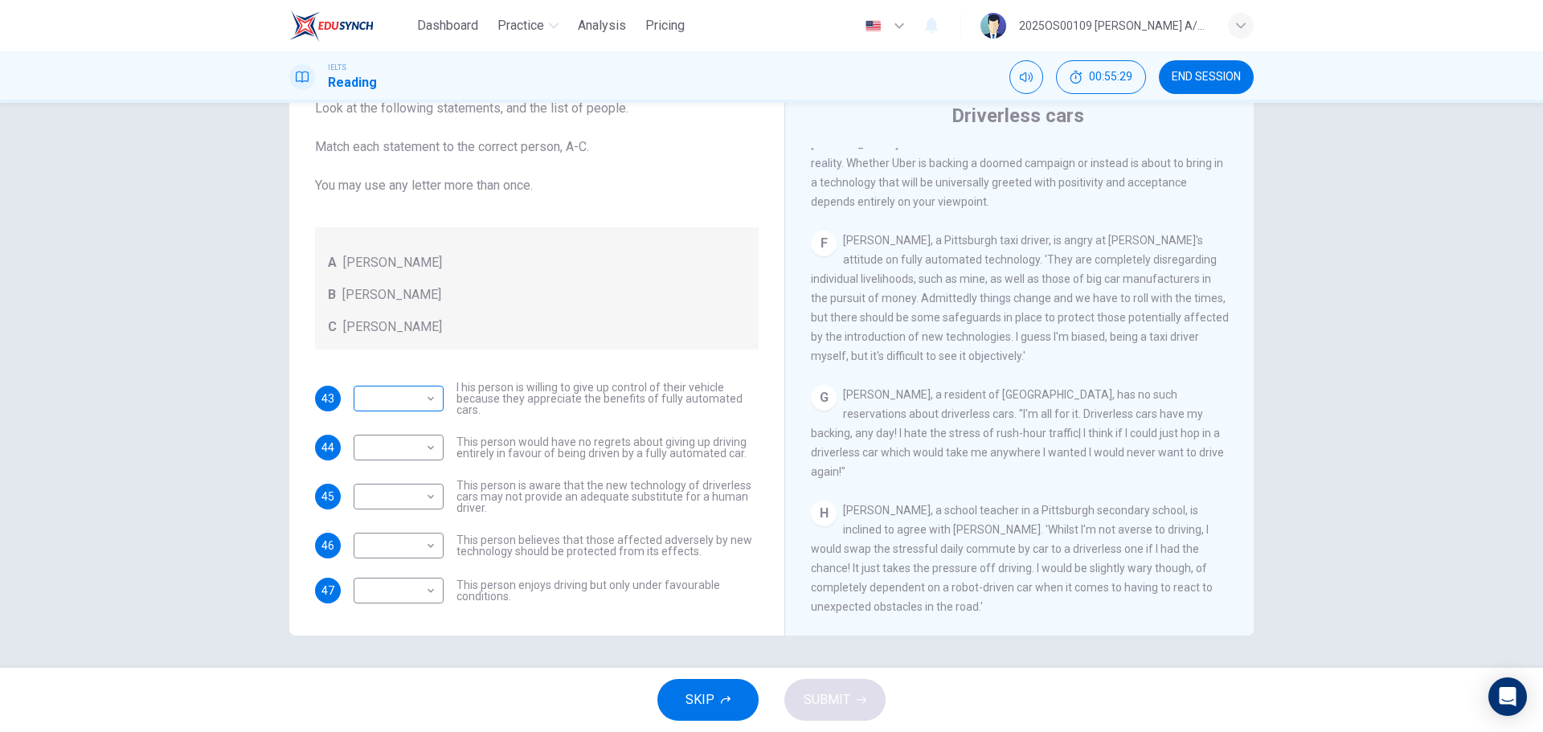
click at [403, 404] on body "Dashboard Practice Analysis Pricing English en ​ 2025OS00109 [PERSON_NAME] A/P …" at bounding box center [771, 366] width 1543 height 732
click at [393, 446] on li "B" at bounding box center [394, 450] width 90 height 26
type input "B"
click at [393, 451] on body "Dashboard Practice Analysis Pricing English en ​ 2025OS00109 [PERSON_NAME] A/P …" at bounding box center [771, 366] width 1543 height 732
click at [374, 517] on li "C" at bounding box center [394, 525] width 90 height 26
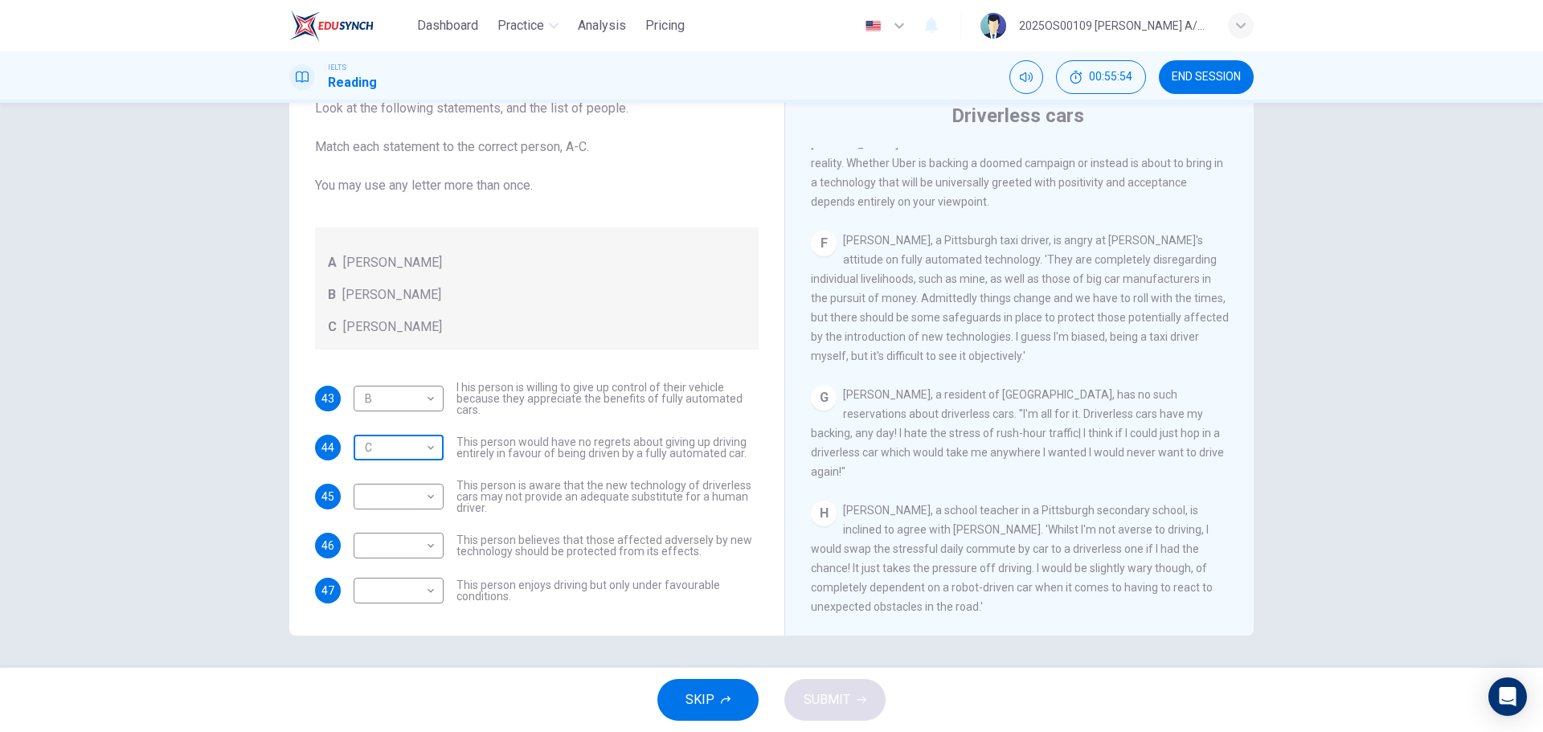
click at [387, 443] on body "Dashboard Practice Analysis Pricing English en ​ 2025OS00109 [PERSON_NAME] A/P …" at bounding box center [771, 366] width 1543 height 732
click at [371, 499] on li "B" at bounding box center [394, 499] width 90 height 26
type input "B"
click at [380, 403] on body "Dashboard Practice Analysis Pricing English en ​ 2025OS00109 [PERSON_NAME] A/P …" at bounding box center [771, 366] width 1543 height 732
click at [366, 480] on li "C" at bounding box center [394, 476] width 90 height 26
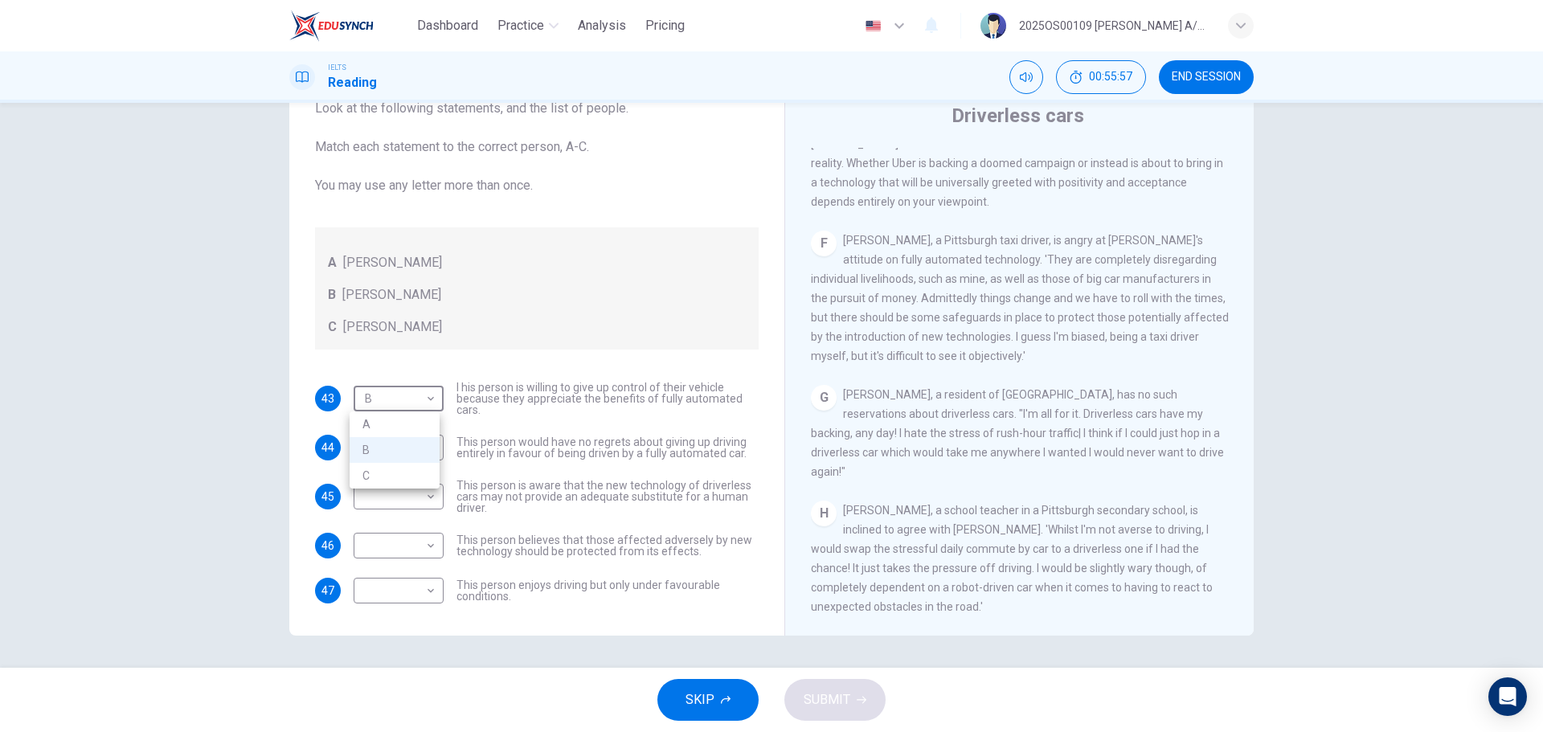
type input "C"
click at [428, 502] on body "Dashboard Practice Analysis Pricing English en ​ 2025OS00109 [PERSON_NAME] A/P …" at bounding box center [771, 366] width 1543 height 732
click at [411, 526] on li "A" at bounding box center [394, 522] width 90 height 26
type input "A"
click at [419, 595] on body "Dashboard Practice Analysis Pricing English en ​ 2025OS00109 [PERSON_NAME] A/P …" at bounding box center [771, 366] width 1543 height 732
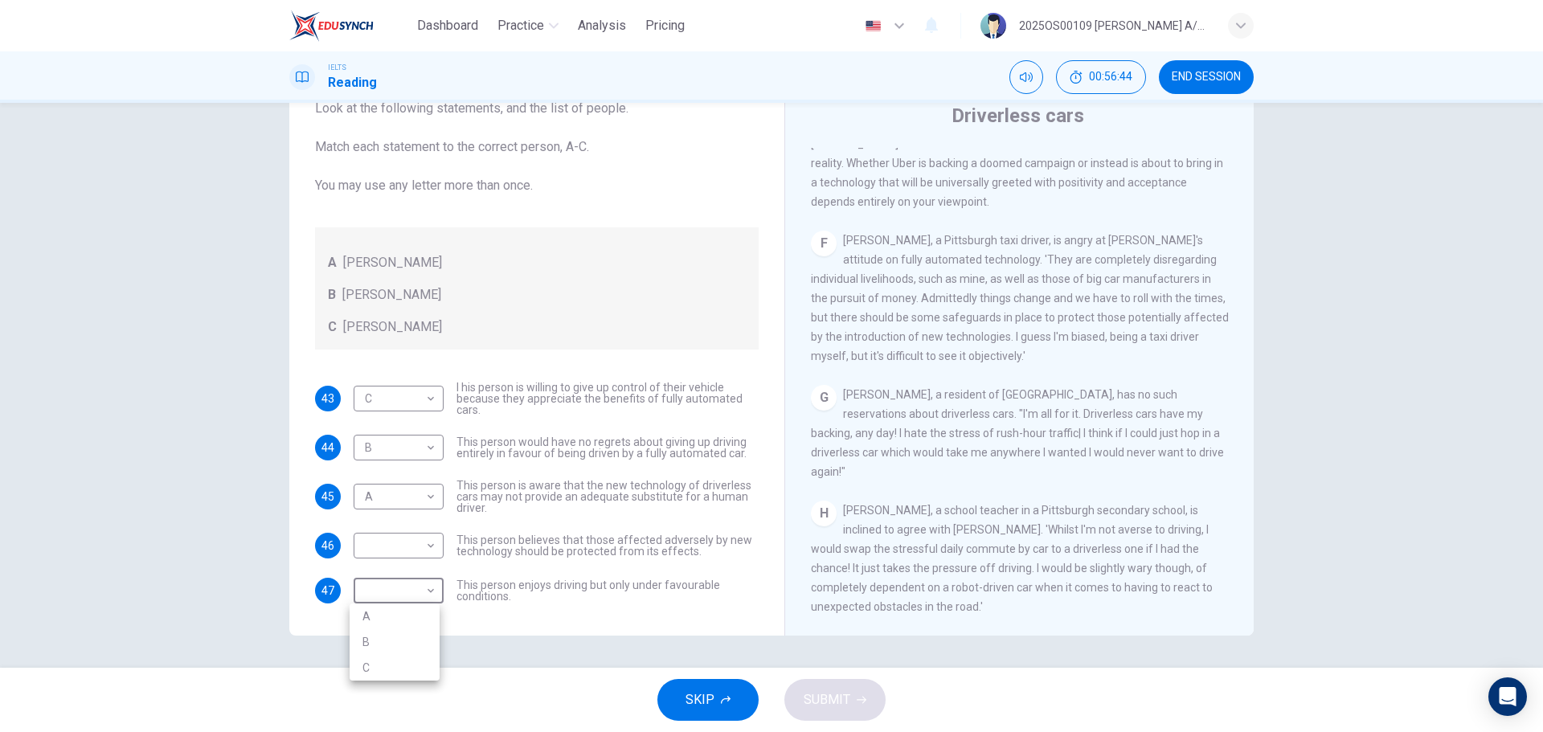
click at [397, 668] on li "C" at bounding box center [394, 668] width 90 height 26
type input "C"
click at [411, 544] on body "Dashboard Practice Analysis Pricing English en ​ 2025OS00109 [PERSON_NAME] A/P …" at bounding box center [771, 366] width 1543 height 732
click at [407, 571] on li "A" at bounding box center [394, 571] width 90 height 26
type input "A"
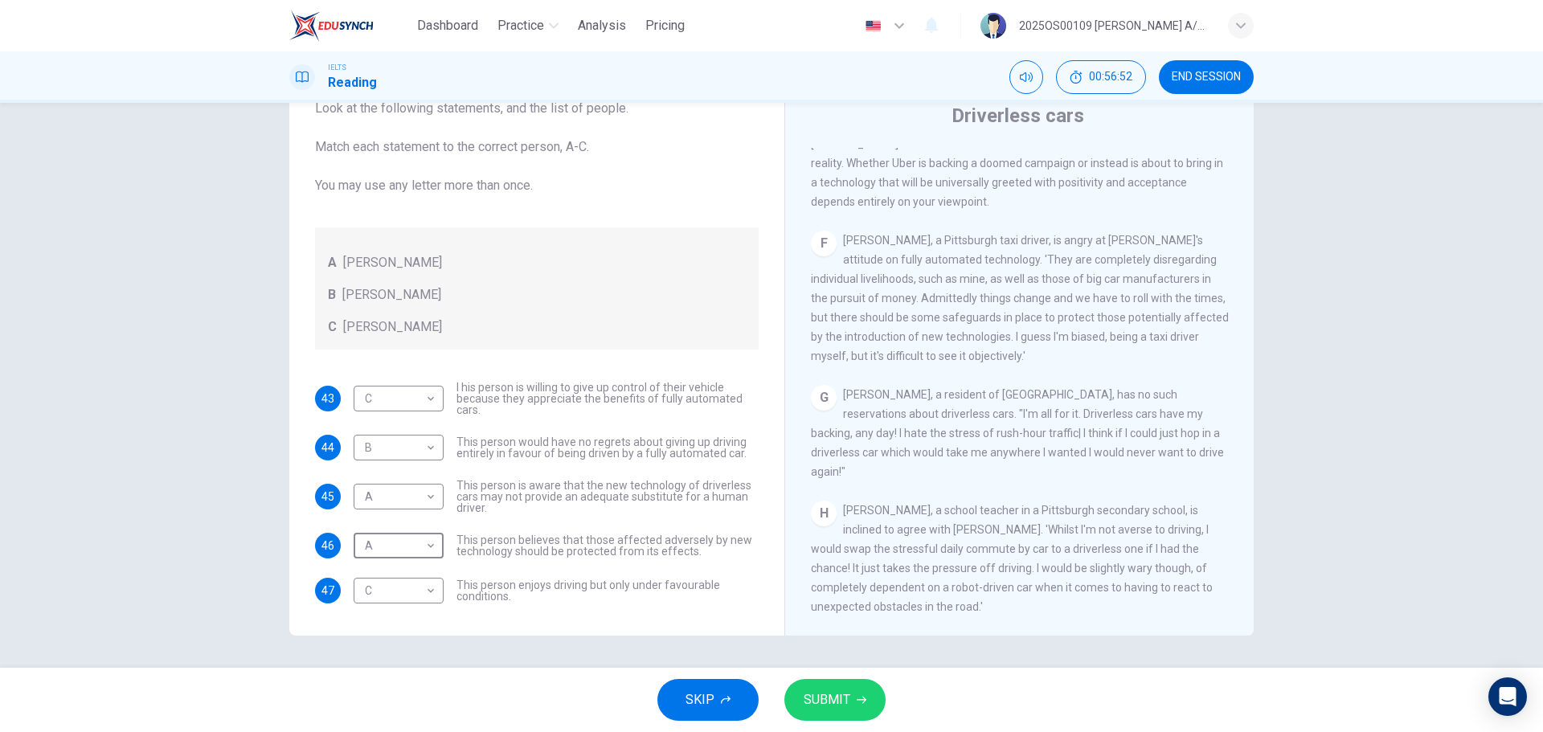
click at [835, 702] on span "SUBMIT" at bounding box center [826, 700] width 47 height 22
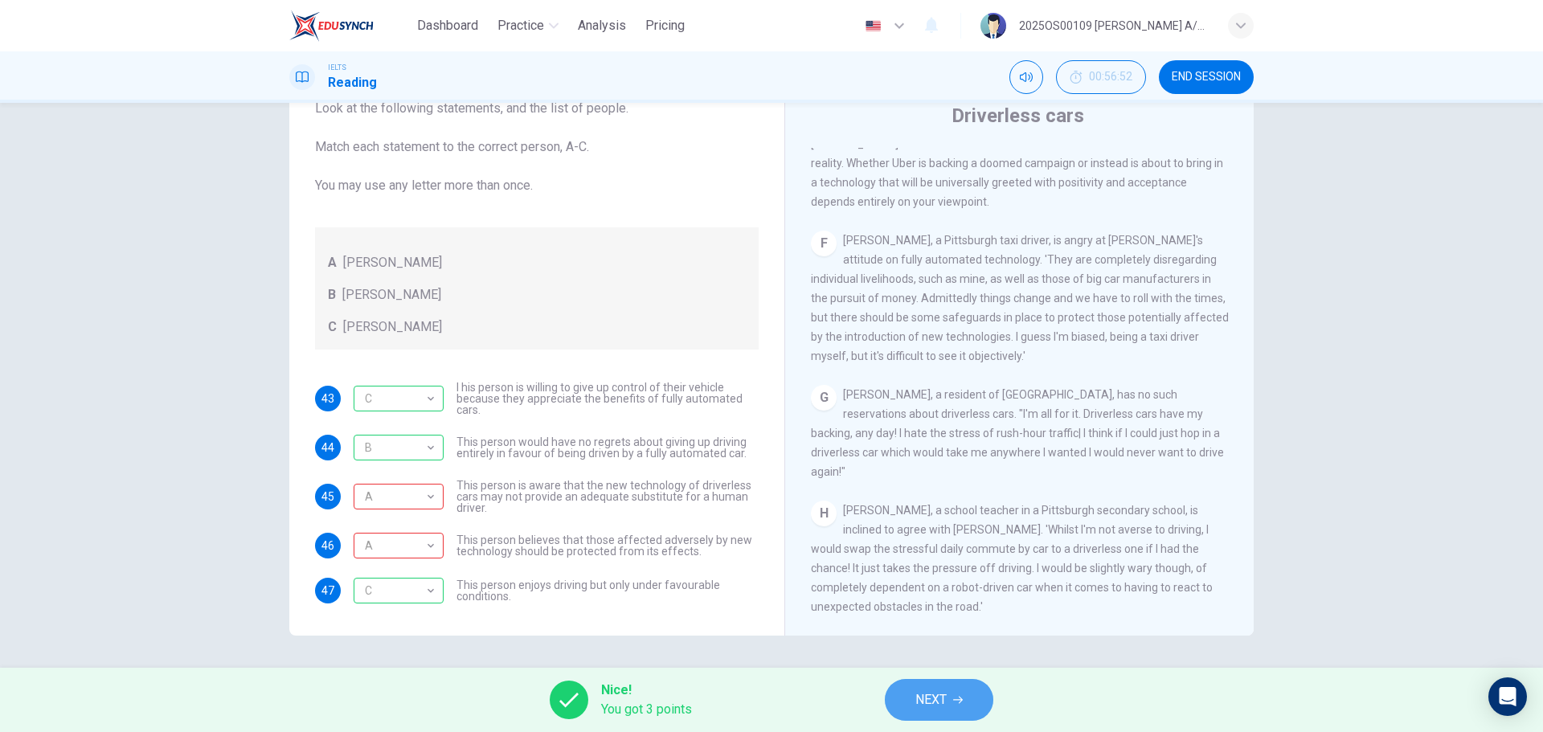
click at [942, 705] on span "NEXT" at bounding box center [930, 700] width 31 height 22
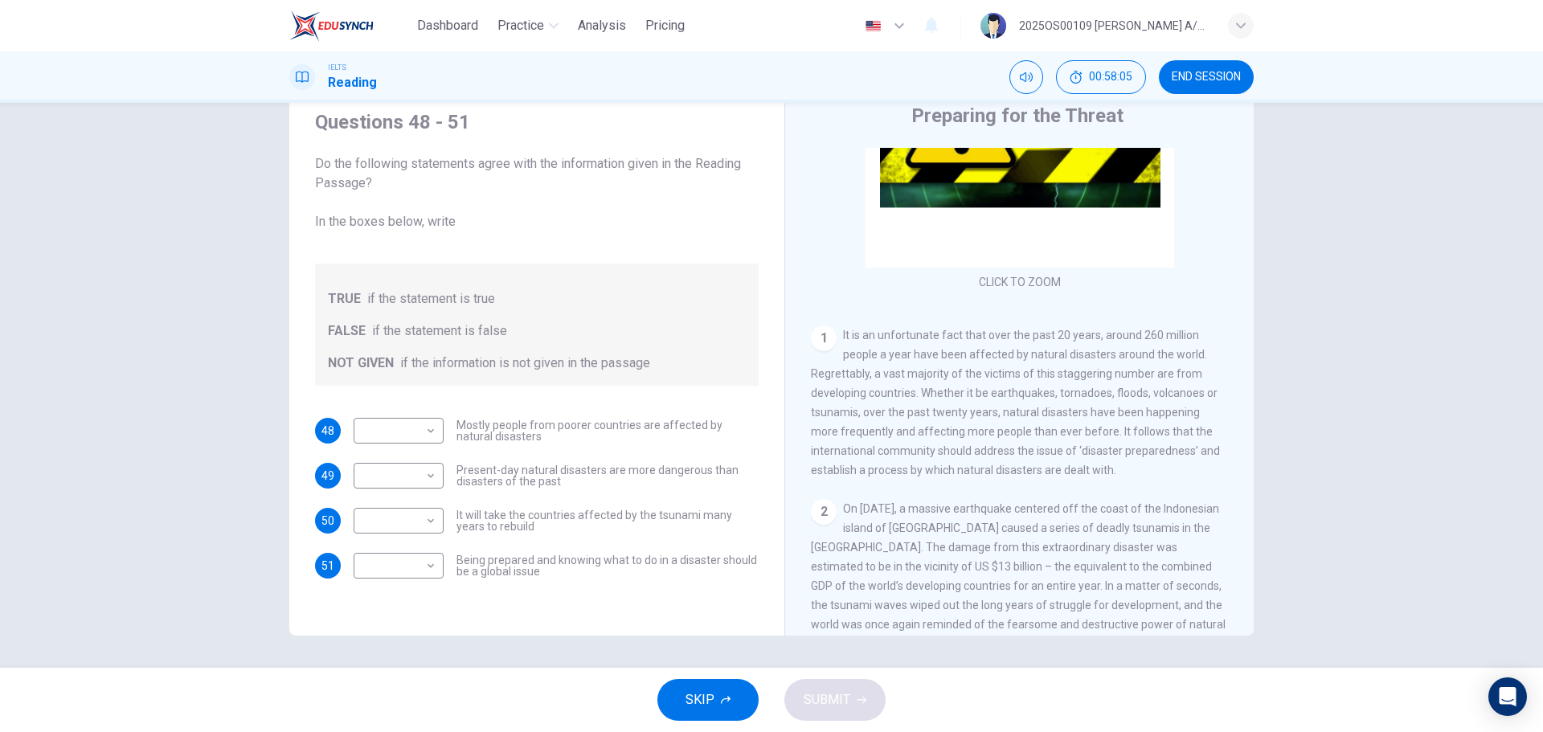
scroll to position [402, 0]
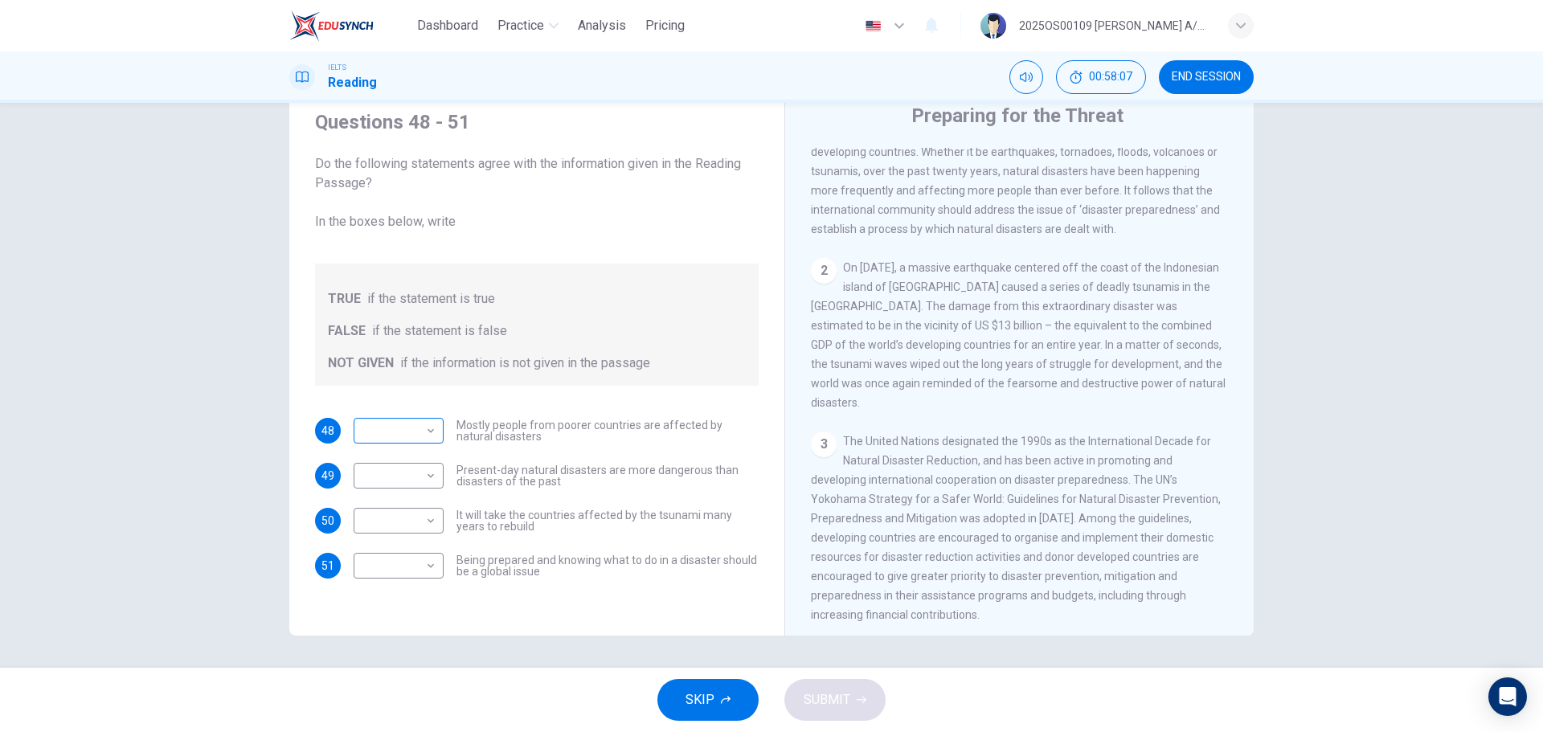
click at [427, 439] on body "Dashboard Practice Analysis Pricing English en ​ 2025OS00109 [PERSON_NAME] A/P …" at bounding box center [771, 366] width 1543 height 732
click at [394, 460] on li "TRUE" at bounding box center [394, 456] width 90 height 26
click at [392, 428] on body "Dashboard Practice Analysis Pricing English en ​ 2025OS00109 [PERSON_NAME] A/P …" at bounding box center [771, 366] width 1543 height 732
click at [390, 509] on li "NOT GIVEN" at bounding box center [394, 508] width 90 height 26
type input "NOT GIVEN"
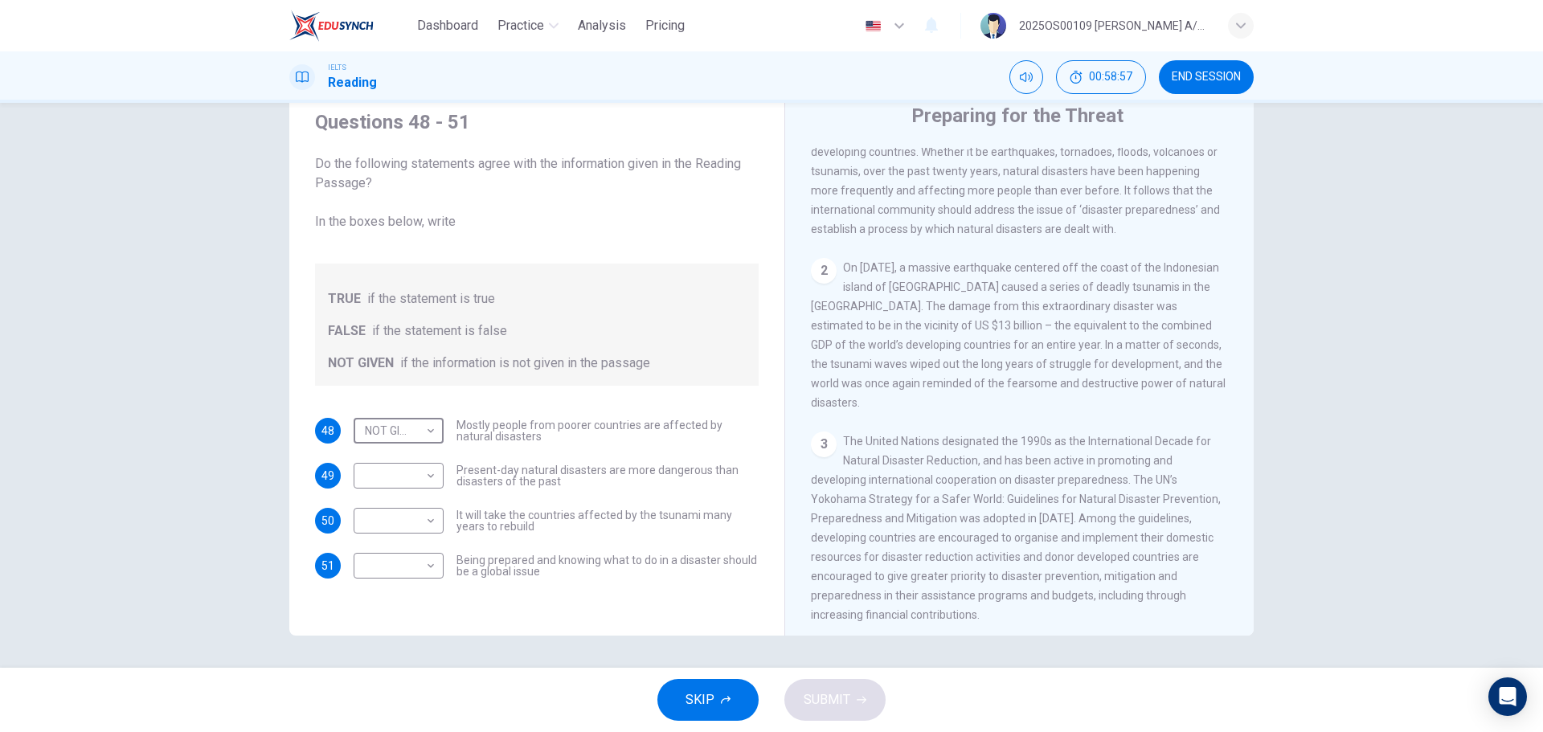
click at [633, 493] on div "48 NOT GIVEN NOT GIVEN ​ Mostly people from poorer countries are affected by na…" at bounding box center [536, 498] width 443 height 161
click at [402, 478] on body "Dashboard Practice Analysis Pricing English en ​ 2025OS00109 [PERSON_NAME] A/P …" at bounding box center [771, 366] width 1543 height 732
click at [391, 501] on li "TRUE" at bounding box center [394, 501] width 90 height 26
type input "TRUE"
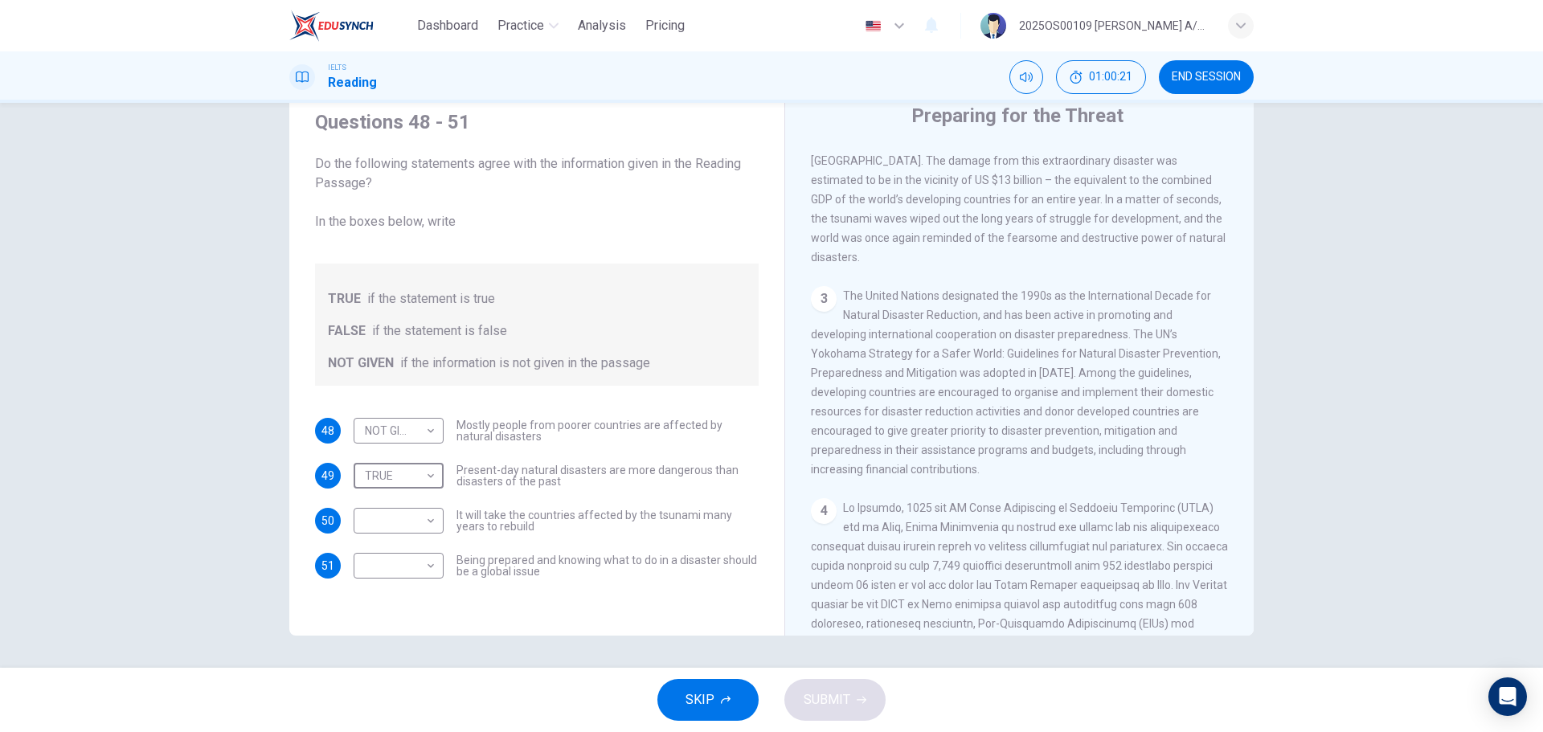
scroll to position [509, 0]
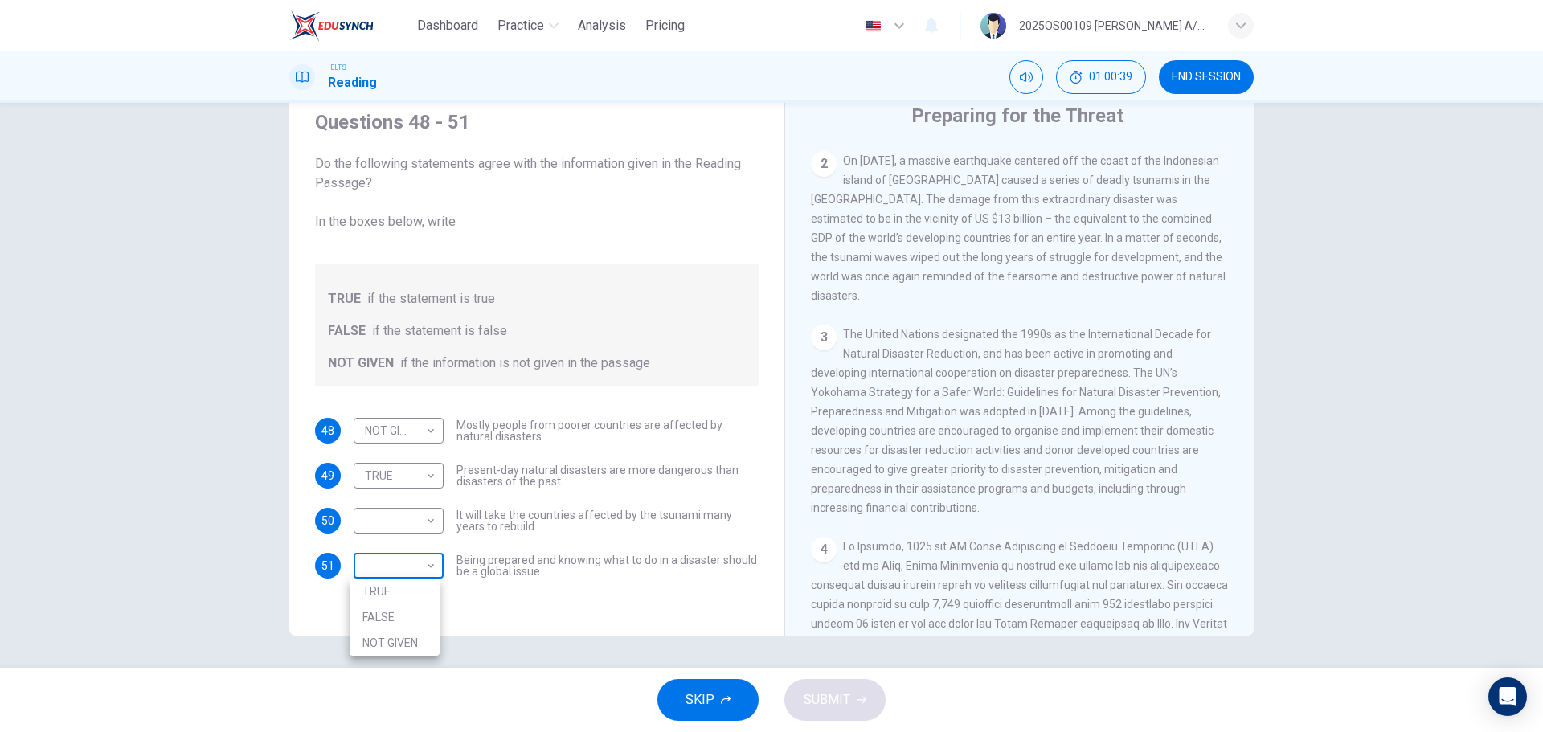
click at [410, 567] on body "Dashboard Practice Analysis Pricing English en ​ 2025OS00109 [PERSON_NAME] A/P …" at bounding box center [771, 366] width 1543 height 732
click at [390, 591] on li "TRUE" at bounding box center [394, 591] width 90 height 26
type input "TRUE"
click at [409, 514] on body "Dashboard Practice Analysis Pricing English en ​ 2025OS00109 [PERSON_NAME] A/P …" at bounding box center [771, 366] width 1543 height 732
click at [388, 567] on li "FALSE" at bounding box center [394, 572] width 90 height 26
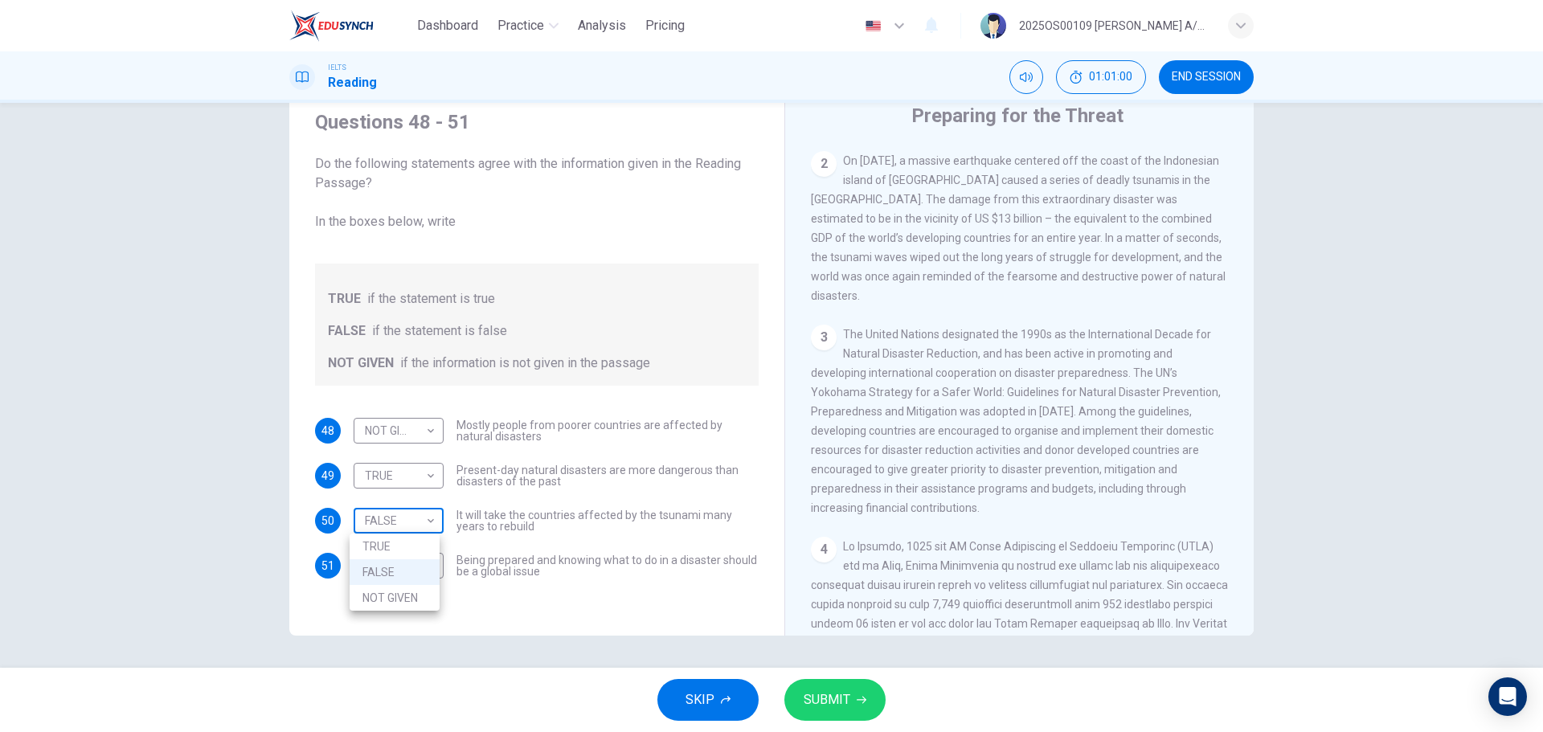
click at [368, 520] on body "Dashboard Practice Analysis Pricing English en ​ 2025OS00109 [PERSON_NAME] A/P …" at bounding box center [771, 366] width 1543 height 732
click at [374, 543] on li "TRUE" at bounding box center [394, 546] width 90 height 26
type input "TRUE"
click at [407, 464] on body "Dashboard Practice Analysis Pricing English en ​ 2025OS00109 [PERSON_NAME] A/P …" at bounding box center [771, 366] width 1543 height 732
click at [516, 445] on div at bounding box center [771, 366] width 1543 height 732
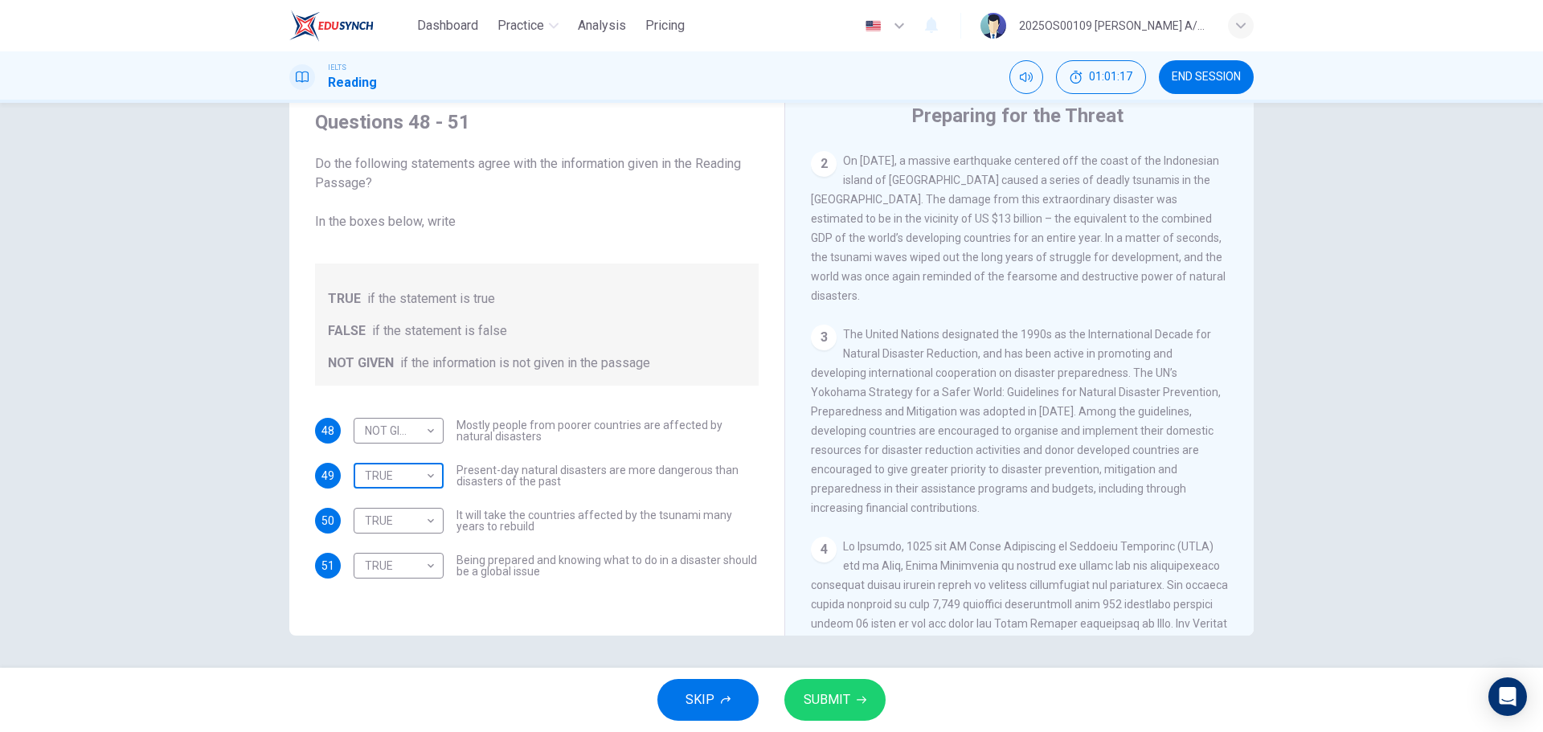
click at [392, 480] on body "Dashboard Practice Analysis Pricing English en ​ 2025OS00109 [PERSON_NAME] A/P …" at bounding box center [771, 366] width 1543 height 732
click at [386, 546] on li "NOT GIVEN" at bounding box center [394, 553] width 90 height 26
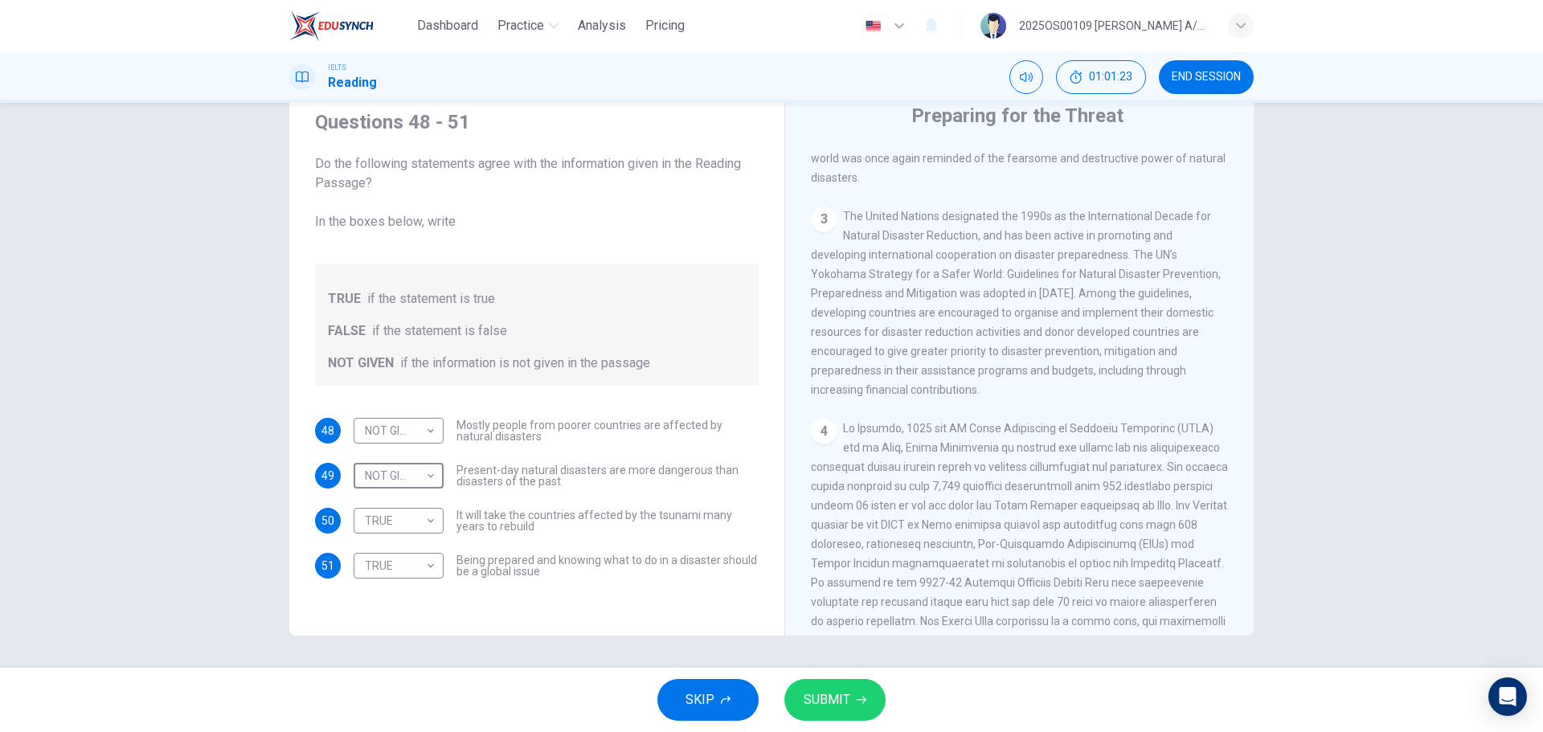
scroll to position [669, 0]
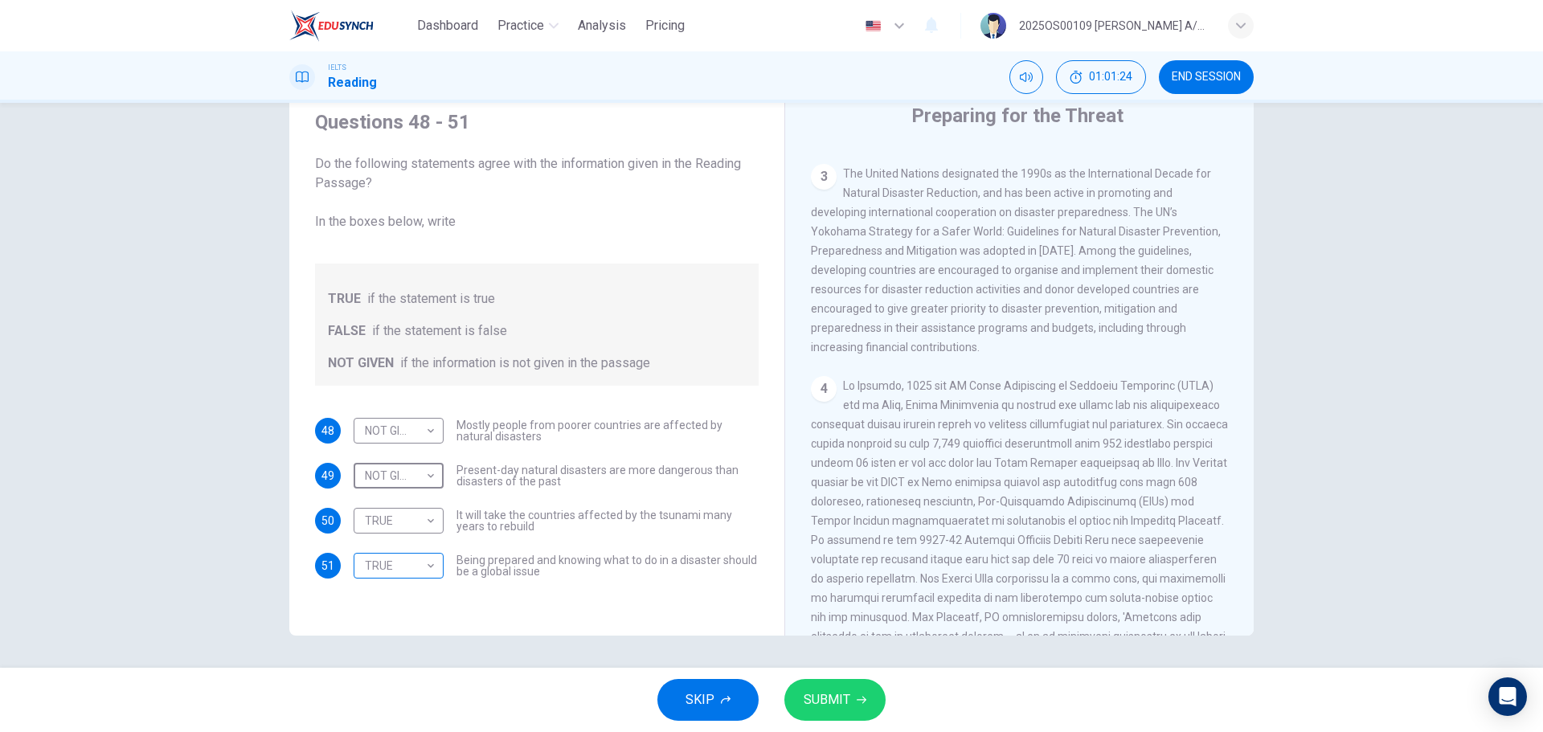
click at [375, 566] on body "Dashboard Practice Analysis Pricing English en ​ 2025OS00109 [PERSON_NAME] A/P …" at bounding box center [771, 366] width 1543 height 732
click at [400, 473] on div at bounding box center [771, 366] width 1543 height 732
click at [413, 469] on body "Dashboard Practice Analysis Pricing English en ​ 2025OS00109 [PERSON_NAME] A/P …" at bounding box center [771, 366] width 1543 height 732
click at [392, 525] on li "FALSE" at bounding box center [394, 527] width 90 height 26
type input "FALSE"
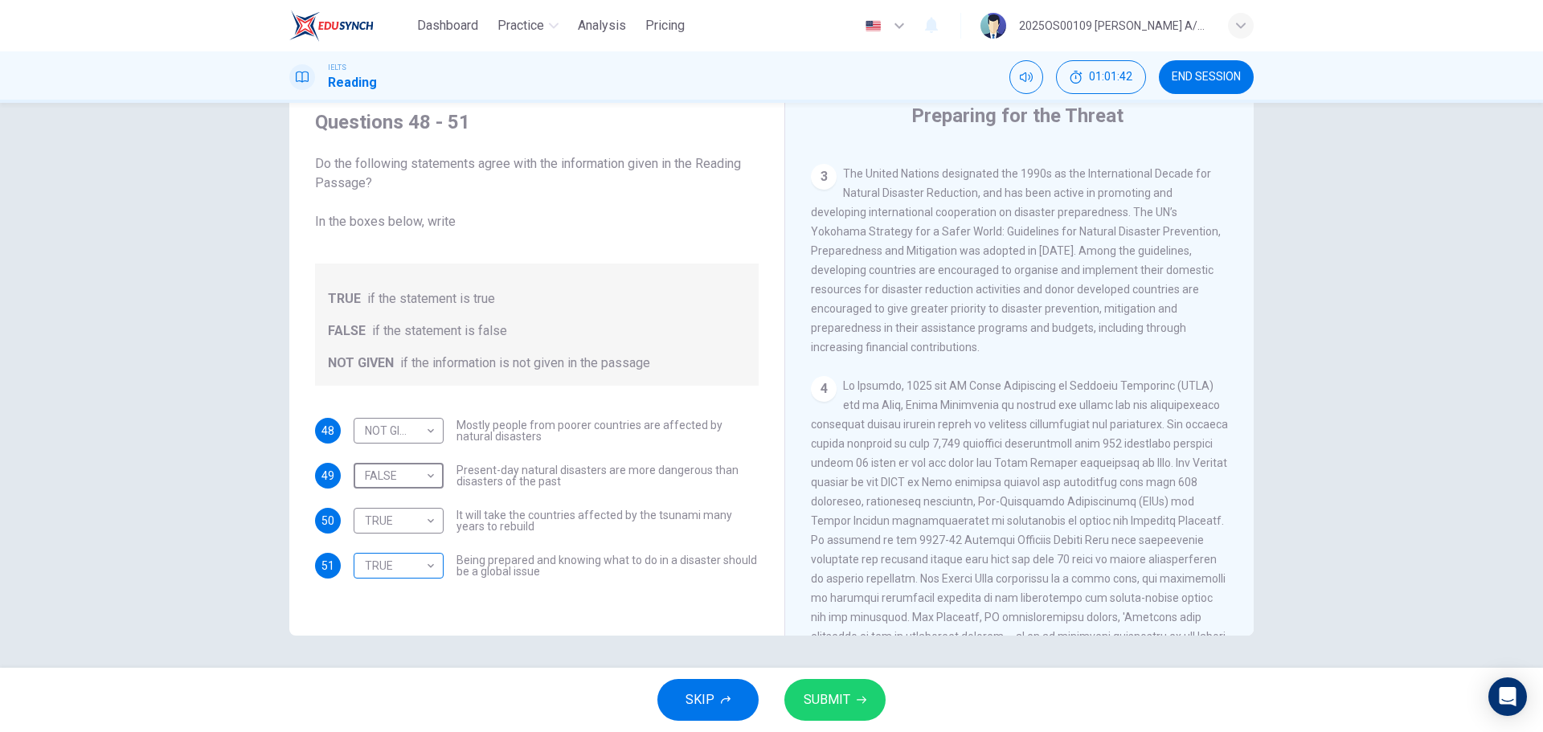
click at [371, 562] on body "Dashboard Practice Analysis Pricing English en ​ 2025OS00109 [PERSON_NAME] A/P …" at bounding box center [771, 366] width 1543 height 732
click at [813, 601] on div at bounding box center [771, 366] width 1543 height 732
click at [833, 695] on span "SUBMIT" at bounding box center [826, 700] width 47 height 22
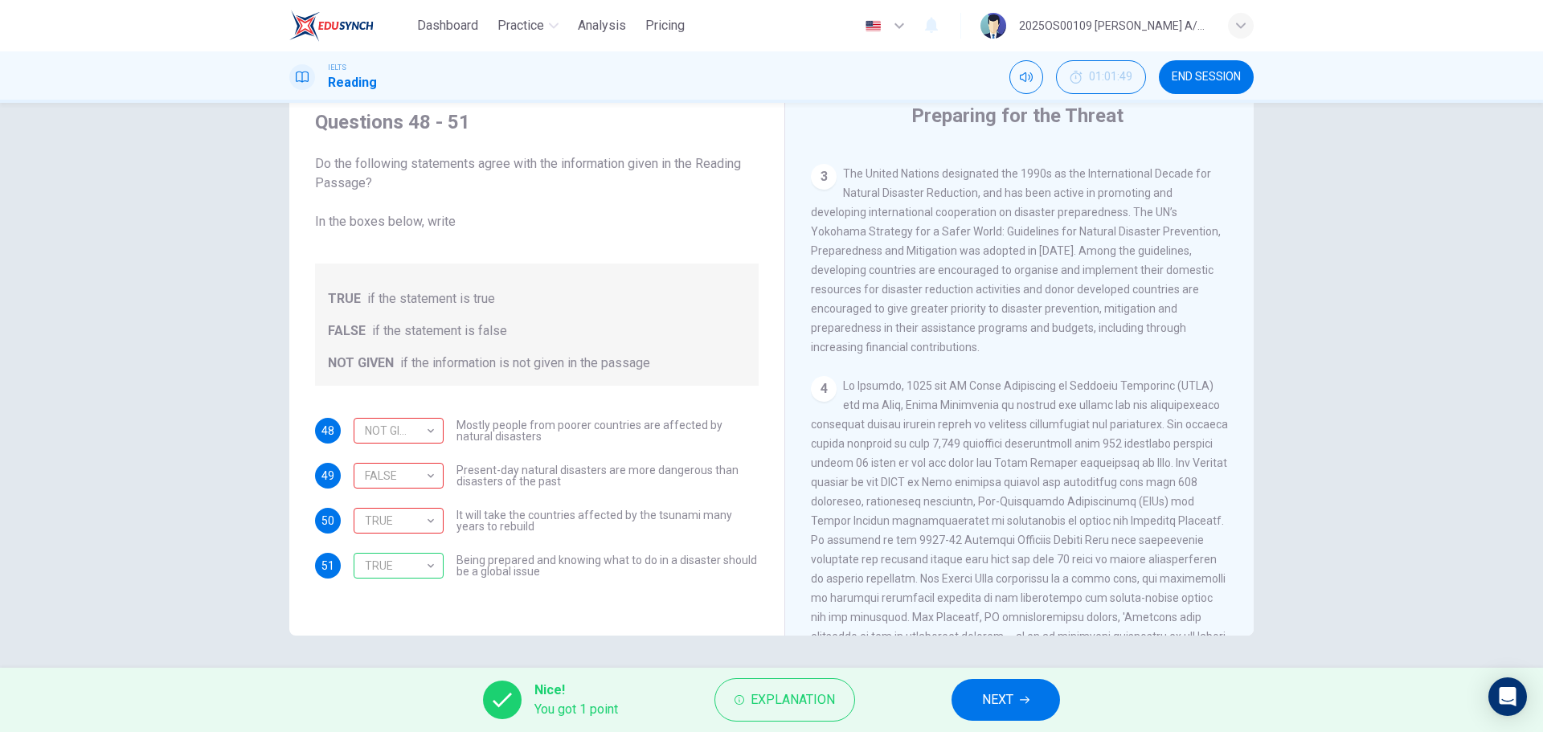
click at [982, 704] on button "NEXT" at bounding box center [1005, 700] width 108 height 42
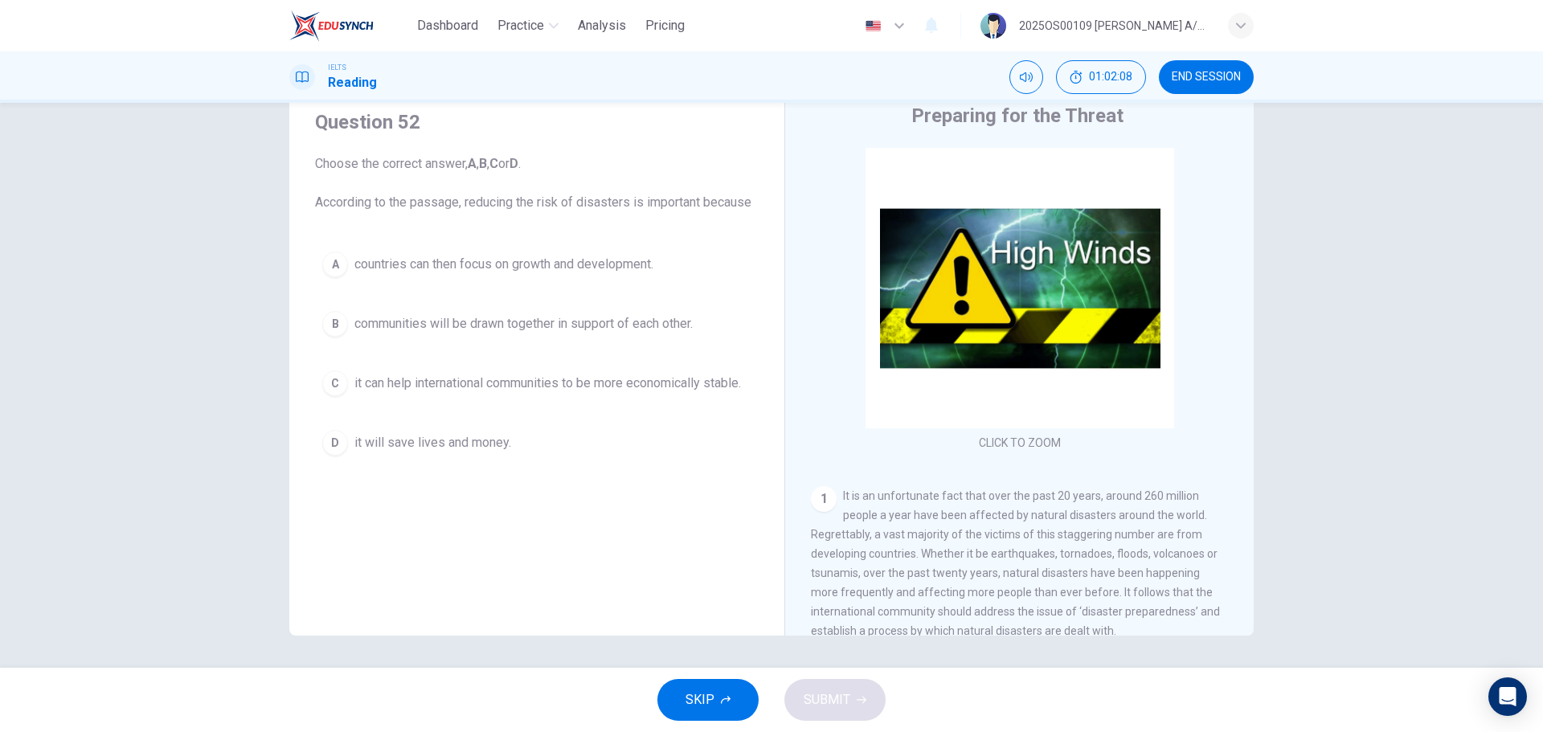
click at [471, 445] on span "it will save lives and money." at bounding box center [432, 442] width 157 height 19
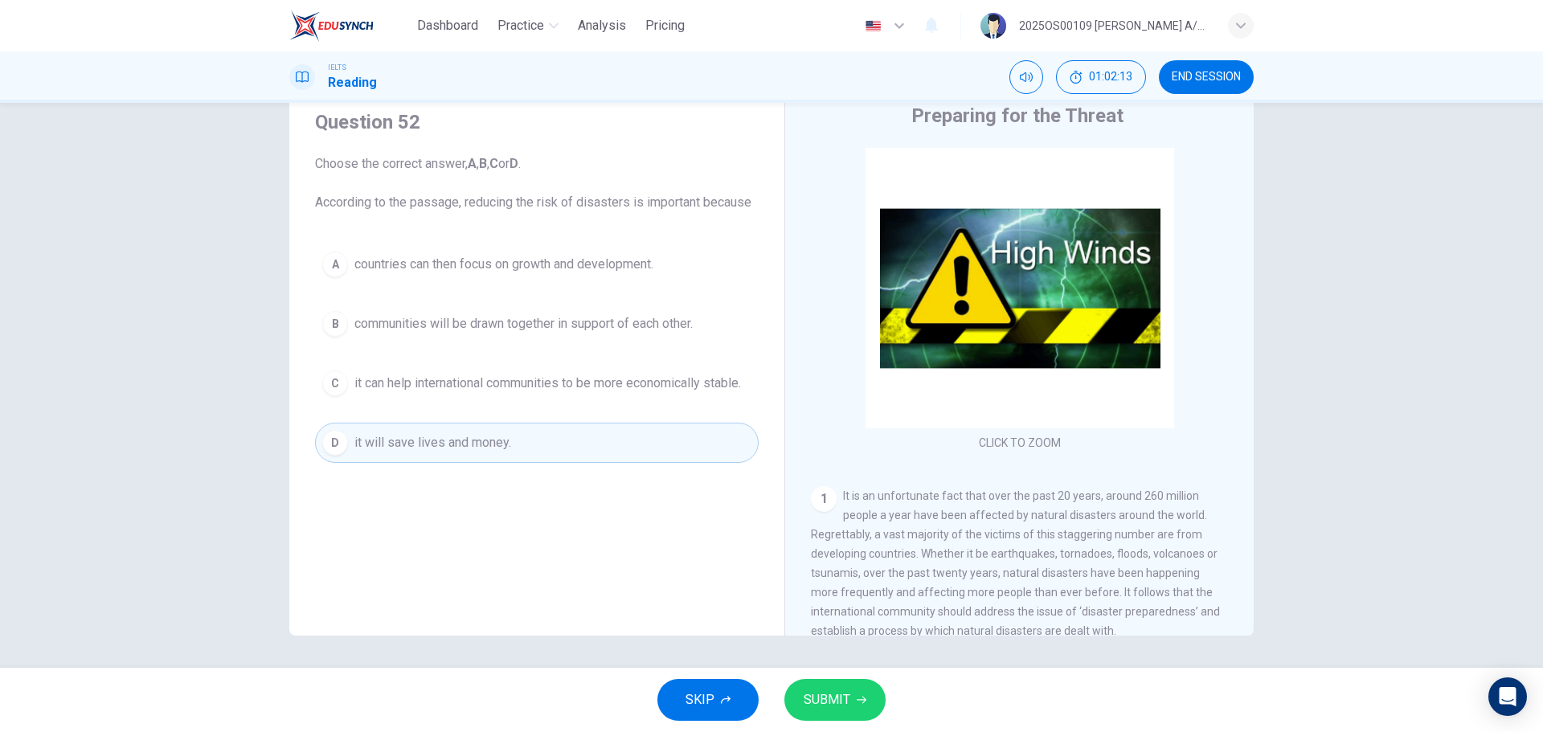
click at [819, 707] on span "SUBMIT" at bounding box center [826, 700] width 47 height 22
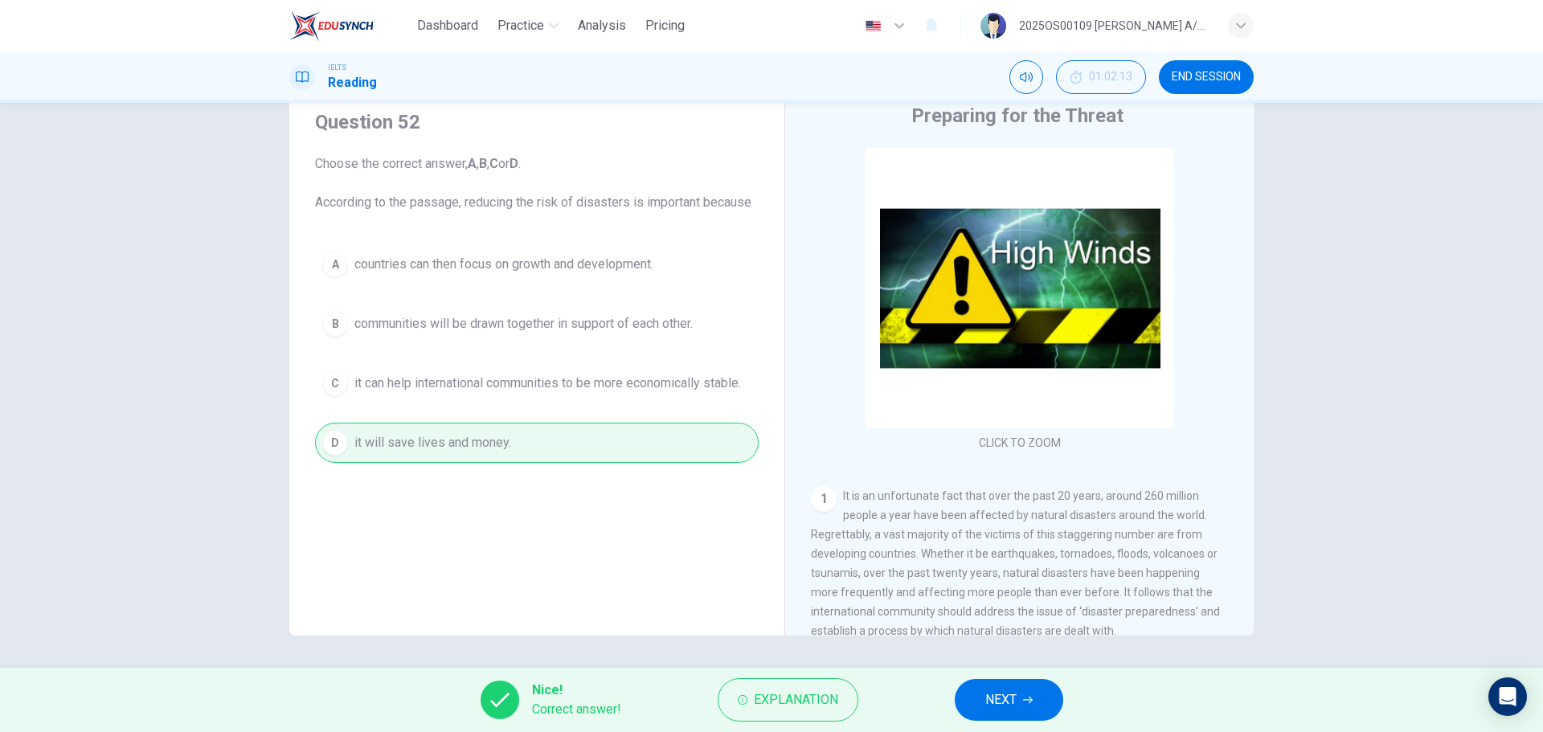
click at [1044, 710] on button "NEXT" at bounding box center [1008, 700] width 108 height 42
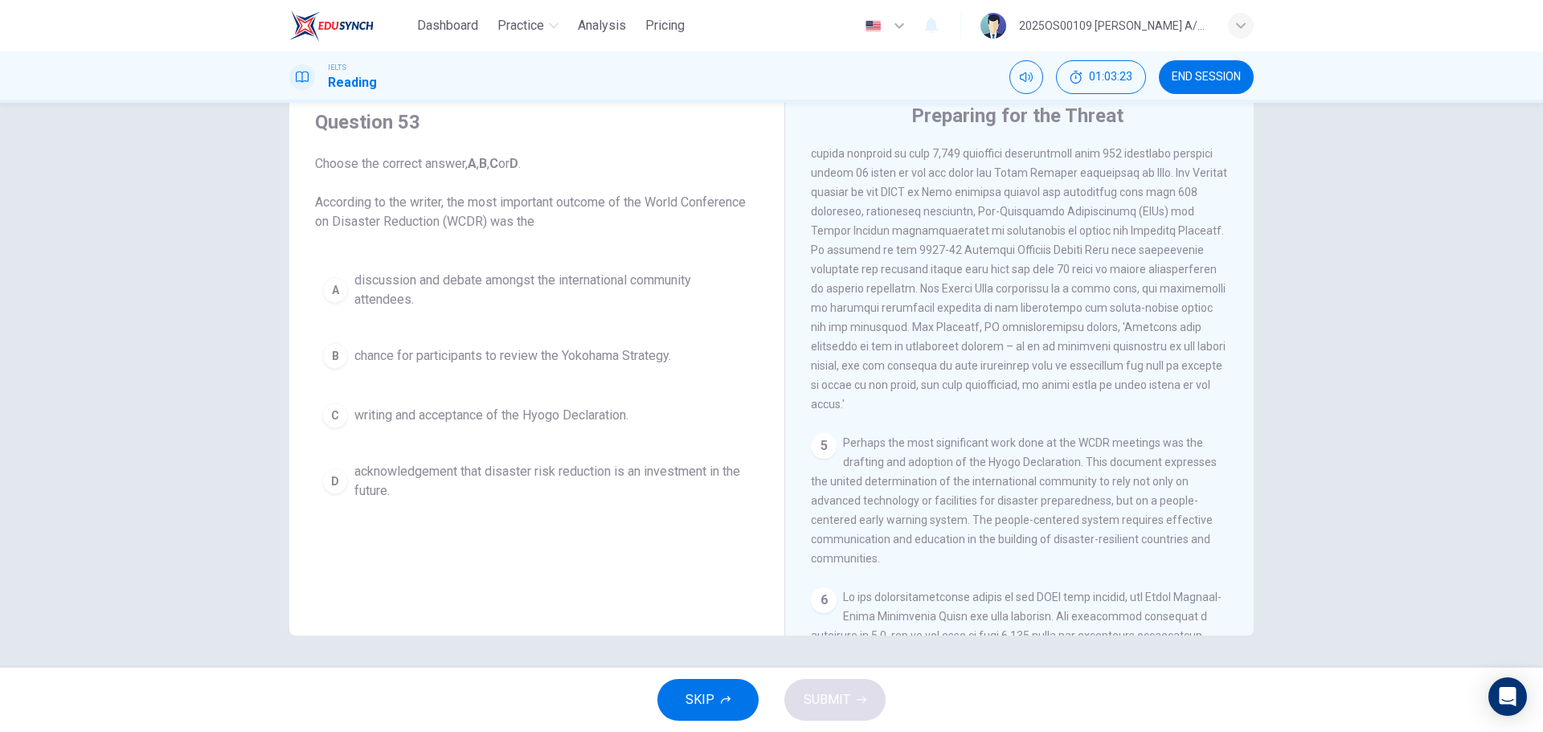
scroll to position [964, 0]
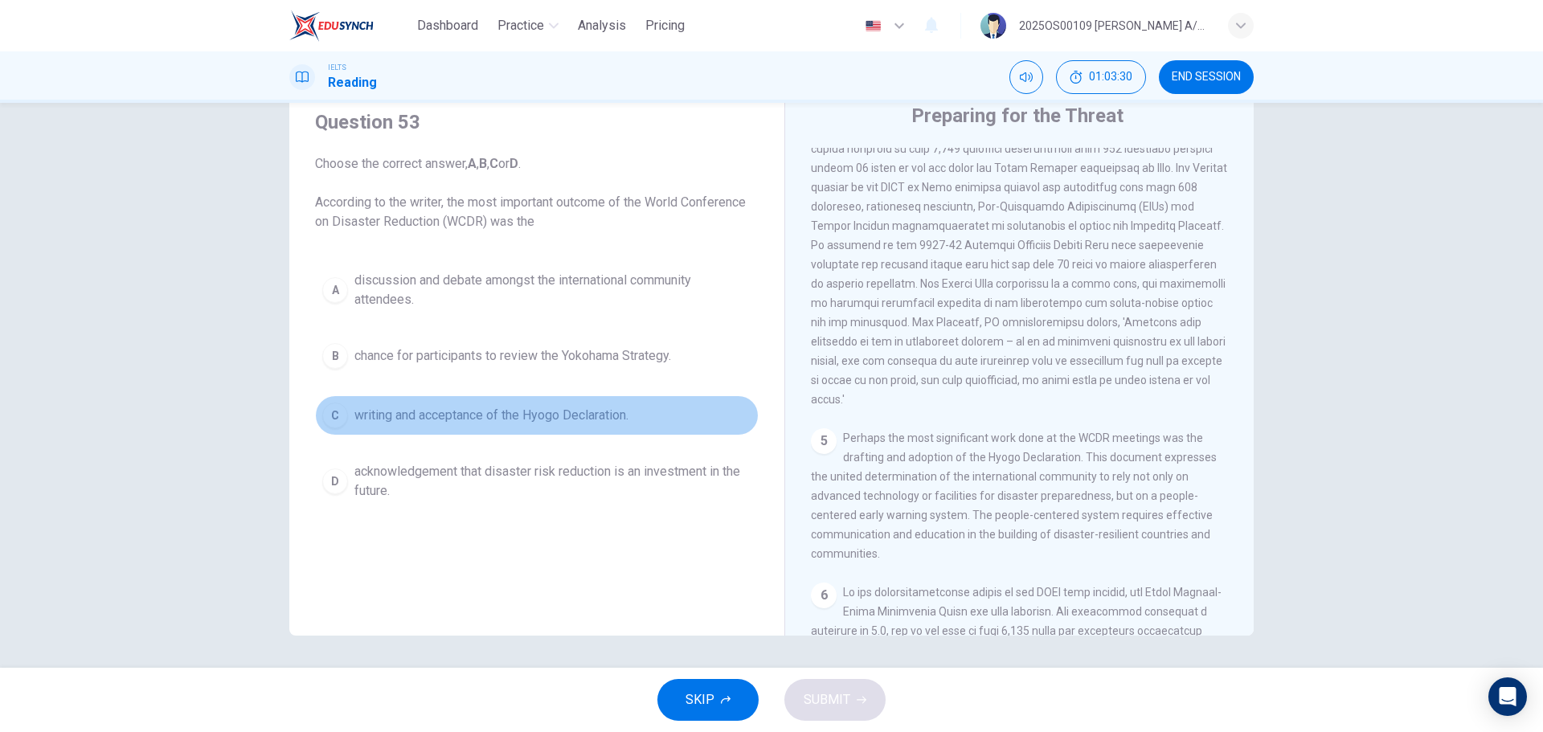
click at [490, 415] on span "writing and acceptance of the Hyogo Declaration." at bounding box center [491, 415] width 274 height 19
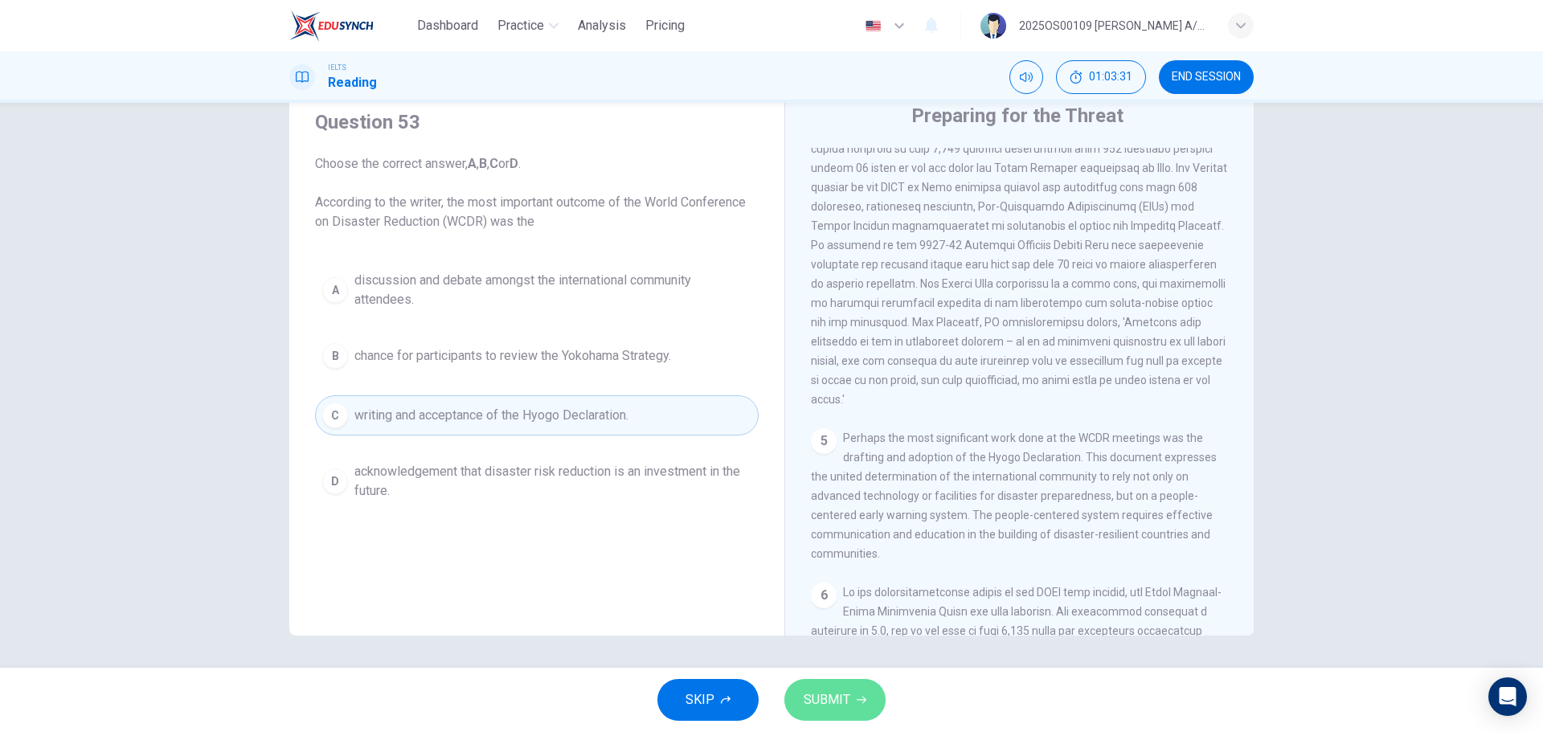
click at [844, 702] on span "SUBMIT" at bounding box center [826, 700] width 47 height 22
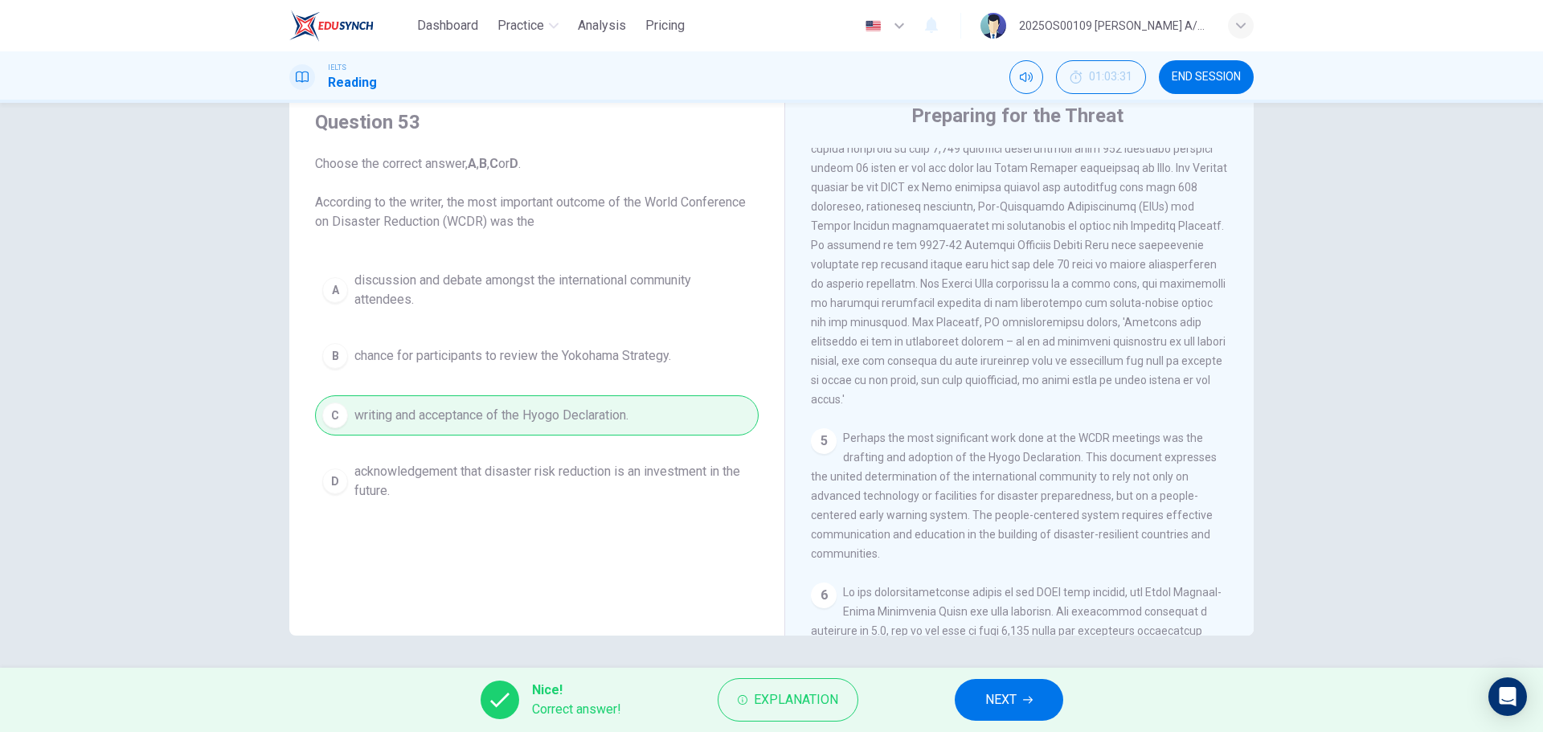
click at [992, 693] on span "NEXT" at bounding box center [1000, 700] width 31 height 22
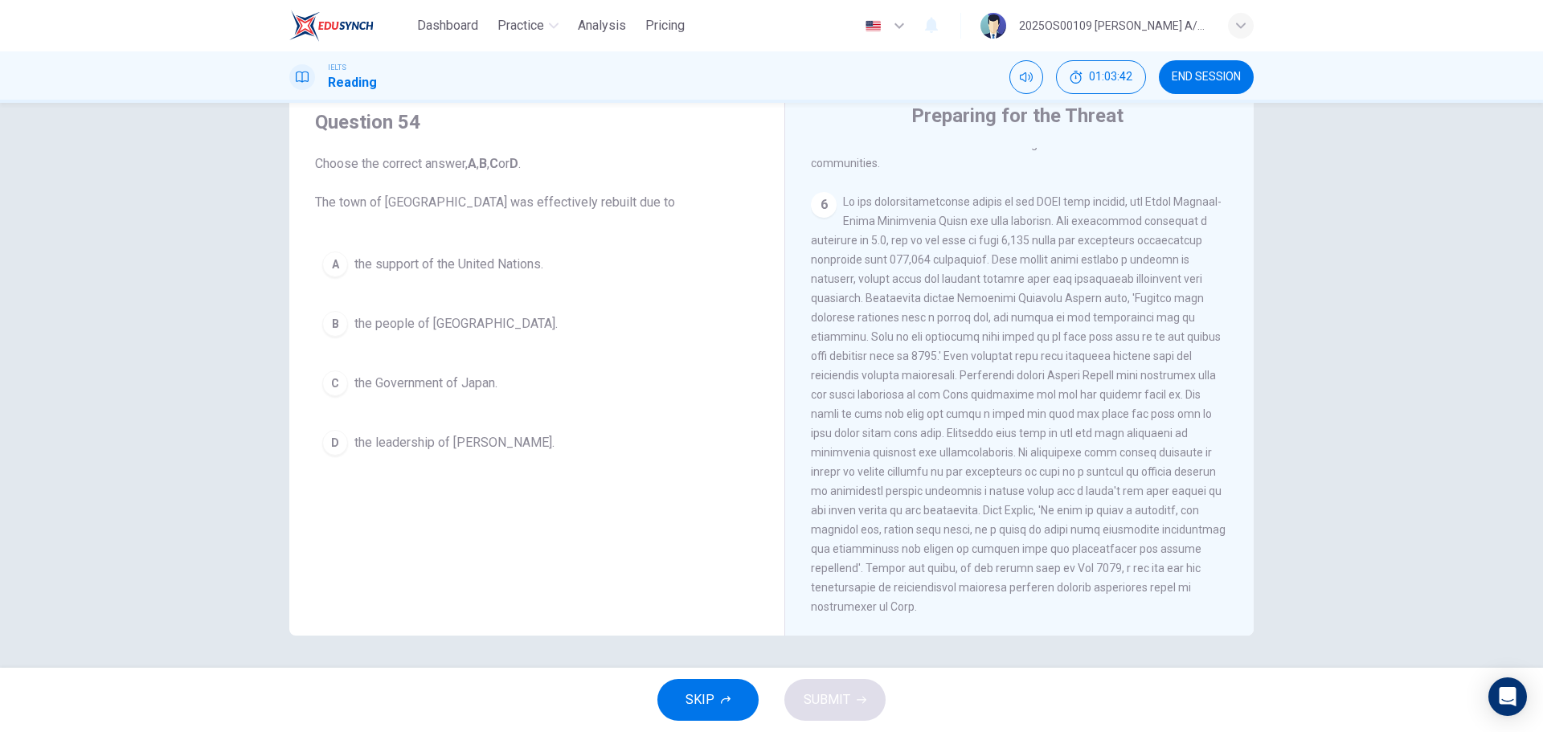
scroll to position [1392, 0]
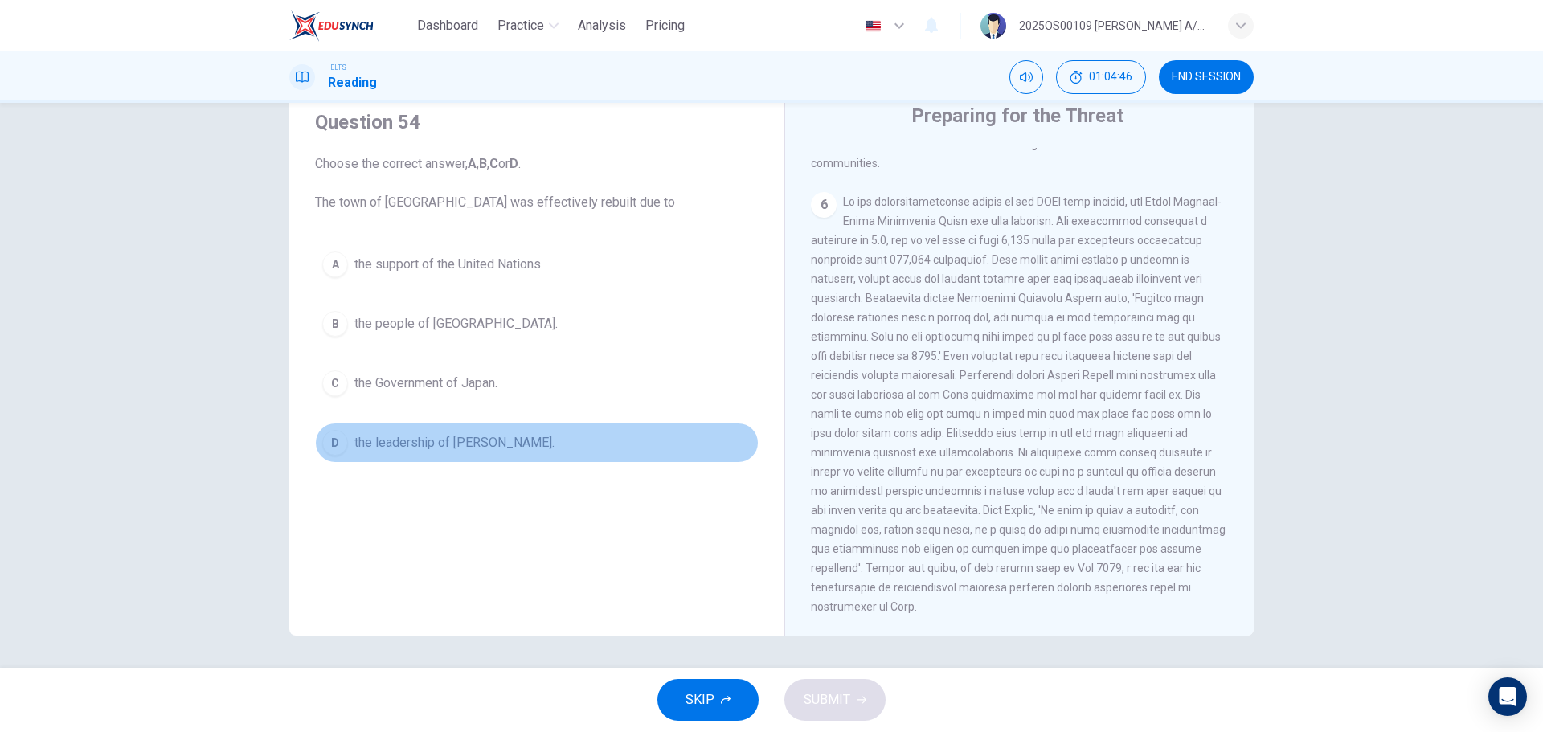
click at [435, 433] on span "the leadership of [PERSON_NAME]." at bounding box center [454, 442] width 200 height 19
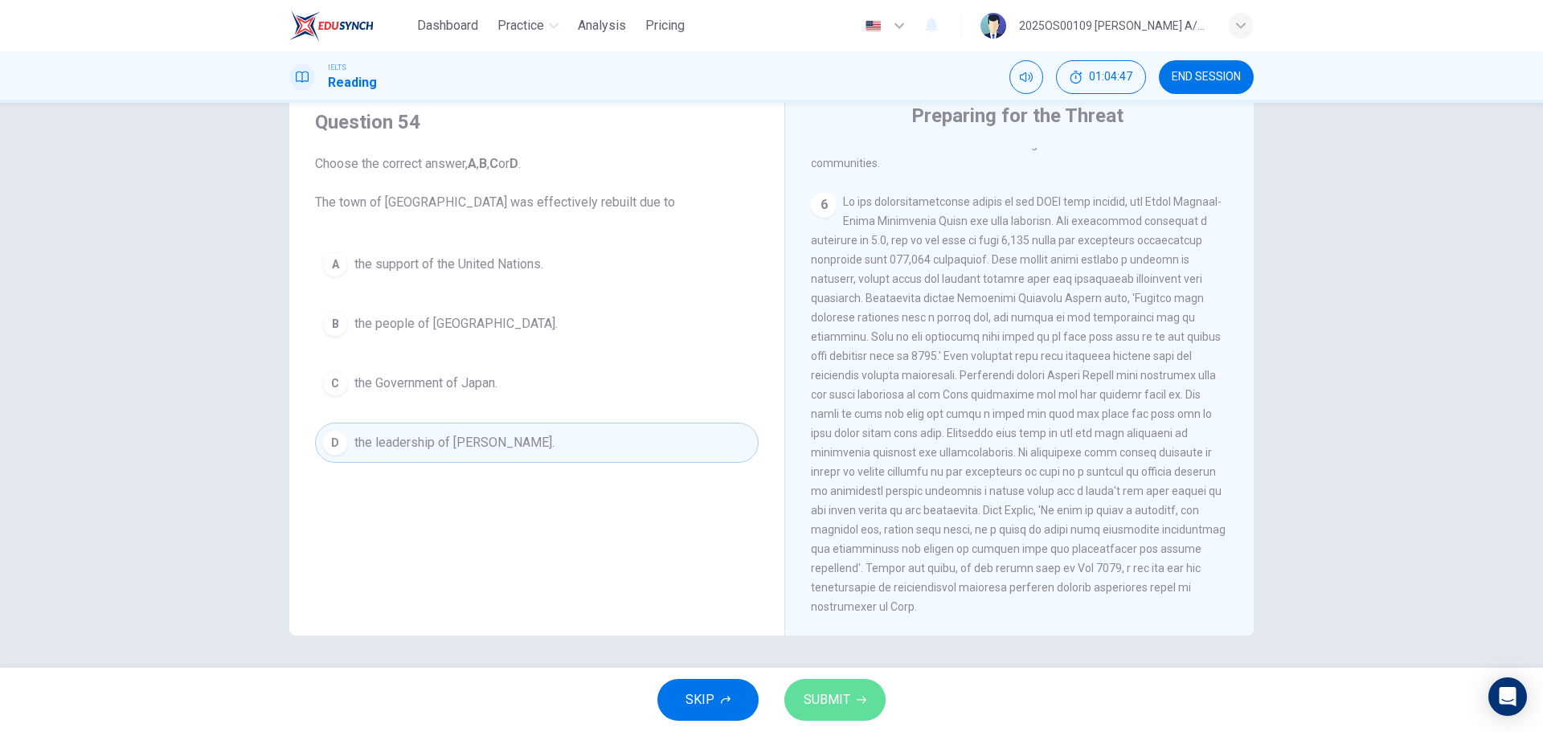
click at [828, 717] on button "SUBMIT" at bounding box center [834, 700] width 101 height 42
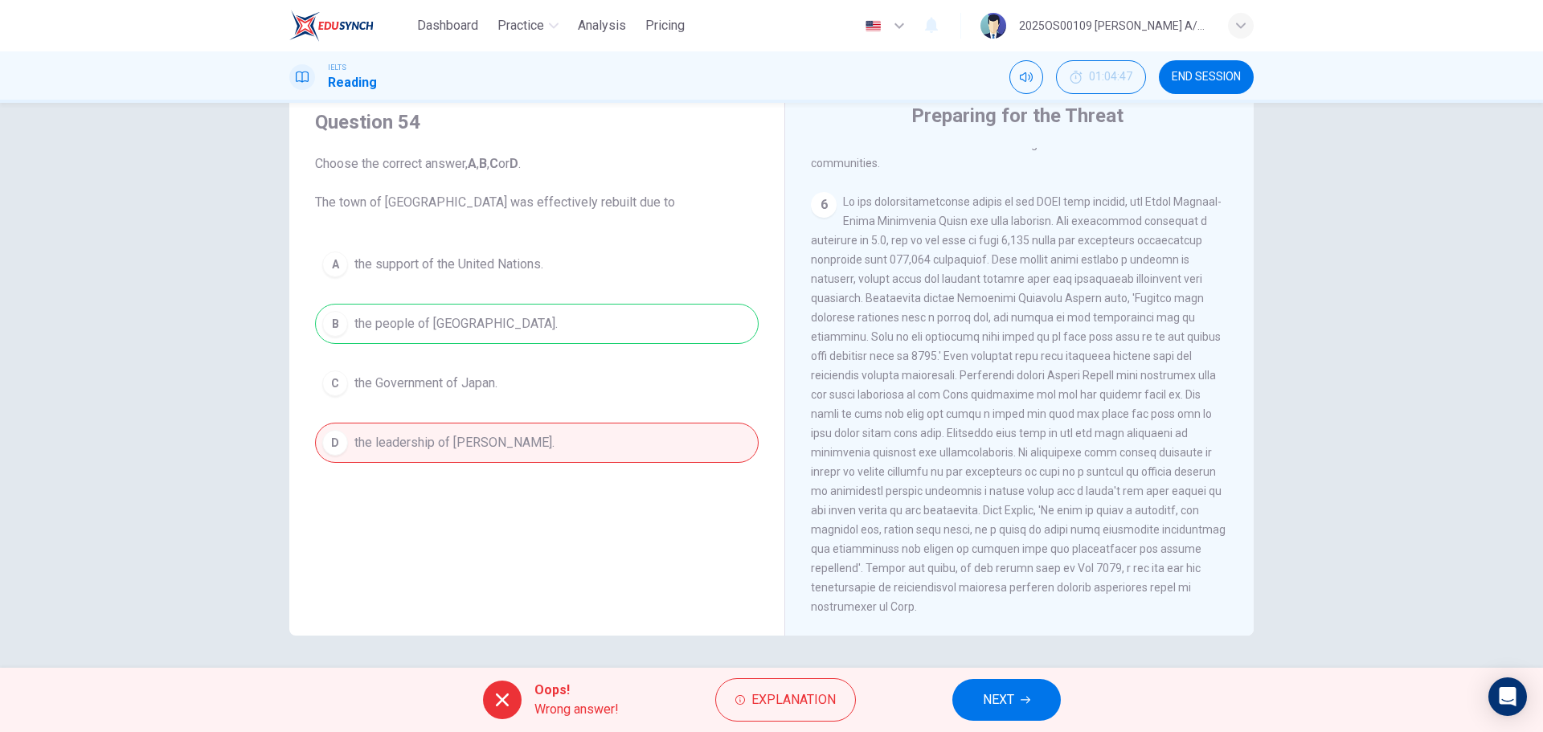
click at [1020, 689] on button "NEXT" at bounding box center [1006, 700] width 108 height 42
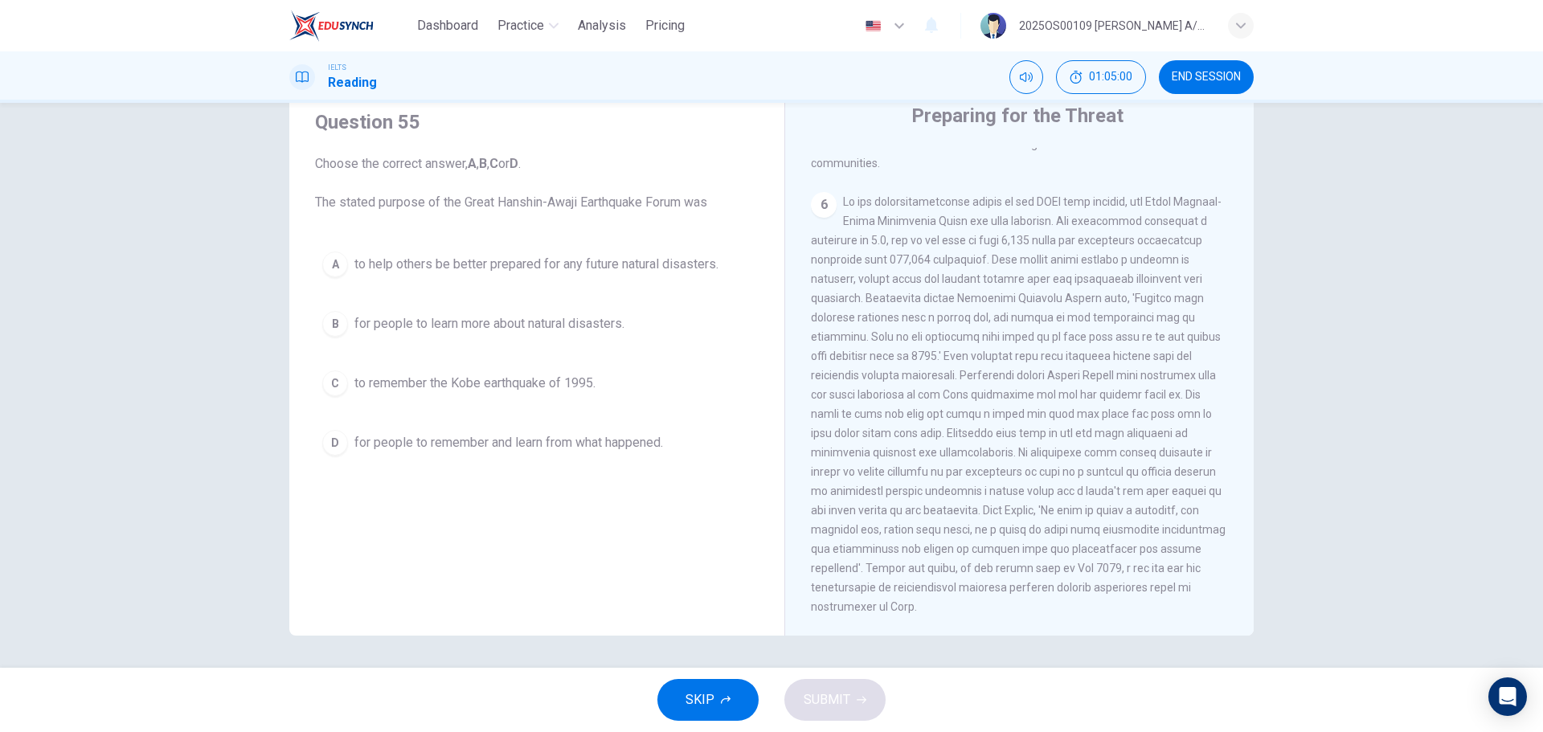
drag, startPoint x: 461, startPoint y: 200, endPoint x: 582, endPoint y: 198, distance: 120.5
click at [582, 198] on span "Choose the correct answer, A , B , C or D . The stated purpose of the Great Han…" at bounding box center [536, 183] width 443 height 58
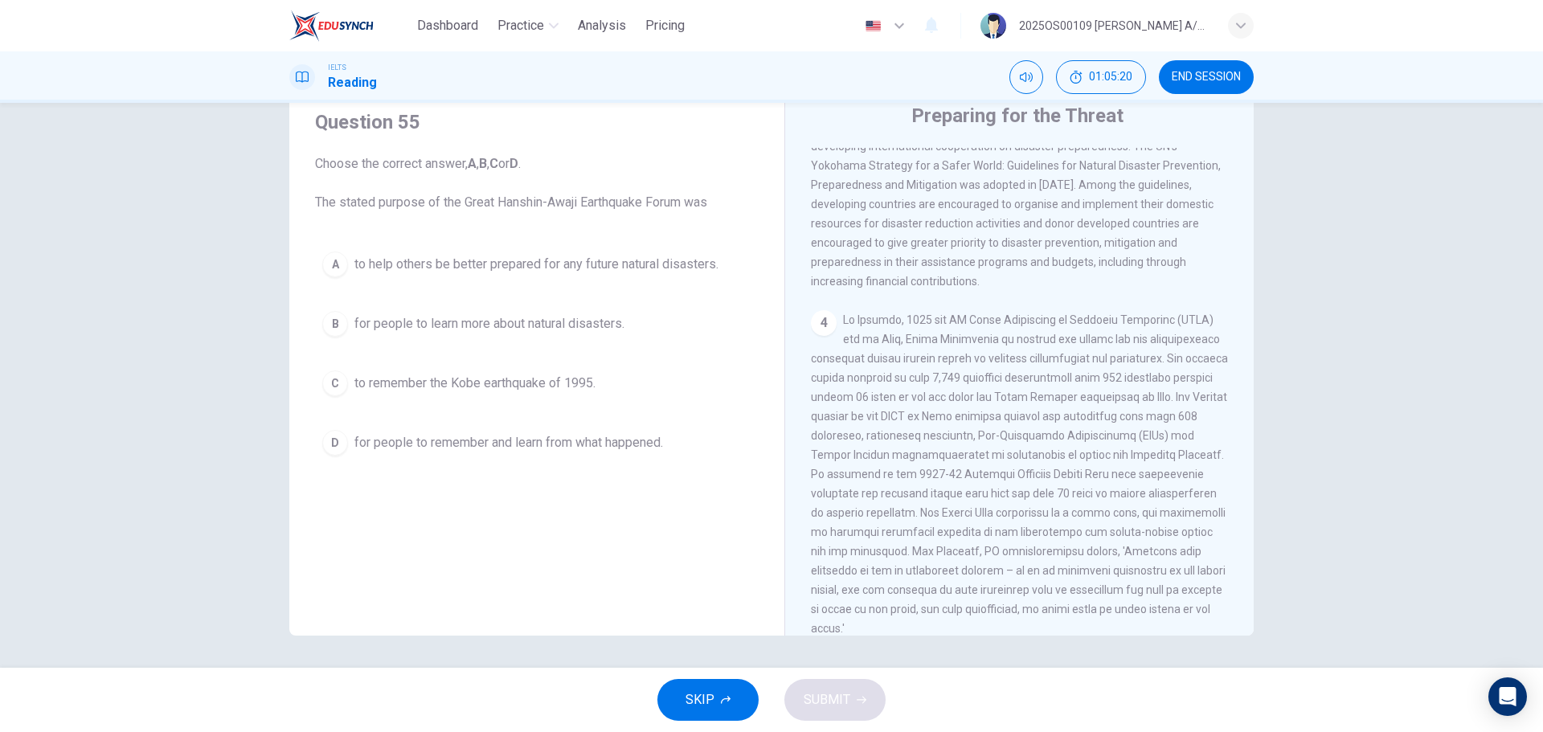
scroll to position [746, 0]
click at [525, 266] on span "to help others be better prepared for any future natural disasters." at bounding box center [536, 264] width 364 height 19
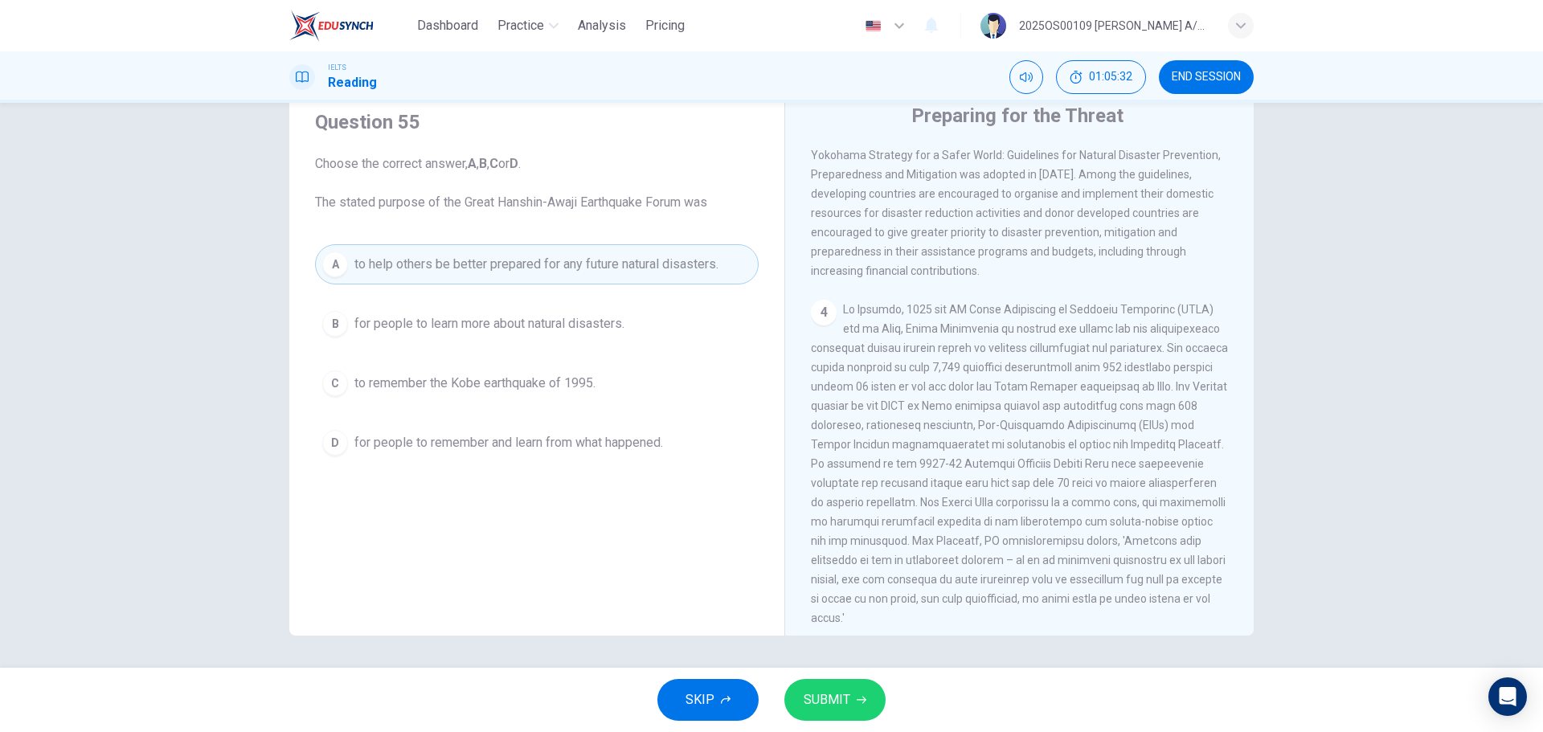
click at [874, 697] on button "SUBMIT" at bounding box center [834, 700] width 101 height 42
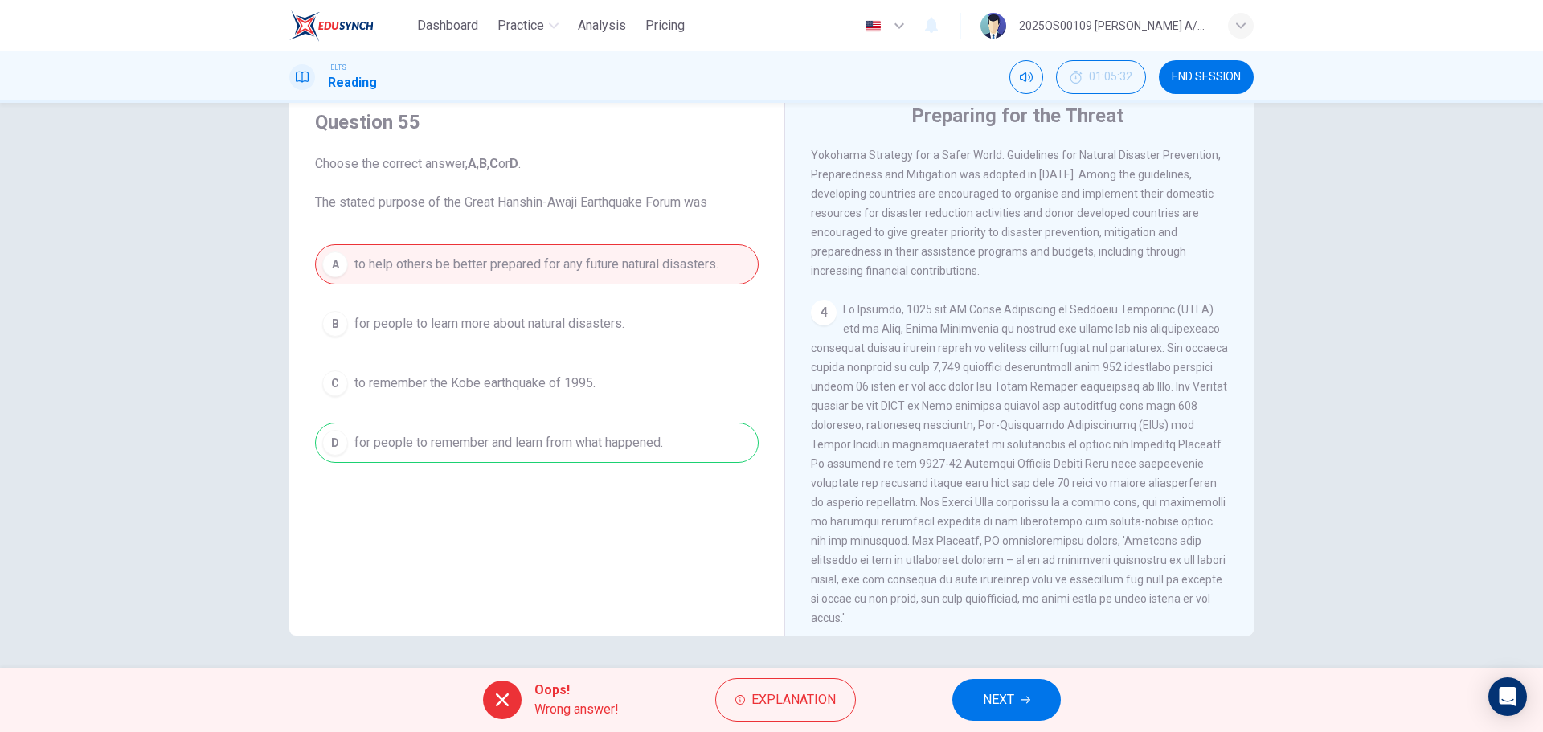
click at [1003, 693] on span "NEXT" at bounding box center [998, 700] width 31 height 22
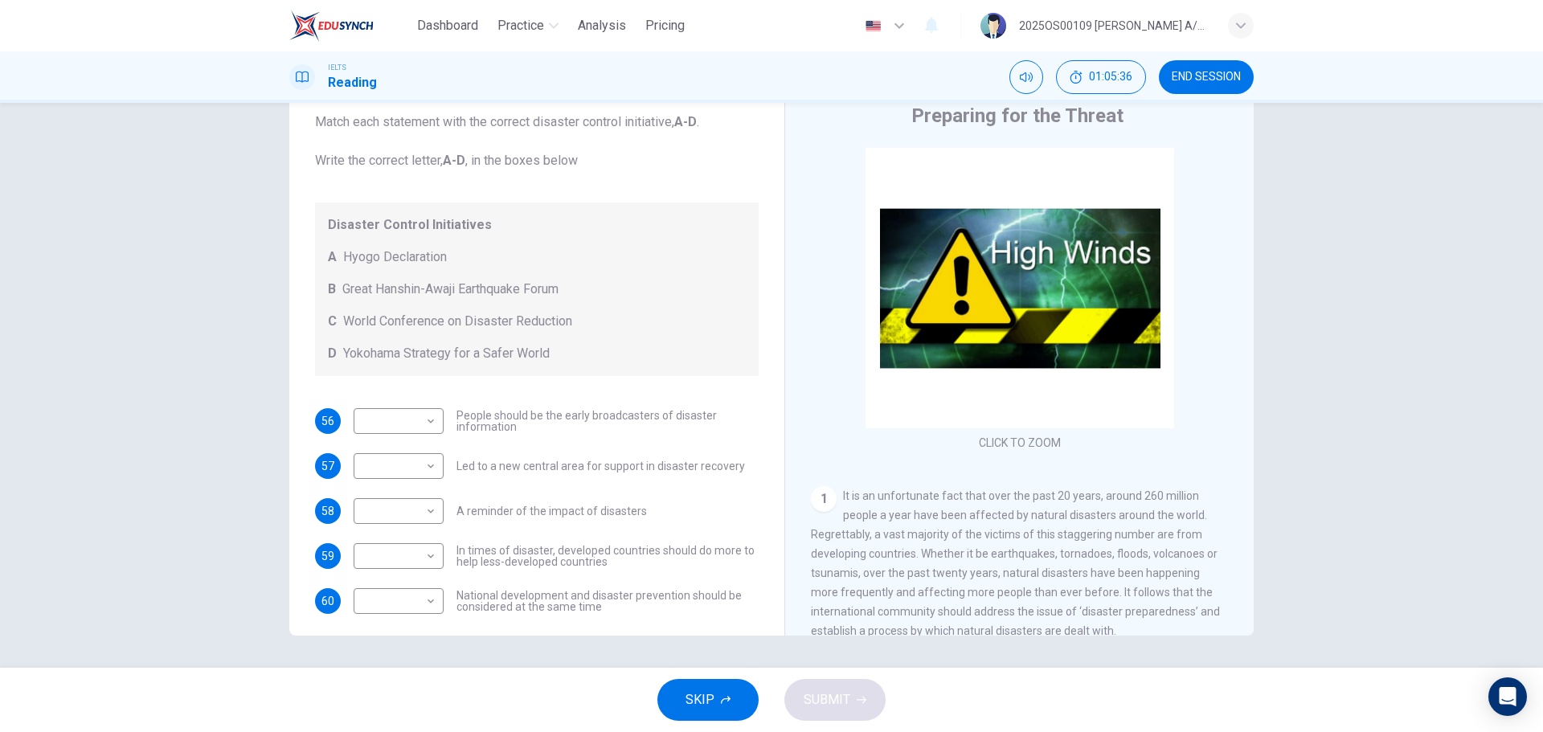
scroll to position [110, 0]
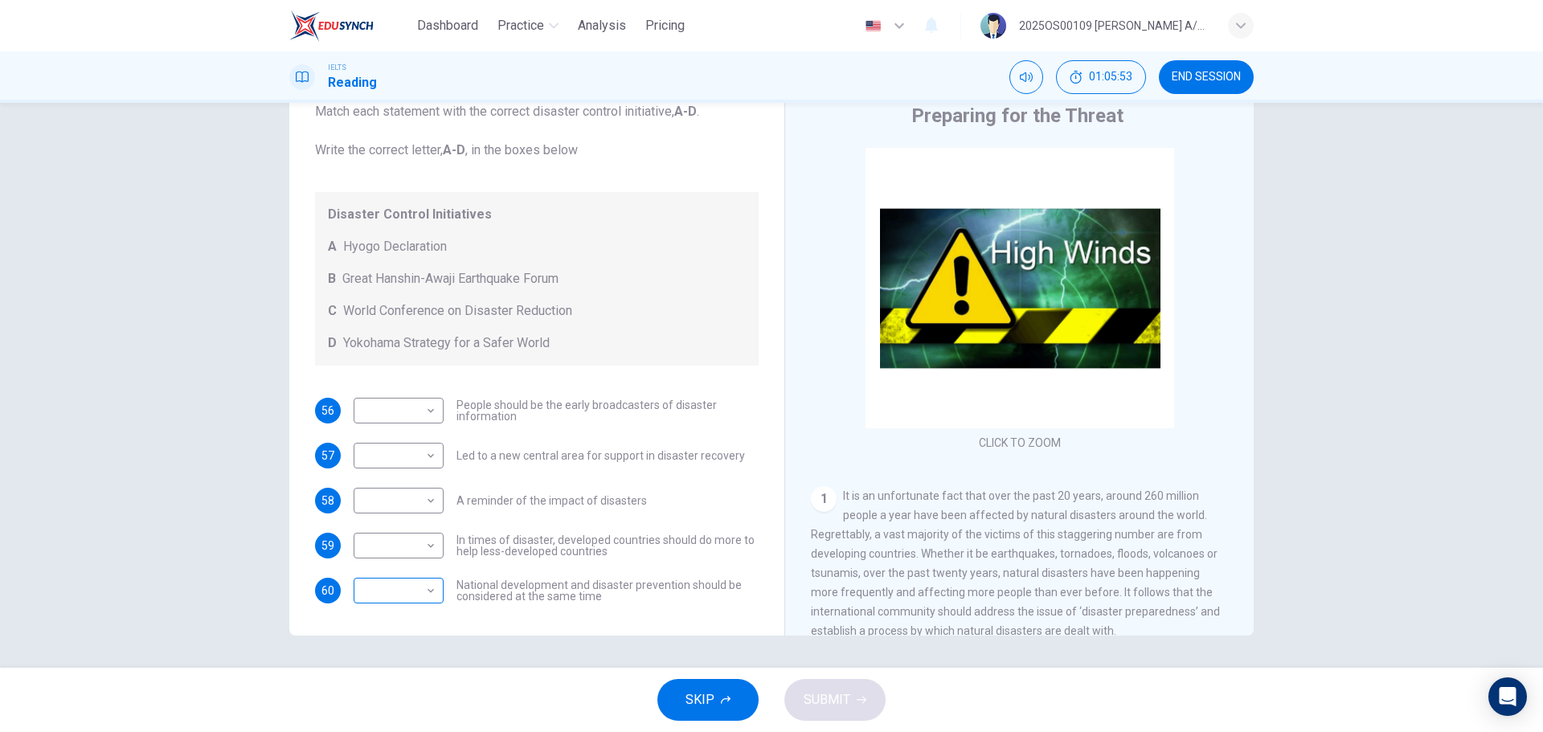
click at [407, 594] on body "Dashboard Practice Analysis Pricing English en ​ 2025OS00109 [PERSON_NAME] A/P …" at bounding box center [771, 366] width 1543 height 732
click at [386, 667] on li "C" at bounding box center [394, 668] width 90 height 26
type input "C"
click at [399, 544] on body "Dashboard Practice Analysis Pricing English en ​ 2025OS00109 [PERSON_NAME] A/P …" at bounding box center [771, 366] width 1543 height 732
click at [403, 574] on li "A" at bounding box center [394, 571] width 90 height 26
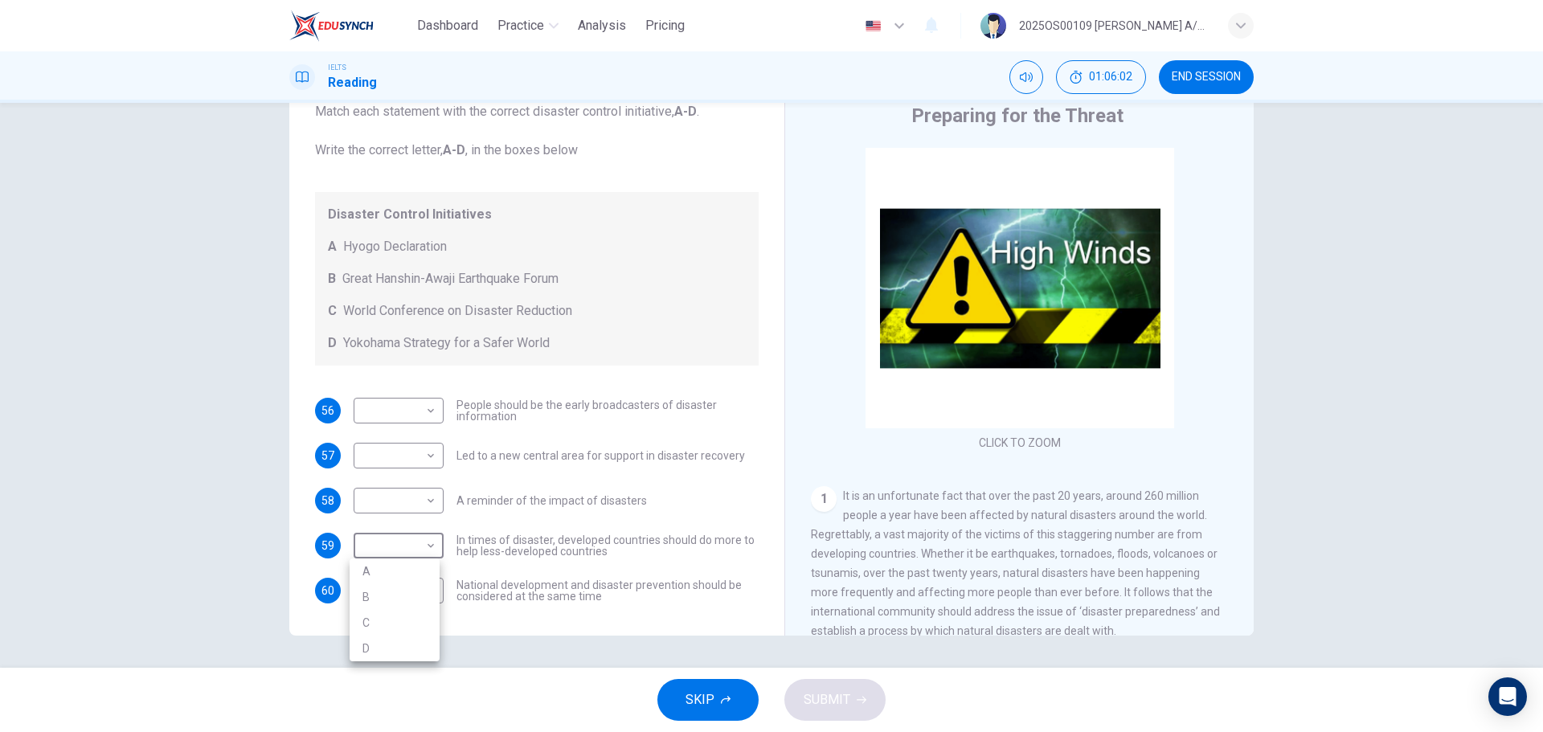
type input "A"
click at [351, 491] on body "Dashboard Practice Analysis Pricing English en ​ 2025OS00109 [PERSON_NAME] A/P …" at bounding box center [771, 366] width 1543 height 732
click at [358, 599] on li "D" at bounding box center [394, 604] width 90 height 26
type input "D"
click at [408, 454] on body "Dashboard Practice Analysis Pricing English en ​ 2025OS00109 [PERSON_NAME] A/P …" at bounding box center [771, 366] width 1543 height 732
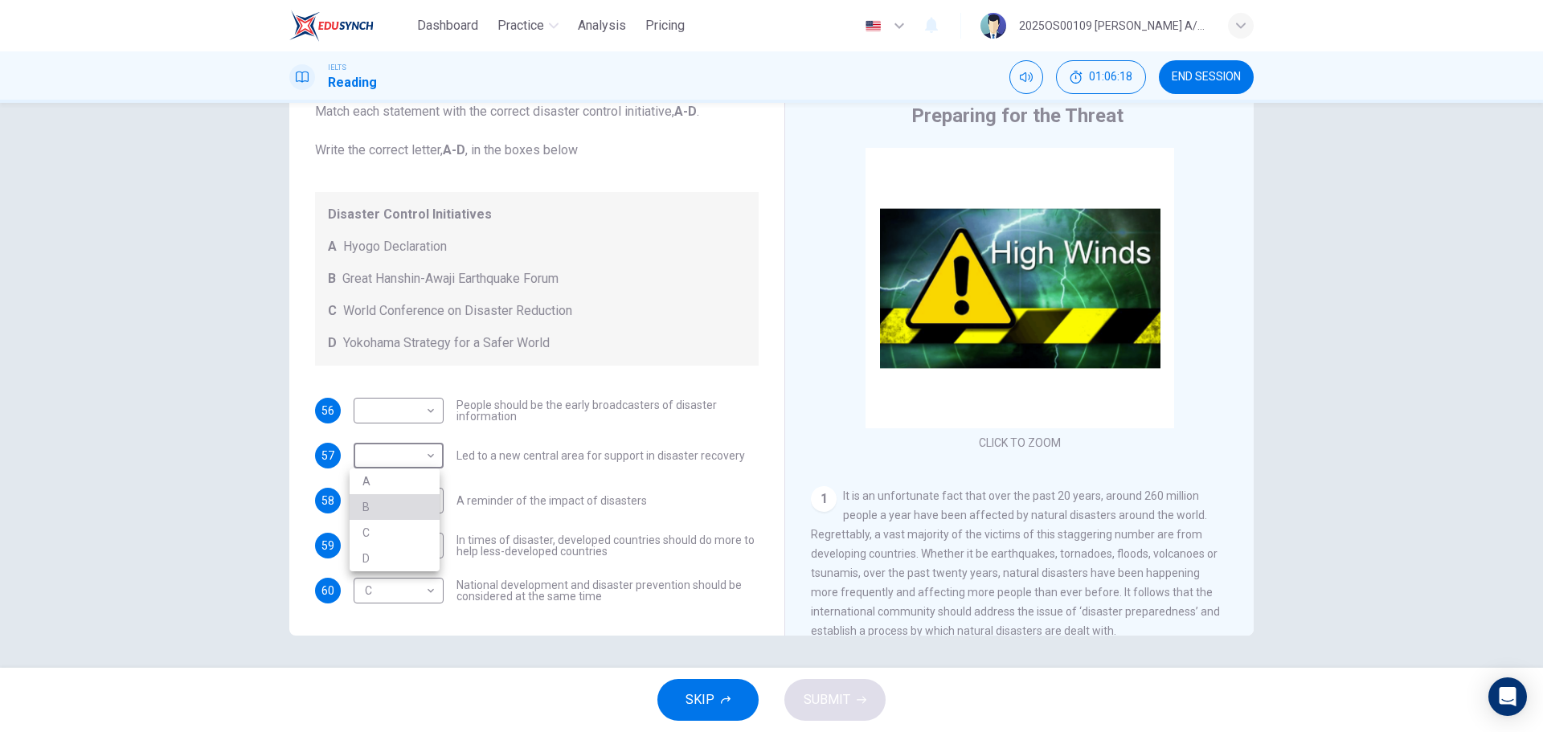
click at [382, 508] on li "B" at bounding box center [394, 507] width 90 height 26
type input "B"
click at [397, 415] on body "Dashboard Practice Analysis Pricing English en ​ 2025OS00109 [PERSON_NAME] A/P …" at bounding box center [771, 366] width 1543 height 732
click at [399, 488] on li "C" at bounding box center [394, 488] width 90 height 26
type input "C"
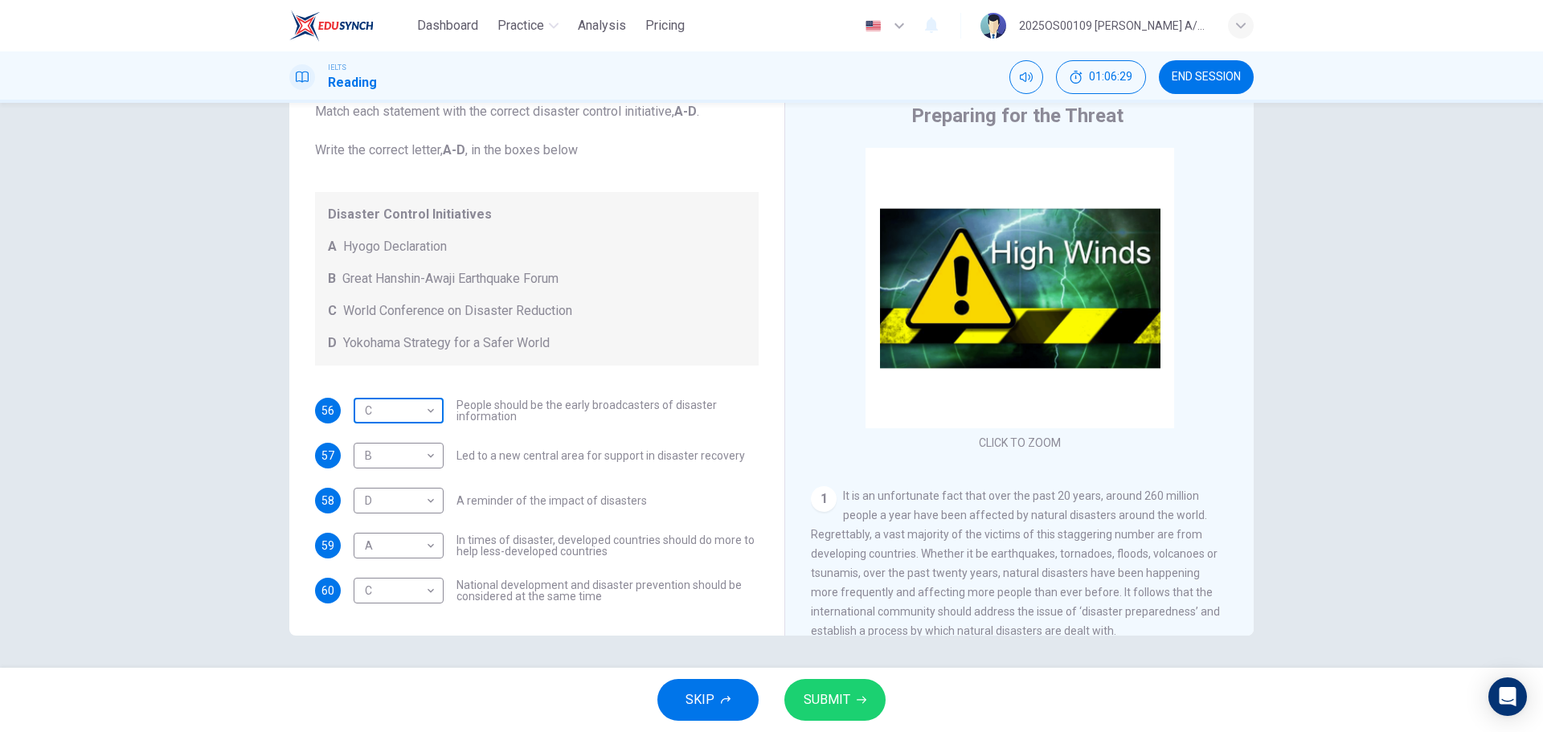
click at [411, 410] on body "Dashboard Practice Analysis Pricing English en ​ 2025OS00109 [PERSON_NAME] A/P …" at bounding box center [771, 366] width 1543 height 732
click at [845, 703] on div at bounding box center [771, 366] width 1543 height 732
click at [845, 703] on span "SUBMIT" at bounding box center [826, 700] width 47 height 22
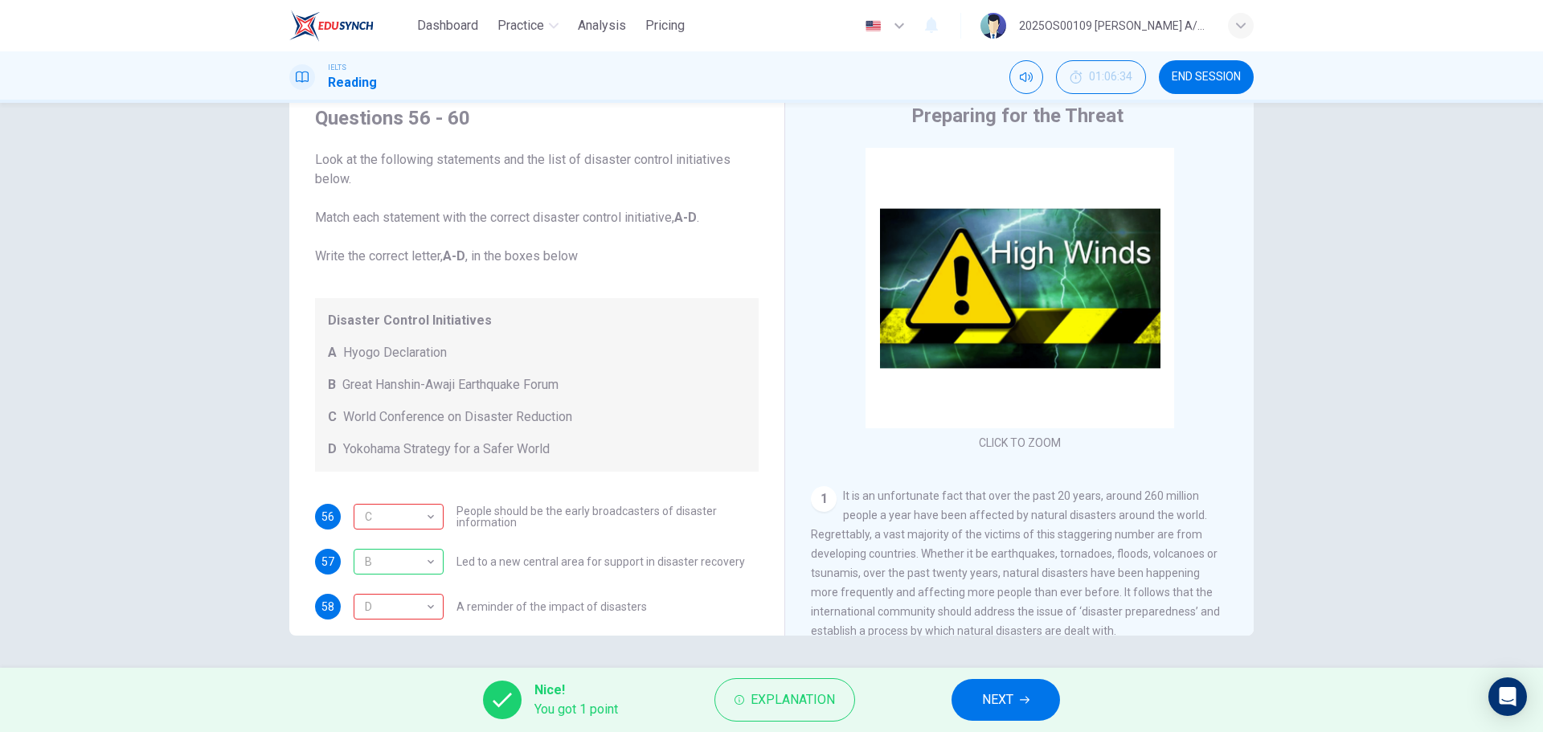
scroll to position [0, 0]
click at [1226, 75] on span "END SESSION" at bounding box center [1205, 77] width 69 height 13
